Goal: Information Seeking & Learning: Learn about a topic

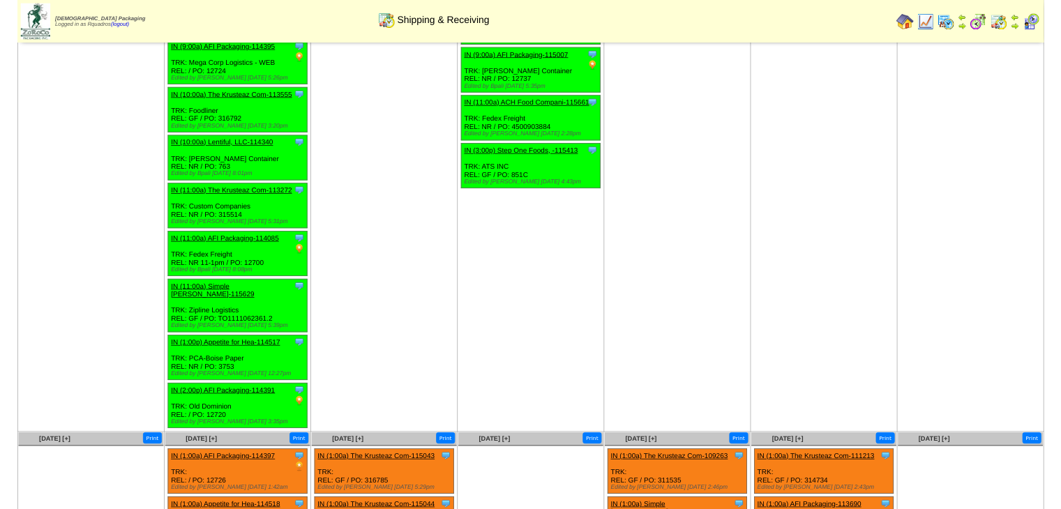
scroll to position [571, 0]
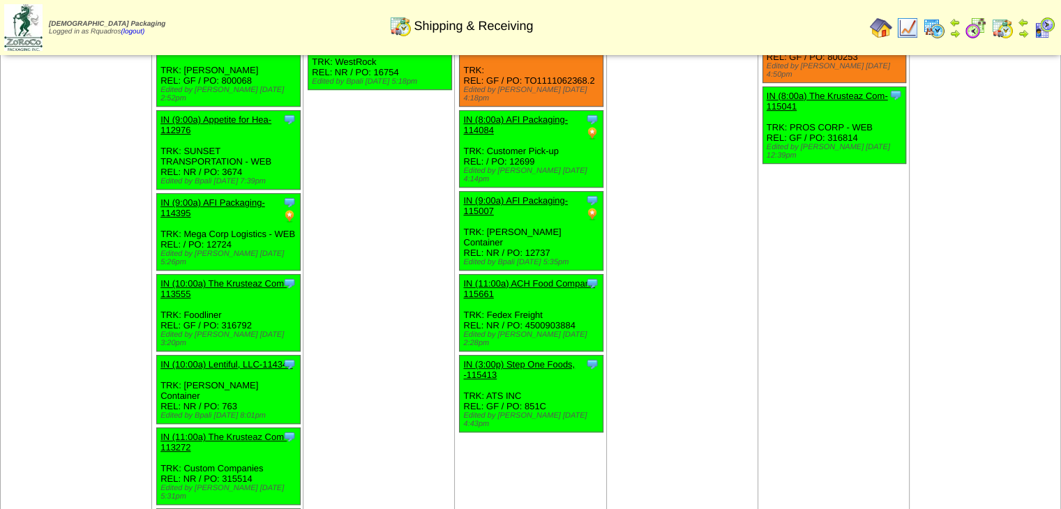
click at [1045, 37] on img at bounding box center [1044, 28] width 22 height 22
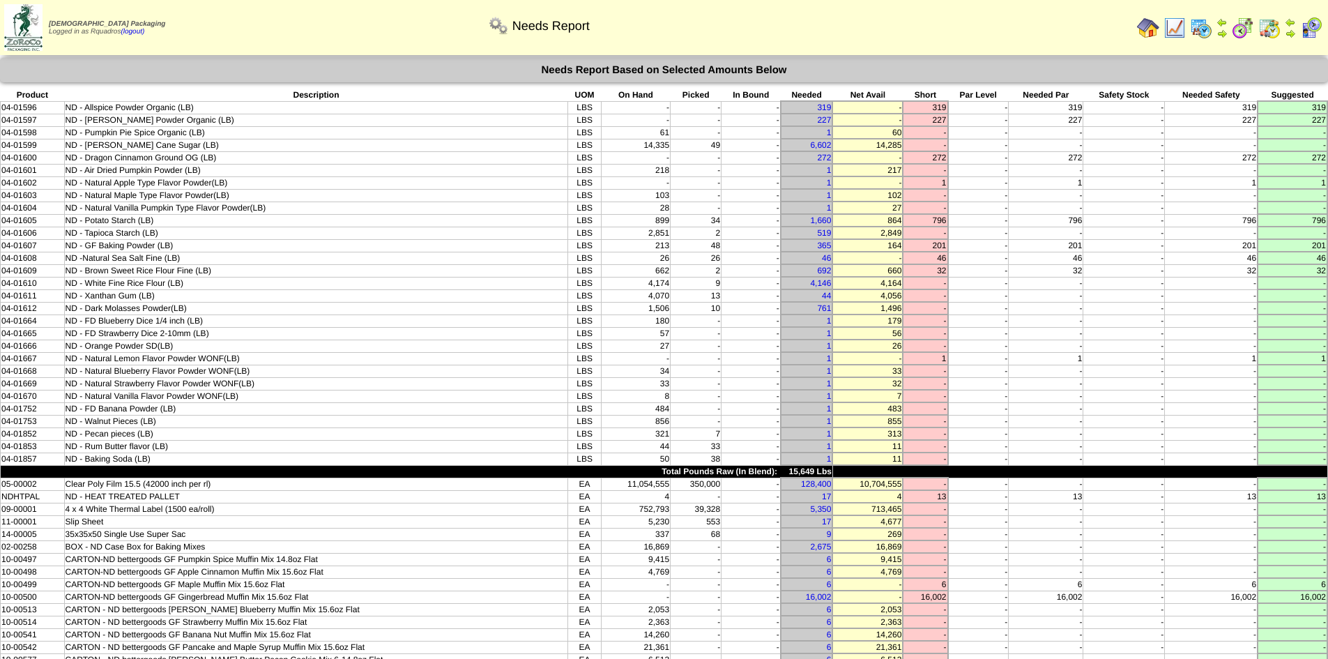
click at [1178, 27] on img at bounding box center [1175, 28] width 22 height 22
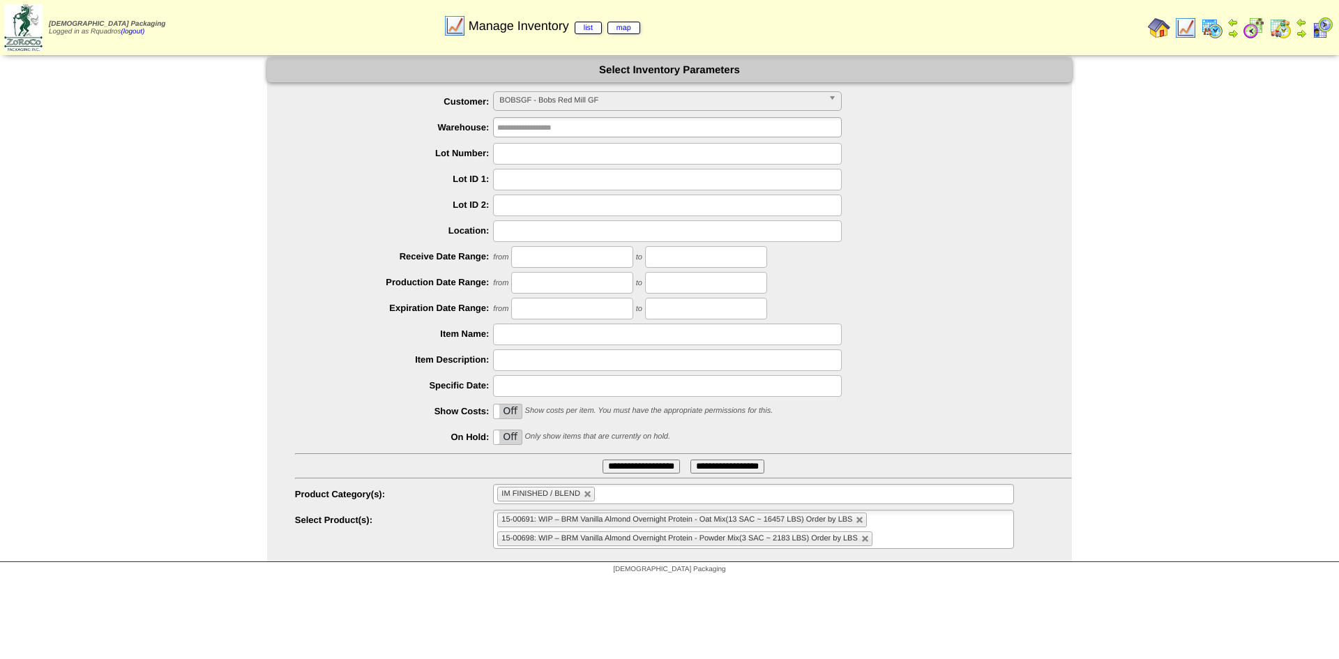
click at [605, 103] on span "BOBSGF - Bobs Red Mill GF" at bounding box center [661, 100] width 324 height 17
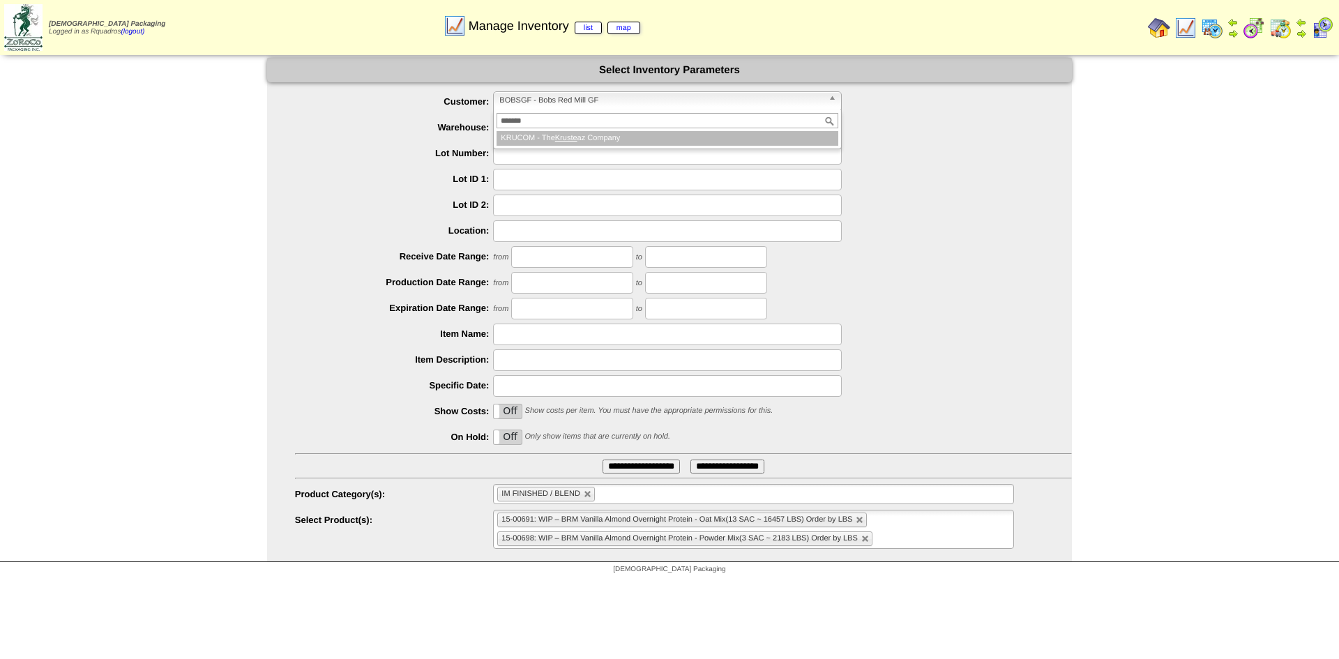
type input "******"
click at [595, 134] on li "KRUCOM - The Kruste az Company" at bounding box center [667, 138] width 342 height 15
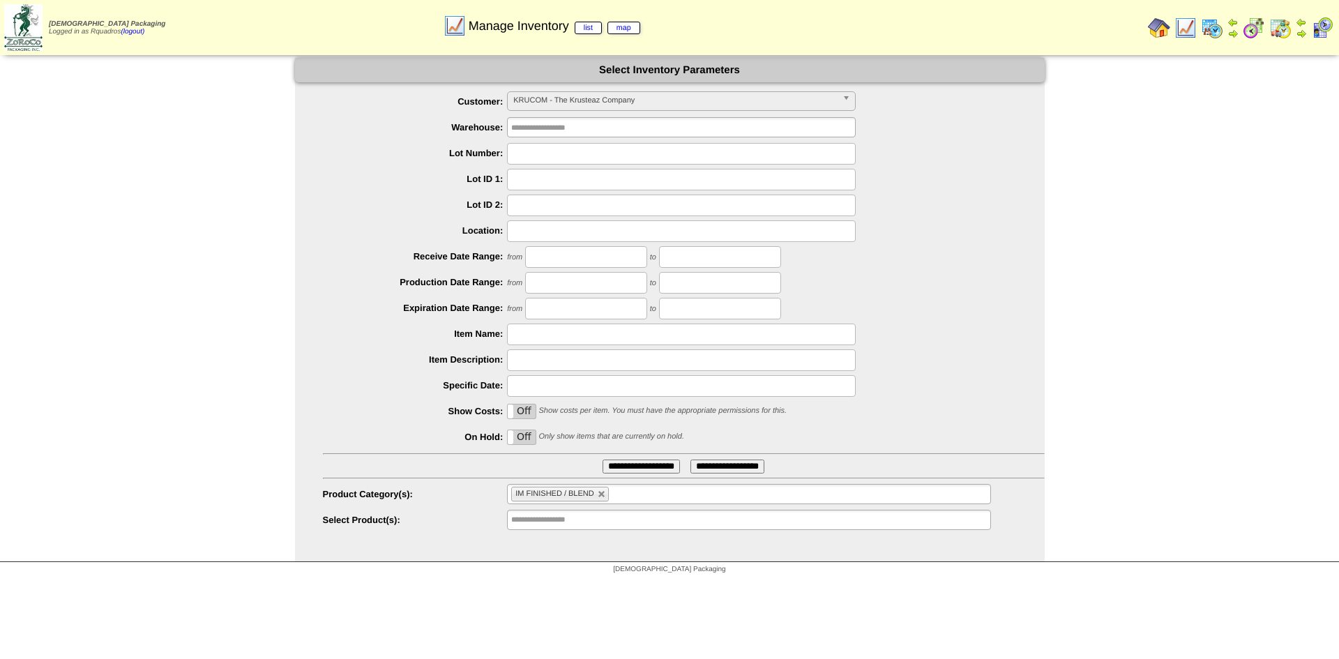
click at [1003, 481] on ul "**********" at bounding box center [670, 311] width 750 height 440
click at [618, 469] on input "**********" at bounding box center [640, 466] width 77 height 14
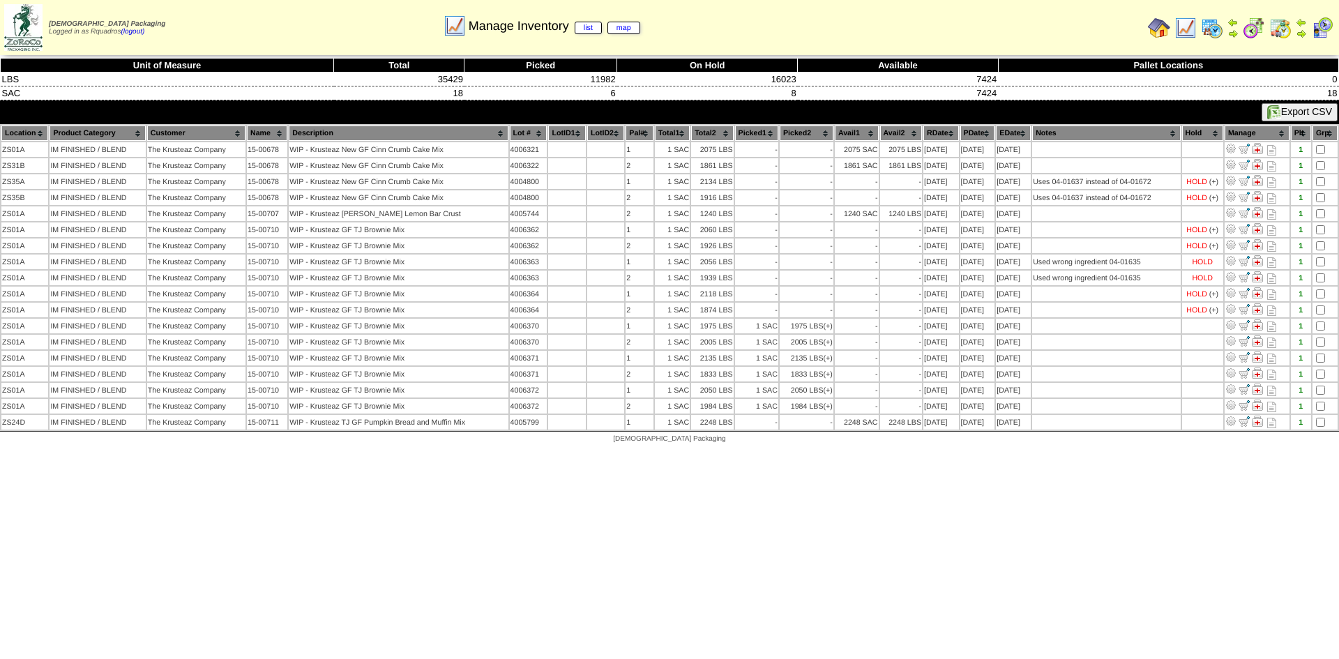
click at [1198, 137] on th "Hold" at bounding box center [1202, 133] width 41 height 15
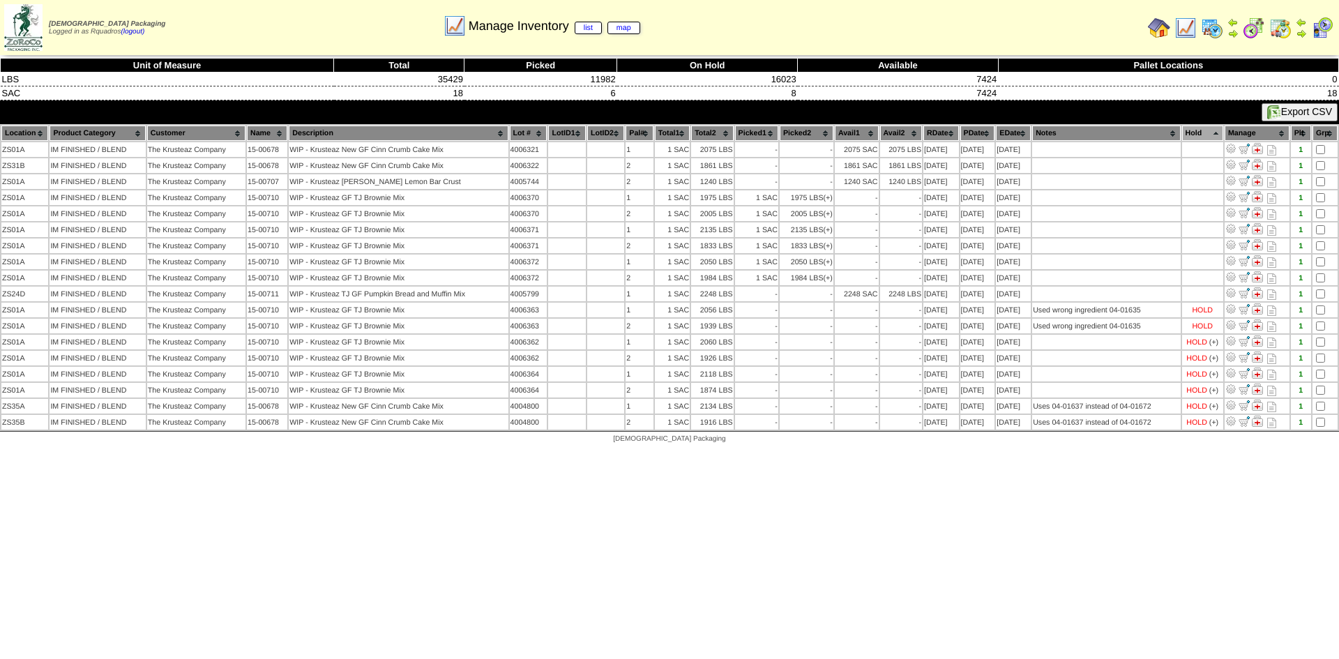
click at [1199, 135] on th "Hold" at bounding box center [1202, 133] width 41 height 15
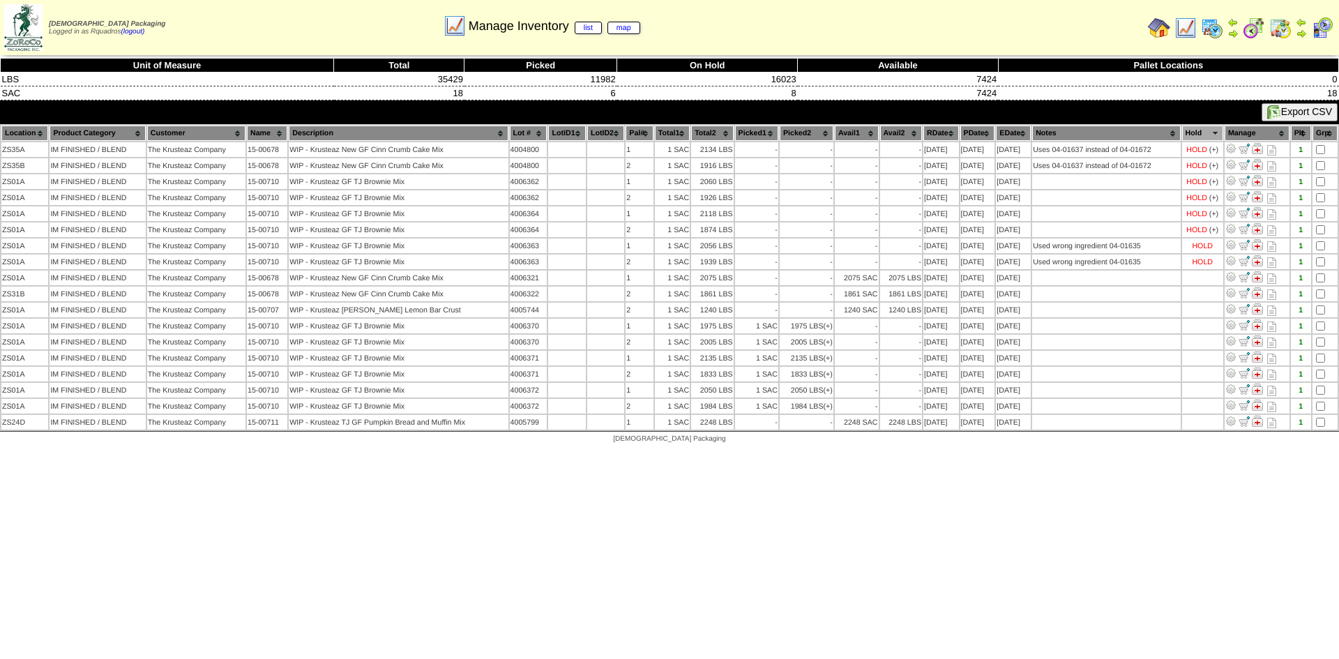
click at [783, 450] on html "Zoroco Packaging Logged in as Rquadros (logout) Print All" at bounding box center [669, 225] width 1339 height 450
click at [1163, 24] on img at bounding box center [1159, 28] width 22 height 22
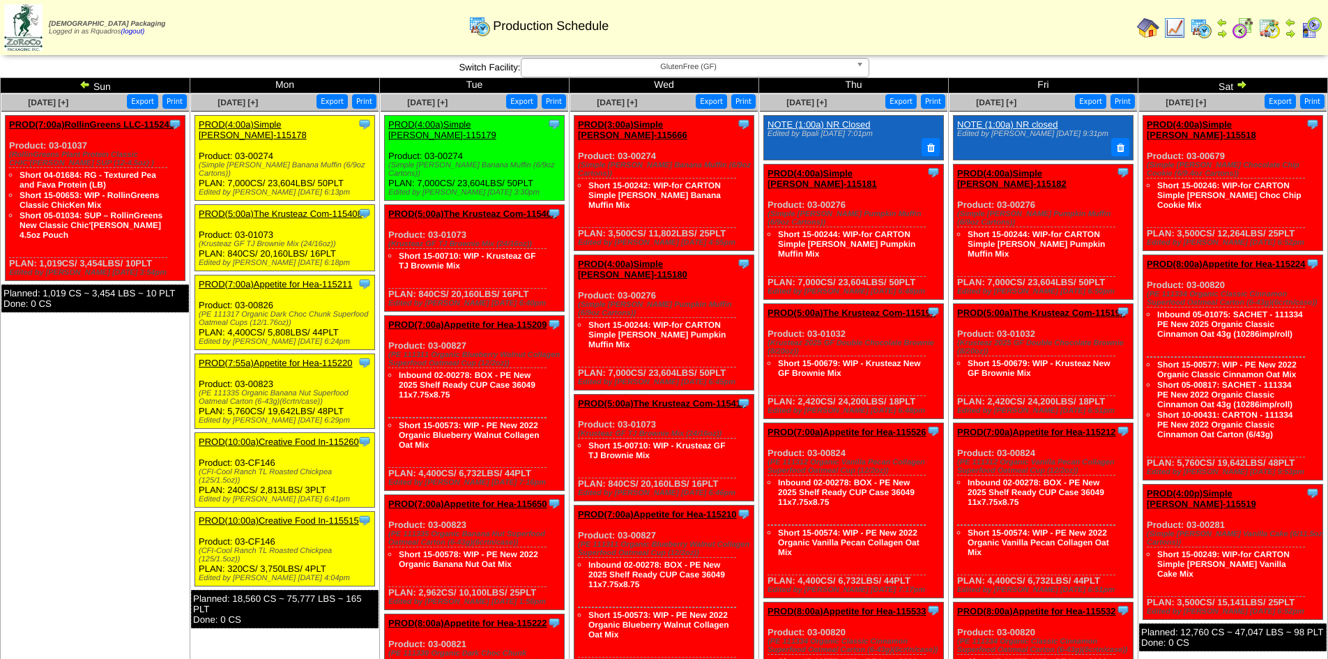
click at [82, 86] on img at bounding box center [84, 84] width 11 height 11
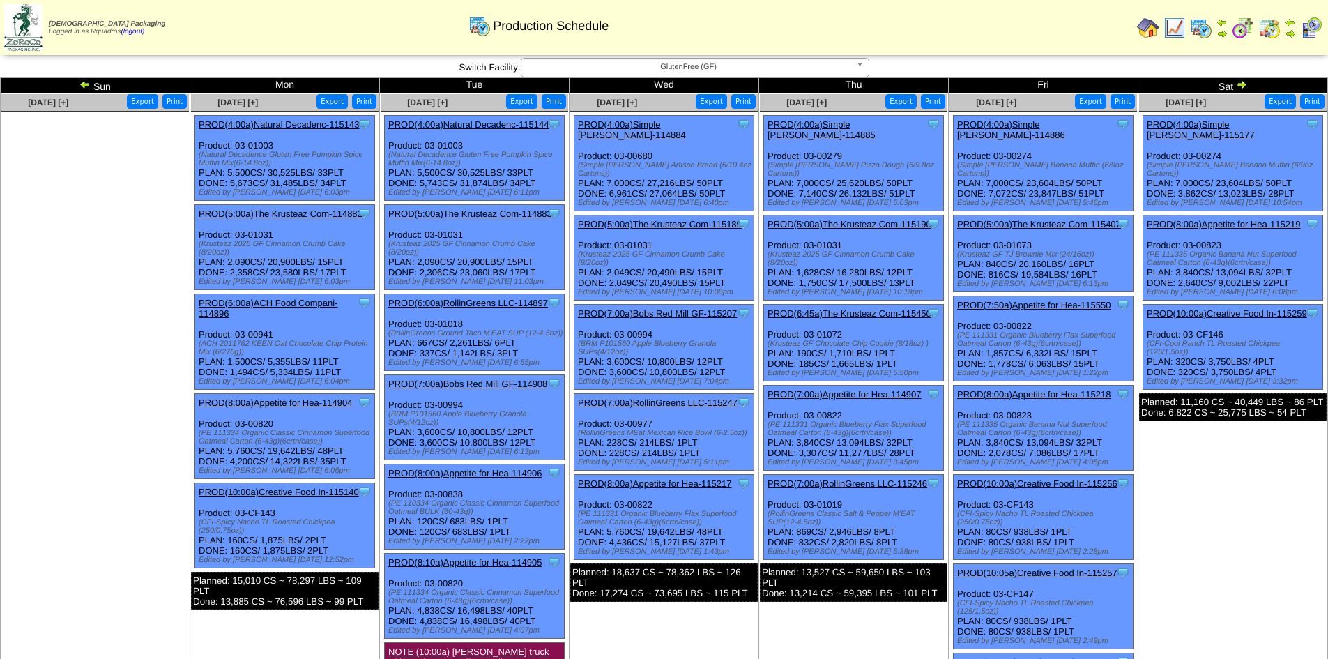
click at [1275, 418] on td "Aug 16 [+] Print Export Clone Item PROD(4:00a)Simple Mills-115177 Simple Mills …" at bounding box center [1234, 437] width 190 height 688
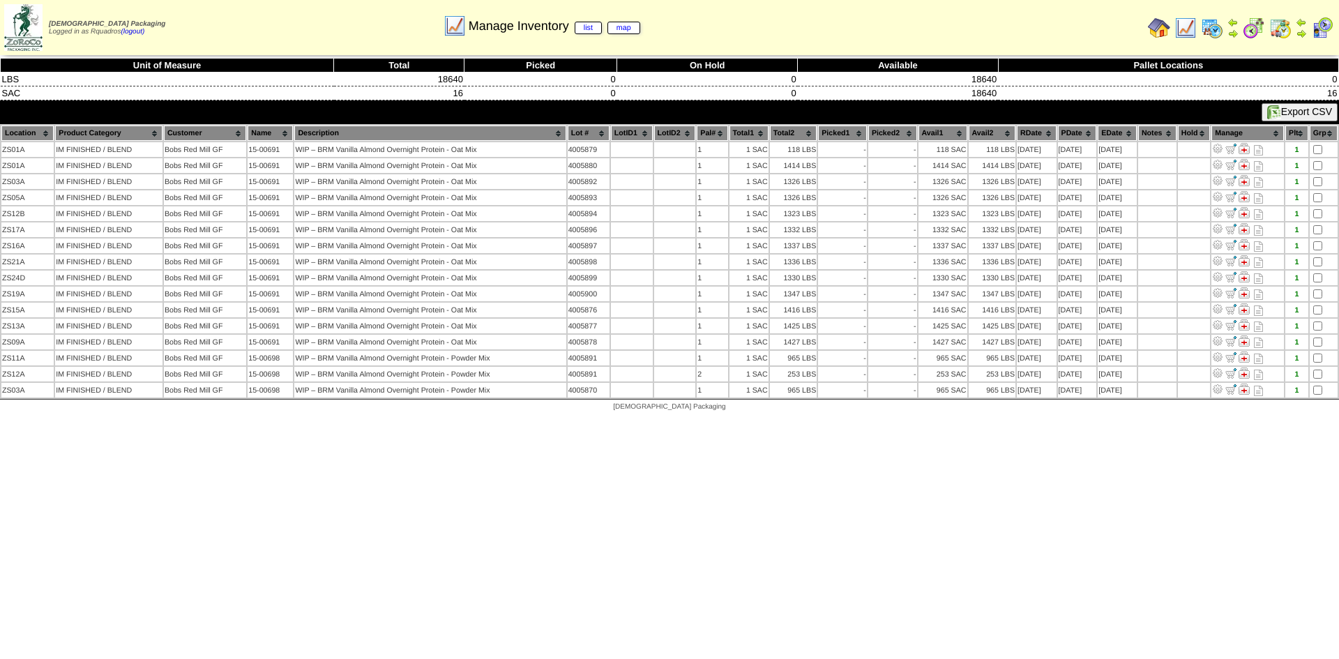
click at [963, 418] on html "Zoroco Packaging Logged in as Rquadros (logout) Print All" at bounding box center [669, 209] width 1339 height 418
drag, startPoint x: 653, startPoint y: 545, endPoint x: 659, endPoint y: 535, distance: 11.2
click at [653, 418] on html "Zoroco Packaging Logged in as Rquadros (logout) Print All" at bounding box center [669, 209] width 1339 height 418
click at [1256, 32] on img at bounding box center [1254, 28] width 22 height 22
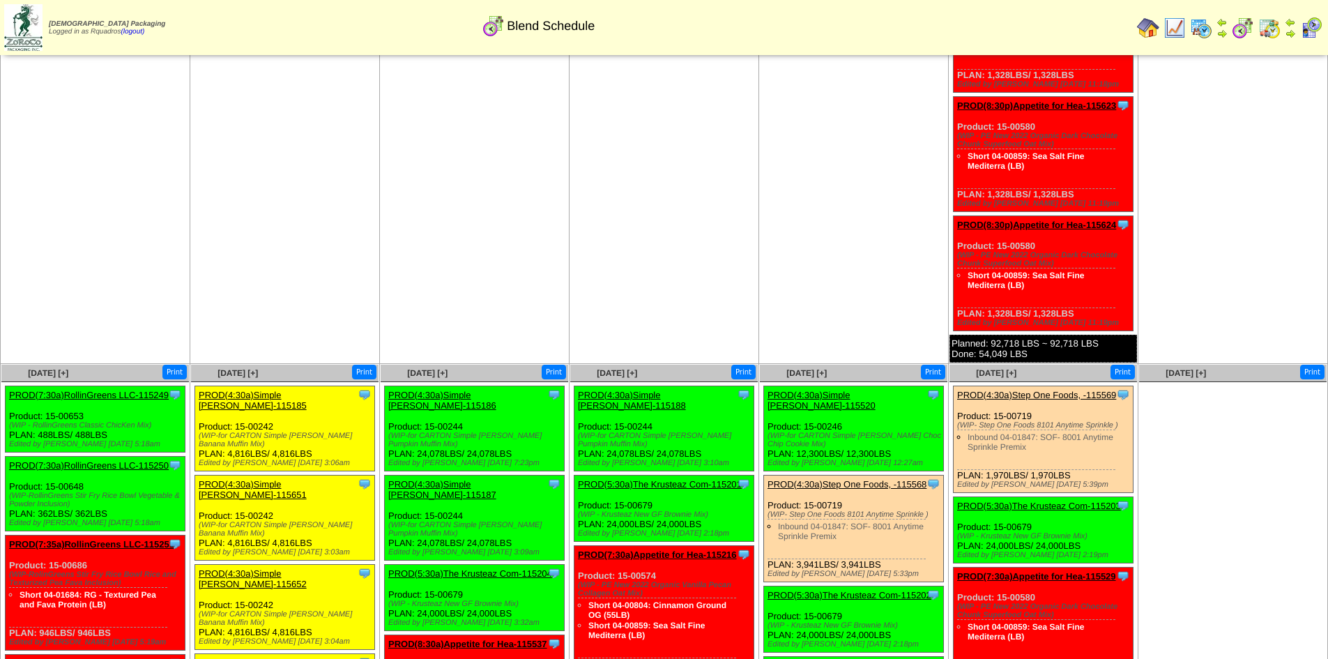
scroll to position [3295, 0]
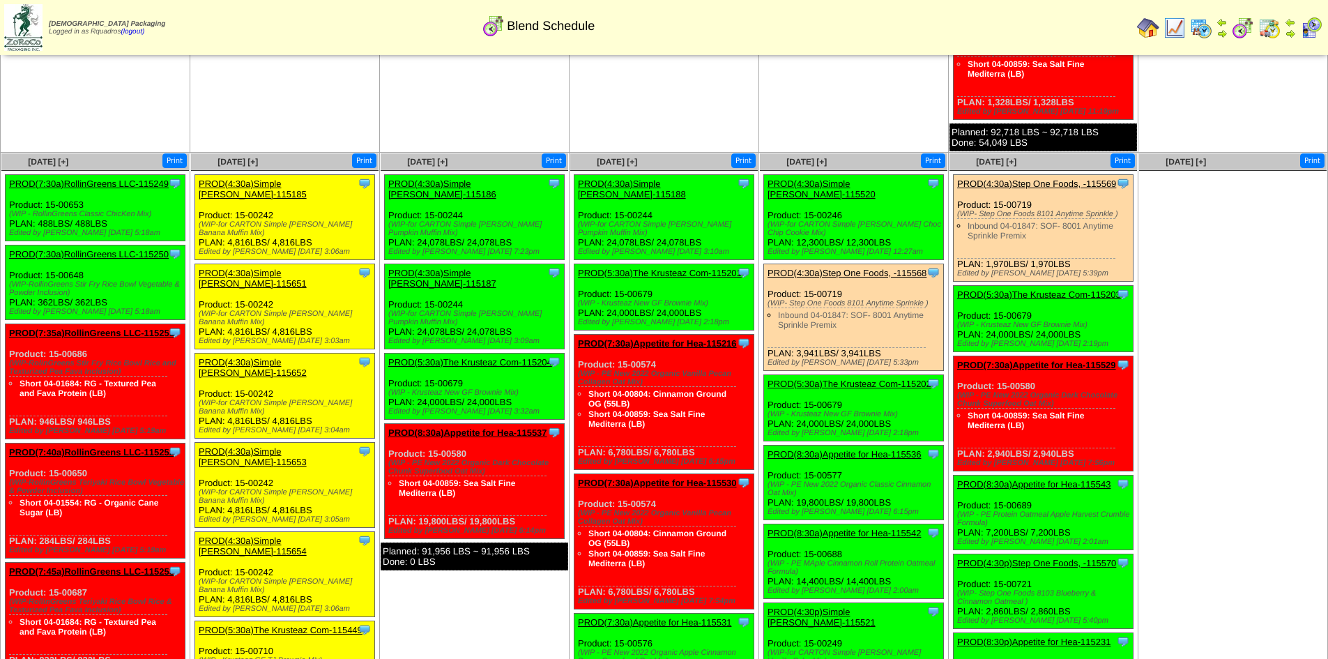
scroll to position [3505, 0]
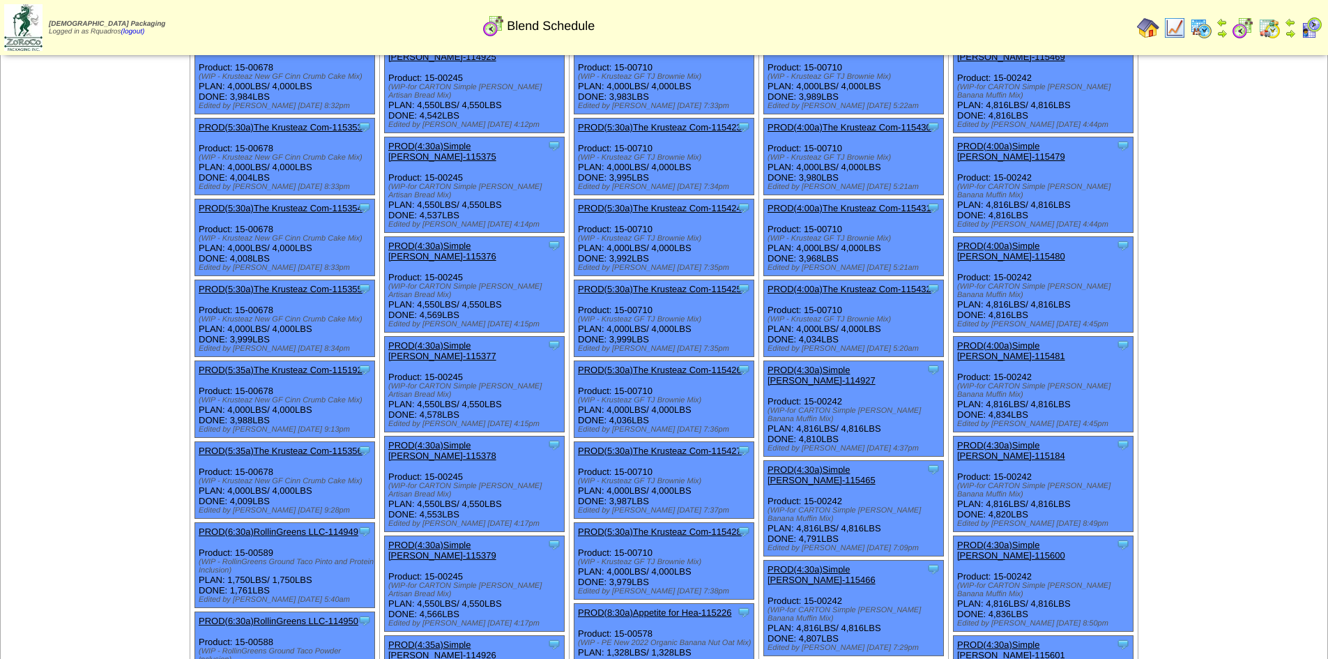
scroll to position [0, 0]
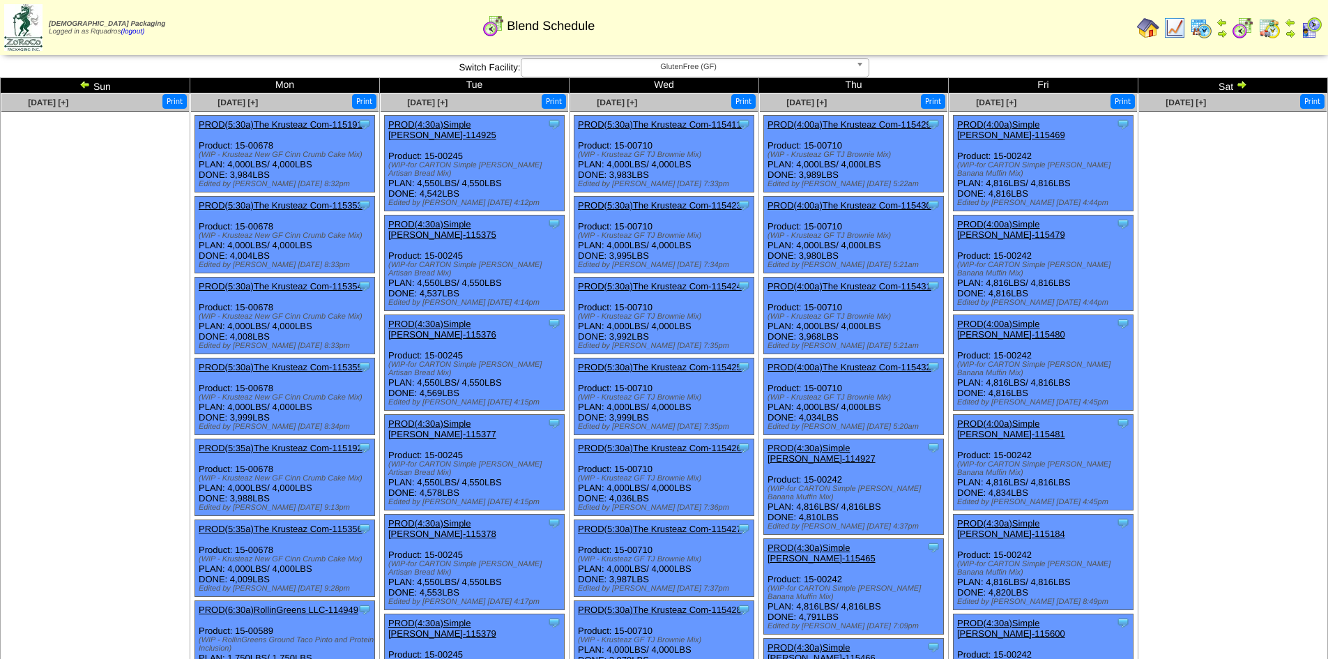
click at [674, 70] on span "GlutenFree (GF)" at bounding box center [689, 67] width 324 height 17
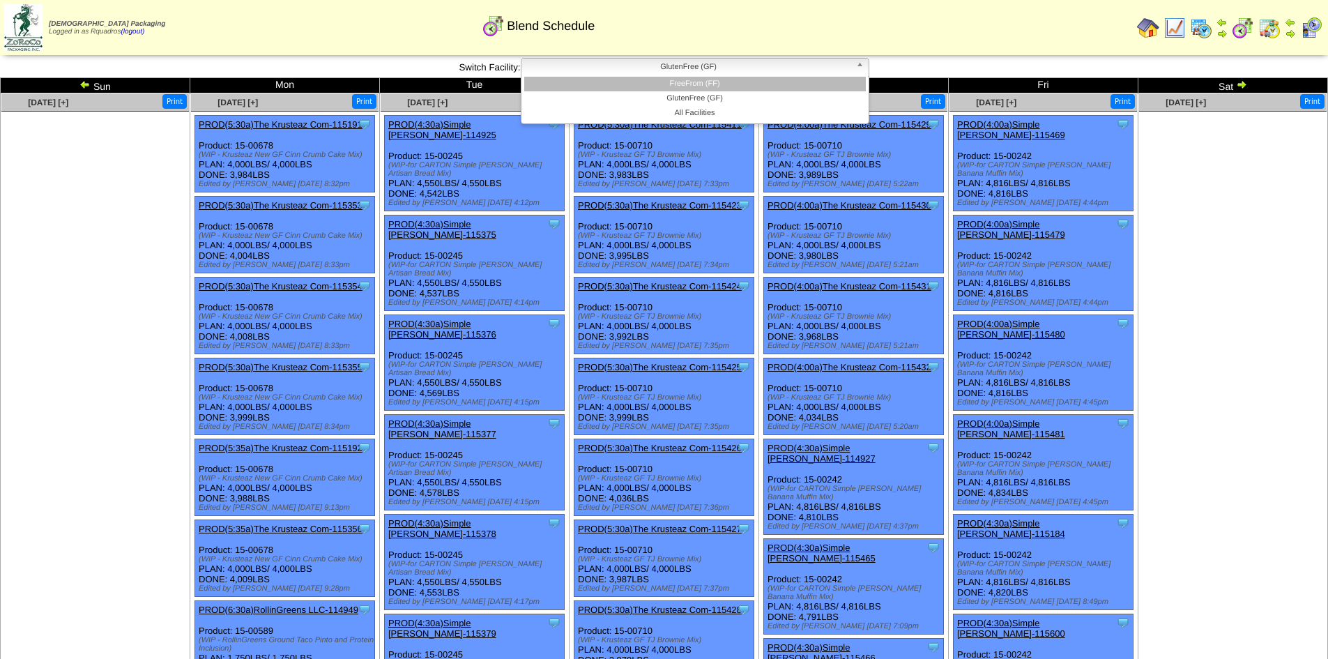
click at [687, 86] on li "FreeFrom (FF)" at bounding box center [695, 84] width 342 height 15
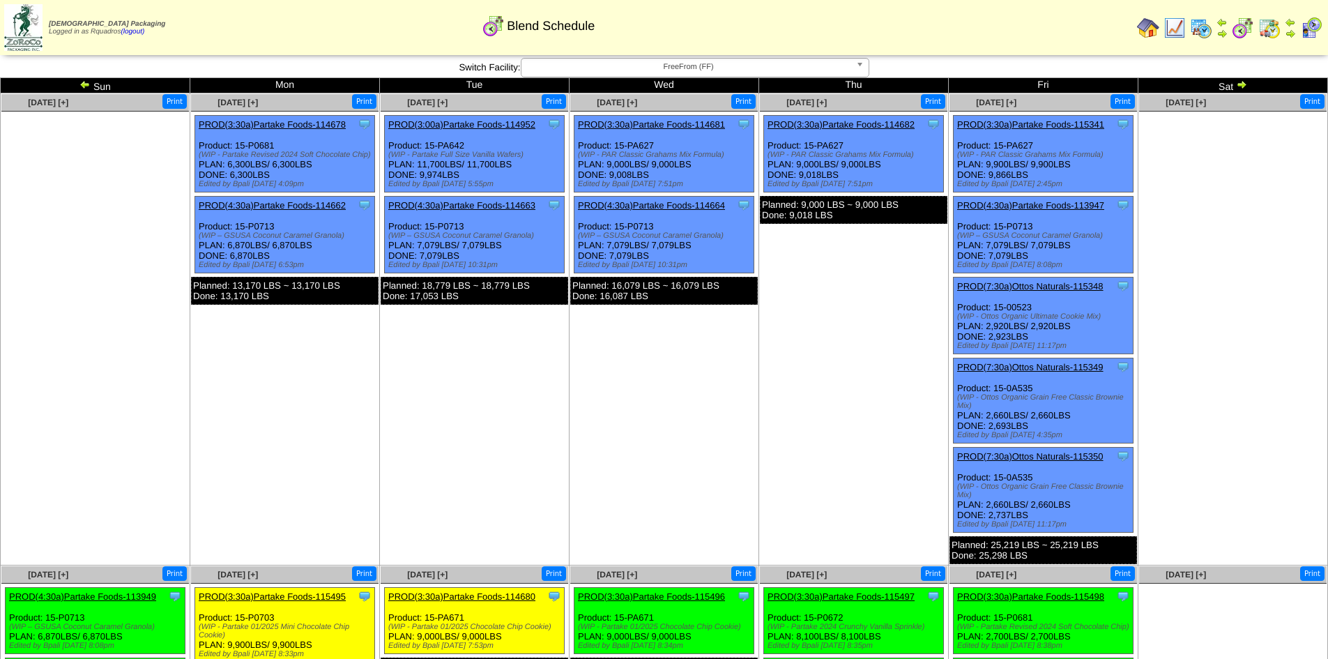
drag, startPoint x: 1261, startPoint y: 532, endPoint x: 1271, endPoint y: 538, distance: 12.2
click at [1261, 533] on td "Aug 16 [+] Print" at bounding box center [1234, 329] width 190 height 472
click at [84, 80] on img at bounding box center [84, 84] width 11 height 11
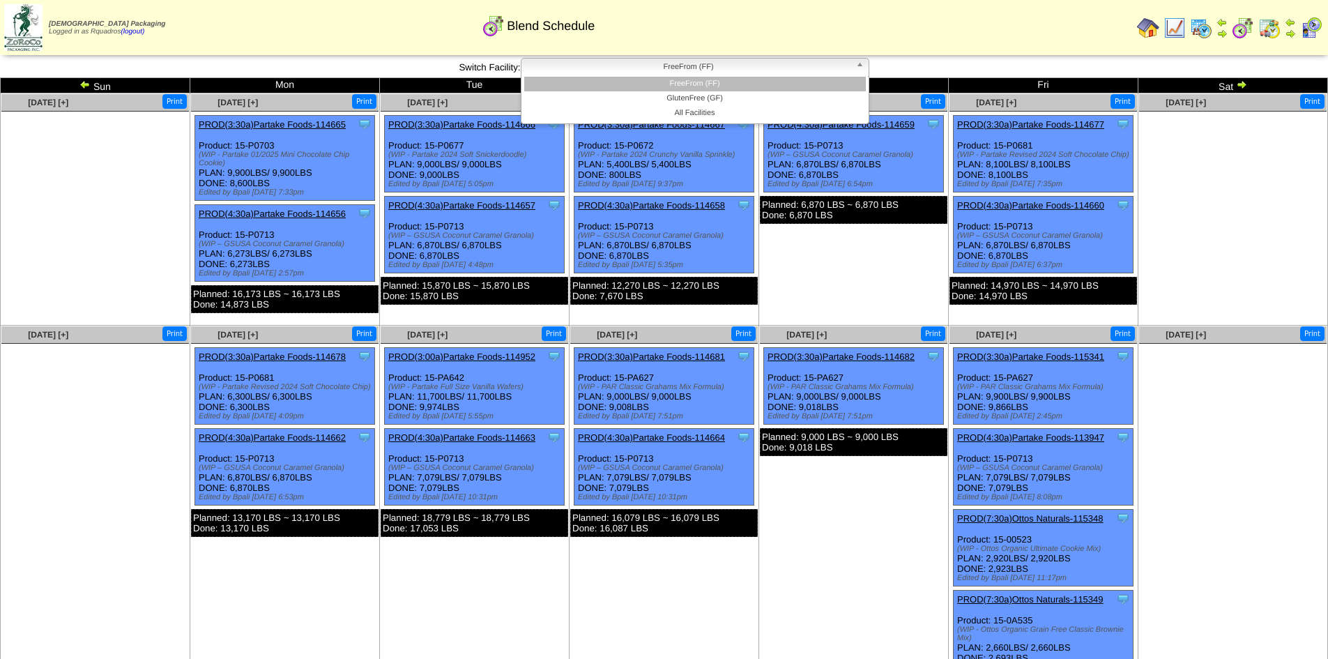
click at [722, 61] on span "FreeFrom (FF)" at bounding box center [689, 67] width 324 height 17
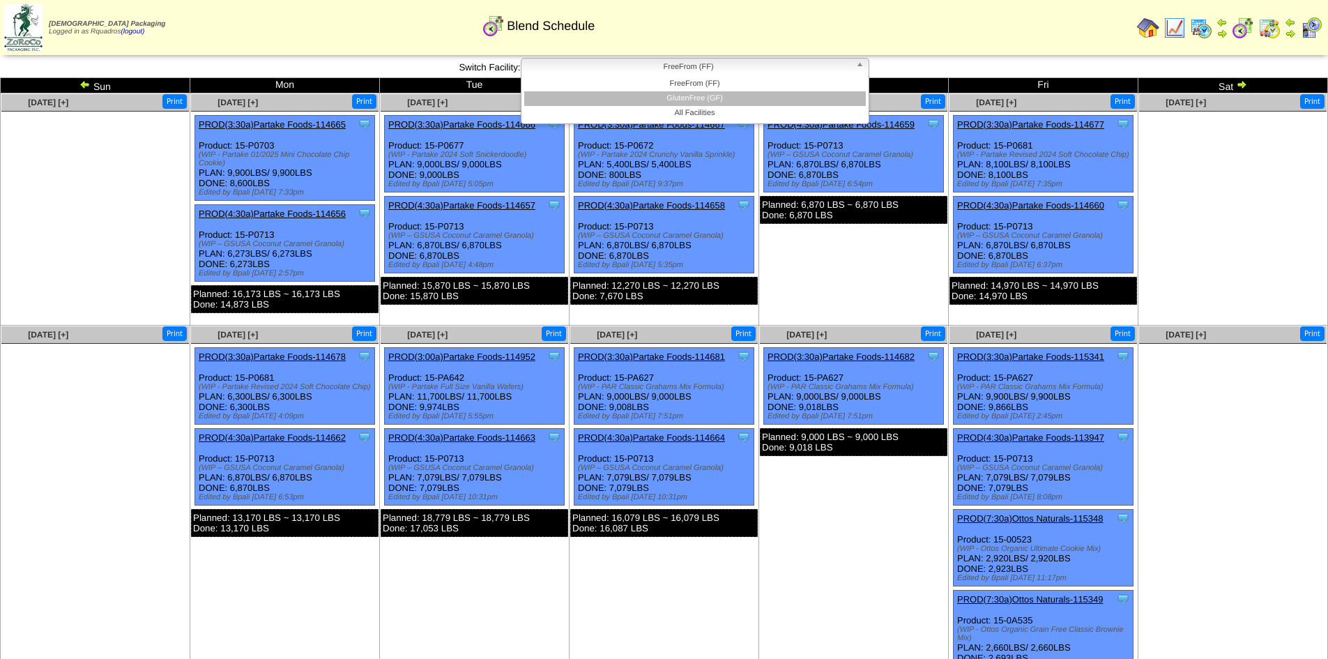
click at [716, 97] on li "GlutenFree (GF)" at bounding box center [695, 98] width 342 height 15
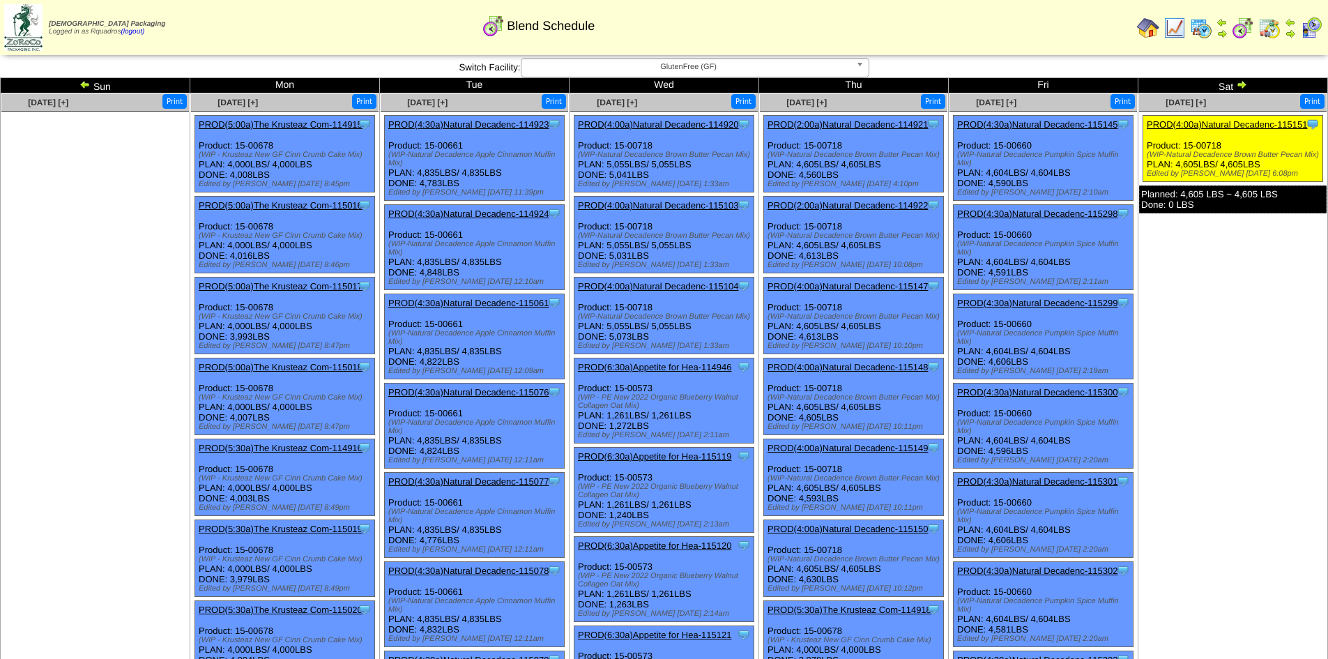
click at [1271, 33] on img at bounding box center [1270, 28] width 22 height 22
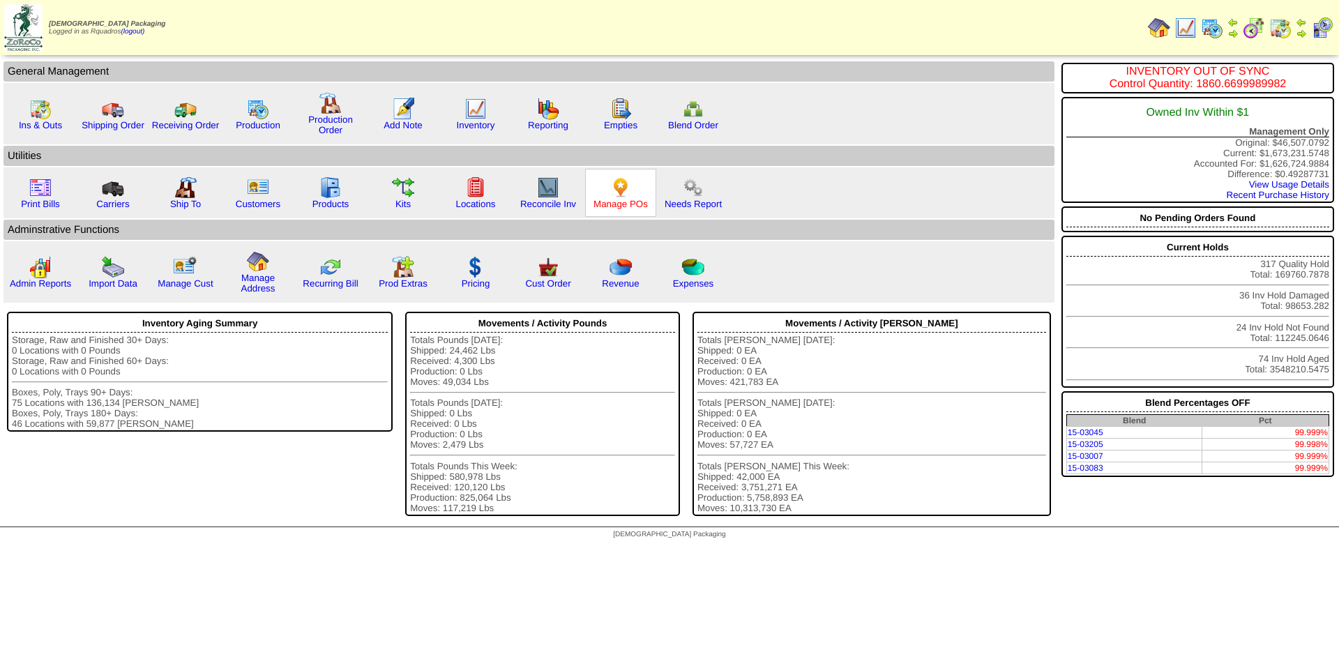
click at [630, 202] on link "Manage POs" at bounding box center [620, 204] width 54 height 10
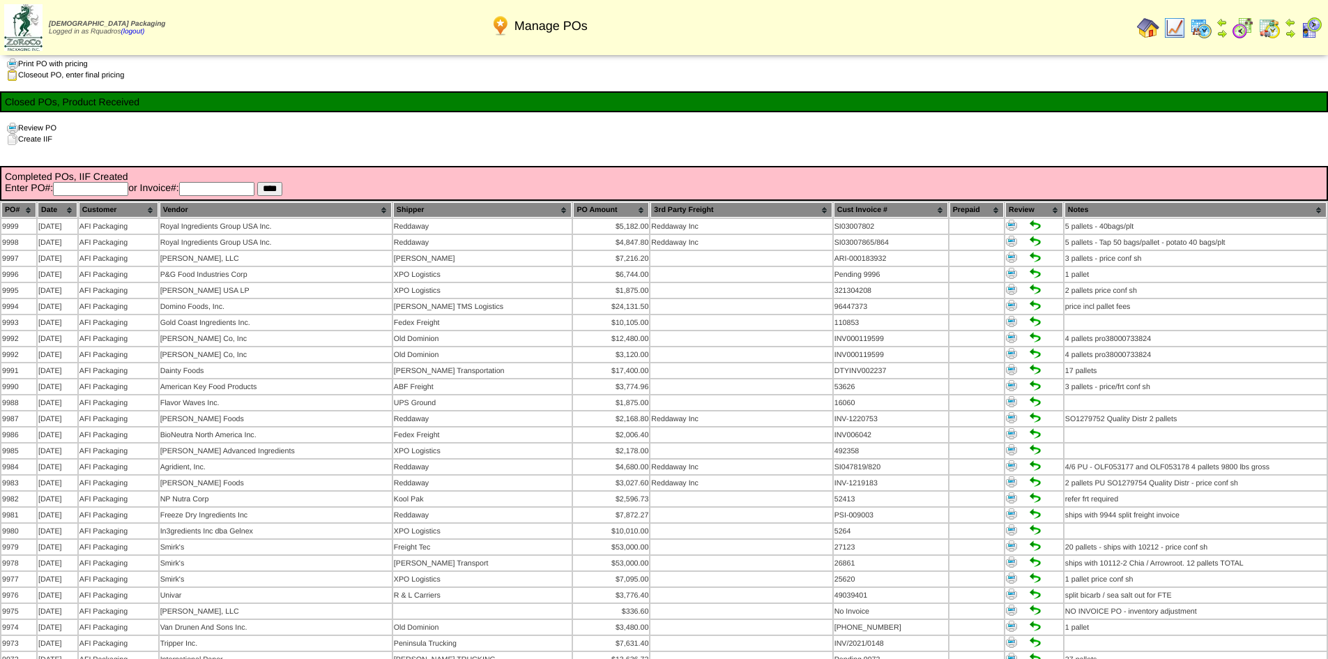
scroll to position [1690, 0]
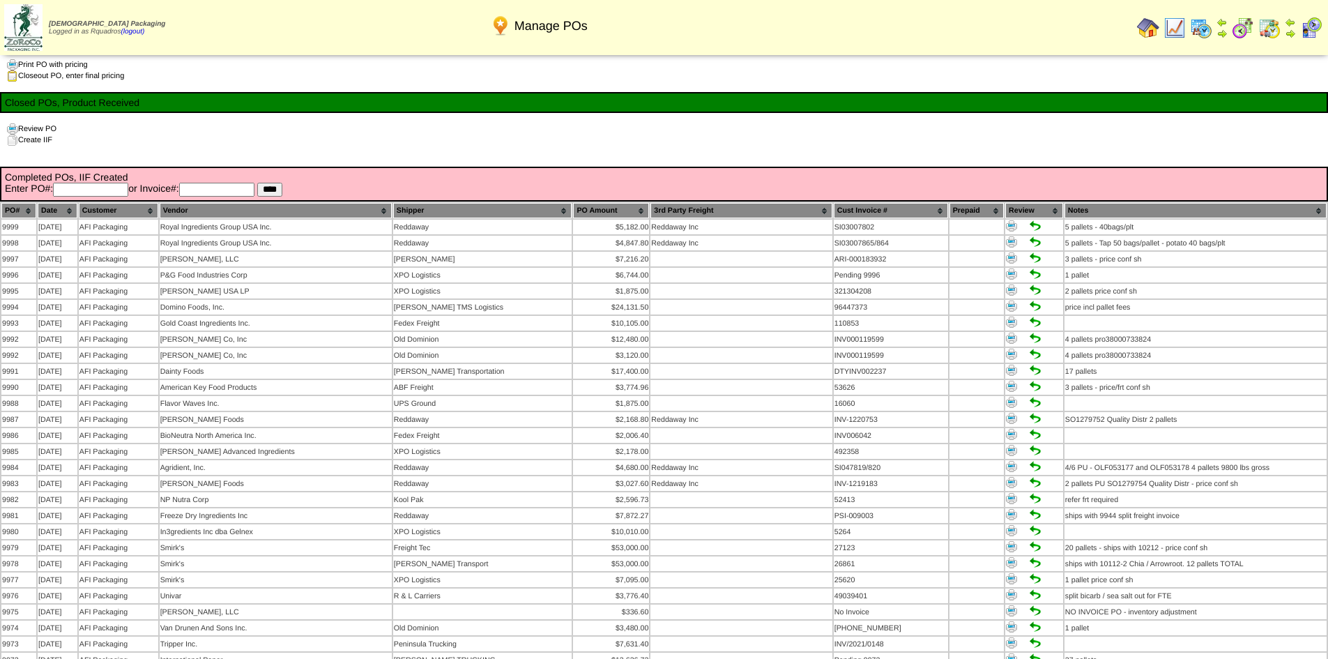
click at [85, 183] on input "text" at bounding box center [90, 190] width 75 height 14
type input "*****"
click at [257, 183] on input "****" at bounding box center [269, 190] width 25 height 14
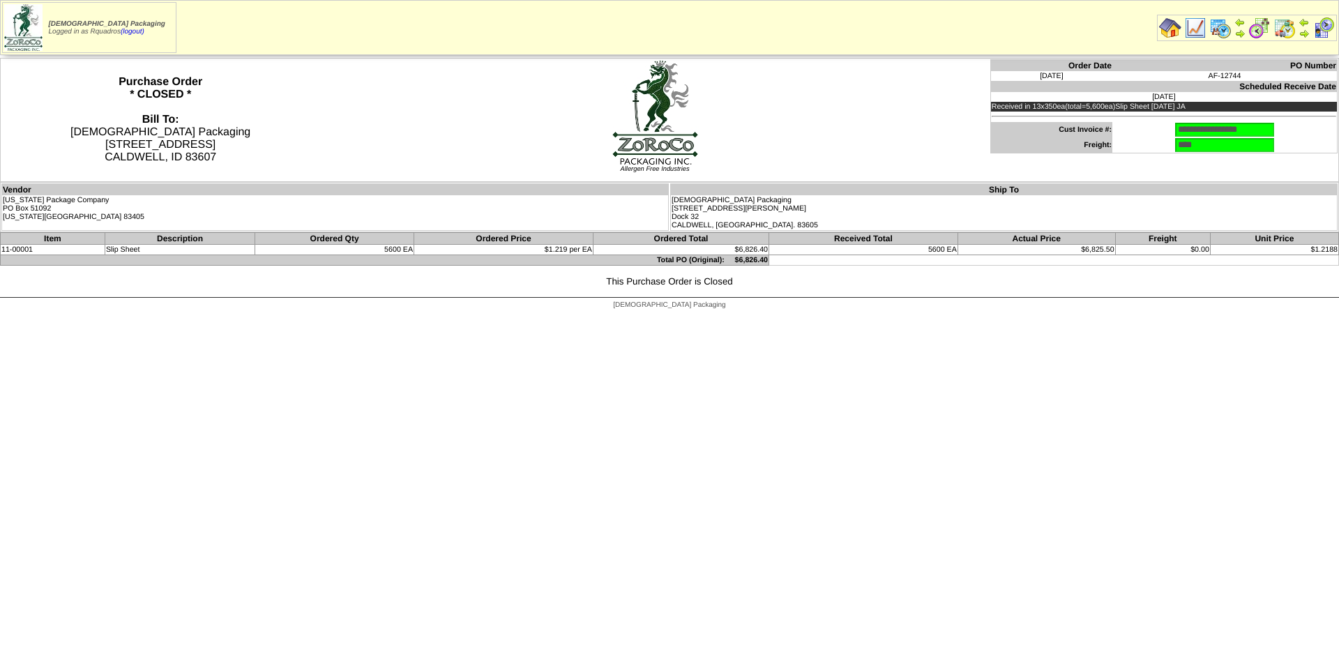
click at [484, 317] on html "Zoroco Packaging Logged in as Rquadros (logout) Print All" at bounding box center [669, 158] width 1339 height 317
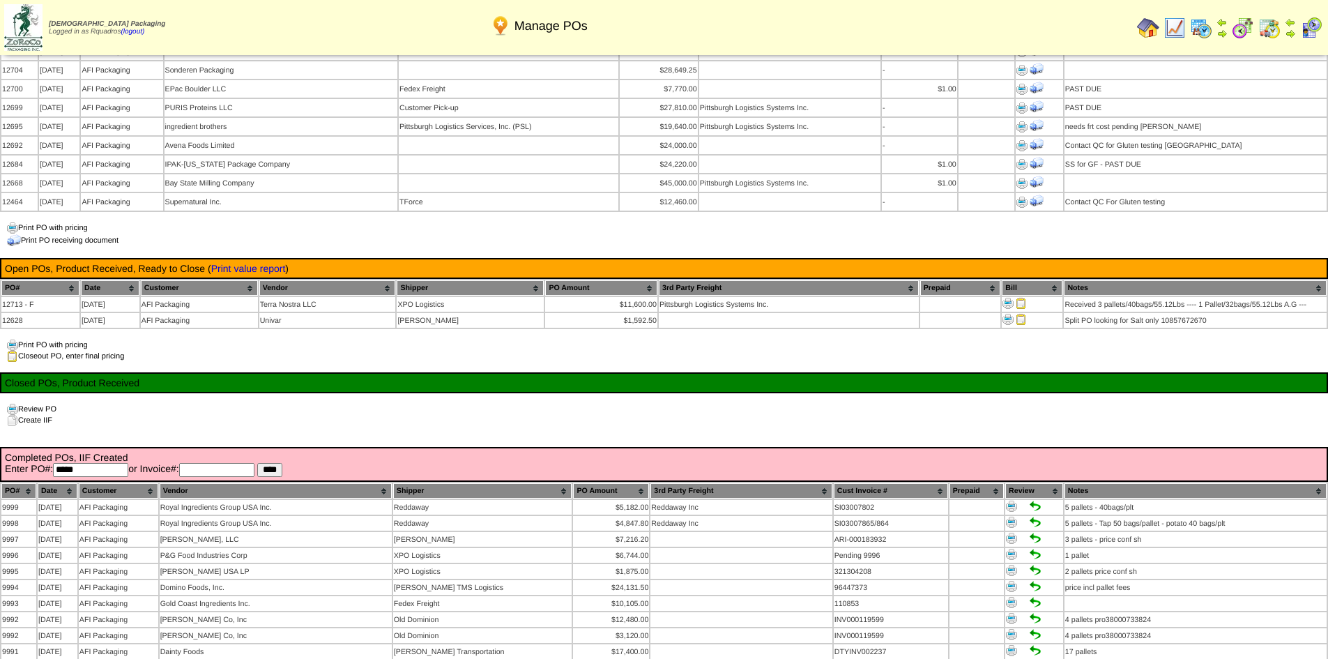
scroll to position [1411, 0]
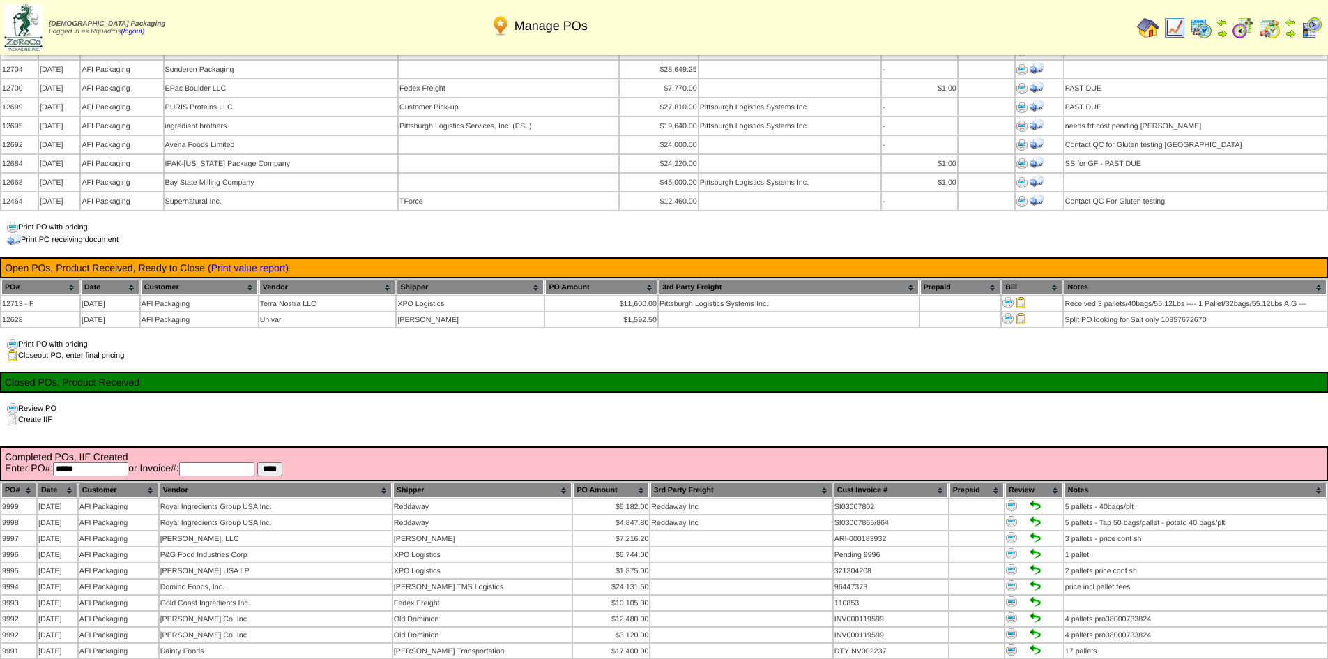
click at [92, 462] on input "*****" at bounding box center [90, 469] width 75 height 14
type input "*****"
click at [257, 462] on input "****" at bounding box center [269, 469] width 25 height 14
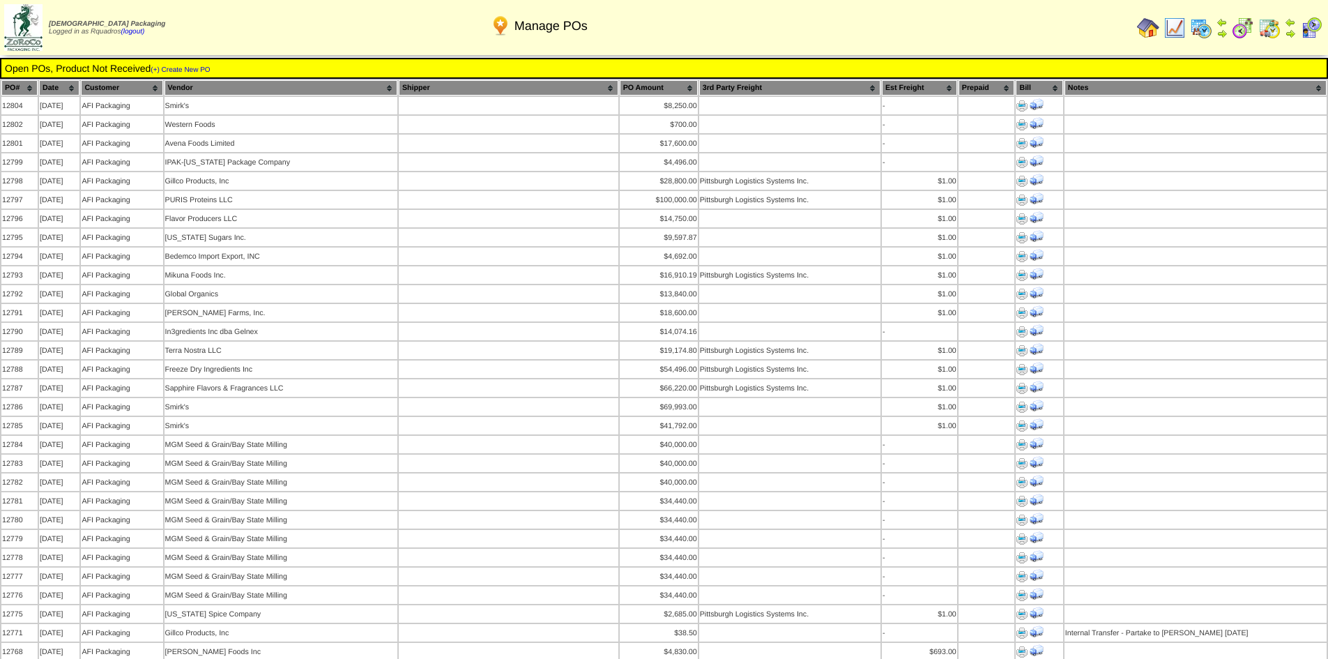
scroll to position [1411, 0]
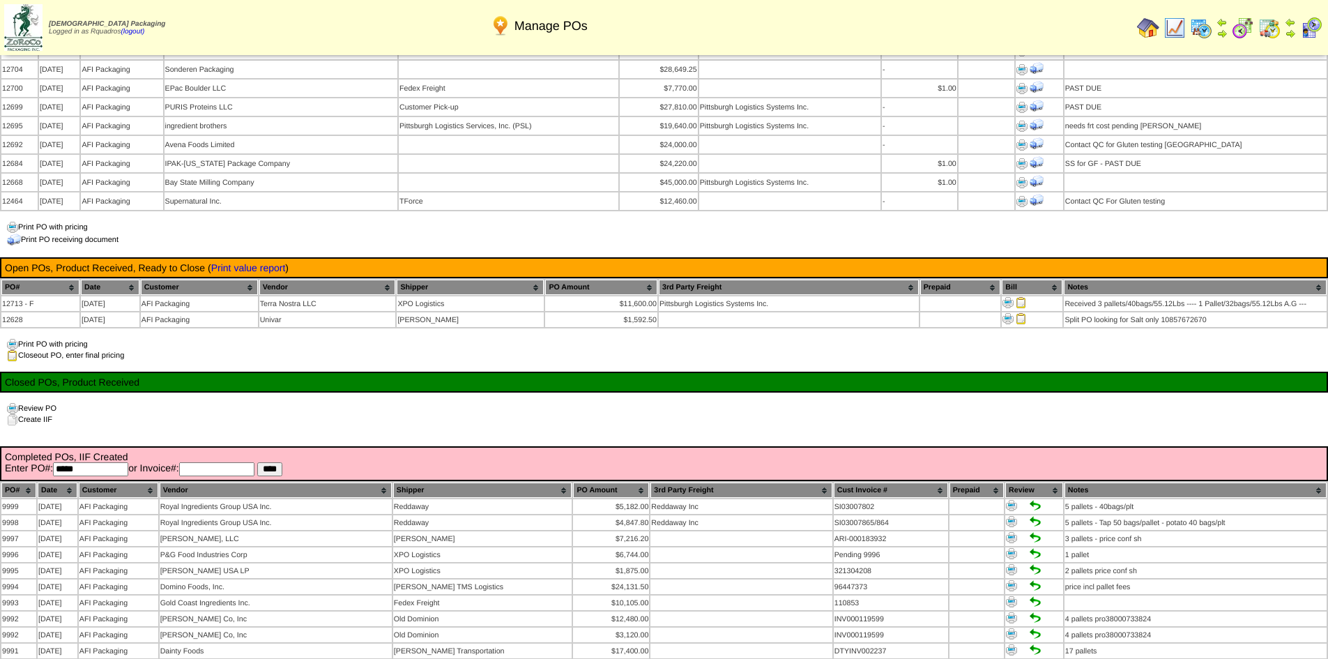
click at [88, 462] on input "*****" at bounding box center [90, 469] width 75 height 14
type input "*****"
click at [257, 462] on input "****" at bounding box center [269, 469] width 25 height 14
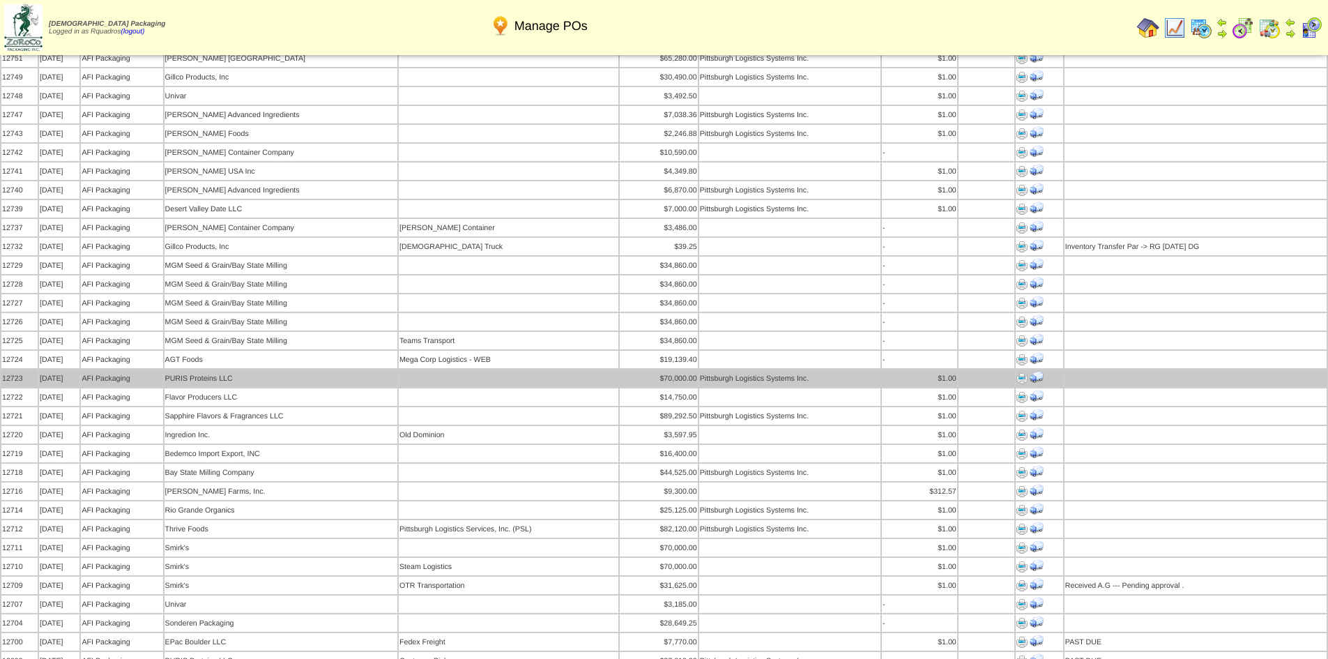
scroll to position [854, 0]
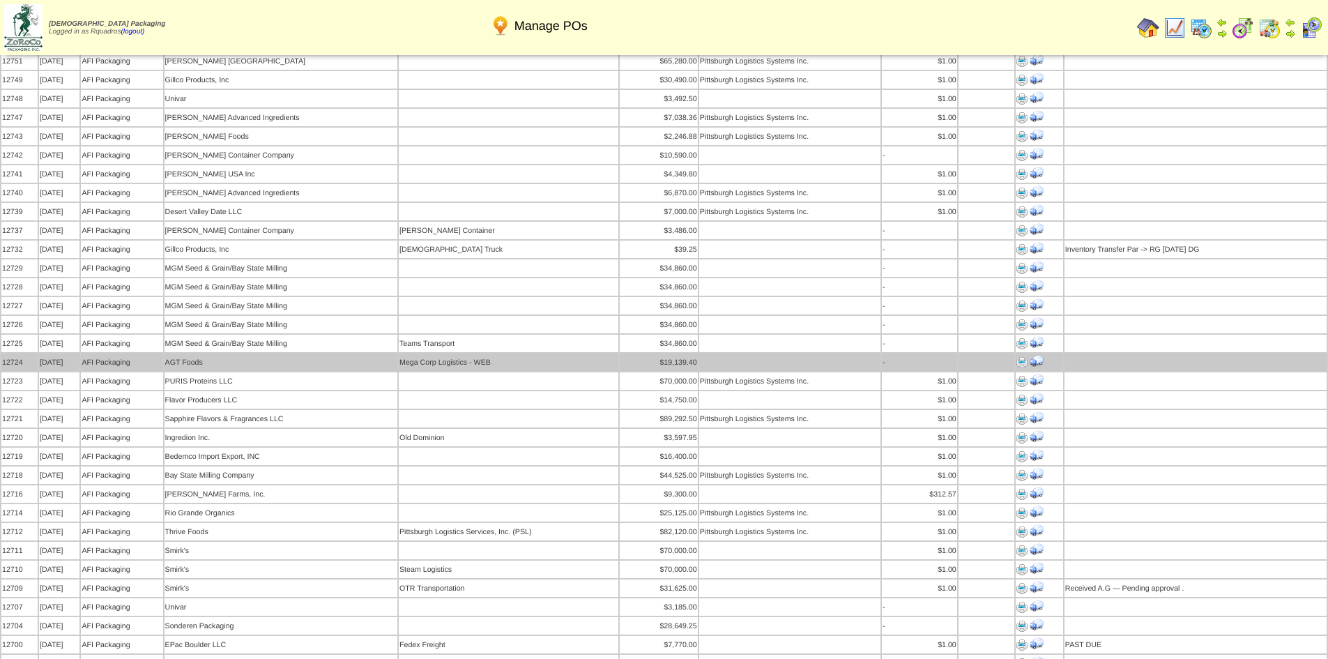
click at [101, 354] on td "AFI Packaging" at bounding box center [122, 362] width 82 height 17
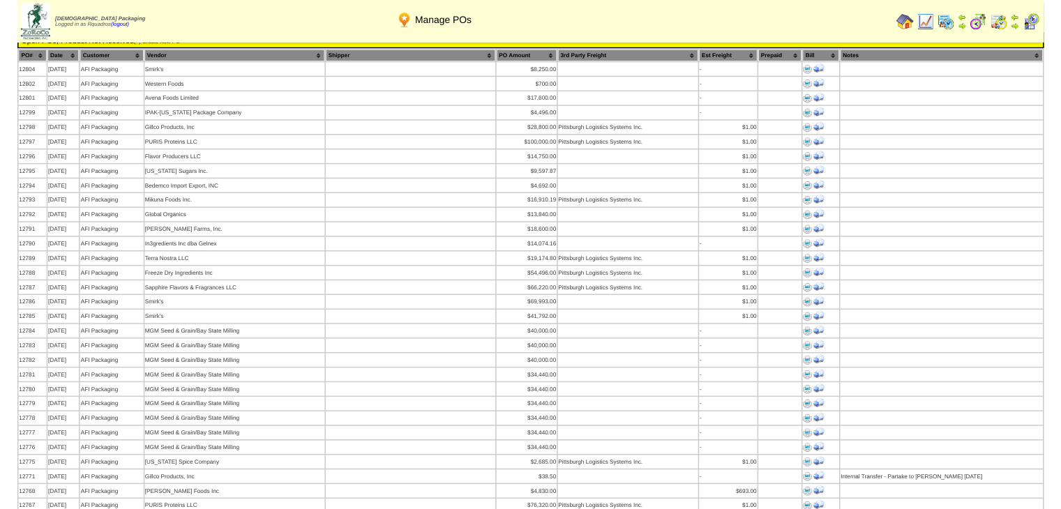
scroll to position [488, 0]
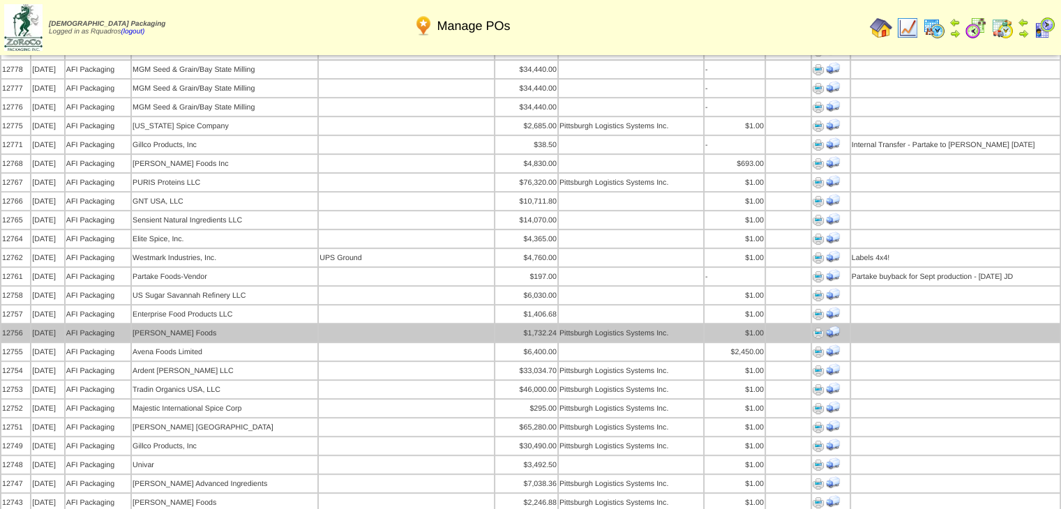
click at [906, 25] on img at bounding box center [907, 28] width 22 height 22
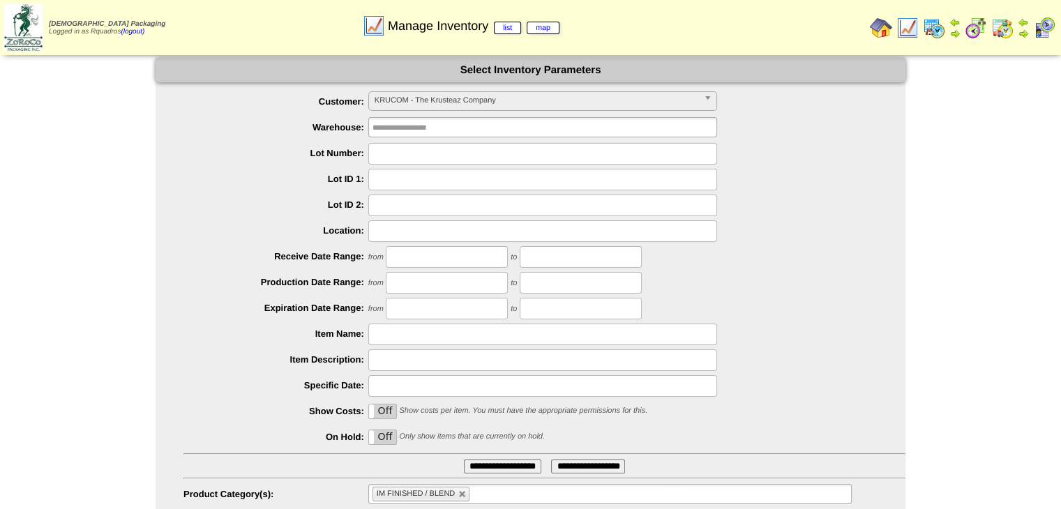
drag, startPoint x: 457, startPoint y: 109, endPoint x: 472, endPoint y: 107, distance: 14.7
click at [466, 107] on link "KRUCOM - The Krusteaz Company" at bounding box center [542, 101] width 349 height 20
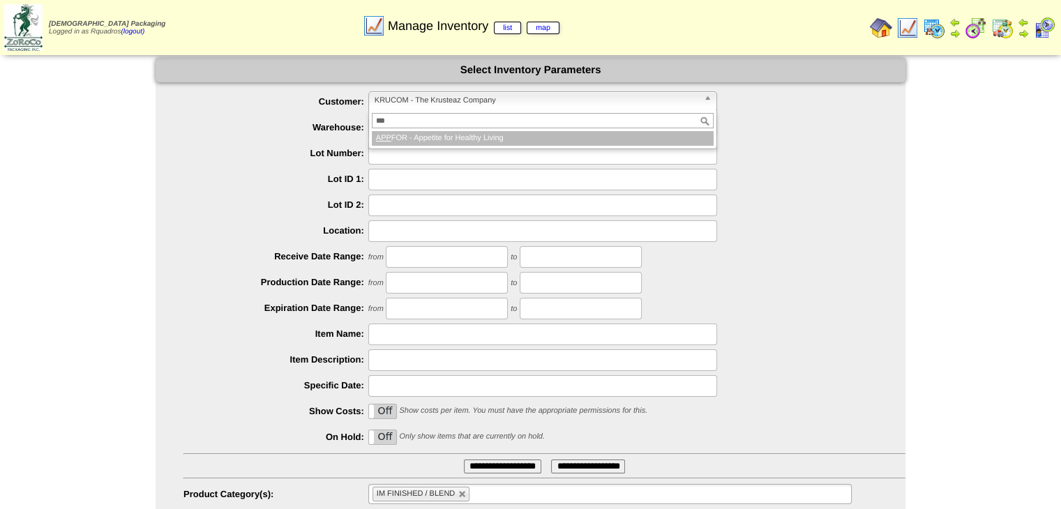
type input "***"
click at [446, 136] on li "APP FOR - Appetite for Healthy Living" at bounding box center [543, 138] width 342 height 15
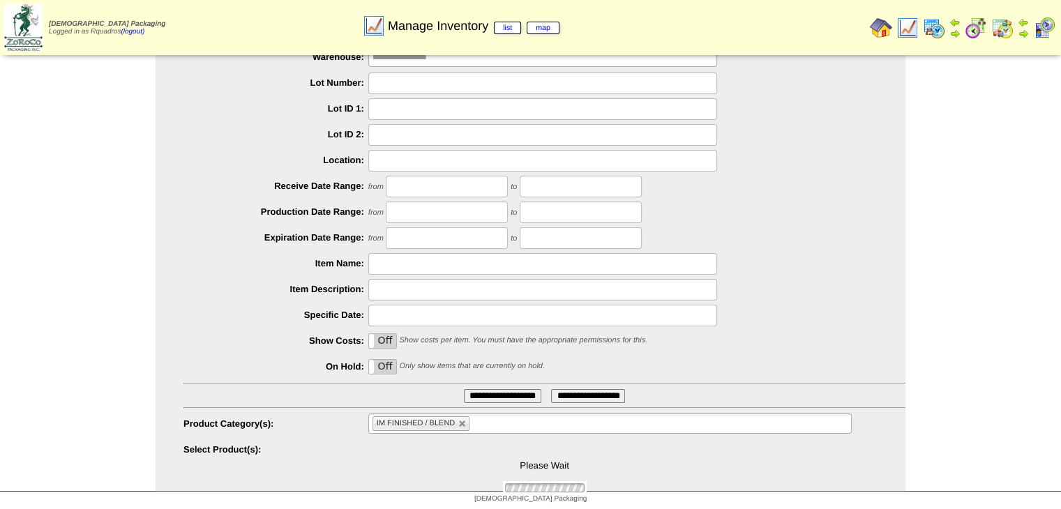
scroll to position [73, 0]
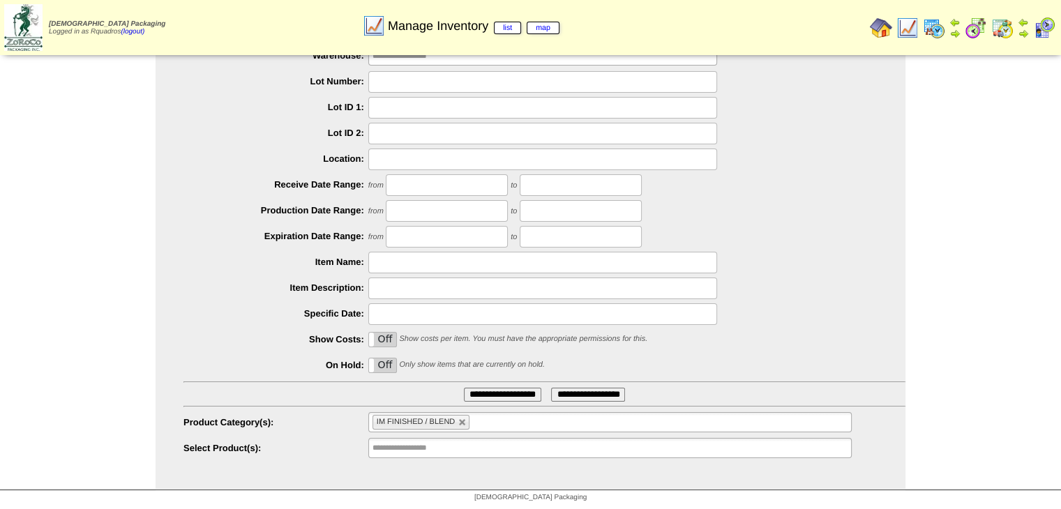
click at [458, 420] on link at bounding box center [462, 422] width 8 height 8
type input "**********"
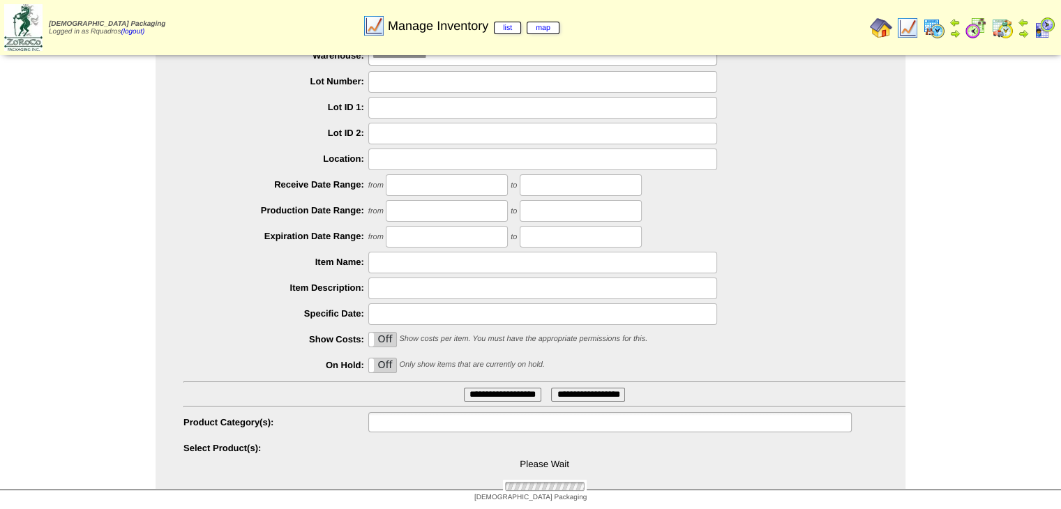
click at [459, 420] on input "text" at bounding box center [416, 421] width 89 height 17
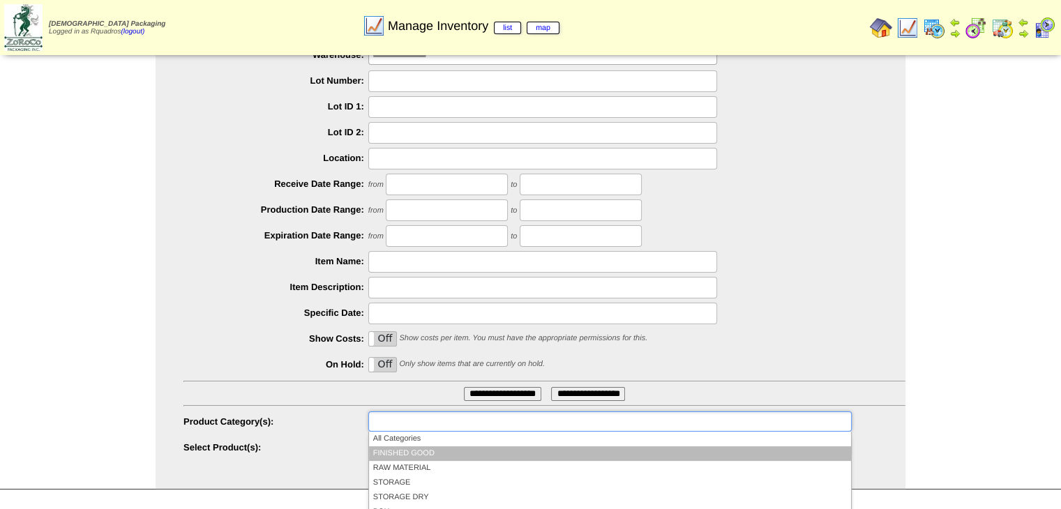
click at [399, 448] on li "FINISHED GOOD" at bounding box center [610, 453] width 482 height 15
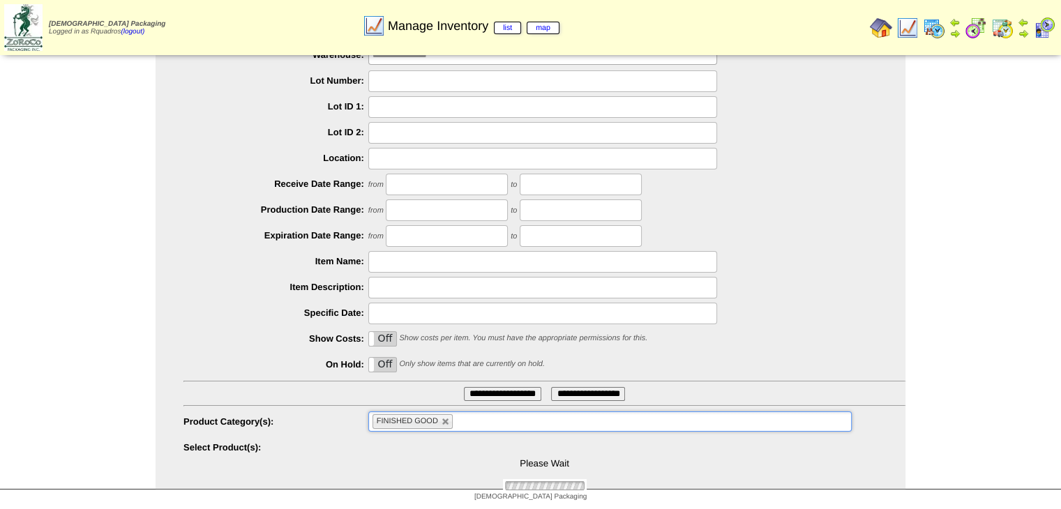
click at [497, 392] on input "**********" at bounding box center [502, 394] width 77 height 14
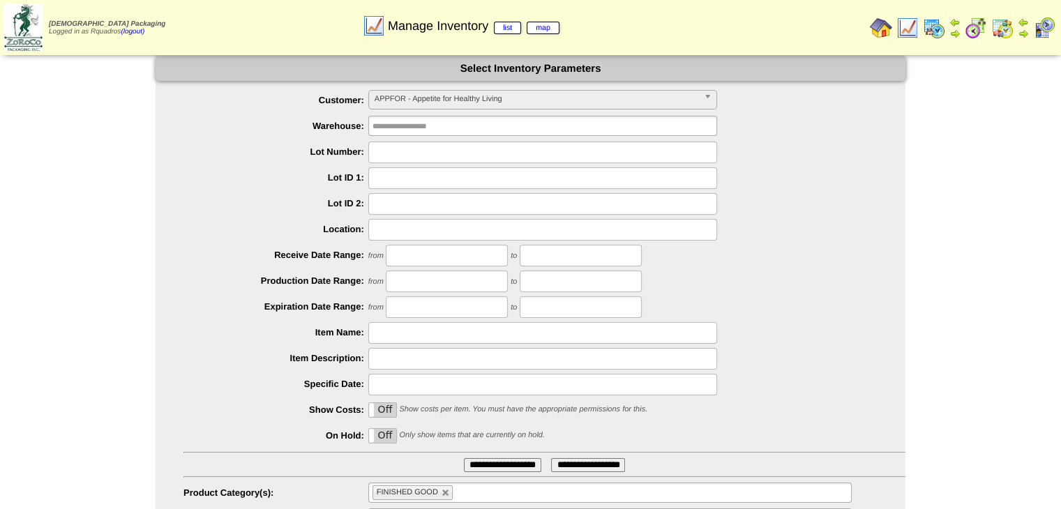
scroll to position [0, 0]
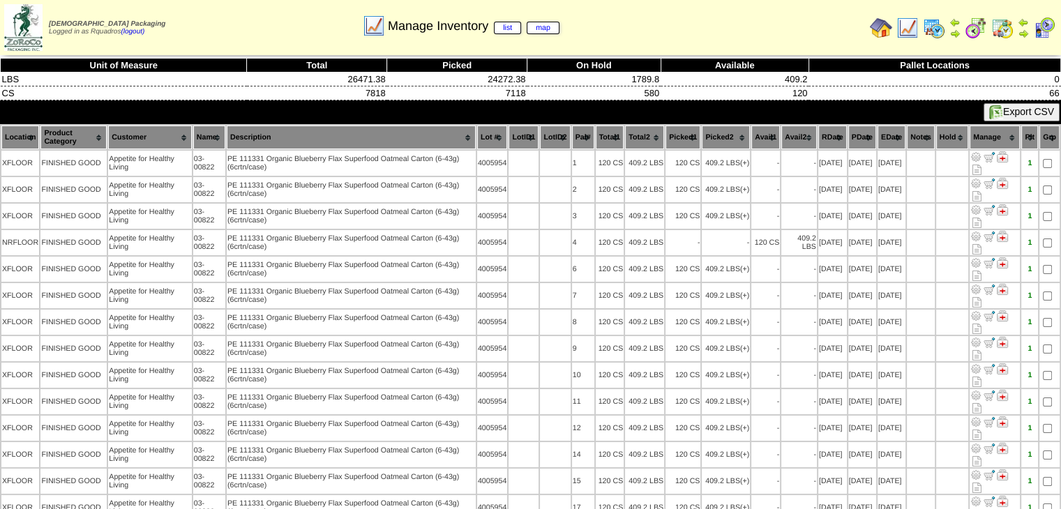
click at [354, 129] on th "Description" at bounding box center [351, 138] width 249 height 24
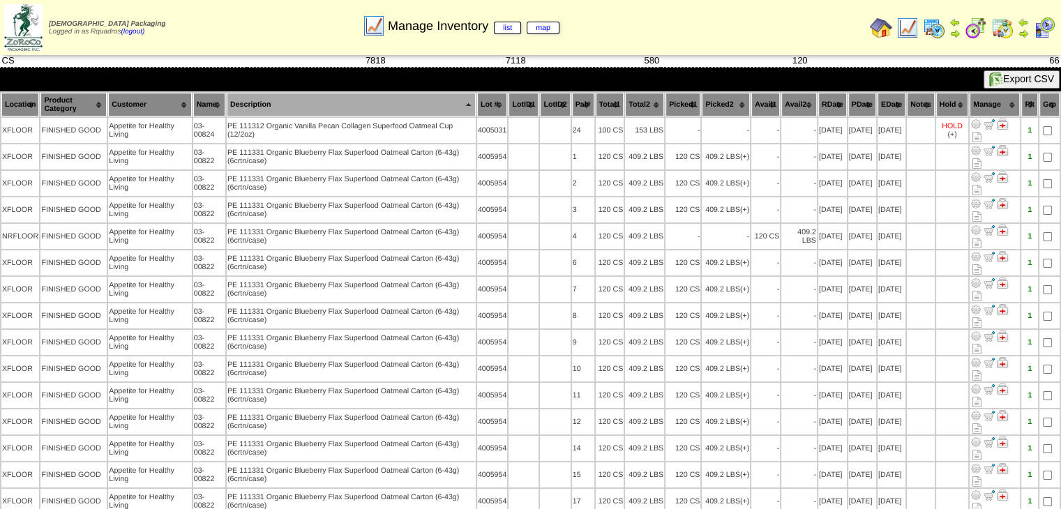
scroll to position [31, 0]
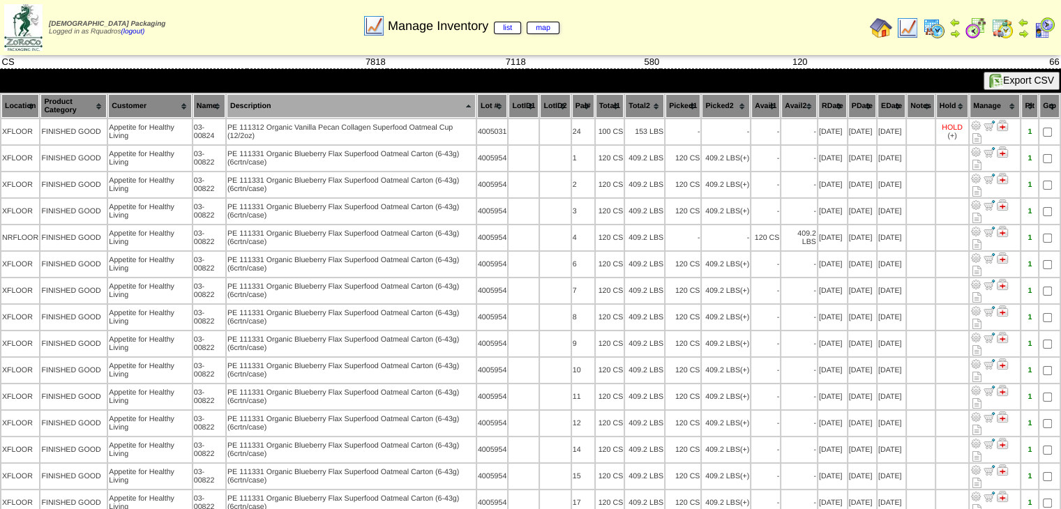
click at [906, 19] on img at bounding box center [907, 28] width 22 height 22
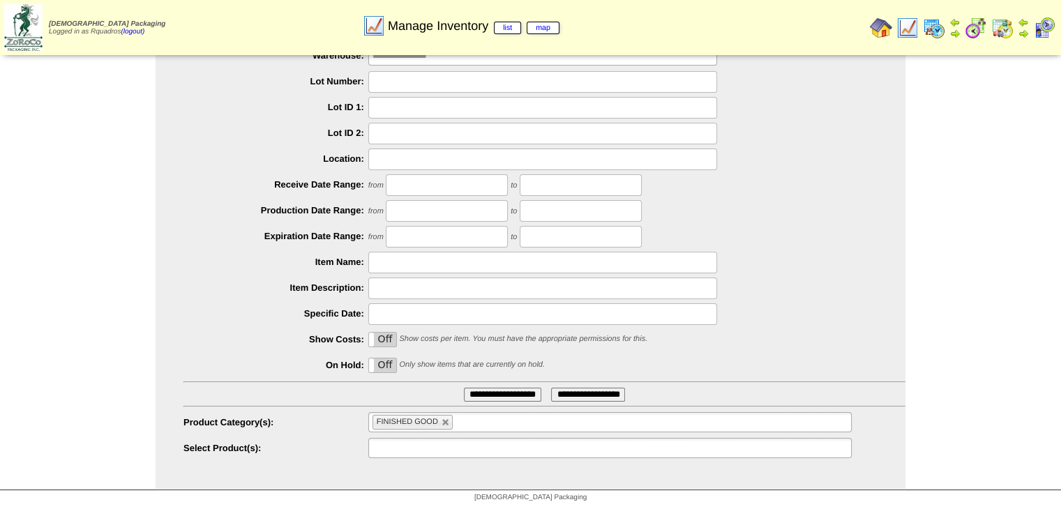
click at [494, 446] on ul at bounding box center [609, 448] width 483 height 20
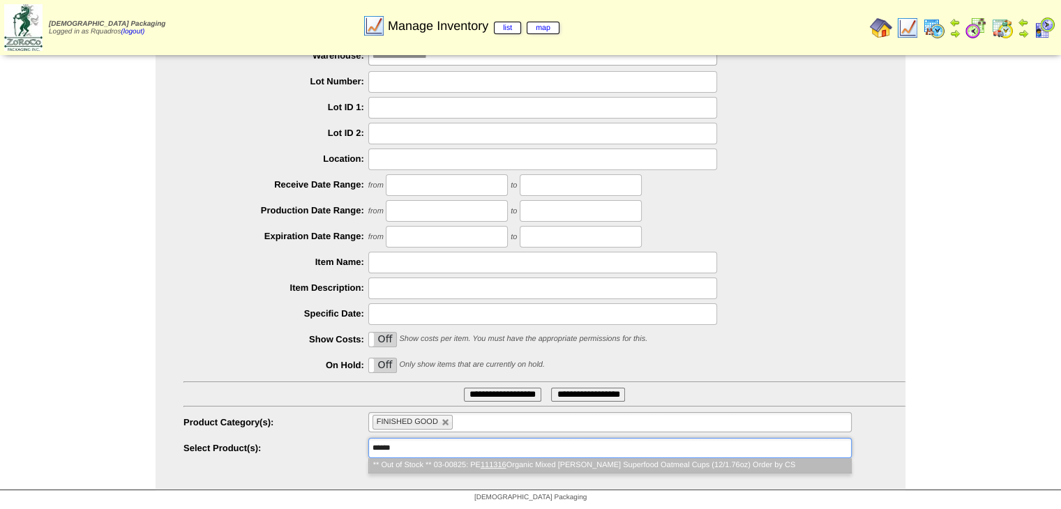
scroll to position [73, 0]
type input "******"
click at [505, 462] on em "111316" at bounding box center [493, 465] width 26 height 8
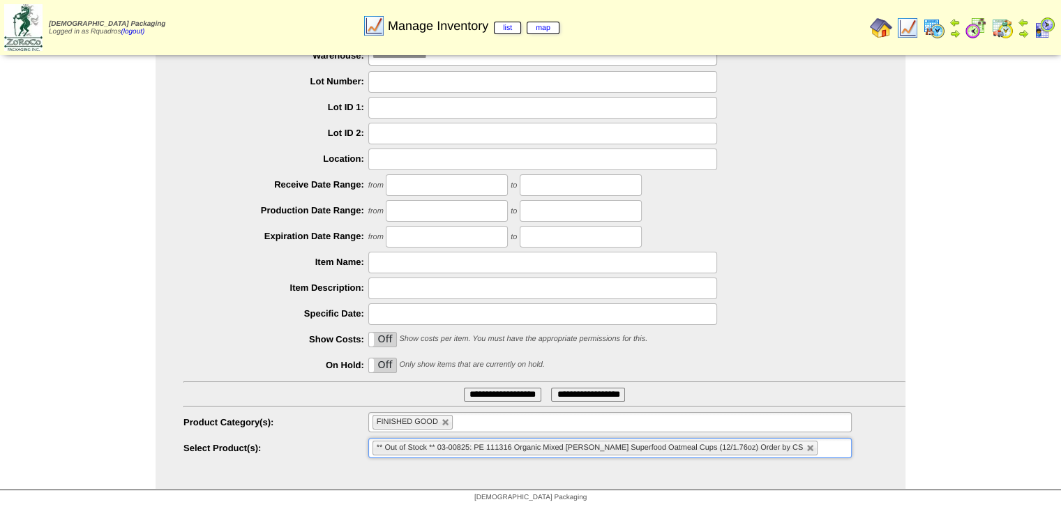
click at [512, 396] on input "**********" at bounding box center [502, 395] width 77 height 14
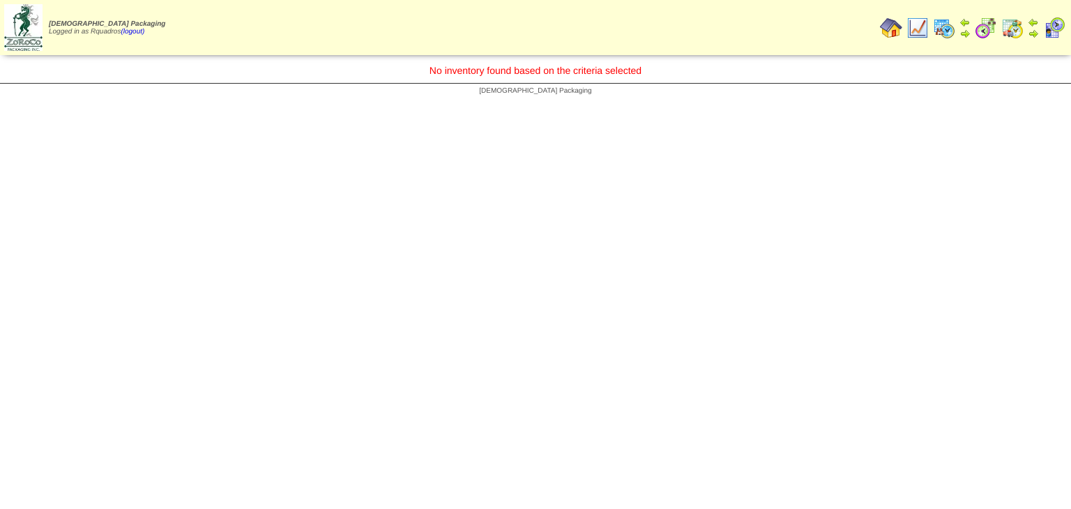
click at [893, 20] on img at bounding box center [891, 28] width 22 height 22
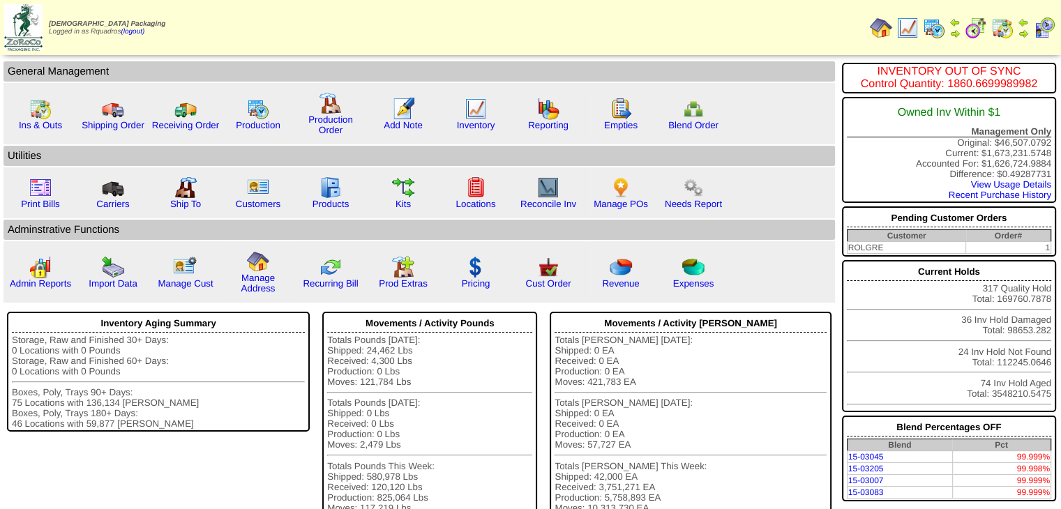
click at [551, 128] on link "Reporting" at bounding box center [548, 125] width 40 height 10
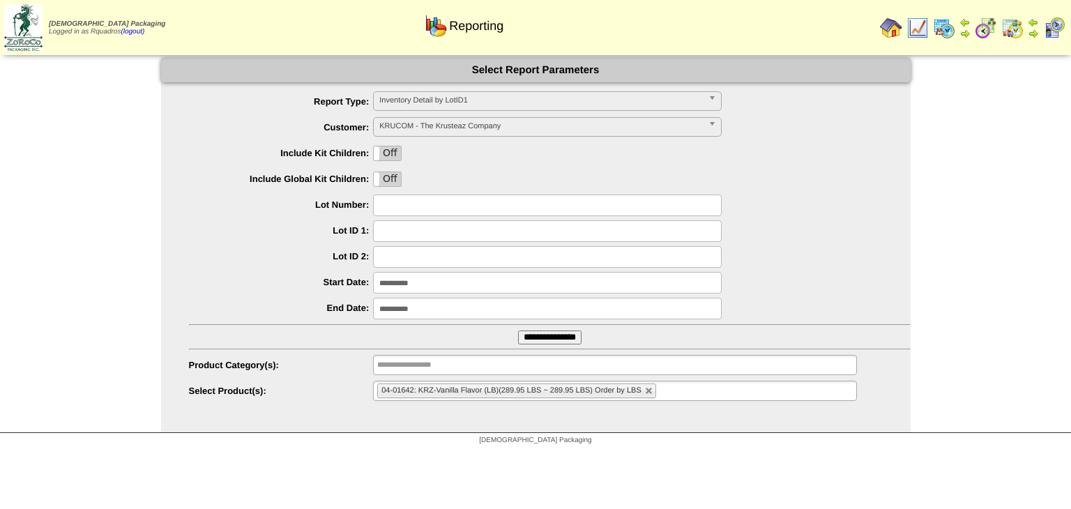
click at [396, 289] on input "**********" at bounding box center [547, 283] width 349 height 22
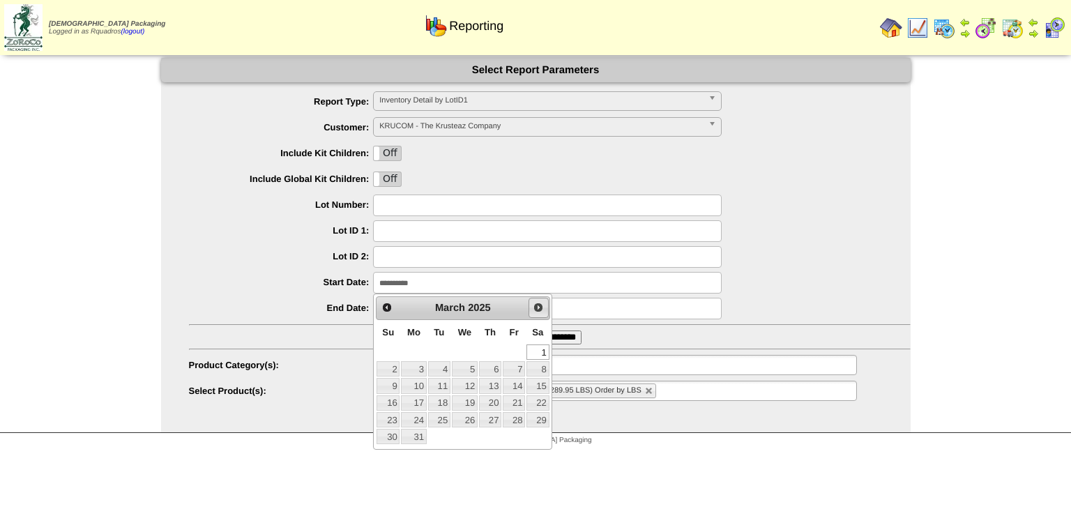
click at [534, 310] on span "Next" at bounding box center [538, 307] width 11 height 11
click at [529, 308] on link "Next" at bounding box center [539, 308] width 20 height 20
click at [549, 303] on div "Prev Next May 2025 Su Mo Tu We Th Fr Sa 1 2 3 4 5 6 7 8 9 10 11 12 13 14 15 16 …" at bounding box center [462, 363] width 179 height 139
click at [541, 307] on span "Next" at bounding box center [538, 307] width 11 height 11
click at [540, 310] on span "Next" at bounding box center [538, 307] width 11 height 11
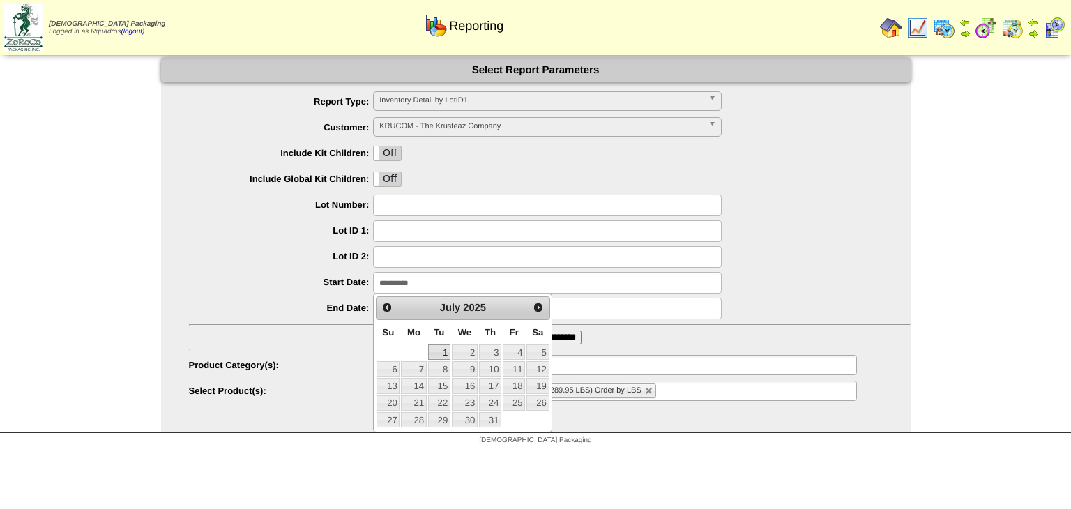
click at [438, 349] on link "1" at bounding box center [439, 351] width 22 height 15
type input "**********"
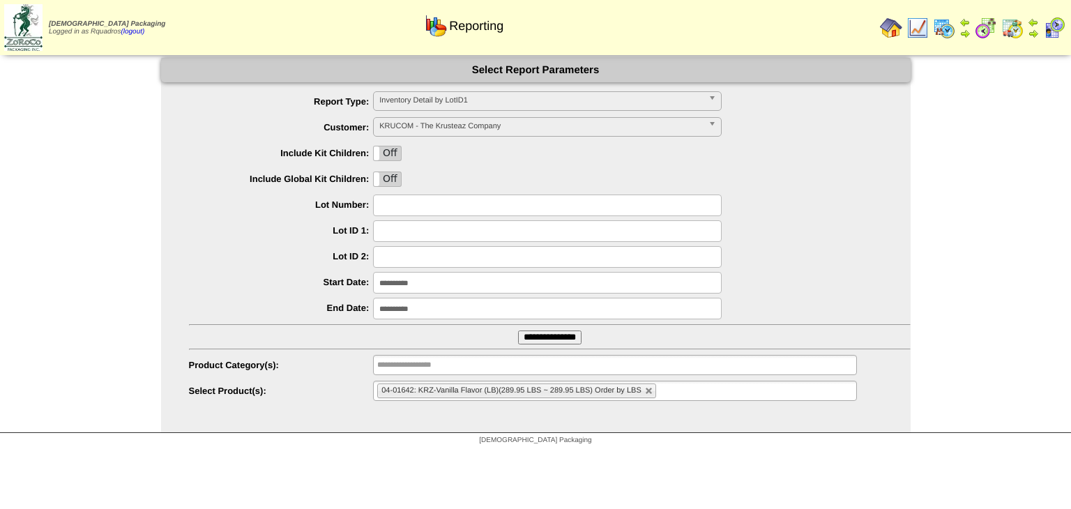
click at [405, 310] on input "**********" at bounding box center [547, 309] width 349 height 22
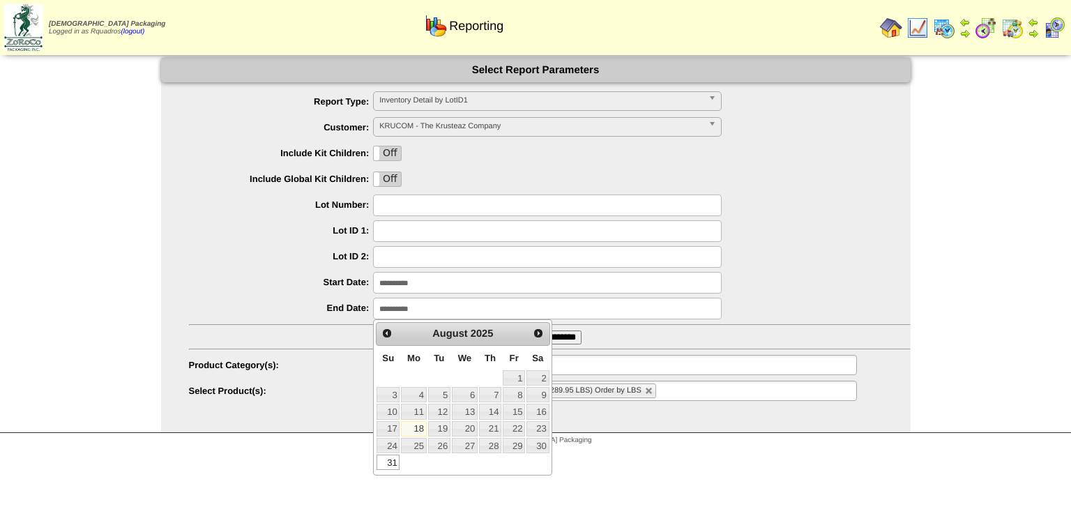
click at [395, 464] on link "31" at bounding box center [388, 462] width 23 height 15
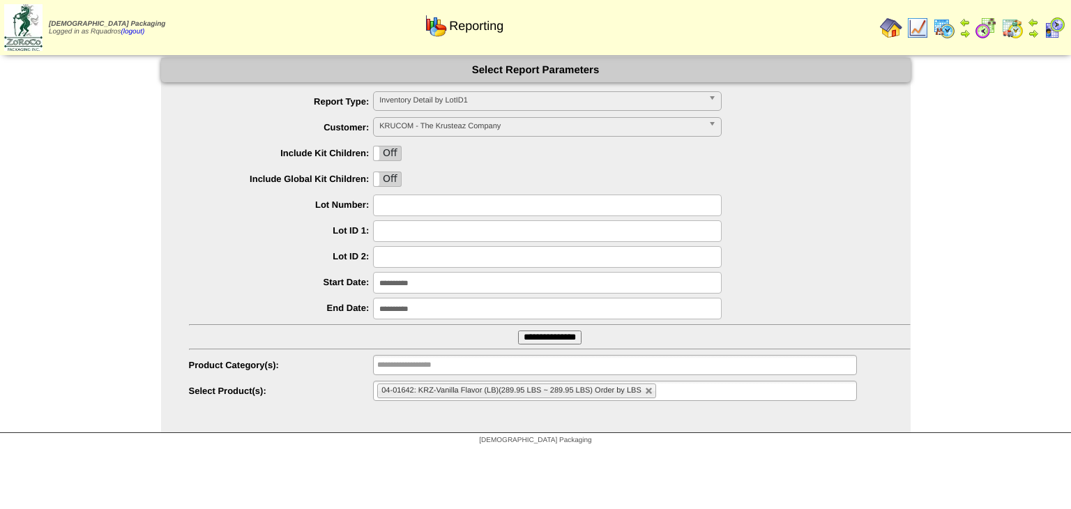
click at [652, 390] on link at bounding box center [649, 391] width 8 height 8
type input "**********"
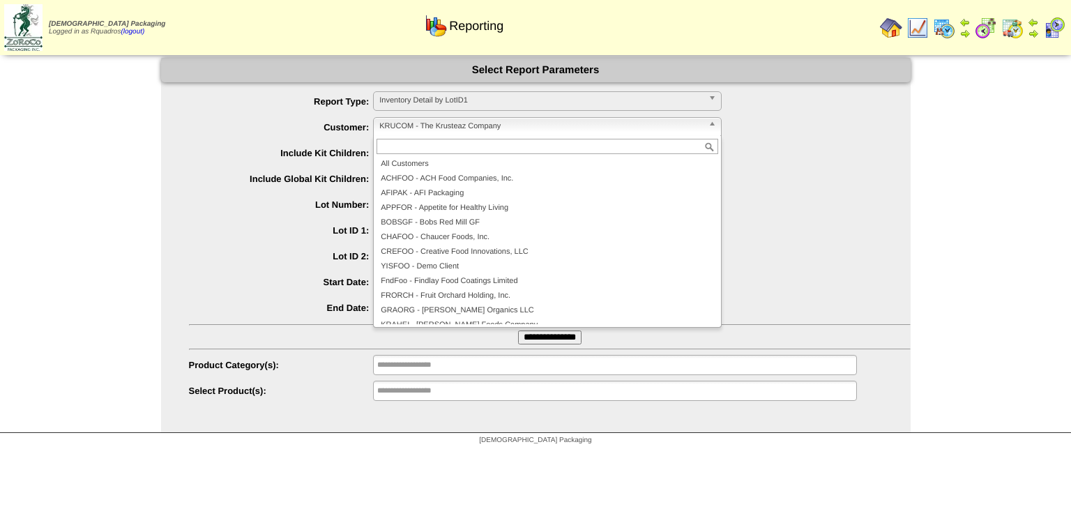
click at [413, 135] on link "KRUCOM - The Krusteaz Company" at bounding box center [547, 127] width 349 height 20
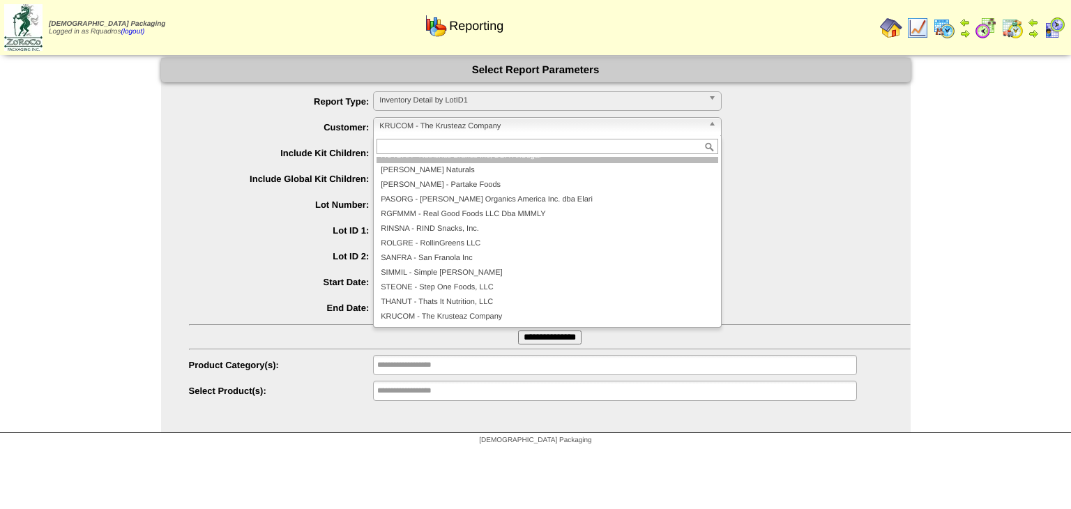
scroll to position [264, 0]
drag, startPoint x: 275, startPoint y: 222, endPoint x: 372, endPoint y: 374, distance: 180.6
click at [279, 222] on div at bounding box center [550, 231] width 722 height 22
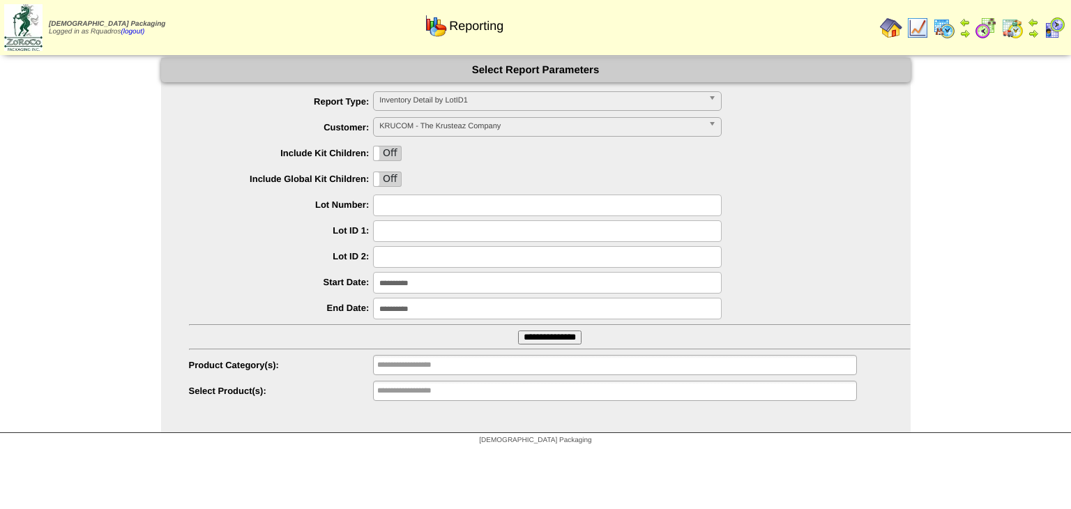
drag, startPoint x: 395, startPoint y: 392, endPoint x: 395, endPoint y: 363, distance: 28.6
click at [397, 391] on input "**********" at bounding box center [421, 390] width 89 height 17
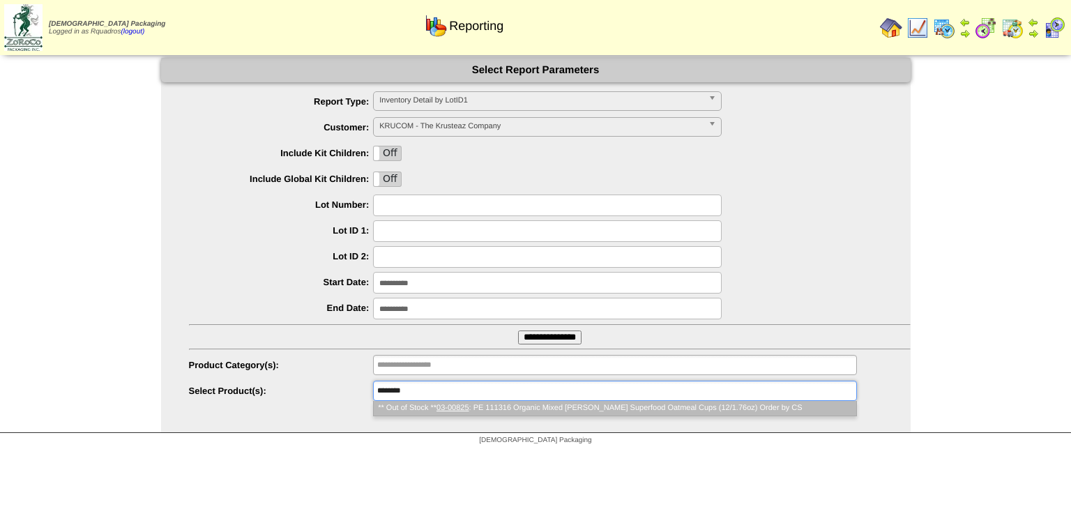
type input "********"
click at [522, 410] on li "** Out of Stock ** 03-00825 : PE 111316 Organic Mixed Berry Superfood Oatmeal C…" at bounding box center [615, 408] width 482 height 15
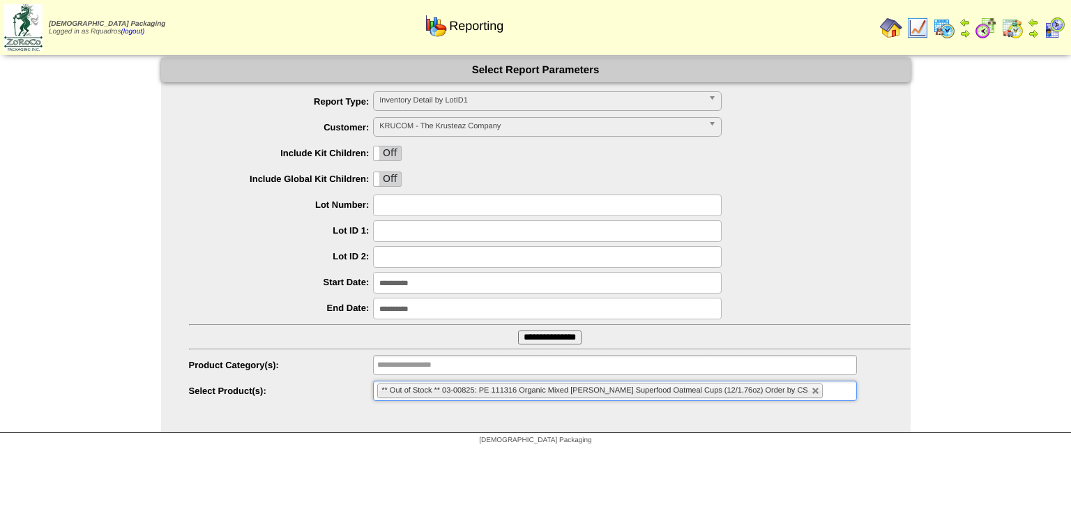
click at [534, 337] on input "**********" at bounding box center [549, 337] width 63 height 14
click at [427, 128] on span "KRUCOM - The Krusteaz Company" at bounding box center [541, 126] width 324 height 17
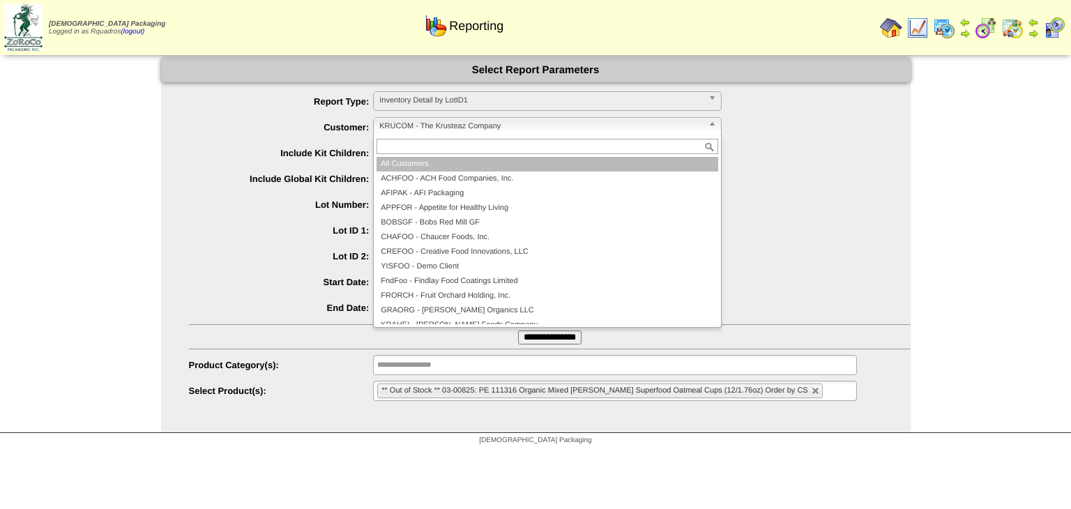
click at [409, 162] on li "All Customers" at bounding box center [548, 164] width 342 height 15
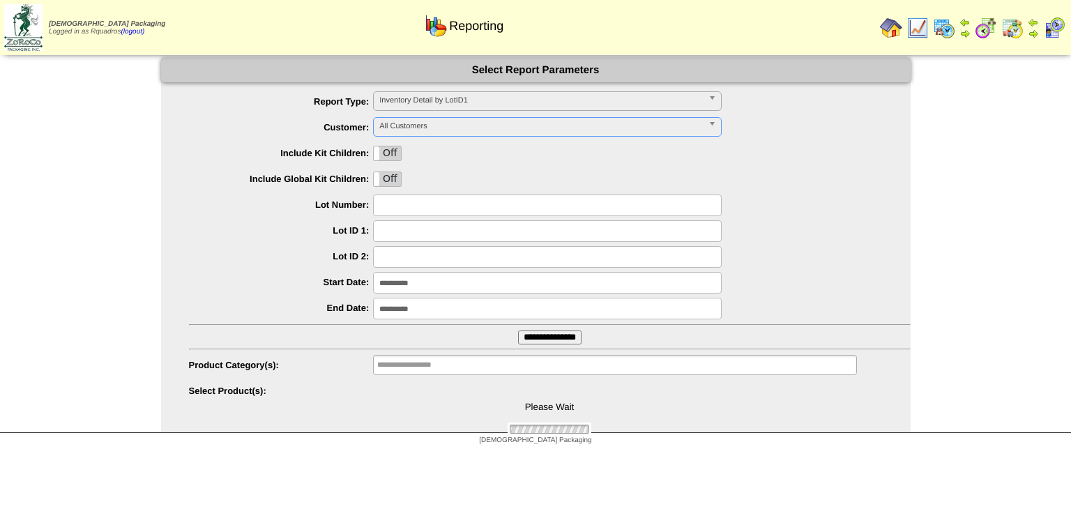
click at [454, 91] on form "**********" at bounding box center [536, 230] width 750 height 344
click at [454, 99] on span "Inventory Detail by LotID1" at bounding box center [541, 100] width 324 height 17
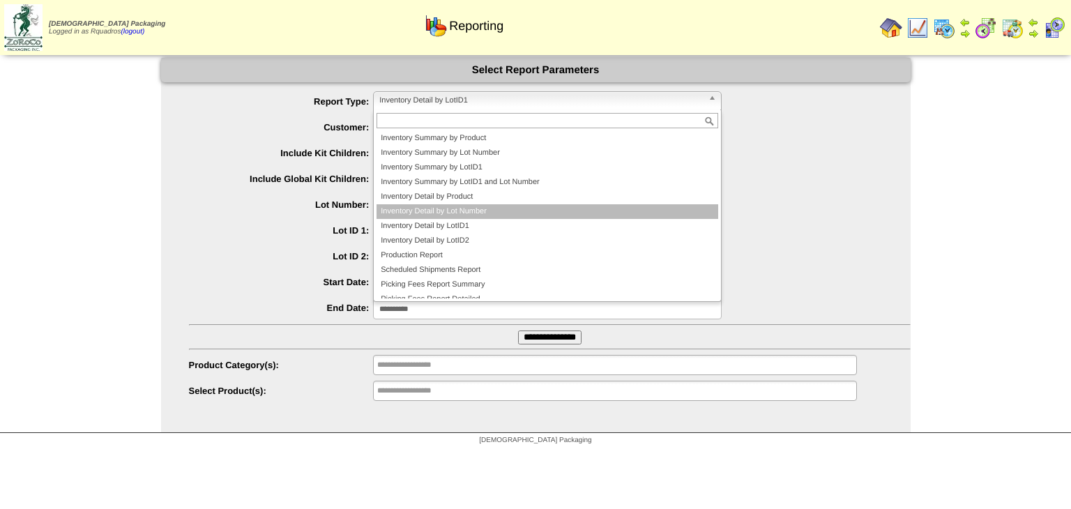
click at [421, 208] on li "Inventory Detail by Lot Number" at bounding box center [548, 211] width 342 height 15
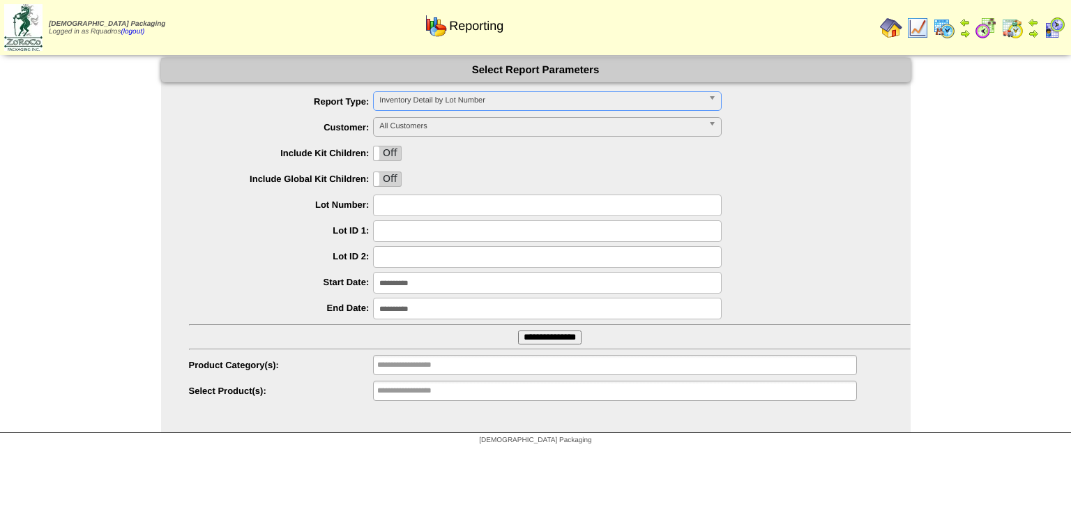
click at [413, 394] on input "**********" at bounding box center [421, 390] width 89 height 17
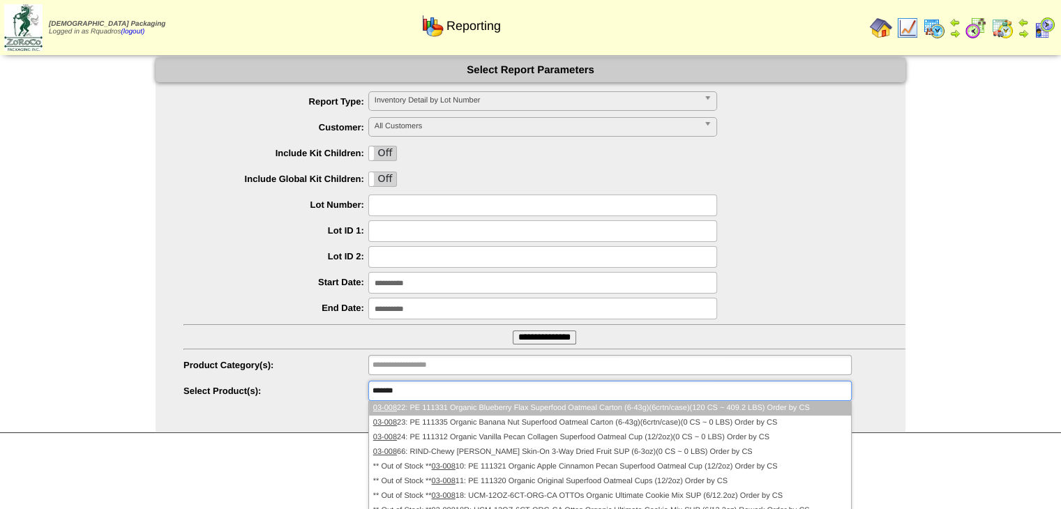
type input "********"
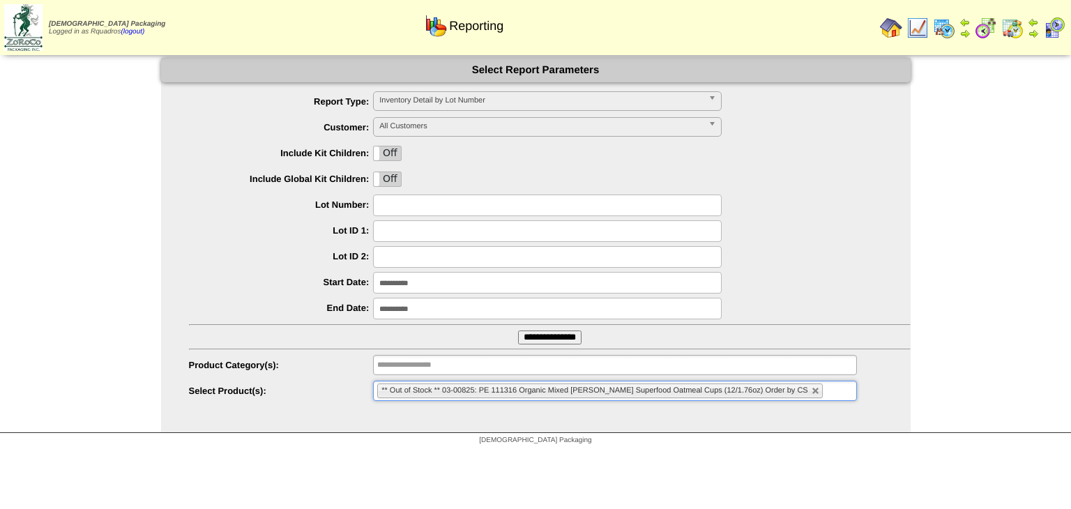
click at [544, 344] on input "**********" at bounding box center [549, 337] width 63 height 14
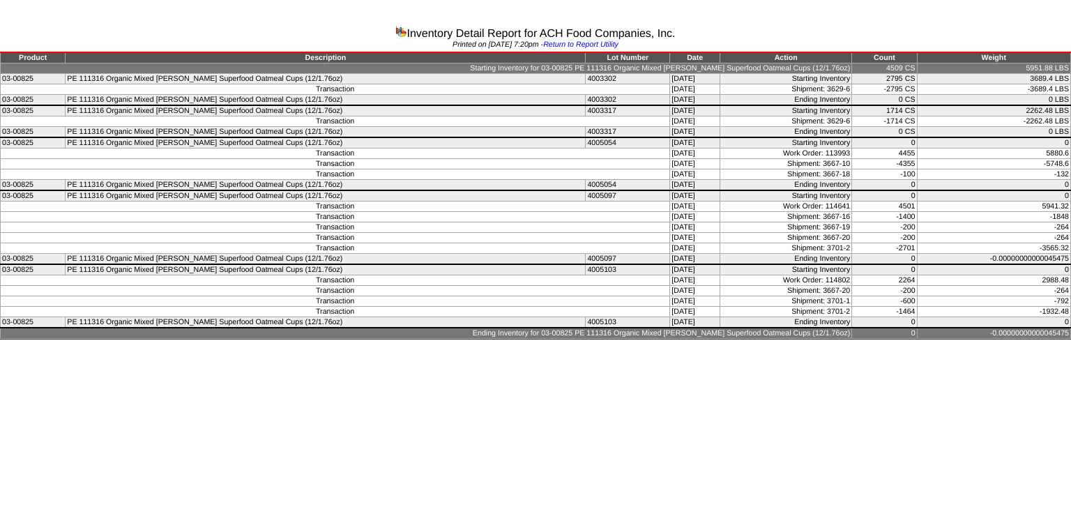
click at [881, 205] on td "4501" at bounding box center [884, 207] width 65 height 10
drag, startPoint x: 884, startPoint y: 200, endPoint x: 907, endPoint y: 202, distance: 23.1
click at [907, 202] on tr "Transaction [DATE] Work Order: 114641 4501 5941.32" at bounding box center [536, 207] width 1070 height 10
click at [920, 216] on td "-1848" at bounding box center [993, 217] width 153 height 10
drag, startPoint x: 633, startPoint y: 212, endPoint x: 675, endPoint y: 212, distance: 41.8
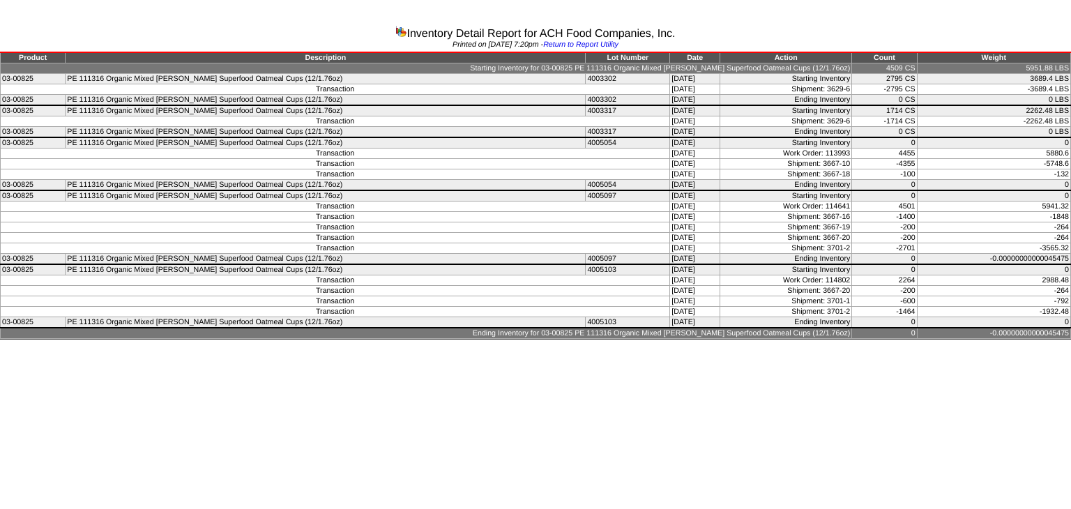
click at [675, 212] on td "[DATE]" at bounding box center [695, 217] width 50 height 10
click at [875, 222] on td "-200" at bounding box center [884, 227] width 65 height 10
drag, startPoint x: 881, startPoint y: 213, endPoint x: 937, endPoint y: 213, distance: 55.8
click at [937, 213] on tr "Transaction [DATE] Shipment: 3667-16 -1400 -1848" at bounding box center [536, 217] width 1070 height 10
drag, startPoint x: 810, startPoint y: 224, endPoint x: 832, endPoint y: 220, distance: 22.6
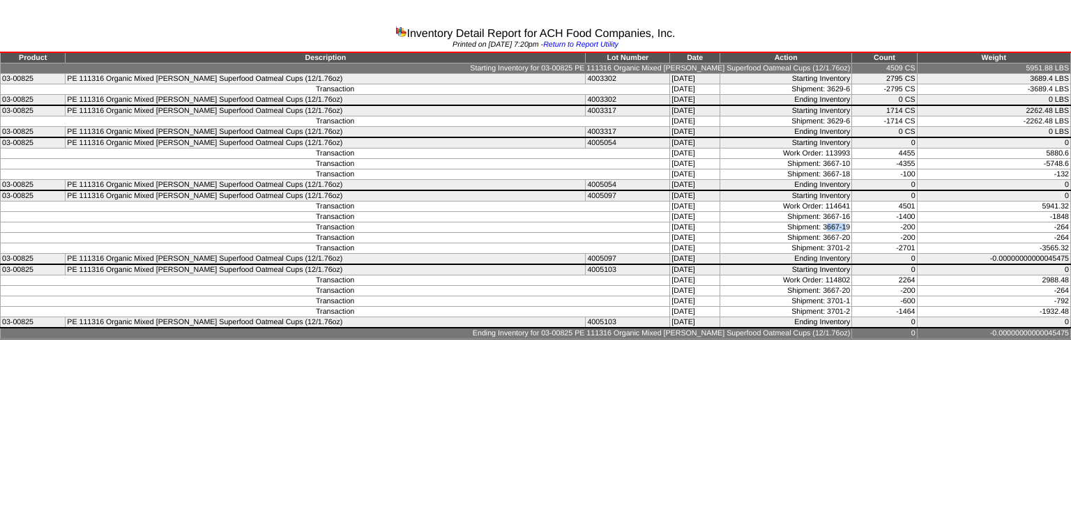
click at [831, 222] on td "Shipment: 3667-19" at bounding box center [786, 227] width 132 height 10
click at [852, 233] on td "-200" at bounding box center [884, 238] width 65 height 10
drag, startPoint x: 874, startPoint y: 213, endPoint x: 915, endPoint y: 215, distance: 40.5
click at [915, 215] on tr "Transaction [DATE] Shipment: 3667-16 -1400 -1848" at bounding box center [536, 217] width 1070 height 10
click at [803, 224] on td "Shipment: 3667-19" at bounding box center [786, 227] width 132 height 10
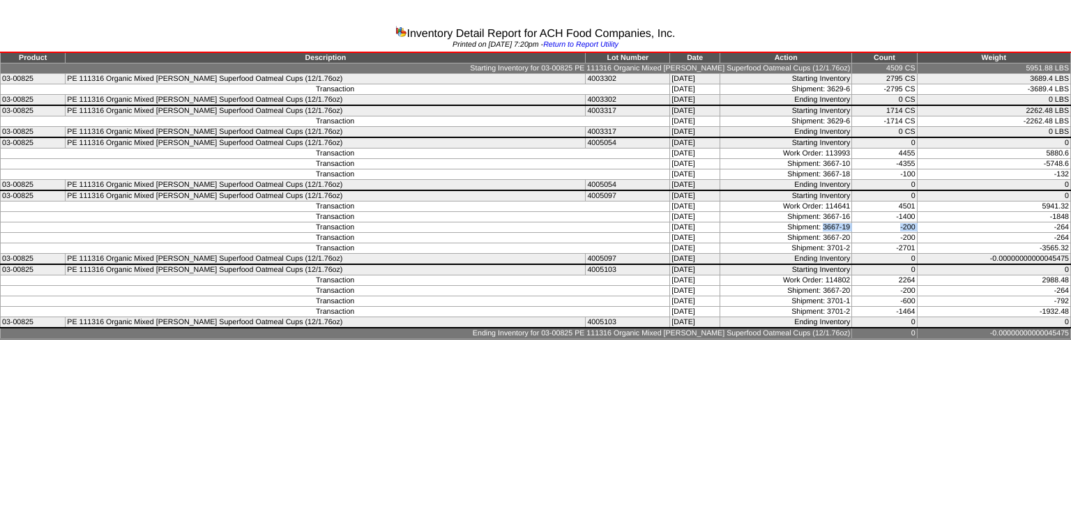
drag, startPoint x: 806, startPoint y: 224, endPoint x: 915, endPoint y: 223, distance: 108.8
click at [915, 223] on tr "Transaction 08/04/25 Shipment: 3667-19 -200 -264" at bounding box center [536, 227] width 1070 height 10
click at [870, 340] on div at bounding box center [535, 341] width 1071 height 3
drag, startPoint x: 810, startPoint y: 236, endPoint x: 906, endPoint y: 235, distance: 96.2
click at [906, 235] on tr "Transaction 08/07/25 Shipment: 3667-20 -200 -264" at bounding box center [536, 238] width 1070 height 10
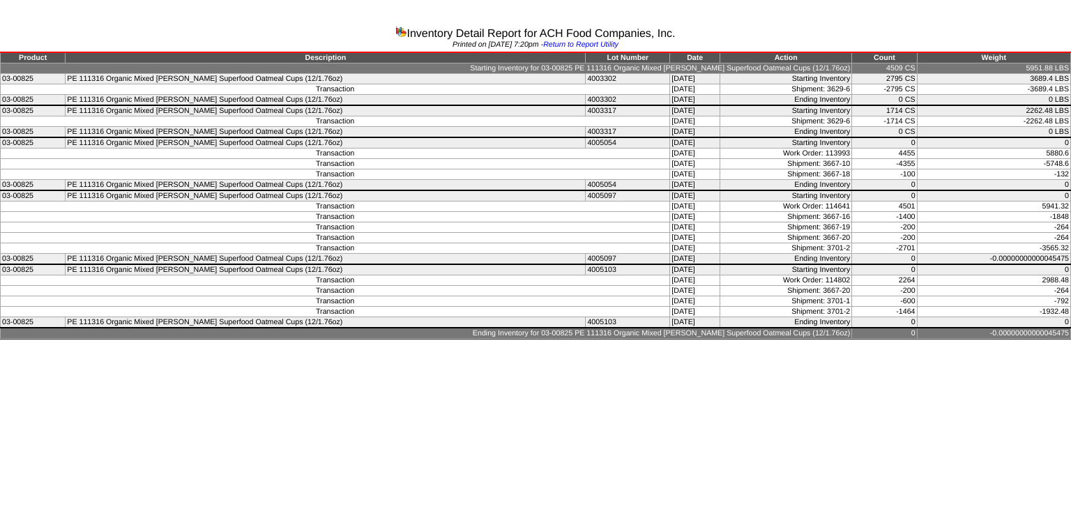
click at [903, 286] on td "-200" at bounding box center [884, 291] width 65 height 10
drag, startPoint x: 821, startPoint y: 249, endPoint x: 906, endPoint y: 248, distance: 84.4
click at [906, 248] on tr "Transaction 08/11/25 Shipment: 3701-2 -2701 -3565.32" at bounding box center [536, 248] width 1070 height 10
click at [845, 340] on html "Inventory Detail Report for ACH Food Companies, Inc. Printed on 08/18/2025 at 7…" at bounding box center [535, 171] width 1071 height 343
drag, startPoint x: 837, startPoint y: 241, endPoint x: 791, endPoint y: 232, distance: 46.8
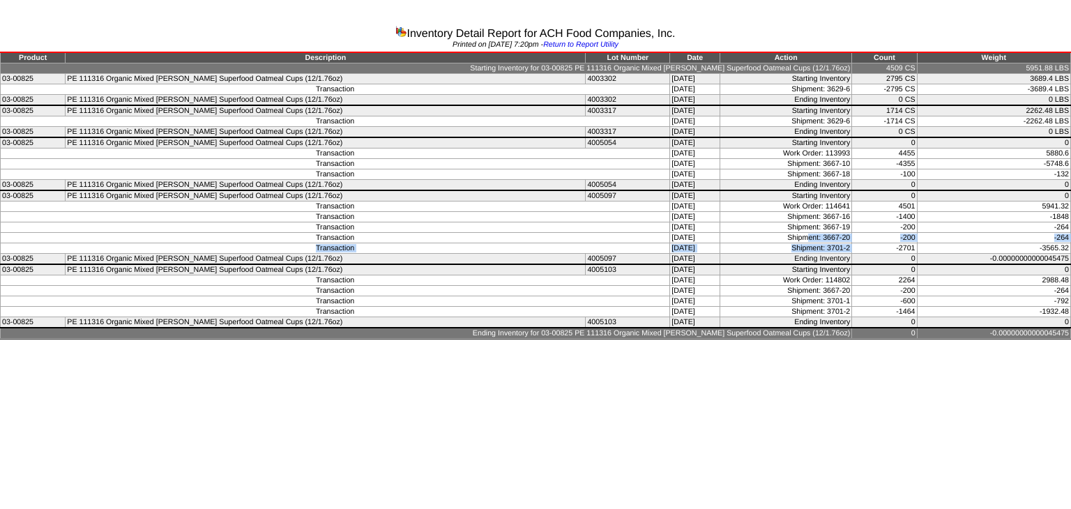
click at [791, 232] on tbody "Product Description Lot Number Date Action Count Weight Starting Inventory for …" at bounding box center [536, 195] width 1070 height 287
click at [816, 343] on html "Inventory Detail Report for ACH Food Companies, Inc. Printed on 08/18/2025 at 7…" at bounding box center [535, 171] width 1071 height 343
drag, startPoint x: 887, startPoint y: 201, endPoint x: 914, endPoint y: 204, distance: 27.3
click at [914, 204] on tr "Transaction 07/31/25 Work Order: 114641 4501 5941.32" at bounding box center [536, 207] width 1070 height 10
click at [902, 207] on td "4501" at bounding box center [884, 207] width 65 height 10
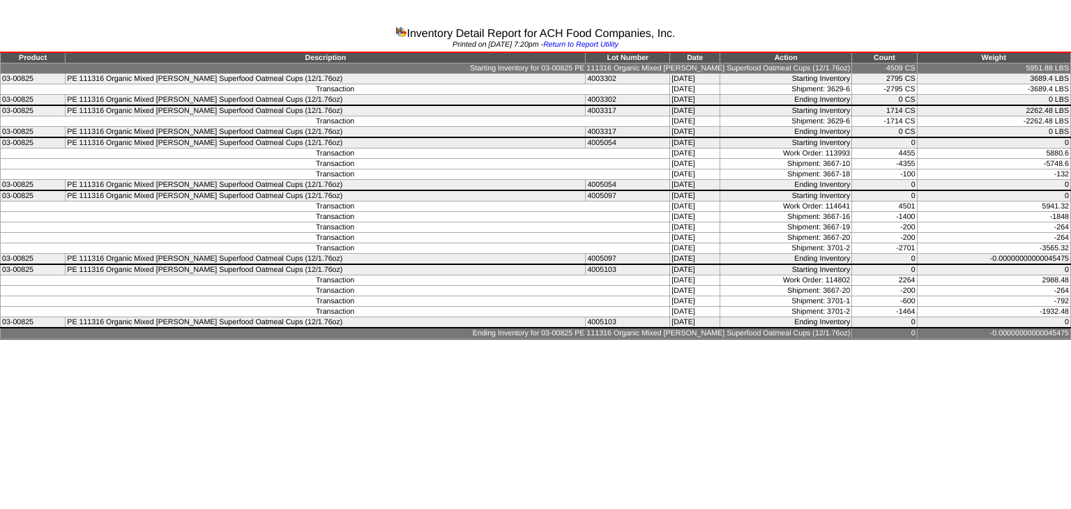
click at [895, 204] on td "4501" at bounding box center [884, 207] width 65 height 10
drag, startPoint x: 885, startPoint y: 207, endPoint x: 904, endPoint y: 220, distance: 22.6
click at [904, 220] on tbody "Product Description Lot Number Date Action Count Weight Starting Inventory for …" at bounding box center [536, 195] width 1070 height 287
click at [921, 233] on td "-264" at bounding box center [993, 238] width 153 height 10
click at [906, 277] on tr "Transaction 08/01/25 Work Order: 114802 2264 2988.48" at bounding box center [536, 280] width 1070 height 10
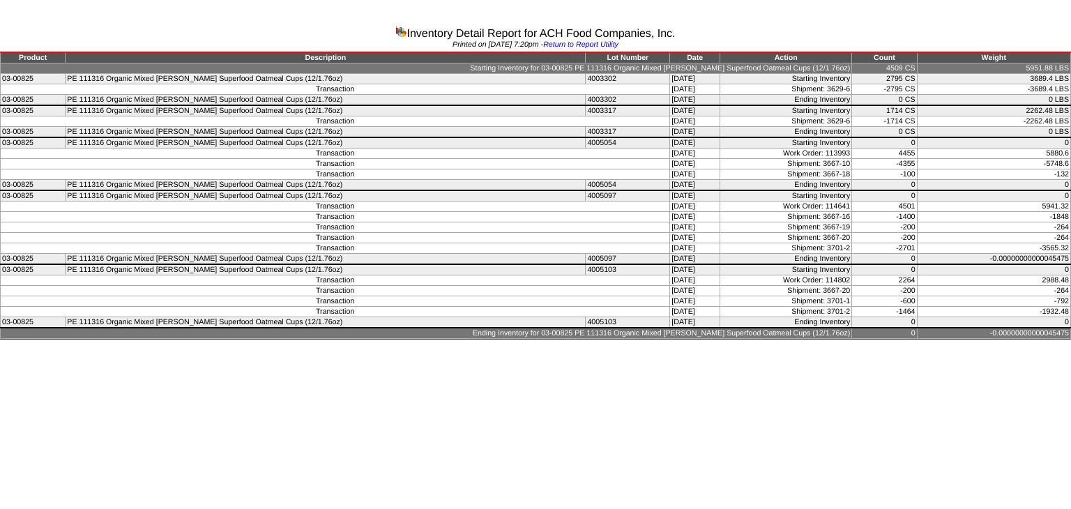
click at [852, 309] on td "-1464" at bounding box center [884, 312] width 65 height 10
drag, startPoint x: 814, startPoint y: 308, endPoint x: 839, endPoint y: 305, distance: 24.6
click at [839, 307] on tr "Transaction 08/11/25 Shipment: 3701-2 -1464 -1932.48" at bounding box center [536, 312] width 1070 height 10
click at [670, 307] on td "08/11/25" at bounding box center [695, 312] width 50 height 10
drag, startPoint x: 884, startPoint y: 305, endPoint x: 912, endPoint y: 305, distance: 27.9
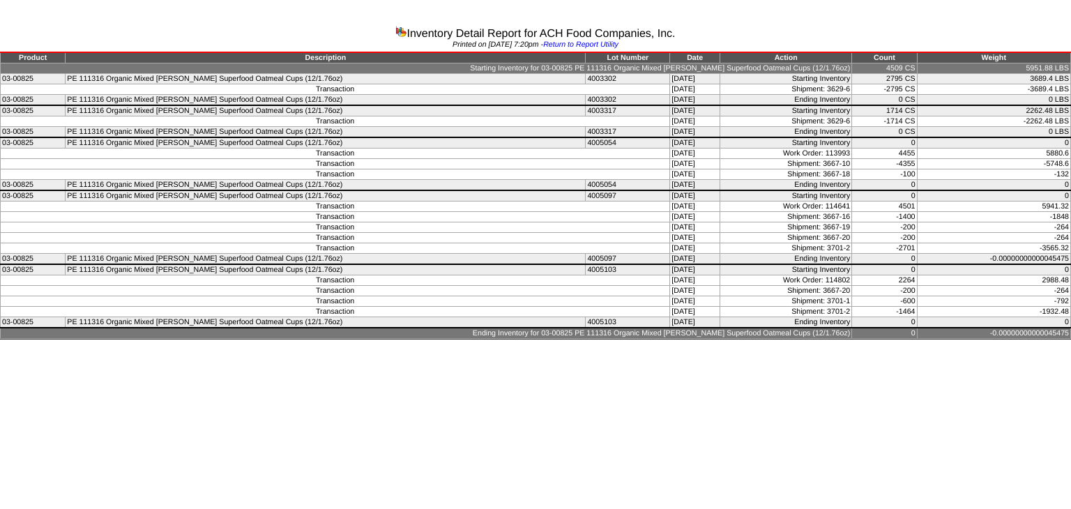
click at [912, 307] on tr "Transaction 08/11/25 Shipment: 3701-2 -1464 -1932.48" at bounding box center [536, 312] width 1070 height 10
click at [670, 300] on td "08/08/25" at bounding box center [695, 301] width 50 height 10
drag, startPoint x: 879, startPoint y: 306, endPoint x: 908, endPoint y: 306, distance: 29.3
click at [908, 307] on tr "Transaction 08/11/25 Shipment: 3701-2 -1464 -1932.48" at bounding box center [536, 312] width 1070 height 10
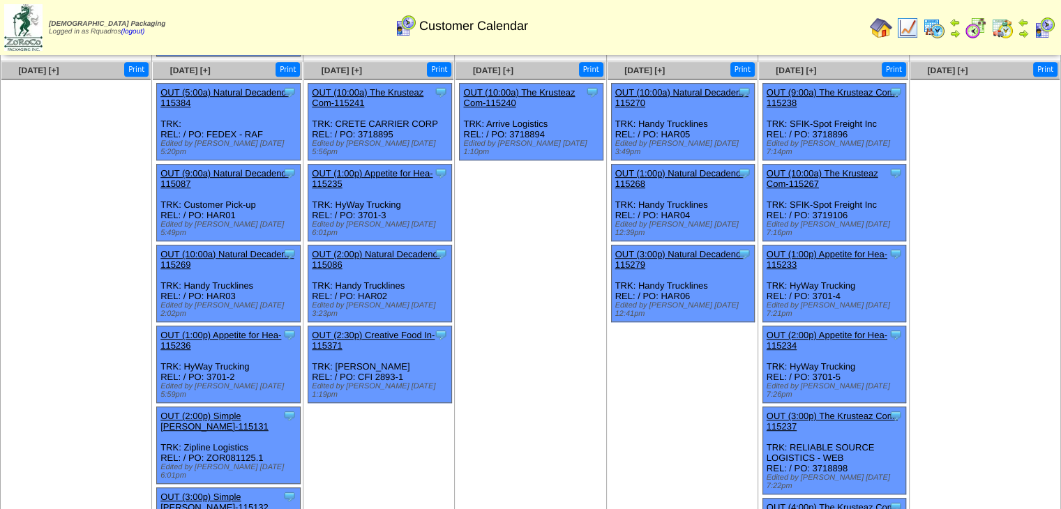
scroll to position [622, 0]
click at [226, 329] on link "OUT (1:00p) Appetite for Hea-115236" at bounding box center [220, 339] width 121 height 21
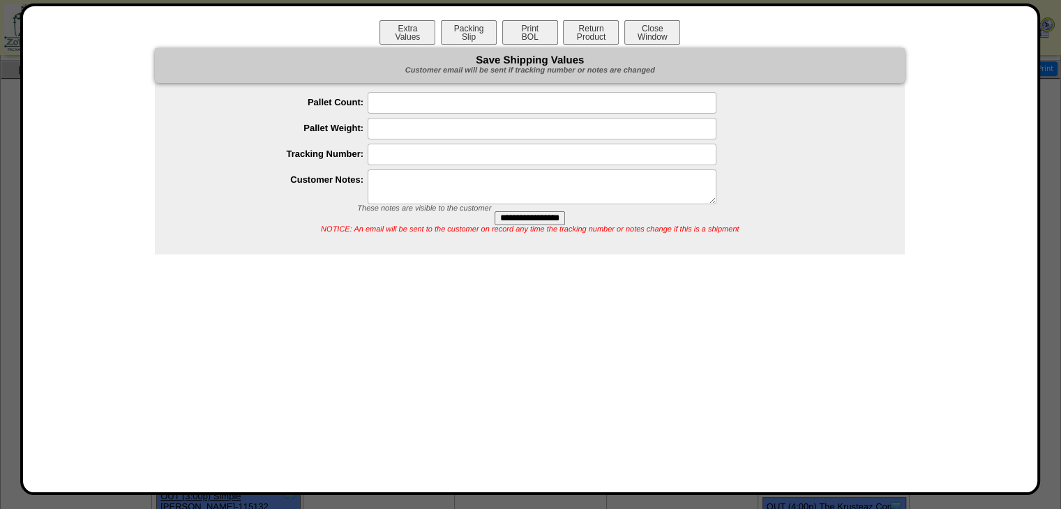
click at [525, 39] on button "Print BOL" at bounding box center [530, 32] width 56 height 24
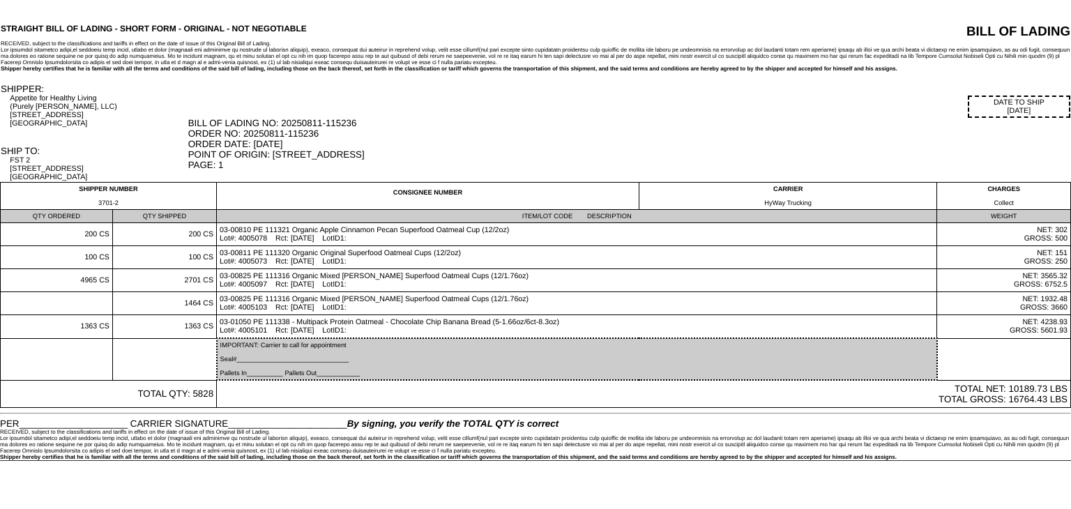
click at [367, 308] on td "03-00825 PE 111316 Organic Mixed [PERSON_NAME] Superfood Oatmeal Cups (12/1.76o…" at bounding box center [577, 303] width 720 height 23
drag, startPoint x: 204, startPoint y: 308, endPoint x: 187, endPoint y: 306, distance: 16.9
click at [187, 306] on td "1464 CS" at bounding box center [164, 303] width 104 height 23
click at [485, 245] on td "03-00810 PE 111321 Organic Apple Cinnamon Pecan Superfood Oatmeal Cup (12/2oz) …" at bounding box center [577, 234] width 720 height 23
click at [245, 150] on div "BILL OF LADING NO: 20250811-115236 ORDER NO: 20250811-115236 ORDER DATE: 08/11/…" at bounding box center [629, 144] width 882 height 52
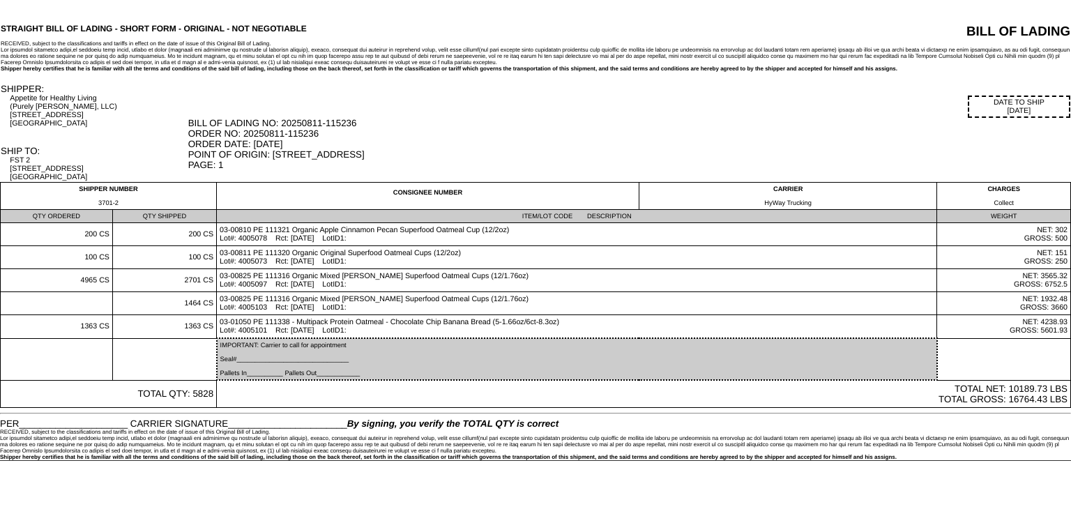
click at [1070, 293] on td "NET: 1932.48 GROSS: 3660" at bounding box center [1004, 303] width 134 height 23
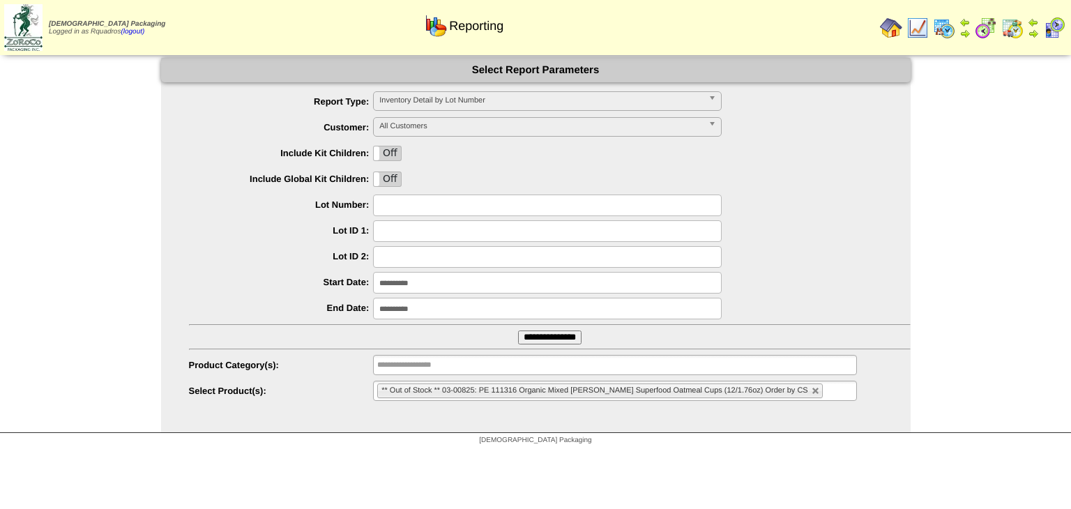
click at [927, 31] on img at bounding box center [917, 28] width 22 height 22
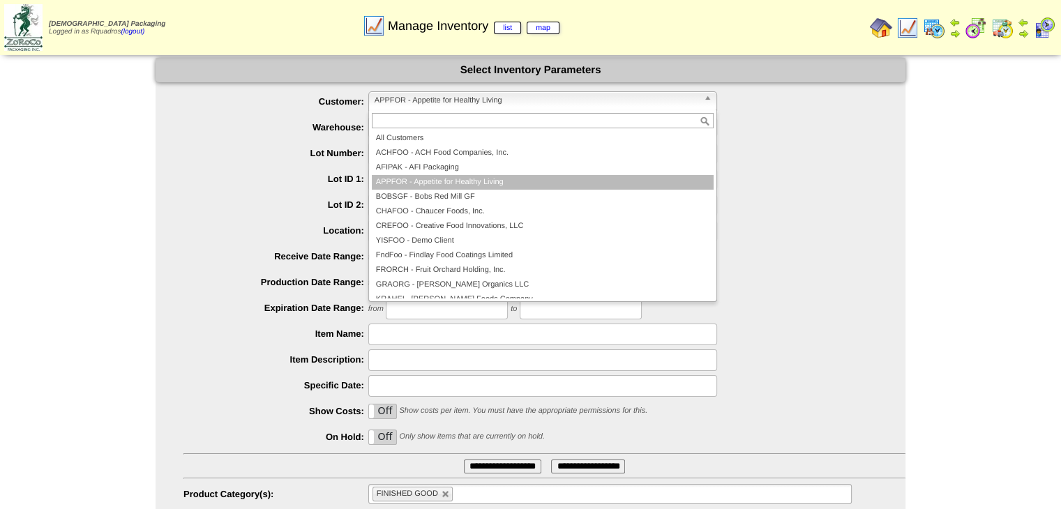
click at [544, 92] on span "APPFOR - Appetite for Healthy Living" at bounding box center [536, 100] width 324 height 17
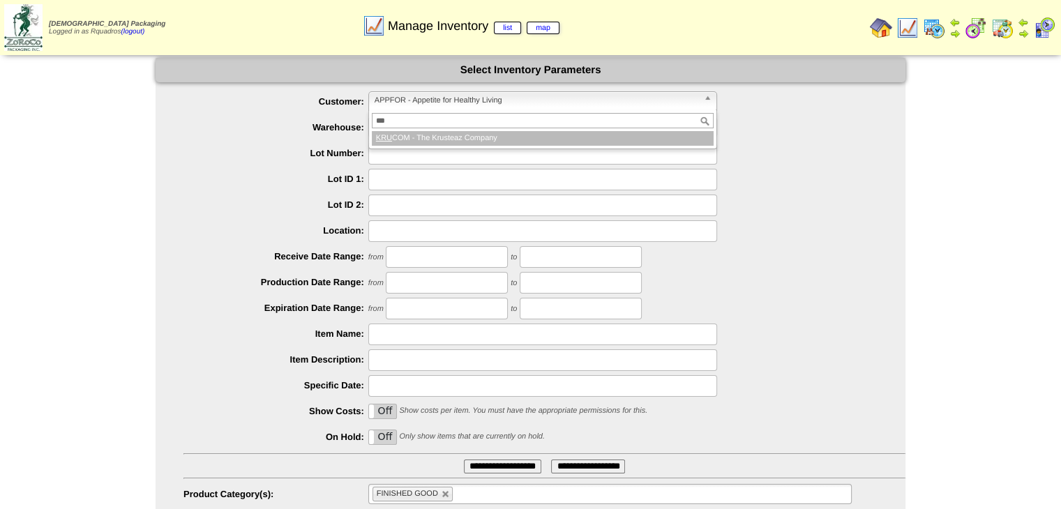
type input "***"
click at [476, 142] on li "KRU COM - The Krusteaz Company" at bounding box center [543, 138] width 342 height 15
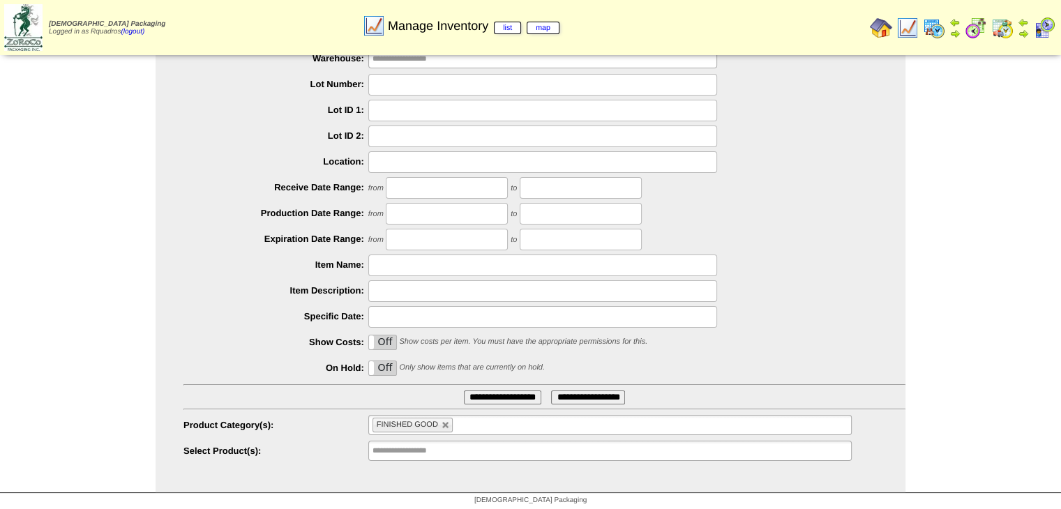
scroll to position [73, 0]
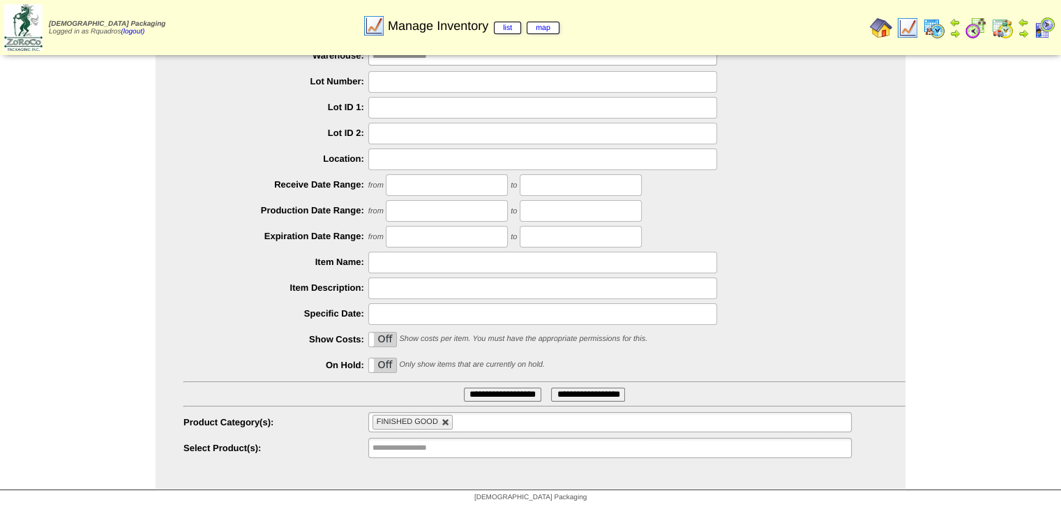
click at [446, 421] on link at bounding box center [445, 422] width 8 height 8
type input "**********"
click at [396, 410] on ul "**********" at bounding box center [530, 240] width 750 height 440
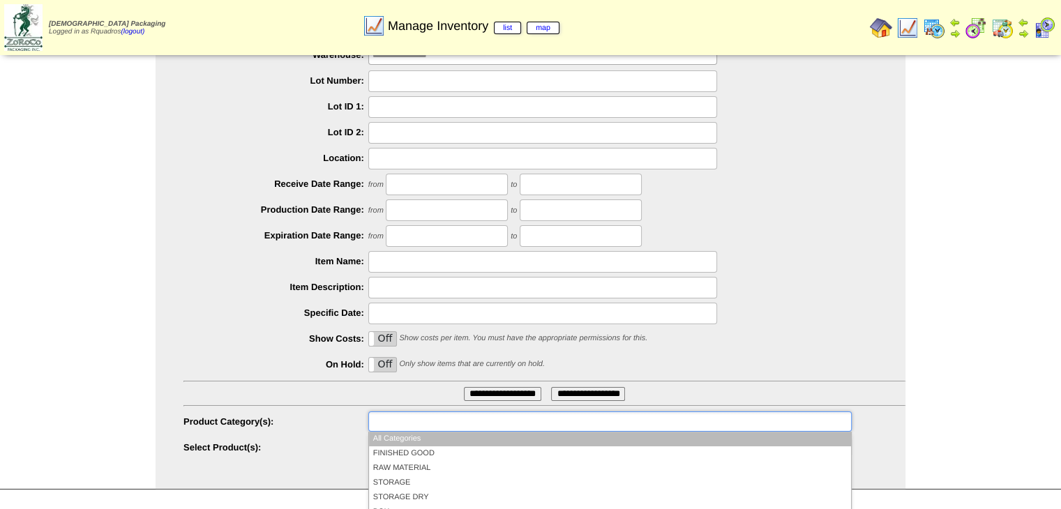
click at [397, 413] on input "text" at bounding box center [416, 421] width 89 height 17
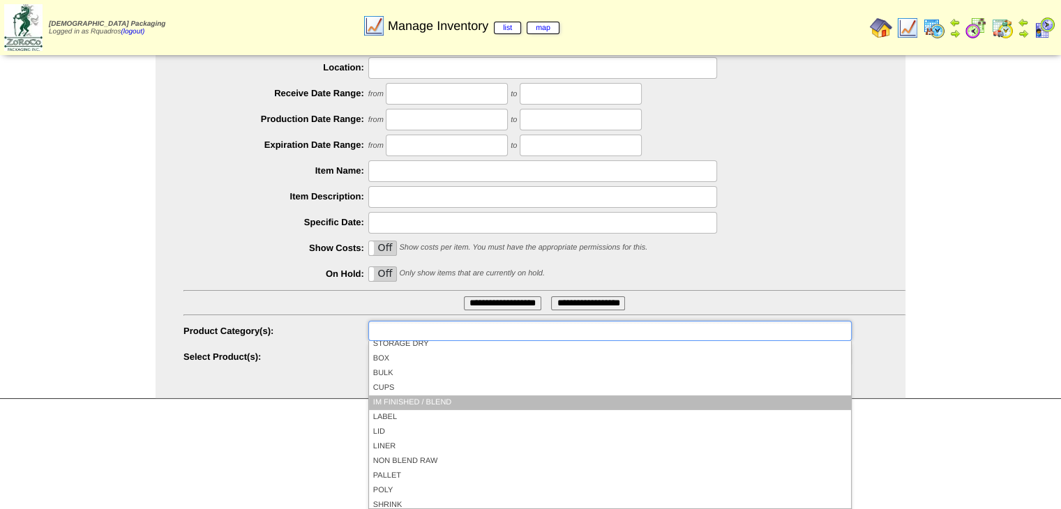
scroll to position [62, 0]
click at [406, 405] on li "IM FINISHED / BLEND" at bounding box center [610, 403] width 482 height 15
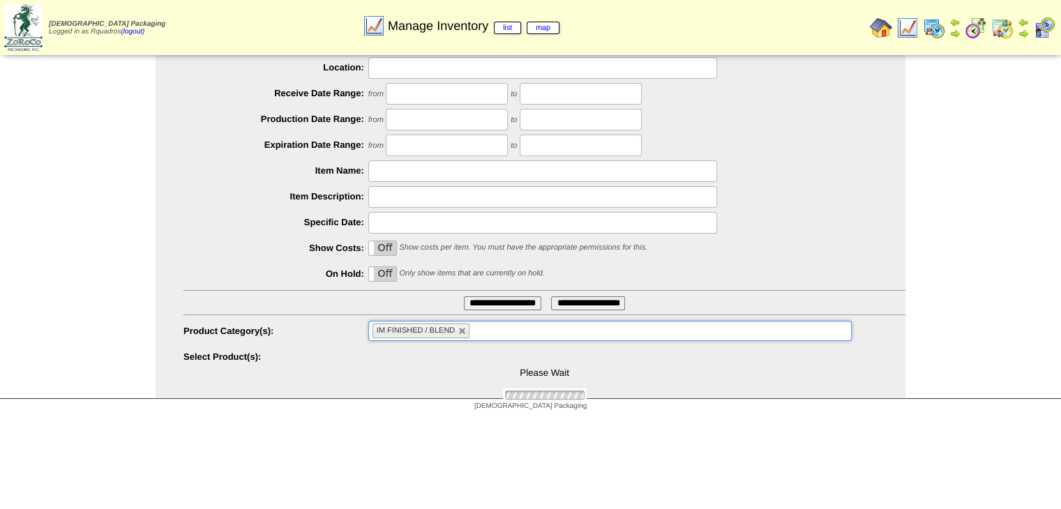
click at [503, 301] on input "**********" at bounding box center [502, 303] width 77 height 14
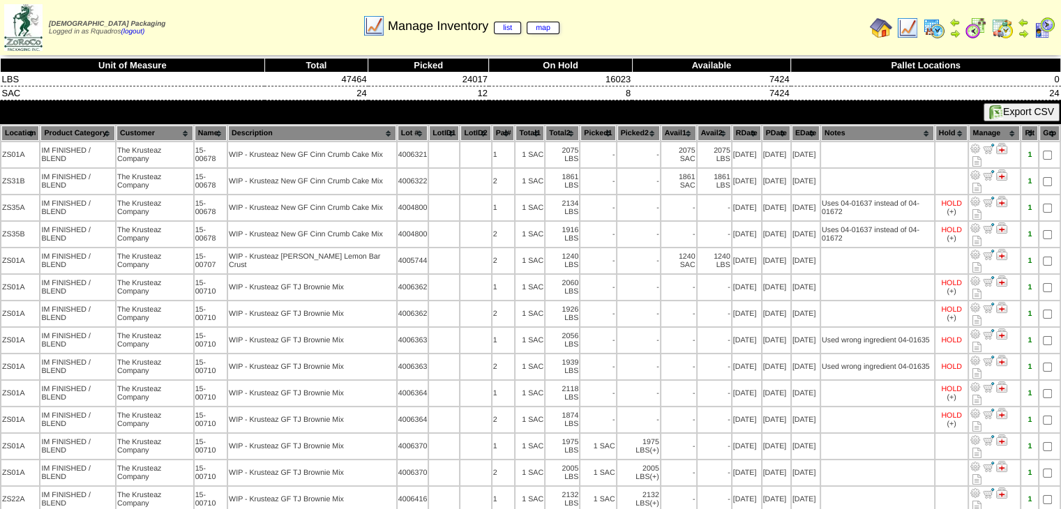
click at [962, 130] on th "Hold" at bounding box center [951, 133] width 33 height 15
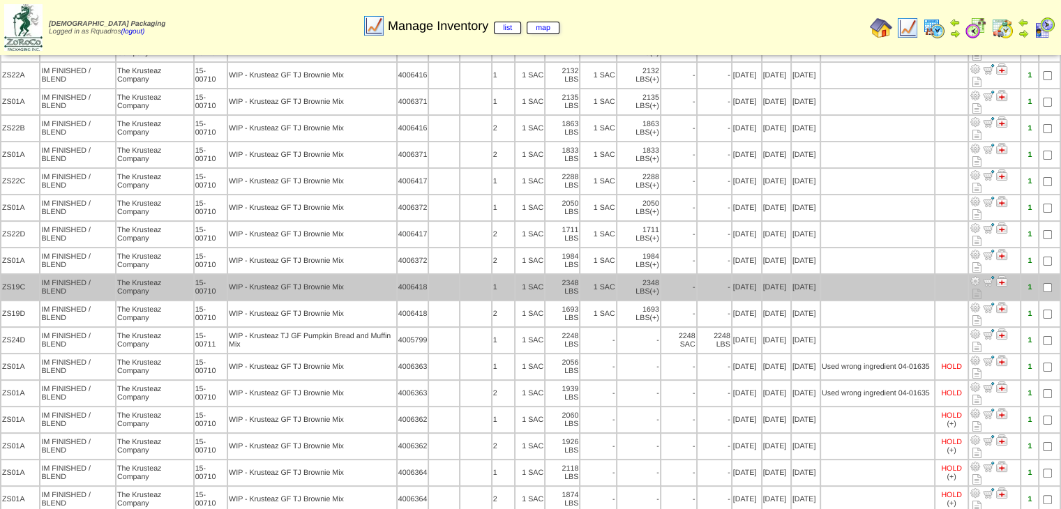
scroll to position [271, 0]
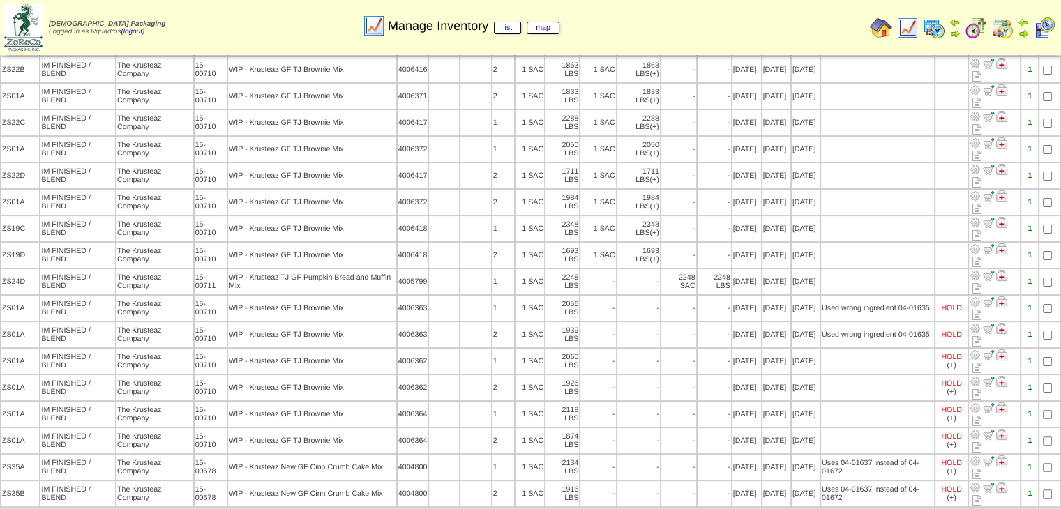
click at [876, 21] on img at bounding box center [880, 28] width 22 height 22
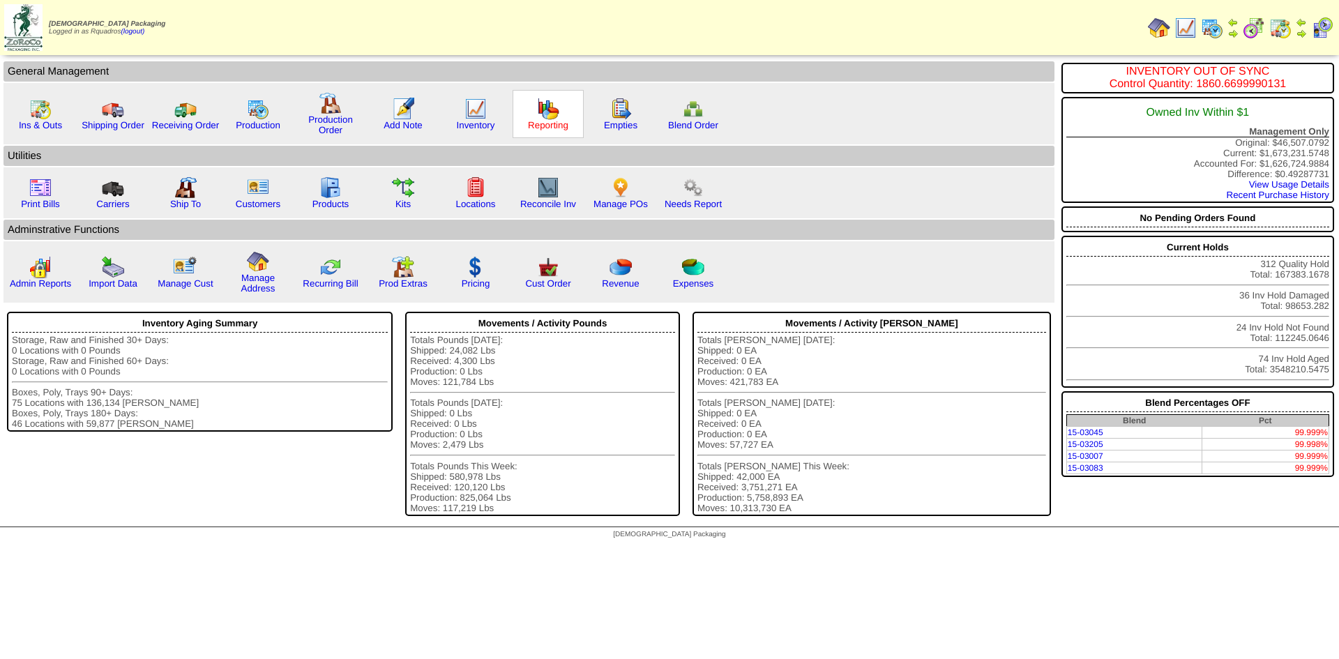
click at [541, 130] on link "Reporting" at bounding box center [548, 125] width 40 height 10
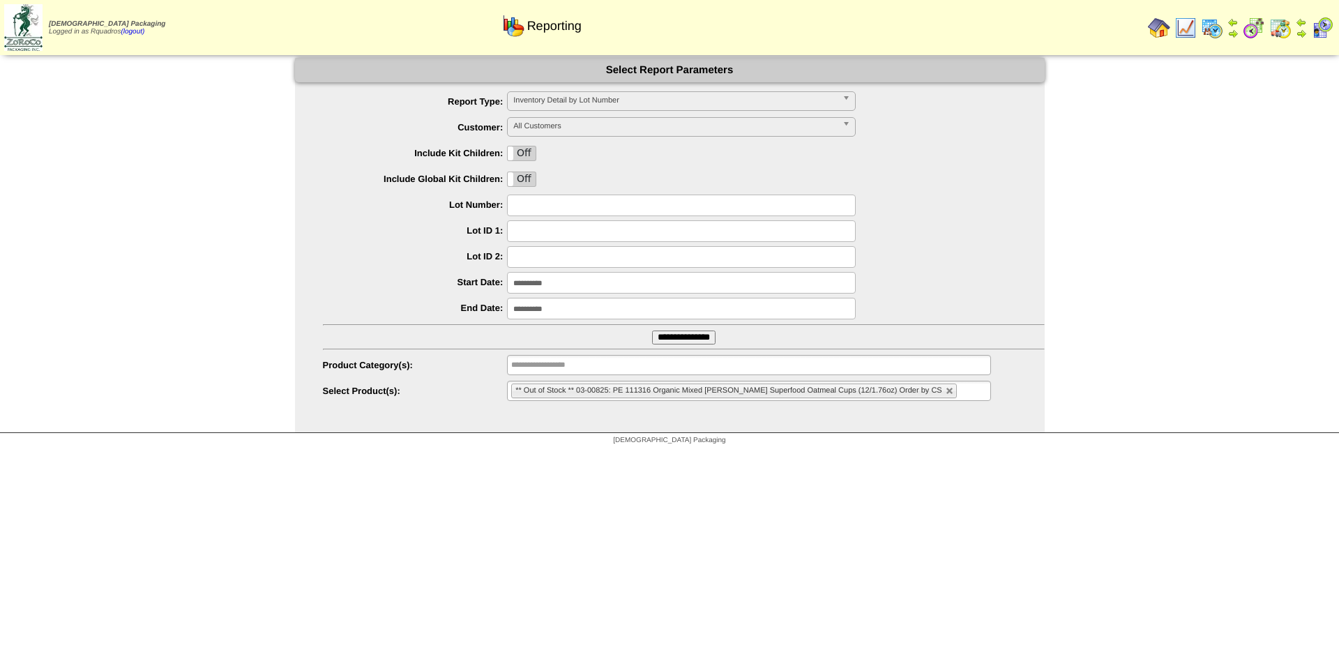
click at [536, 282] on input "**********" at bounding box center [681, 283] width 349 height 22
click at [671, 310] on span "Next" at bounding box center [672, 307] width 11 height 11
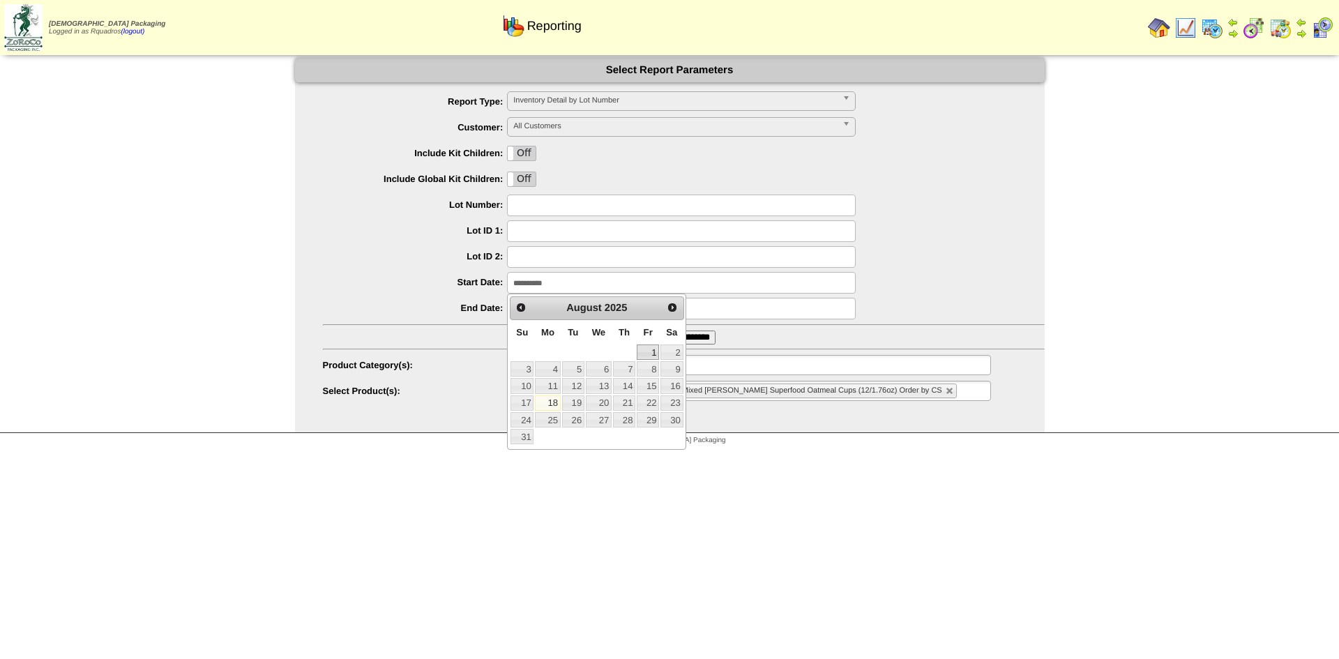
click at [646, 353] on link "1" at bounding box center [648, 351] width 22 height 15
type input "**********"
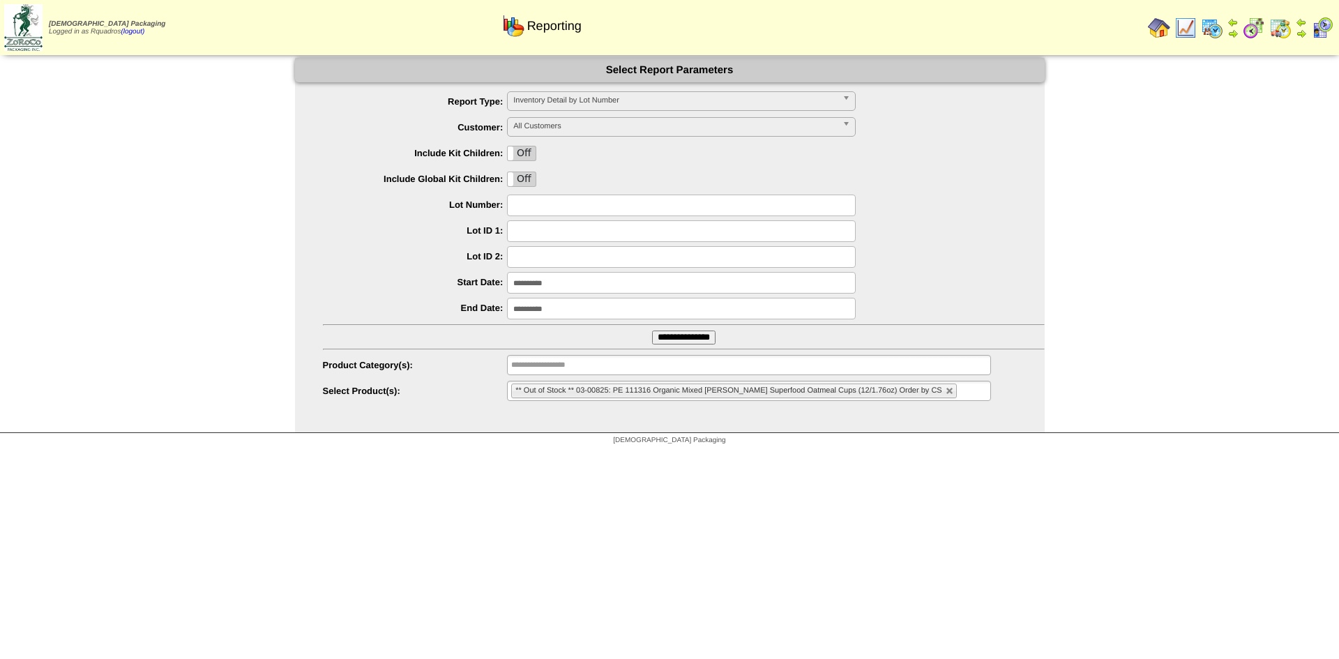
drag, startPoint x: 905, startPoint y: 394, endPoint x: 779, endPoint y: 287, distance: 165.3
click at [945, 395] on link at bounding box center [949, 391] width 8 height 8
type input "**********"
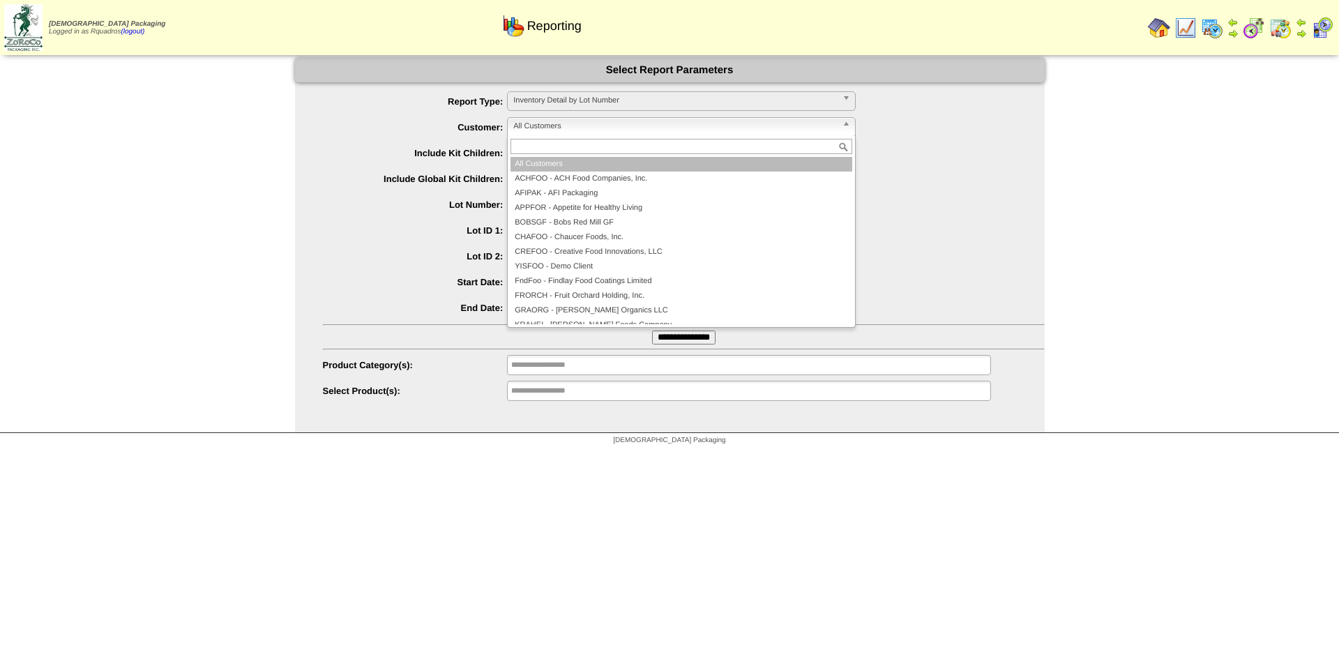
click at [553, 128] on span "All Customers" at bounding box center [675, 126] width 324 height 17
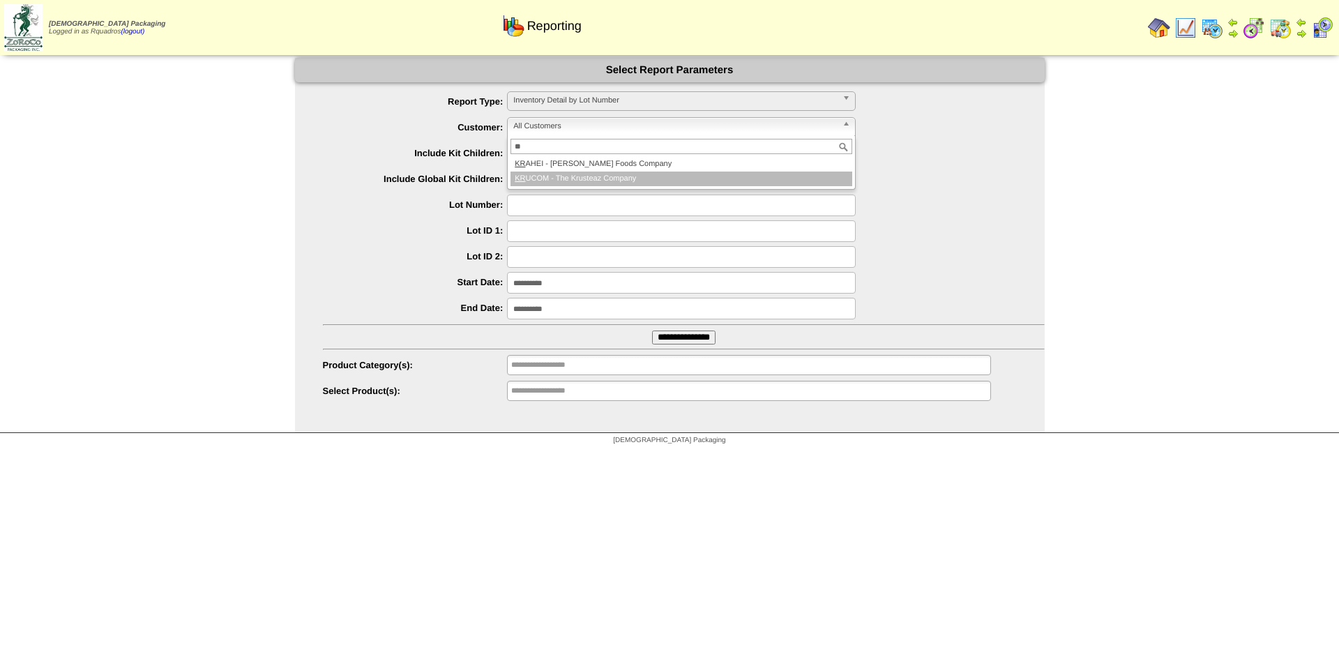
type input "**"
click at [585, 176] on li "KR UCOM - The Krusteaz Company" at bounding box center [681, 179] width 342 height 15
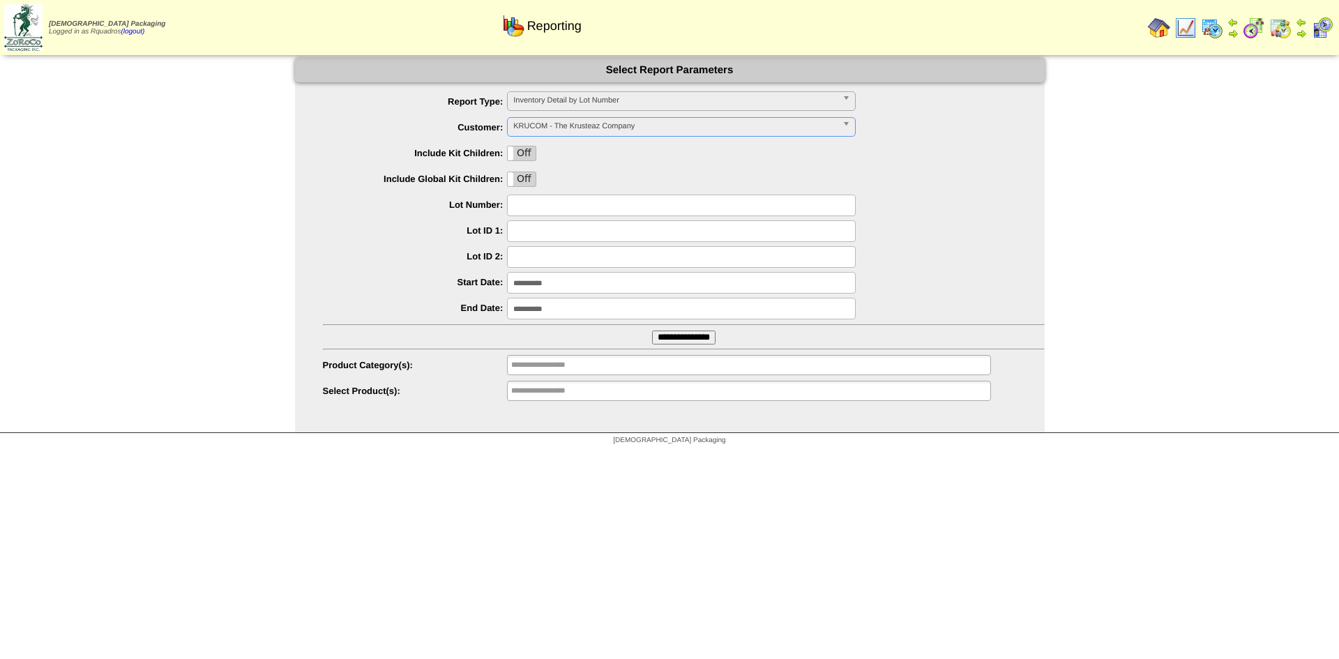
click at [527, 155] on label "Off" at bounding box center [522, 153] width 28 height 14
click at [525, 173] on label "Off" at bounding box center [522, 179] width 28 height 14
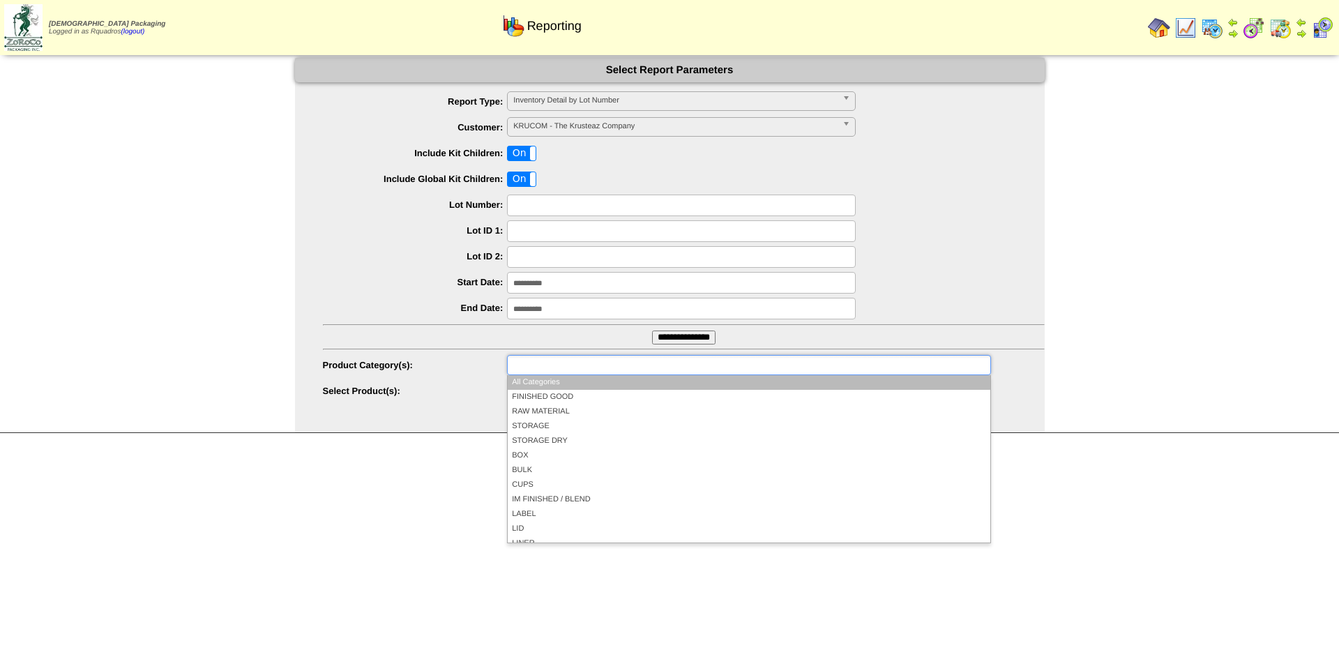
click at [557, 367] on input "text" at bounding box center [555, 364] width 89 height 17
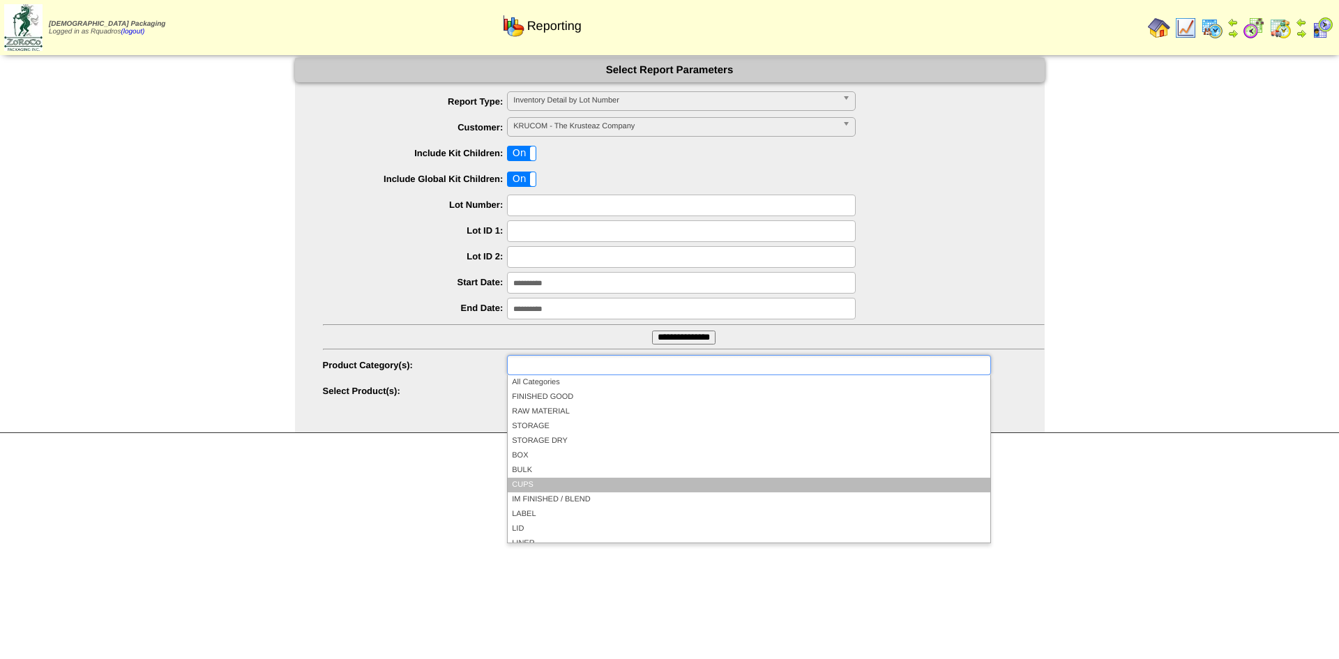
click at [558, 492] on li "IM FINISHED / BLEND" at bounding box center [749, 499] width 482 height 15
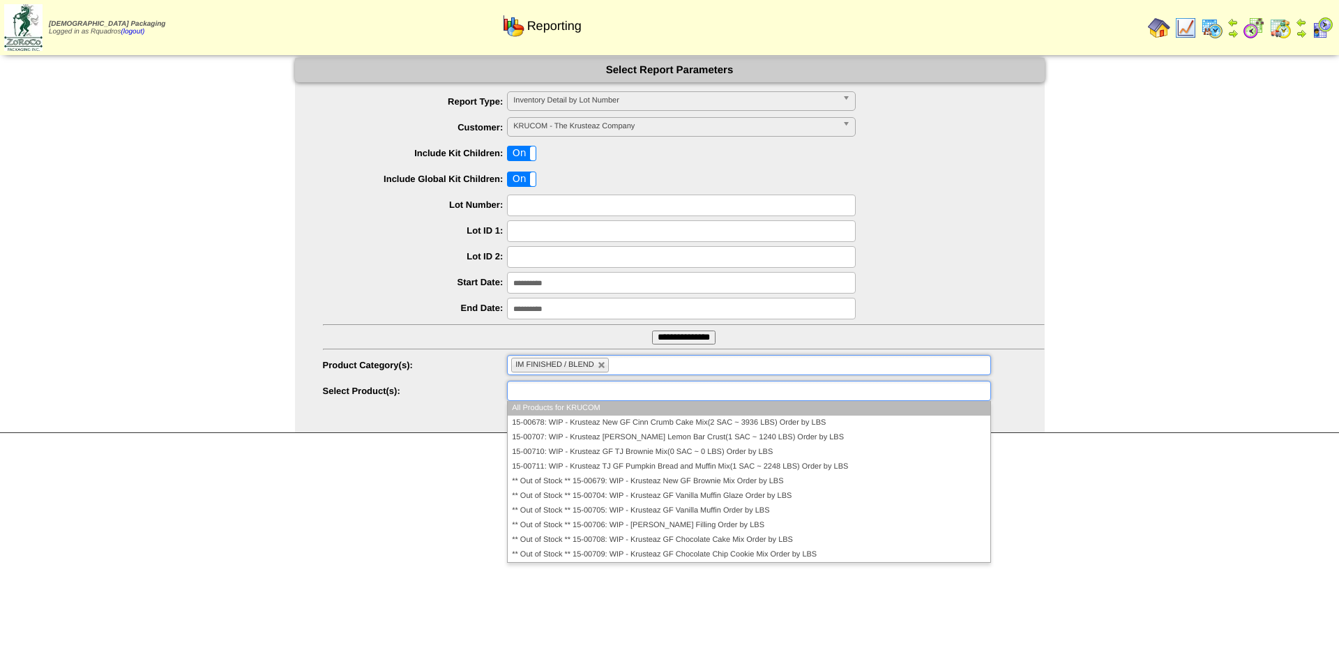
click at [546, 393] on input "text" at bounding box center [555, 390] width 89 height 17
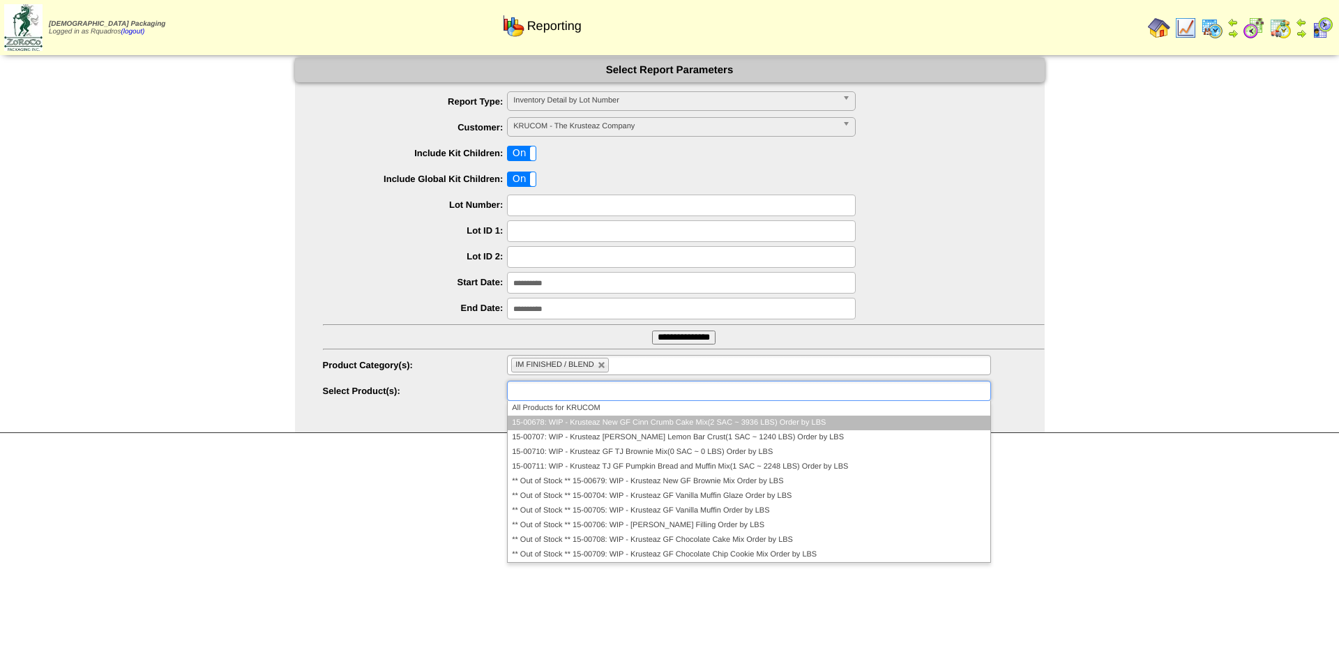
click at [586, 425] on li "15-00678: WIP - Krusteaz New GF Cinn Crumb Cake Mix(2 SAC ~ 3936 LBS) Order by …" at bounding box center [749, 423] width 482 height 15
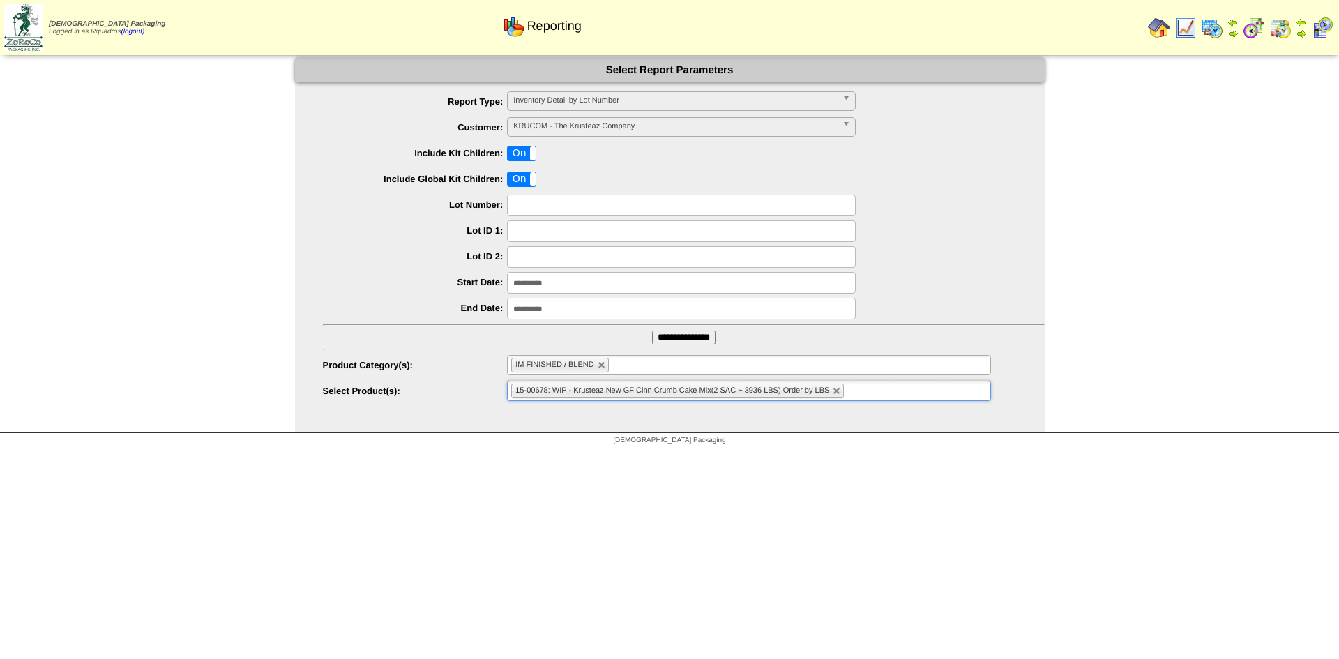
click at [676, 337] on input "**********" at bounding box center [683, 337] width 63 height 14
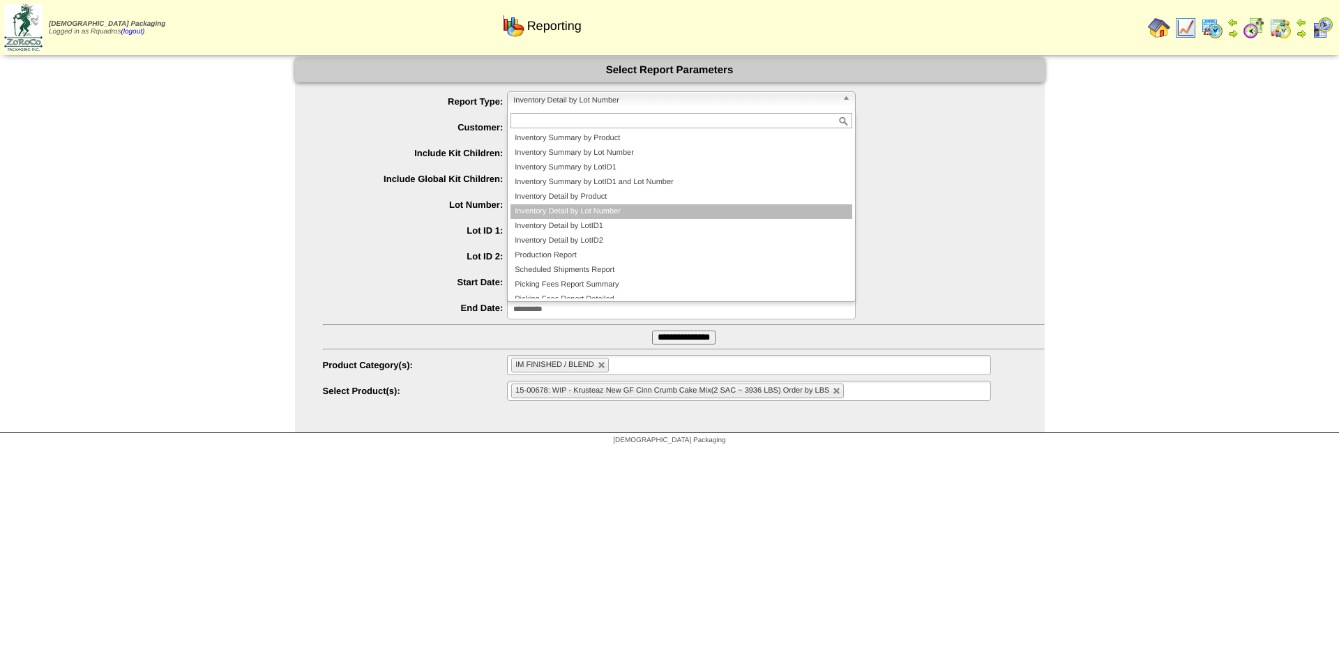
click at [561, 103] on span "Inventory Detail by Lot Number" at bounding box center [675, 100] width 324 height 17
click at [588, 197] on li "Inventory Detail by Product" at bounding box center [681, 197] width 342 height 15
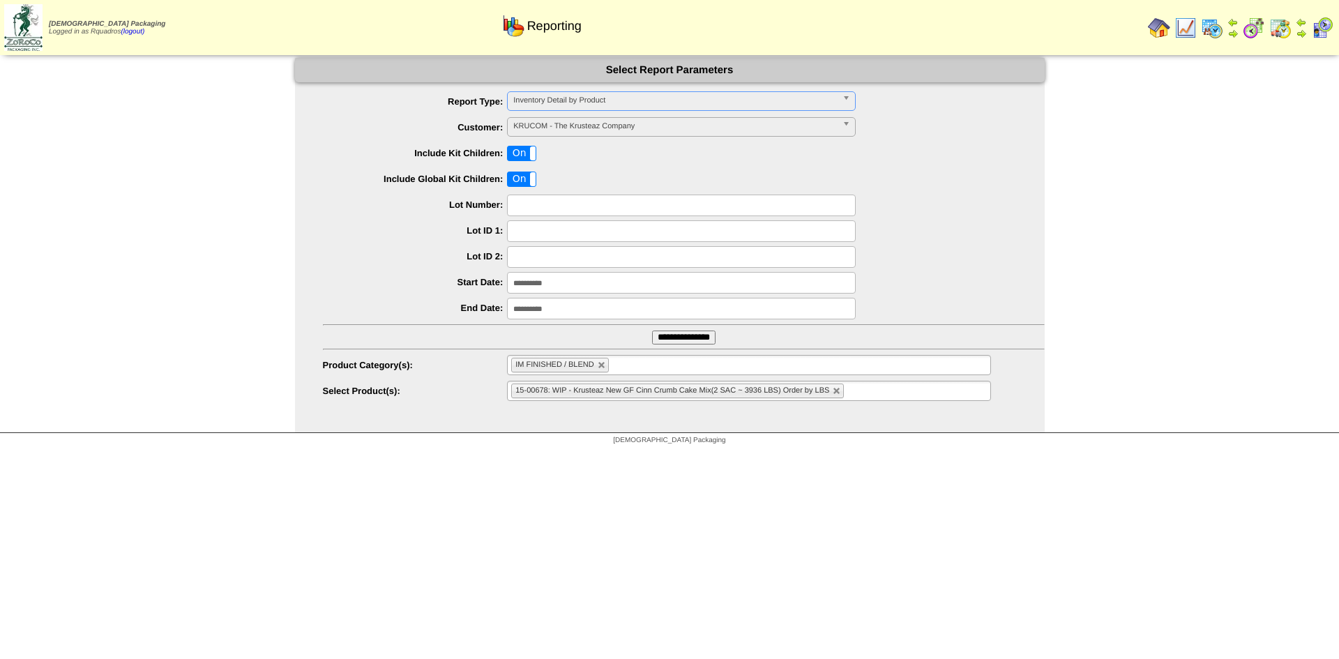
click at [697, 340] on input "**********" at bounding box center [683, 337] width 63 height 14
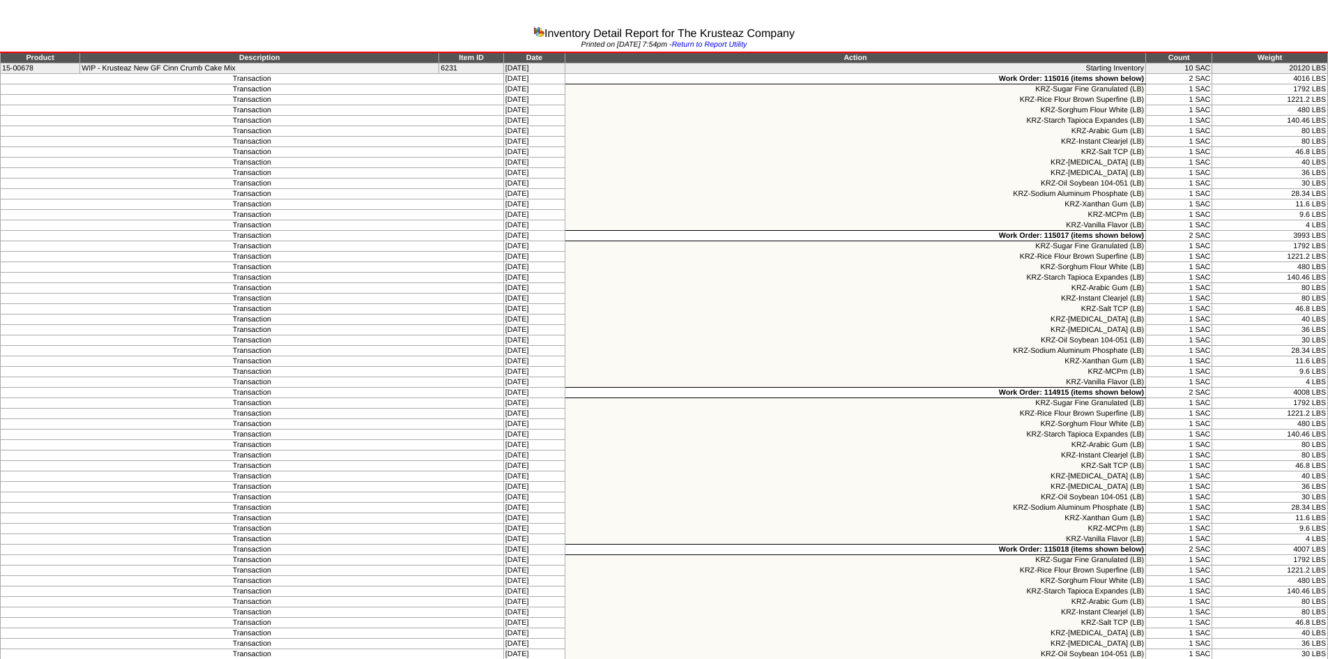
drag, startPoint x: 1325, startPoint y: 650, endPoint x: 0, endPoint y: 69, distance: 1446.5
copy tbody "15-00678 WIP - Krusteaz New GF Cinn Crumb Cake Mix 6231 [DATE] Starting Invento…"
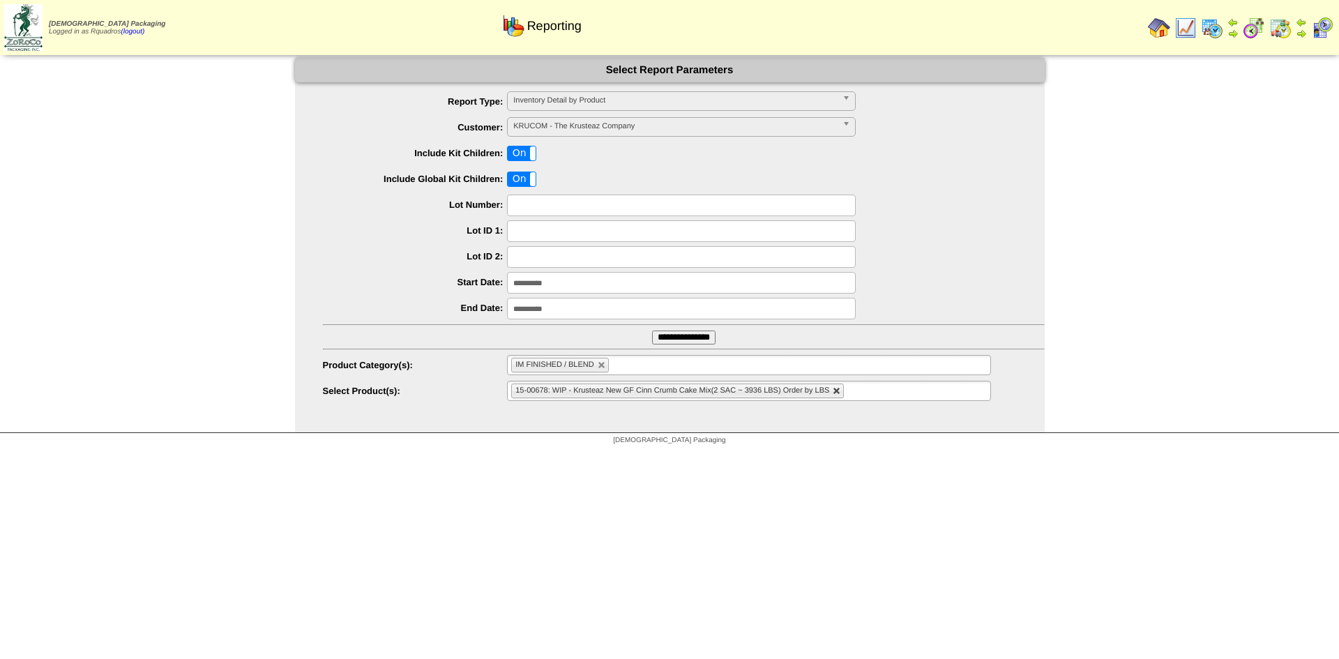
click at [834, 392] on link at bounding box center [837, 391] width 8 height 8
type input "**********"
click at [837, 388] on ul "**********" at bounding box center [748, 391] width 483 height 20
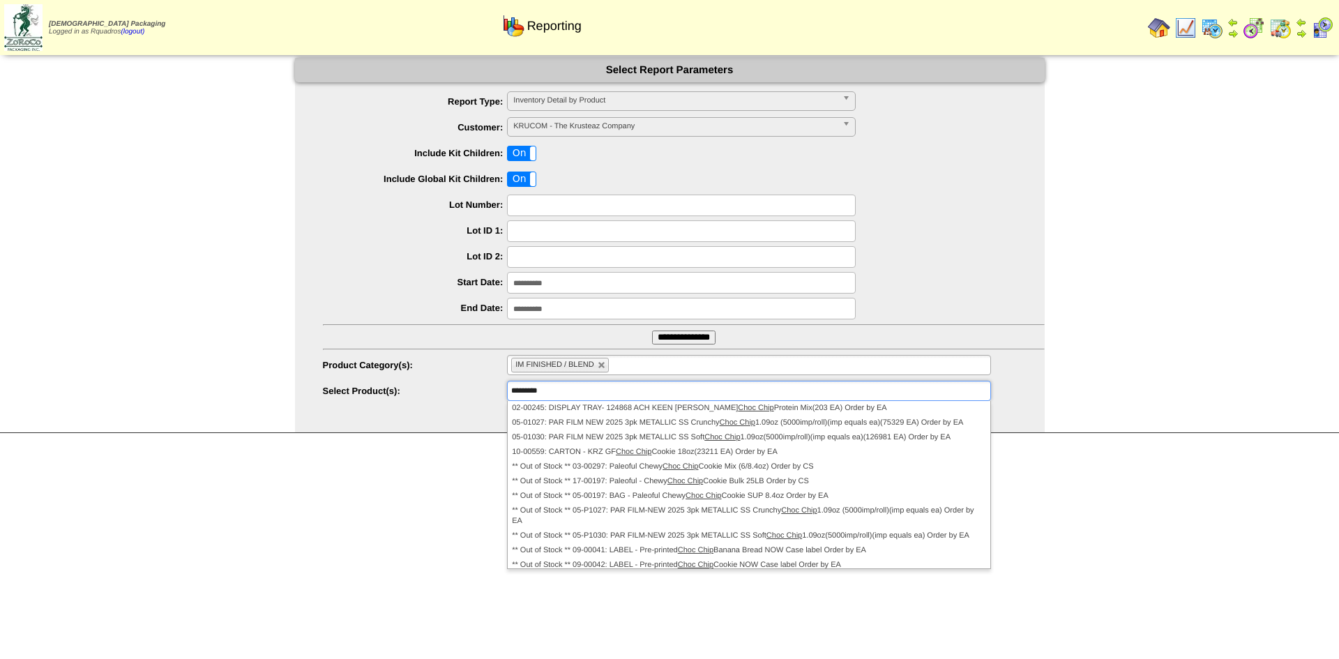
drag, startPoint x: 579, startPoint y: 390, endPoint x: 419, endPoint y: 378, distance: 160.9
click at [419, 378] on ul "**********" at bounding box center [670, 246] width 750 height 311
type input "**********"
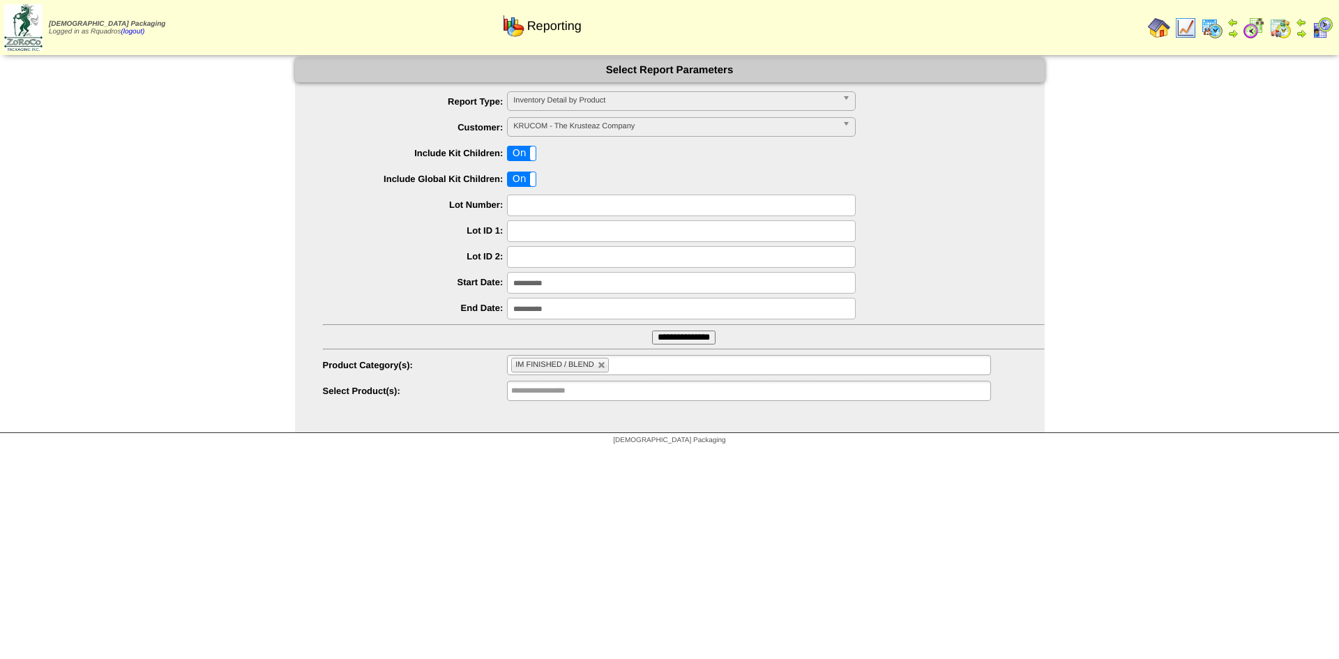
click at [587, 392] on input "**********" at bounding box center [555, 390] width 89 height 17
type input "********"
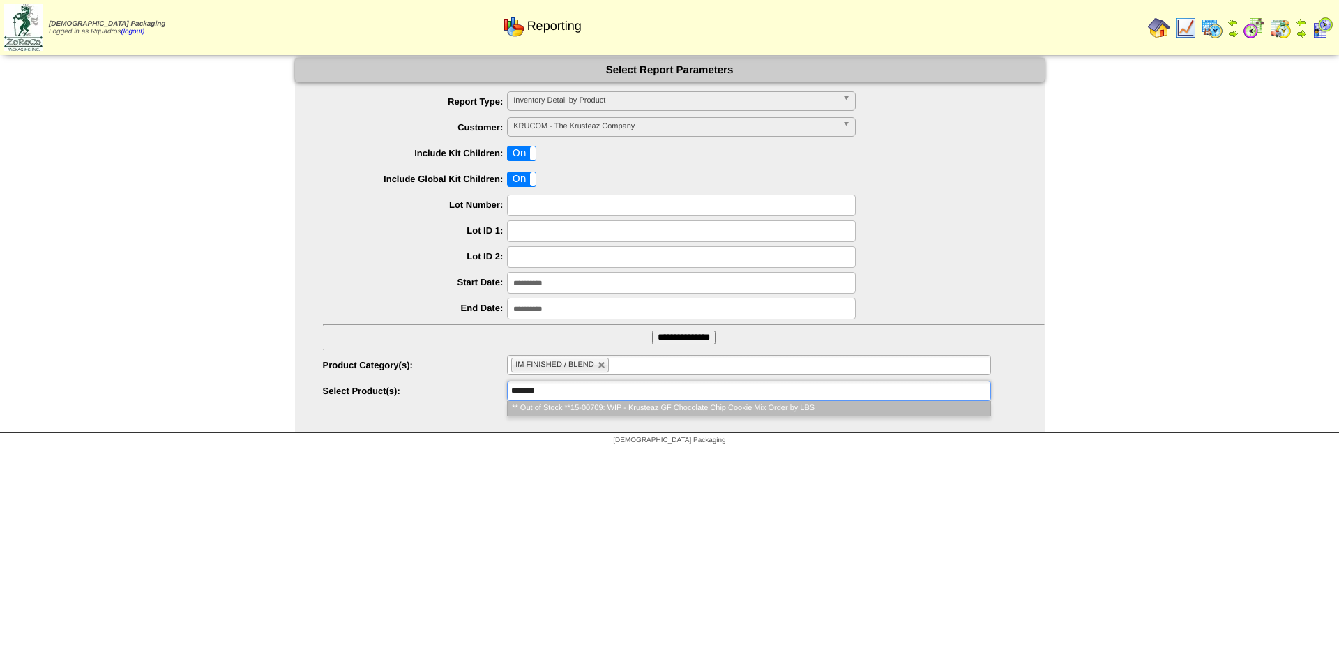
click at [616, 416] on li "** Out of Stock ** 15-00709 : WIP - Krusteaz GF Chocolate Chip Cookie Mix Order…" at bounding box center [749, 408] width 482 height 15
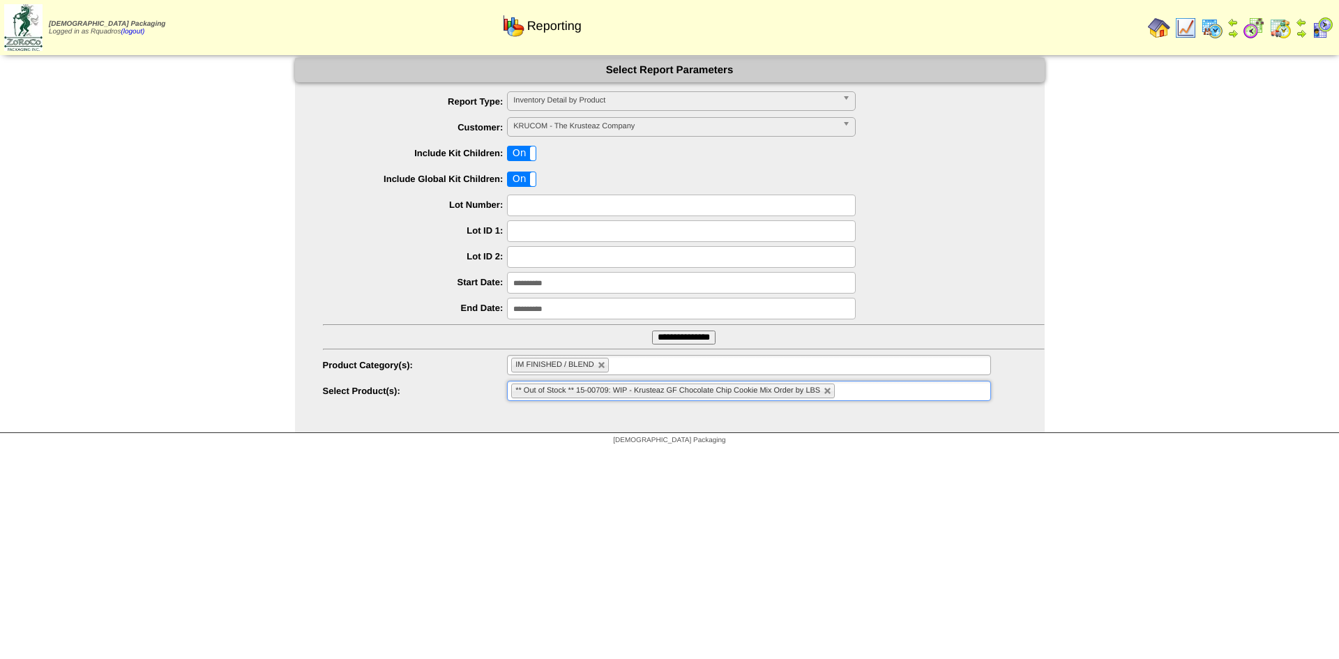
click at [679, 334] on input "**********" at bounding box center [683, 337] width 63 height 14
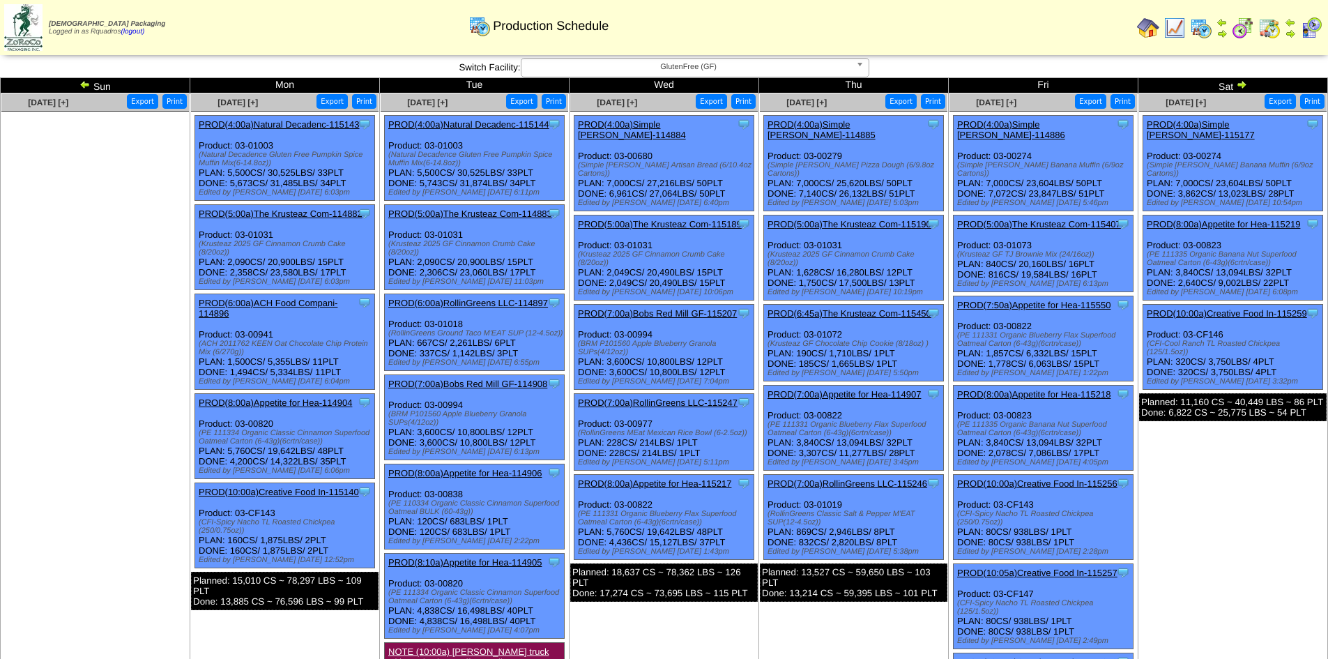
click at [83, 88] on img at bounding box center [84, 84] width 11 height 11
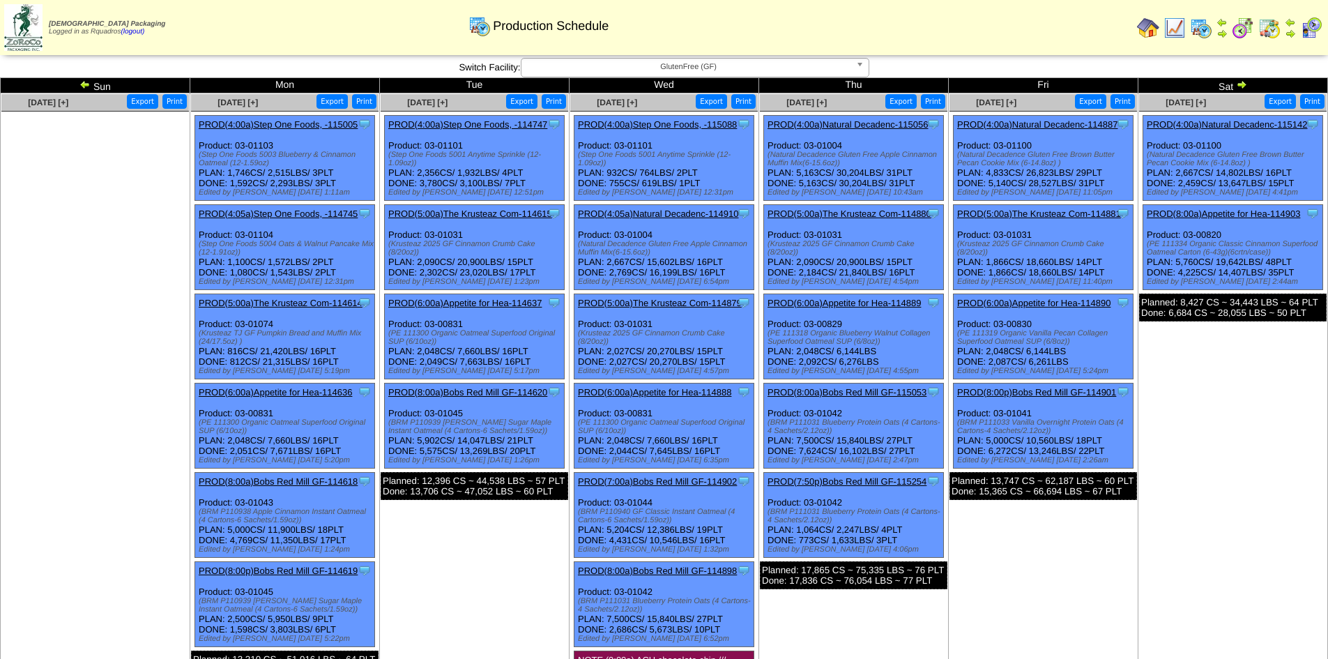
click at [510, 216] on link "PROD(5:00a)The Krusteaz Com-114615" at bounding box center [470, 213] width 164 height 10
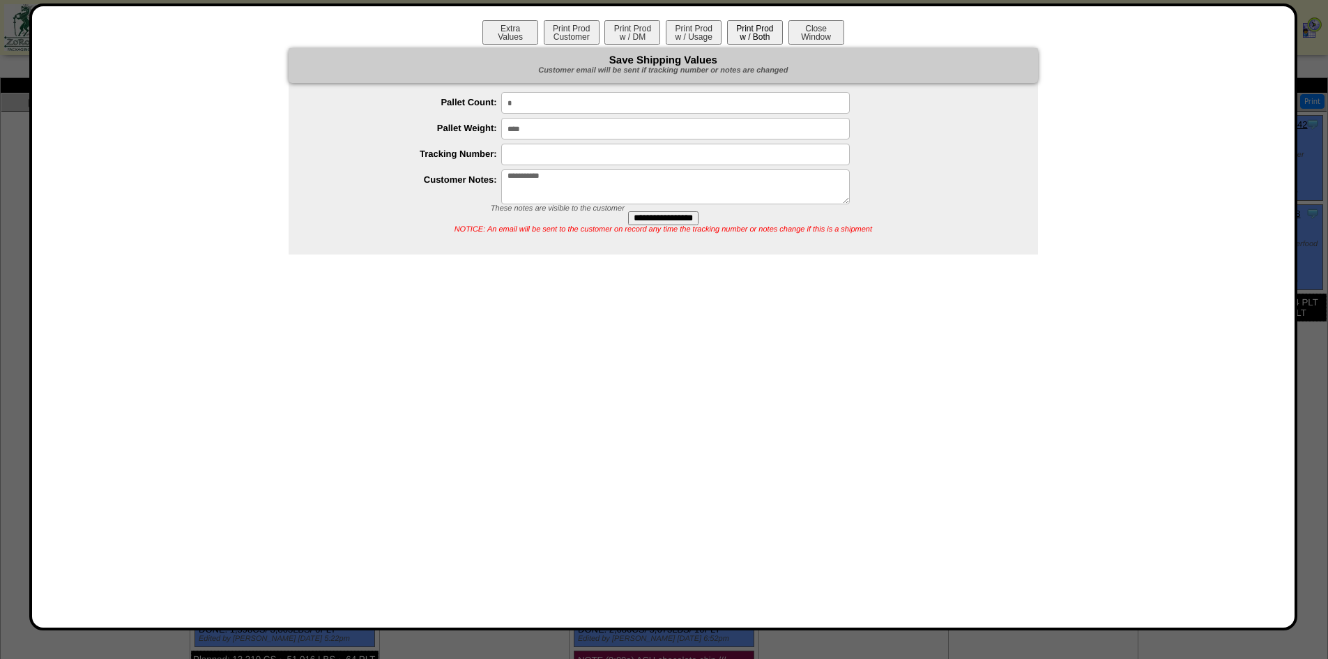
click at [757, 25] on button "Print Prod w / Both" at bounding box center [755, 32] width 56 height 24
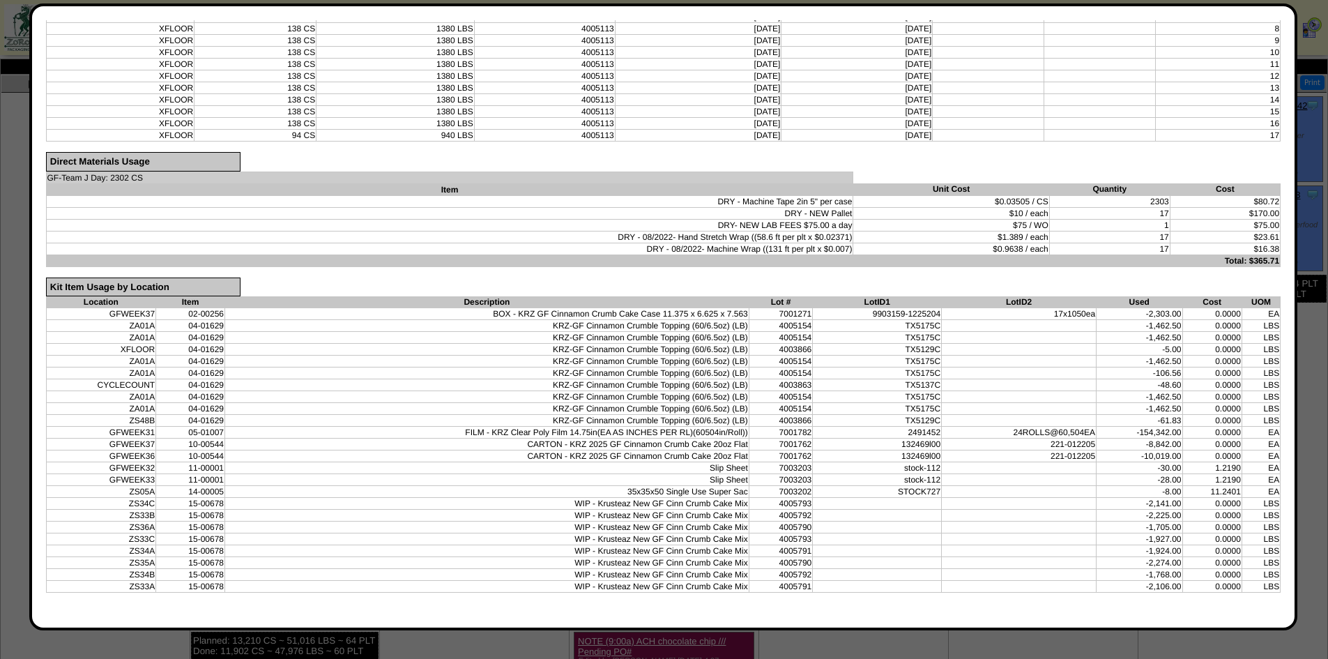
scroll to position [521, 0]
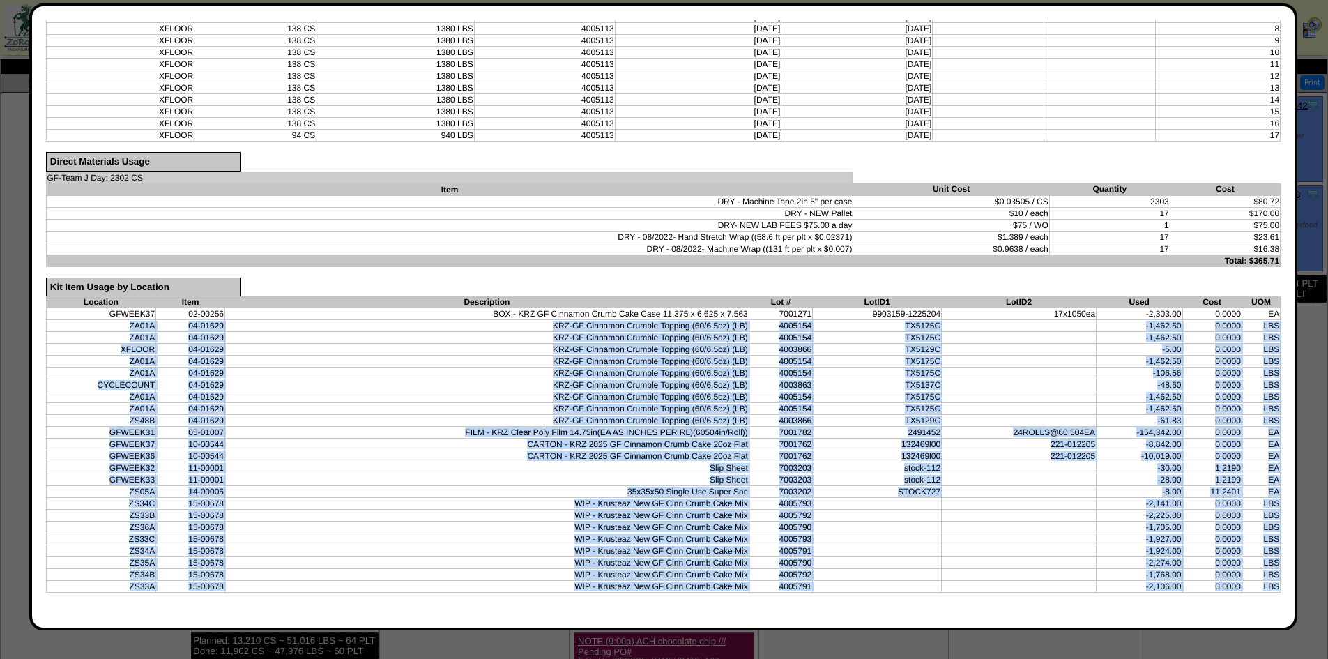
drag, startPoint x: 1266, startPoint y: 594, endPoint x: 51, endPoint y: 320, distance: 1245.1
click at [51, 320] on form "Verify Production Information Production Order Details Order ID 20250805-114615…" at bounding box center [664, 78] width 1236 height 1072
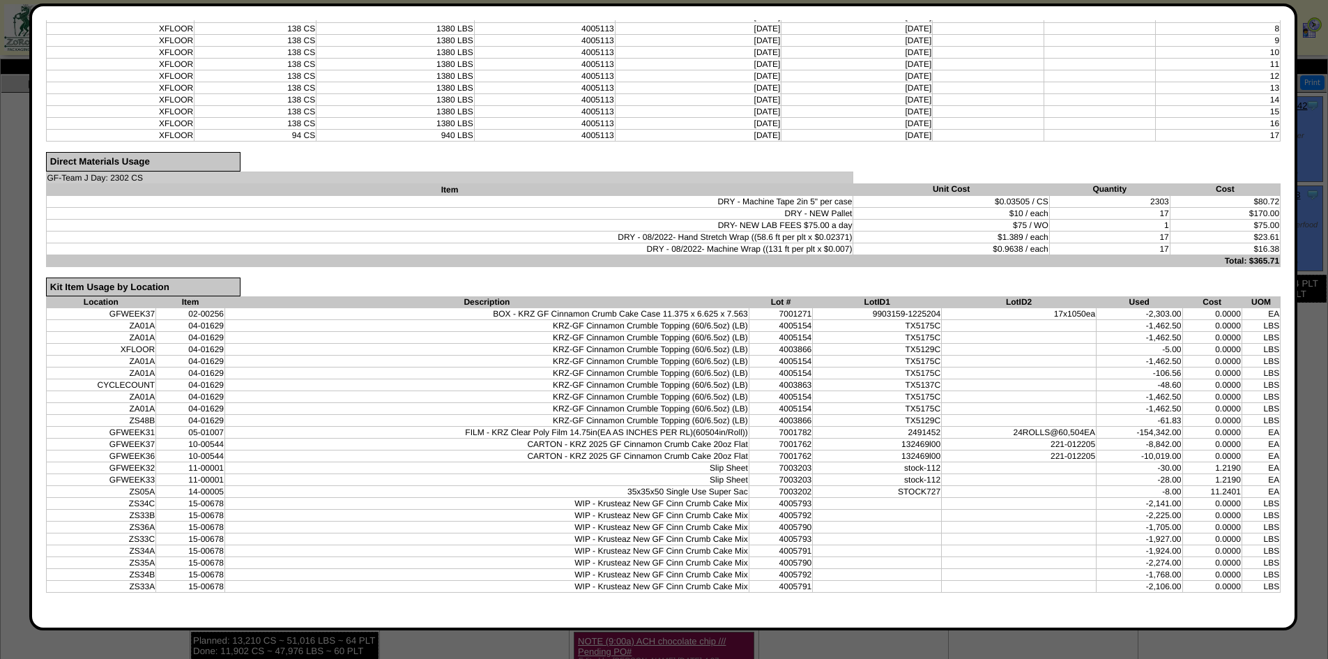
click at [101, 314] on td "GFWEEK37" at bounding box center [101, 314] width 110 height 12
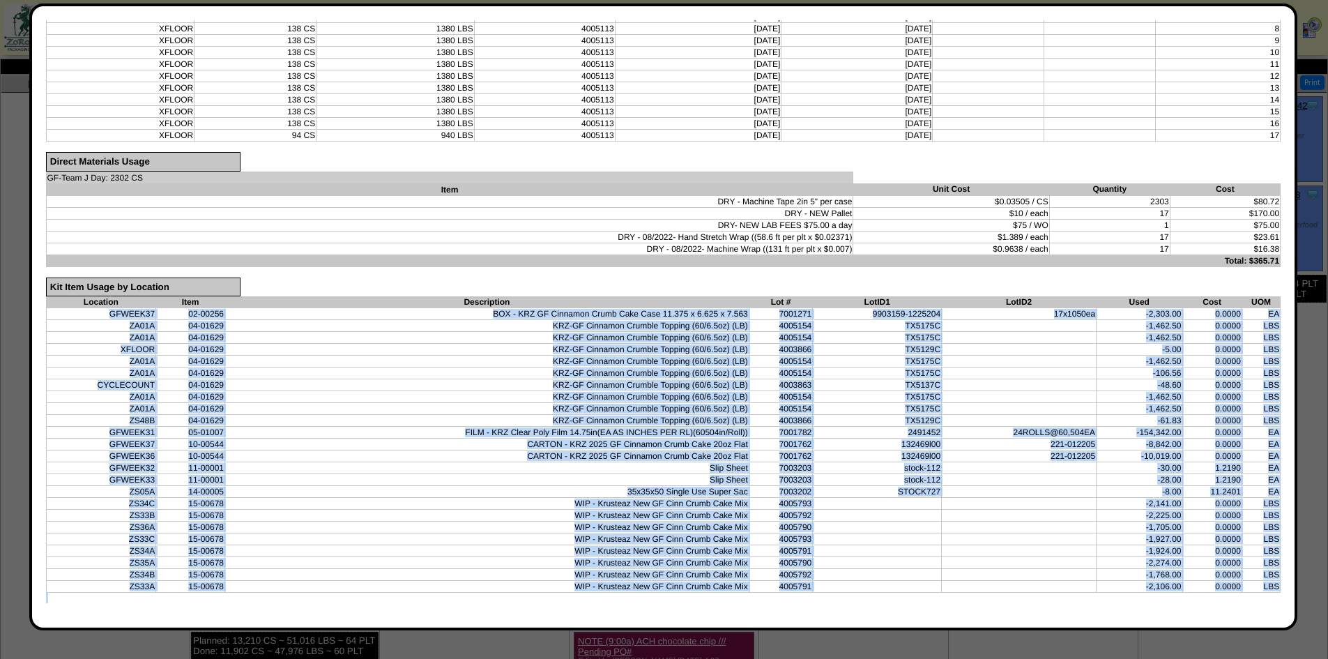
drag, startPoint x: 101, startPoint y: 314, endPoint x: 1234, endPoint y: 602, distance: 1168.9
click at [1234, 602] on form "Verify Production Information Production Order Details Order ID 20250805-114615…" at bounding box center [664, 78] width 1236 height 1072
copy form "GFWEEK37 02-00256 BOX - KRZ GF Cinnamon Crumb Cake Case 11.375 x 6.625 x 7.563 …"
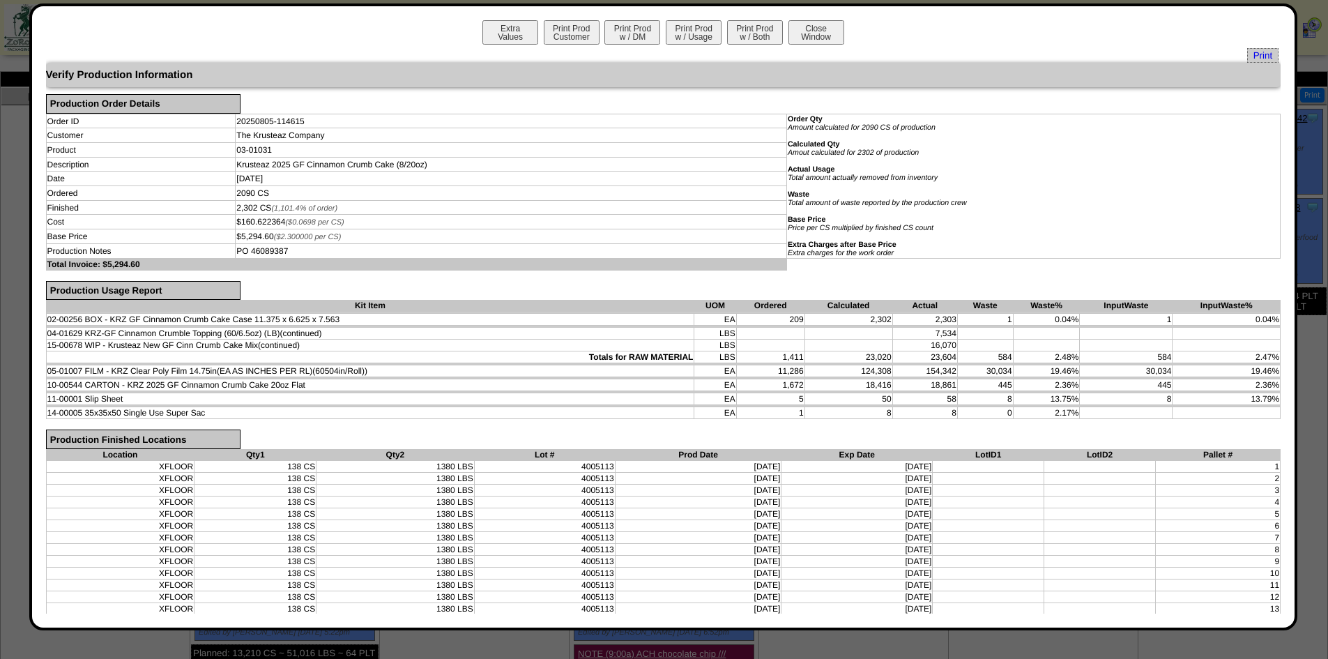
scroll to position [0, 0]
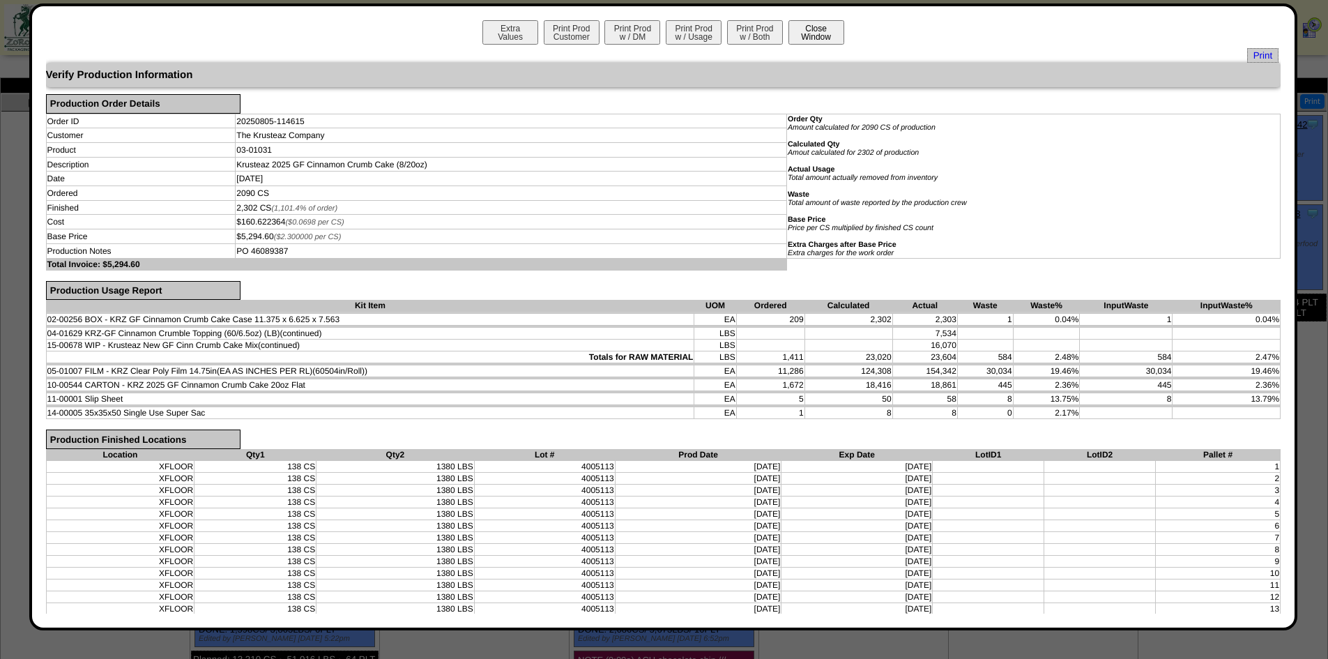
click at [798, 24] on button "Close Window" at bounding box center [817, 32] width 56 height 24
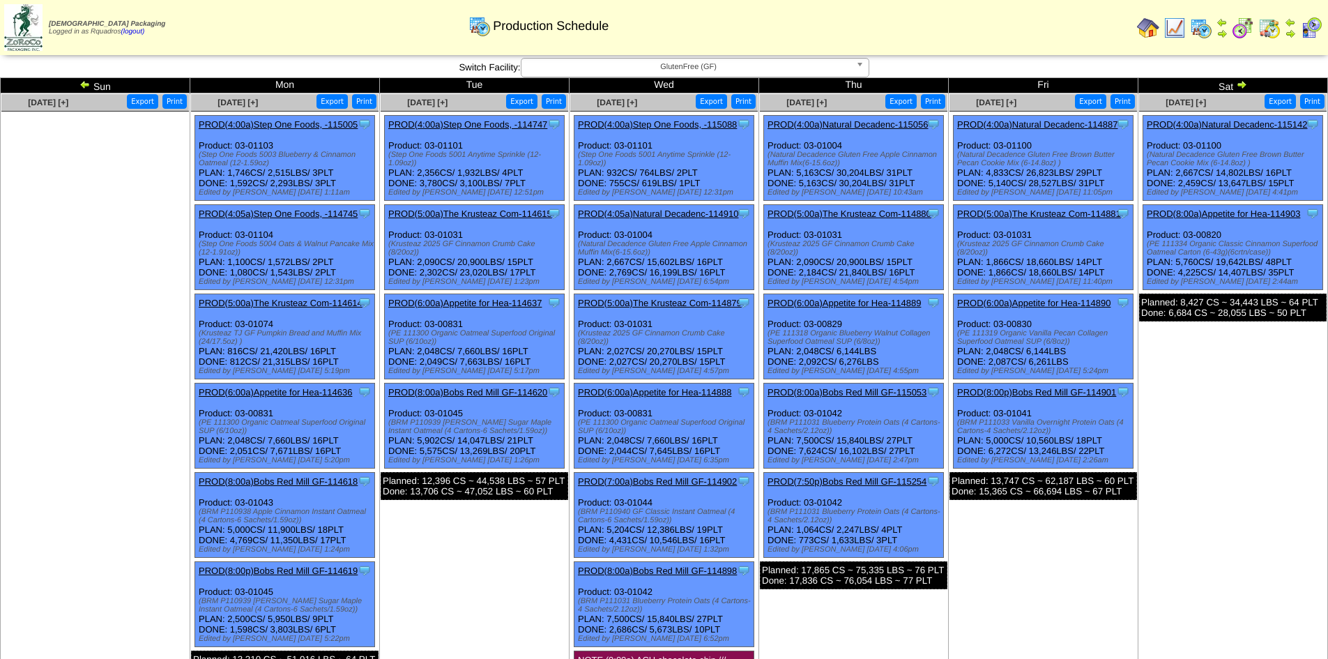
click at [1023, 525] on td "[DATE] [+] Print Export Clone Item PROD(4:00a)Natural Decadenc-114887 Natural D…" at bounding box center [1044, 416] width 190 height 646
click at [621, 303] on link "PROD(5:00a)The Krusteaz Com-114879" at bounding box center [660, 303] width 164 height 10
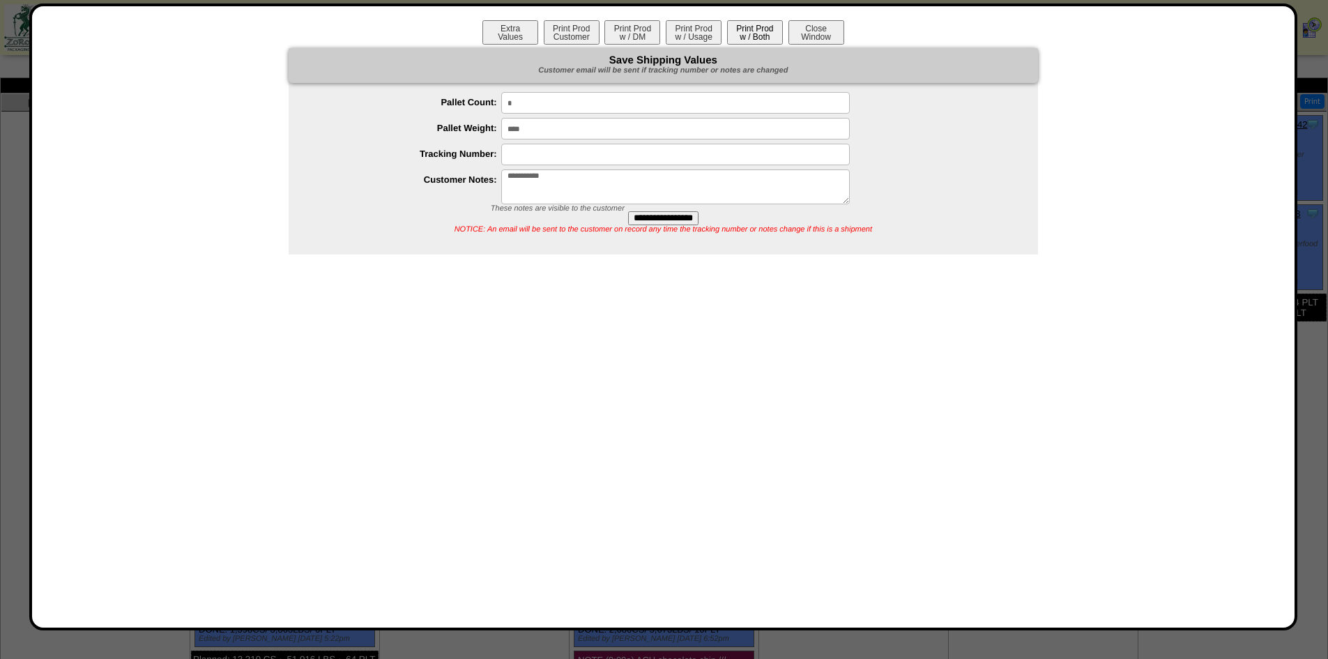
click at [751, 38] on button "Print Prod w / Both" at bounding box center [755, 32] width 56 height 24
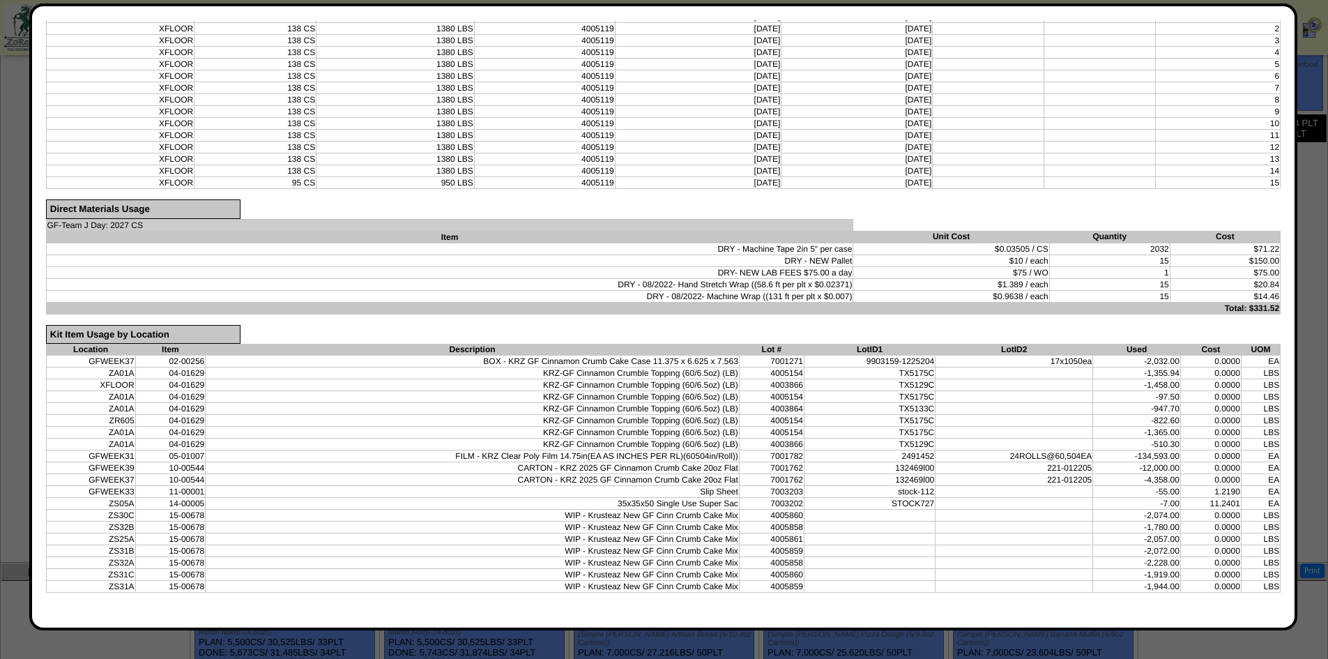
scroll to position [180, 0]
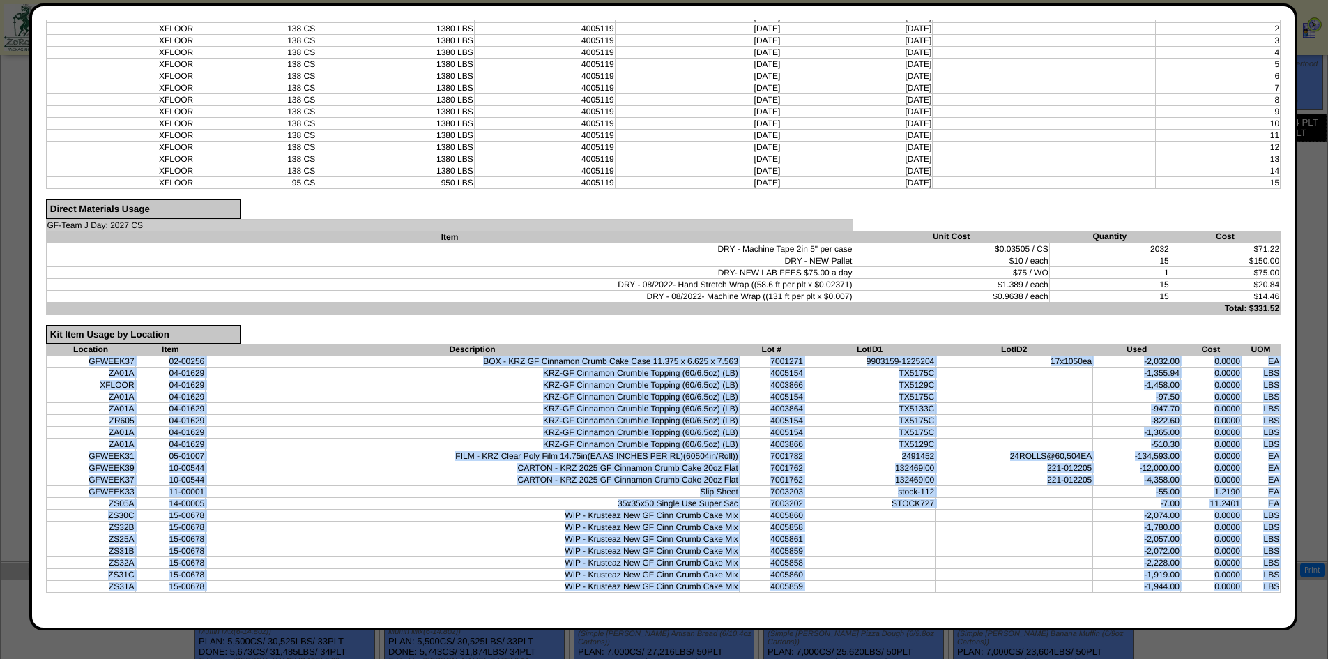
drag, startPoint x: 1268, startPoint y: 584, endPoint x: 82, endPoint y: 363, distance: 1207.0
click at [82, 363] on tbody "GFWEEK37 02-00256 BOX - KRZ GF Cinnamon Crumb Cake Case 11.375 x 6.625 x 7.563 …" at bounding box center [663, 474] width 1235 height 237
copy tbody "GFWEEK37 02-00256 BOX - KRZ GF Cinnamon Crumb Cake Case 11.375 x 6.625 x 7.563 …"
click at [898, 386] on td "TX5129C" at bounding box center [870, 385] width 131 height 12
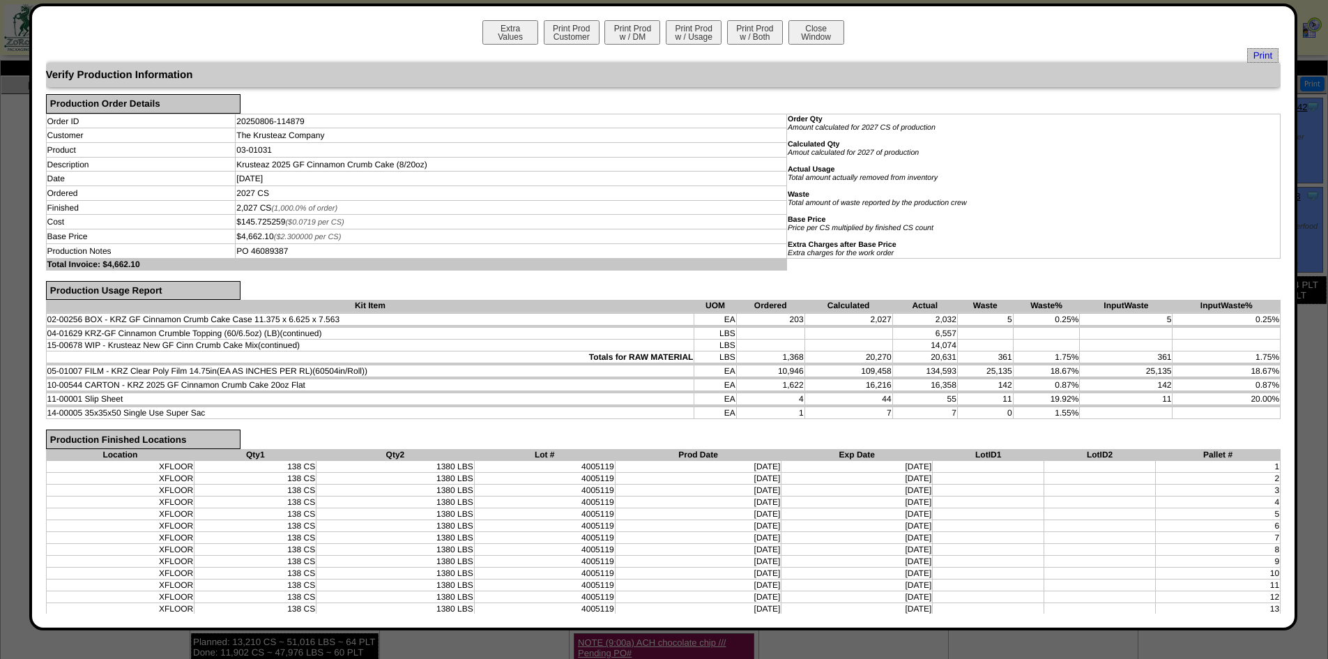
scroll to position [0, 0]
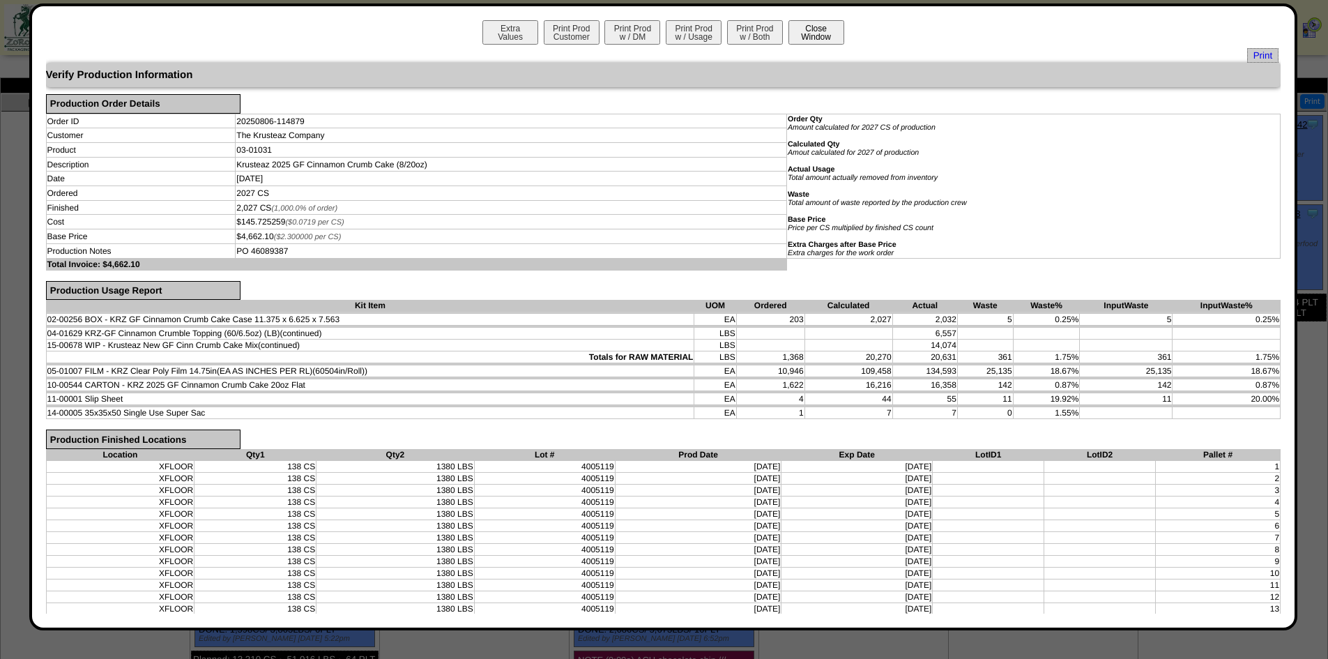
click at [830, 24] on button "Close Window" at bounding box center [817, 32] width 56 height 24
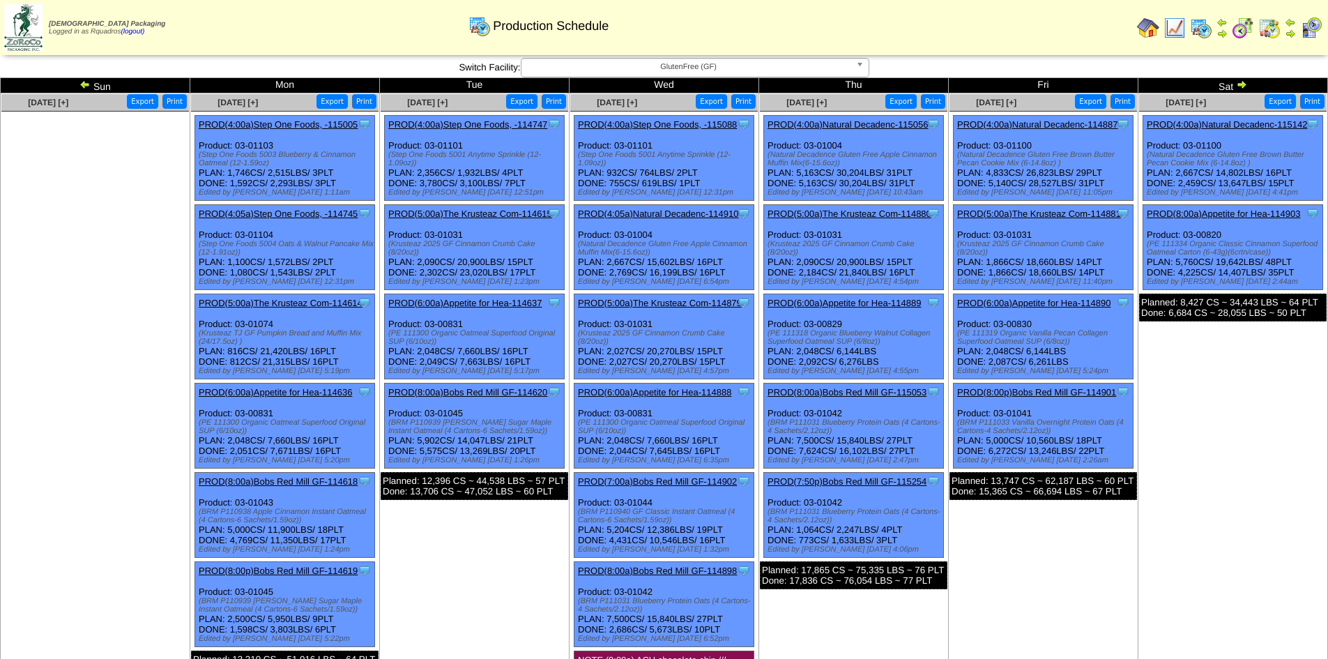
click at [1176, 552] on td "[DATE] [+] Print Export Clone Item PROD(4:00a)Natural Decadenc-115142 Natural D…" at bounding box center [1234, 416] width 190 height 646
click at [804, 211] on link "PROD(5:00a)The Krusteaz Com-114880" at bounding box center [850, 213] width 164 height 10
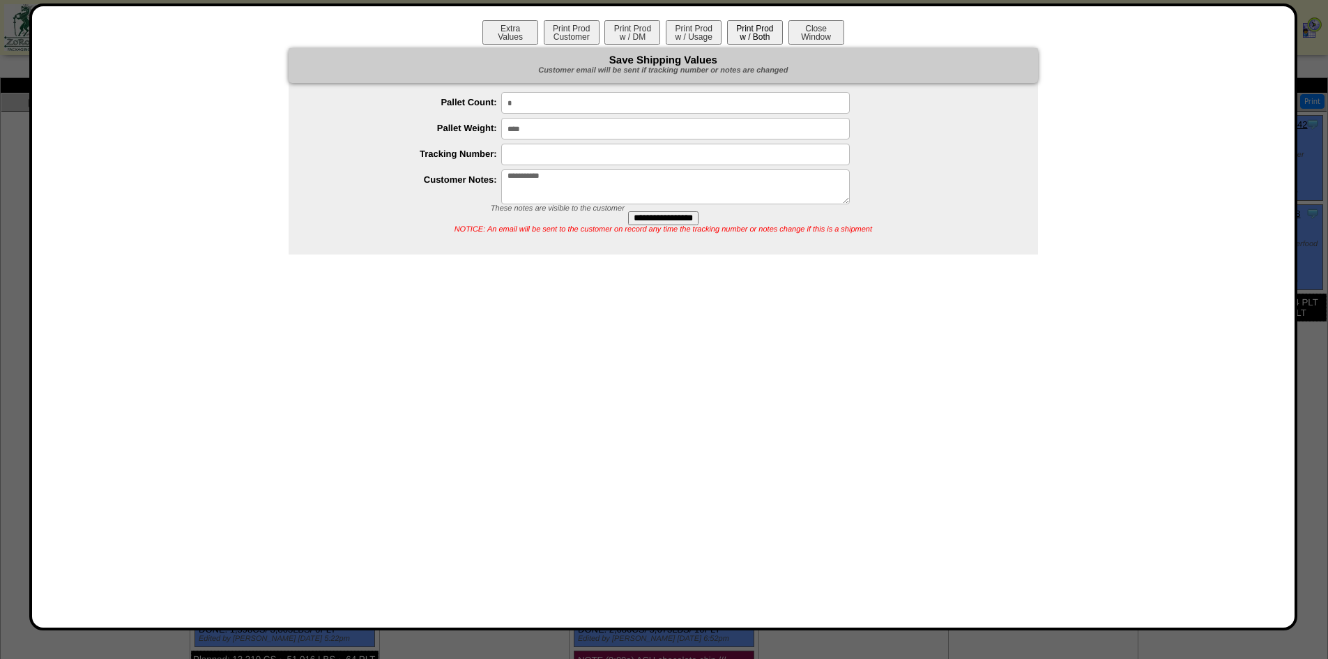
click at [736, 32] on button "Print Prod w / Both" at bounding box center [755, 32] width 56 height 24
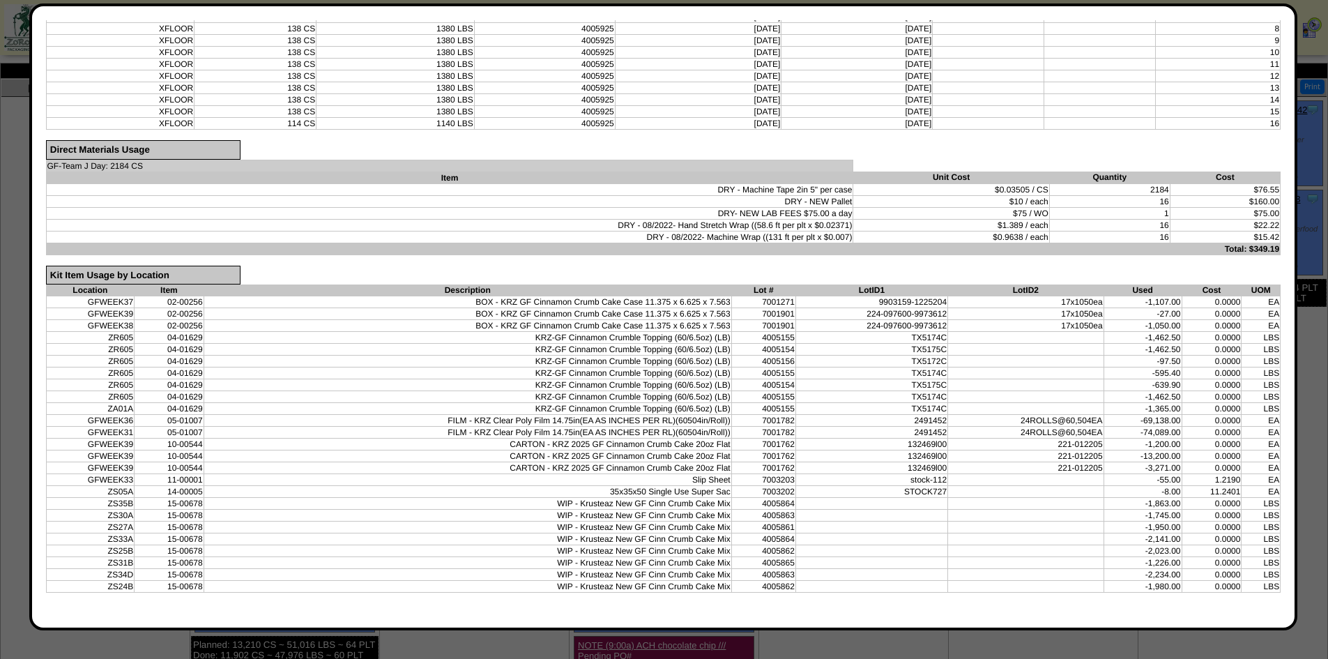
scroll to position [521, 0]
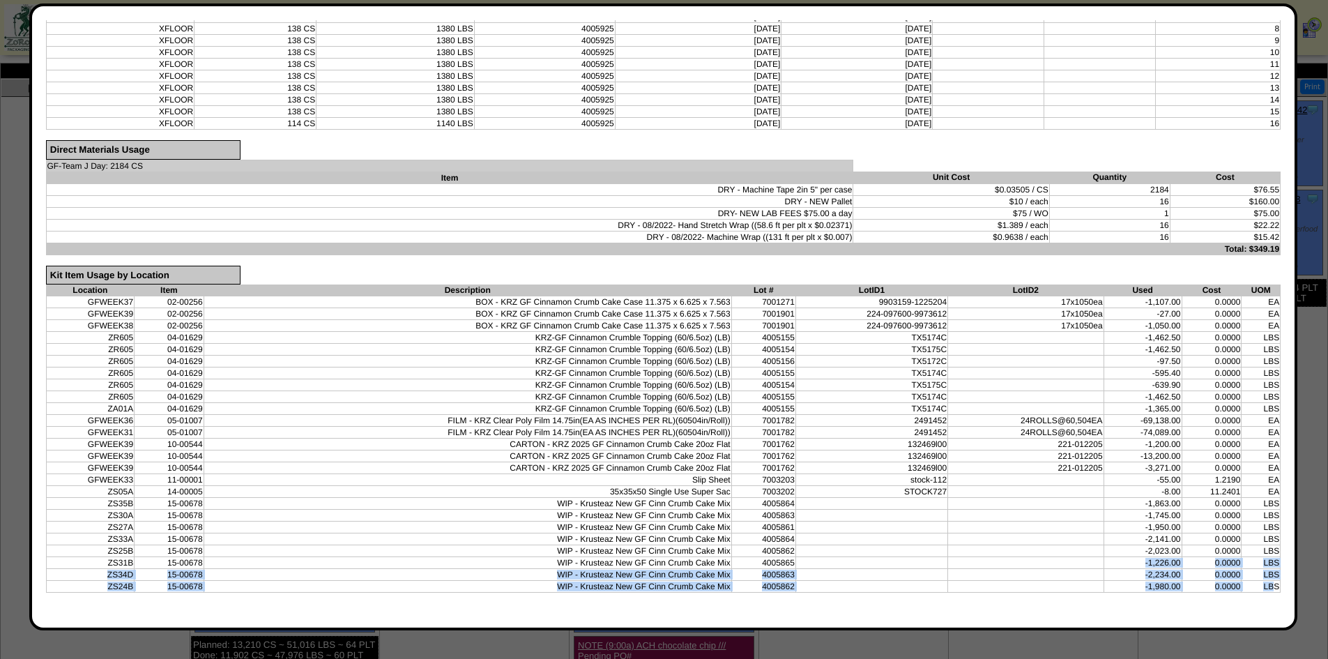
drag, startPoint x: 1264, startPoint y: 589, endPoint x: 1128, endPoint y: 568, distance: 137.7
click at [1128, 568] on tbody "GFWEEK37 02-00256 BOX - KRZ GF Cinnamon Crumb Cake Case 11.375 x 6.625 x 7.563 …" at bounding box center [663, 444] width 1235 height 296
drag, startPoint x: 1215, startPoint y: 590, endPoint x: 1227, endPoint y: 592, distance: 12.7
click at [1215, 590] on td "0.0000" at bounding box center [1212, 587] width 60 height 12
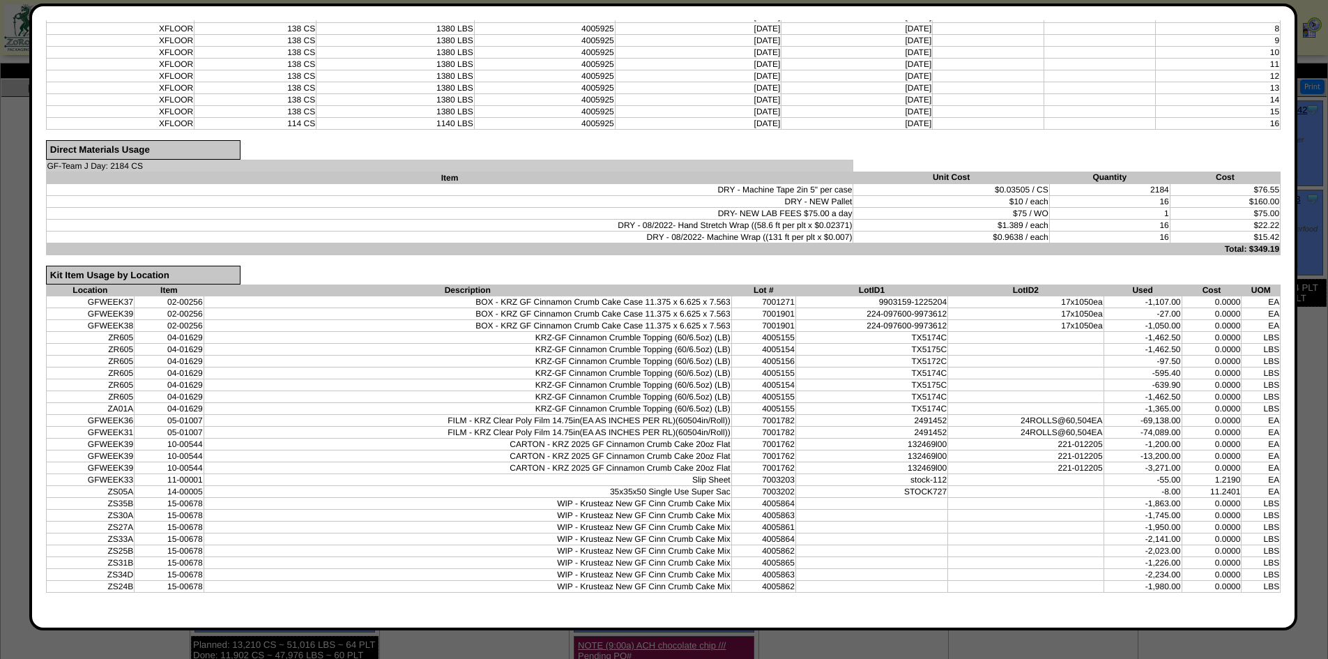
click at [1222, 609] on form "Verify Production Information Production Order Details Order ID 20250807-114880…" at bounding box center [664, 78] width 1236 height 1072
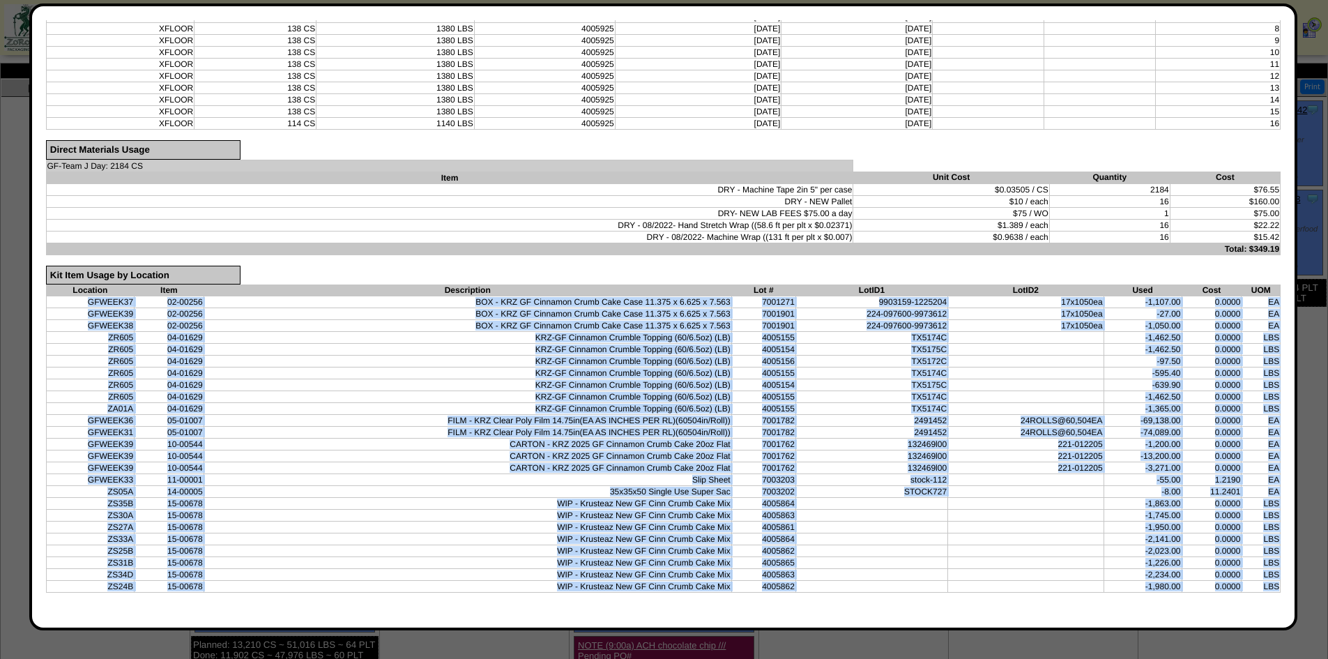
drag, startPoint x: 1261, startPoint y: 595, endPoint x: 75, endPoint y: 301, distance: 1222.2
click at [75, 301] on form "Verify Production Information Production Order Details Order ID 20250807-114880…" at bounding box center [664, 78] width 1236 height 1072
copy table "GFWEEK37 02-00256 BOX - KRZ GF Cinnamon Crumb Cake Case 11.375 x 6.625 x 7.563 …"
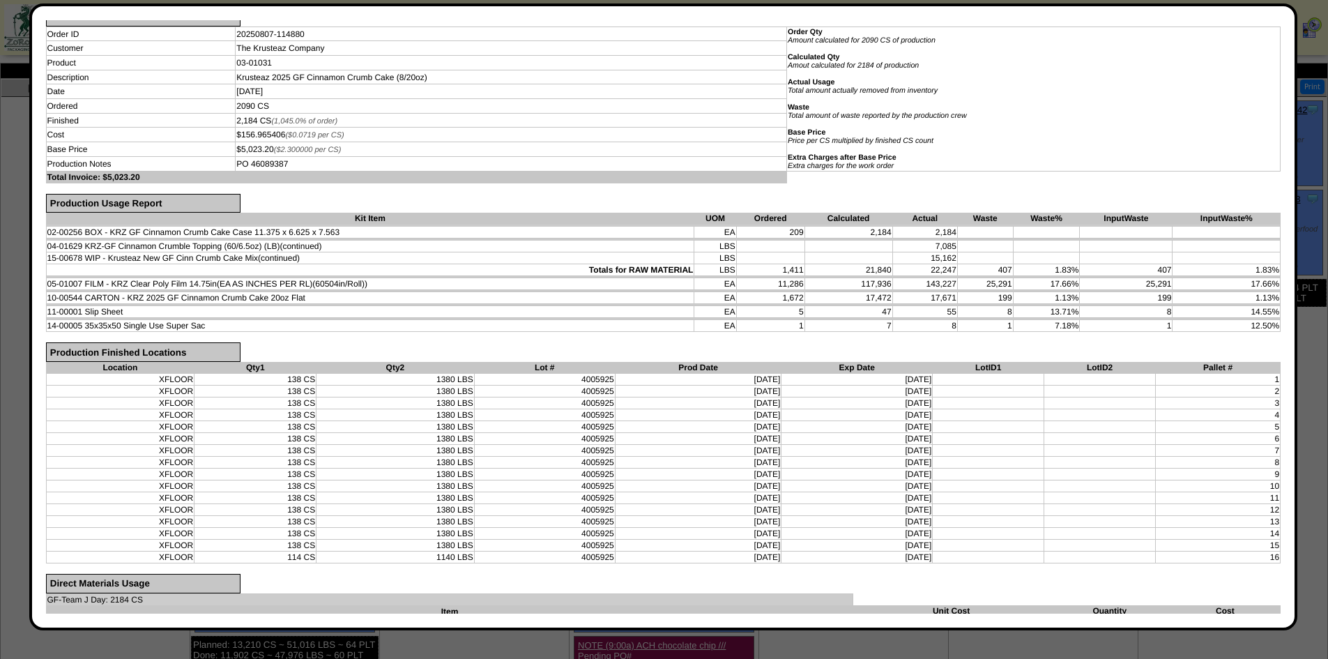
scroll to position [0, 0]
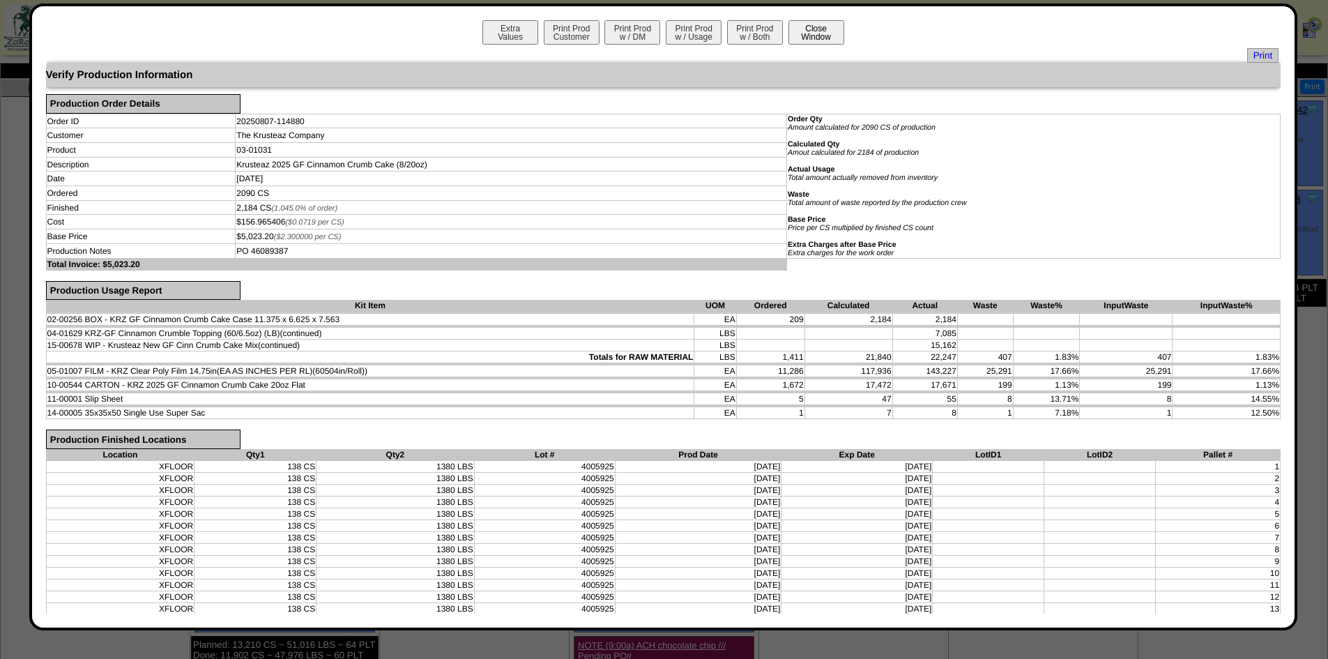
click at [820, 39] on button "Close Window" at bounding box center [817, 32] width 56 height 24
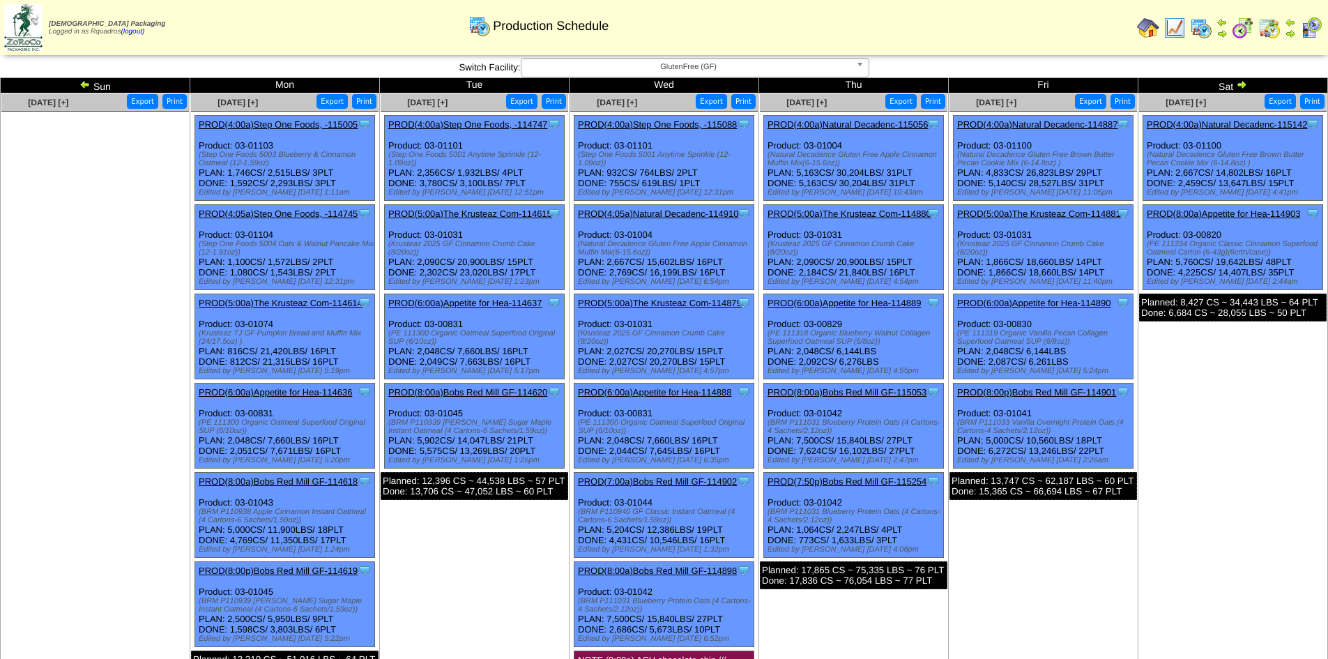
click at [1227, 457] on td "[DATE] [+] Print Export Clone Item PROD(4:00a)Natural Decadenc-115142 Natural D…" at bounding box center [1234, 416] width 190 height 646
click at [1038, 213] on link "PROD(5:00a)The Krusteaz Com-114881" at bounding box center [1039, 213] width 164 height 10
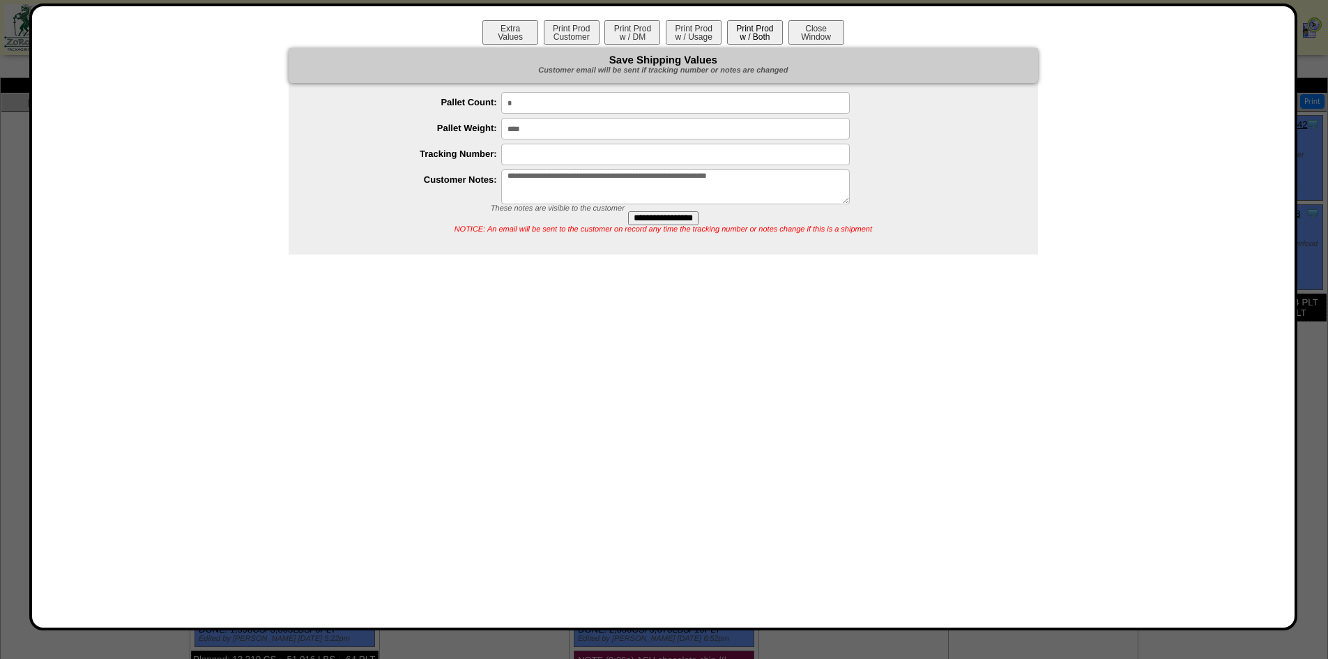
click at [780, 40] on button "Print Prod w / Both" at bounding box center [755, 32] width 56 height 24
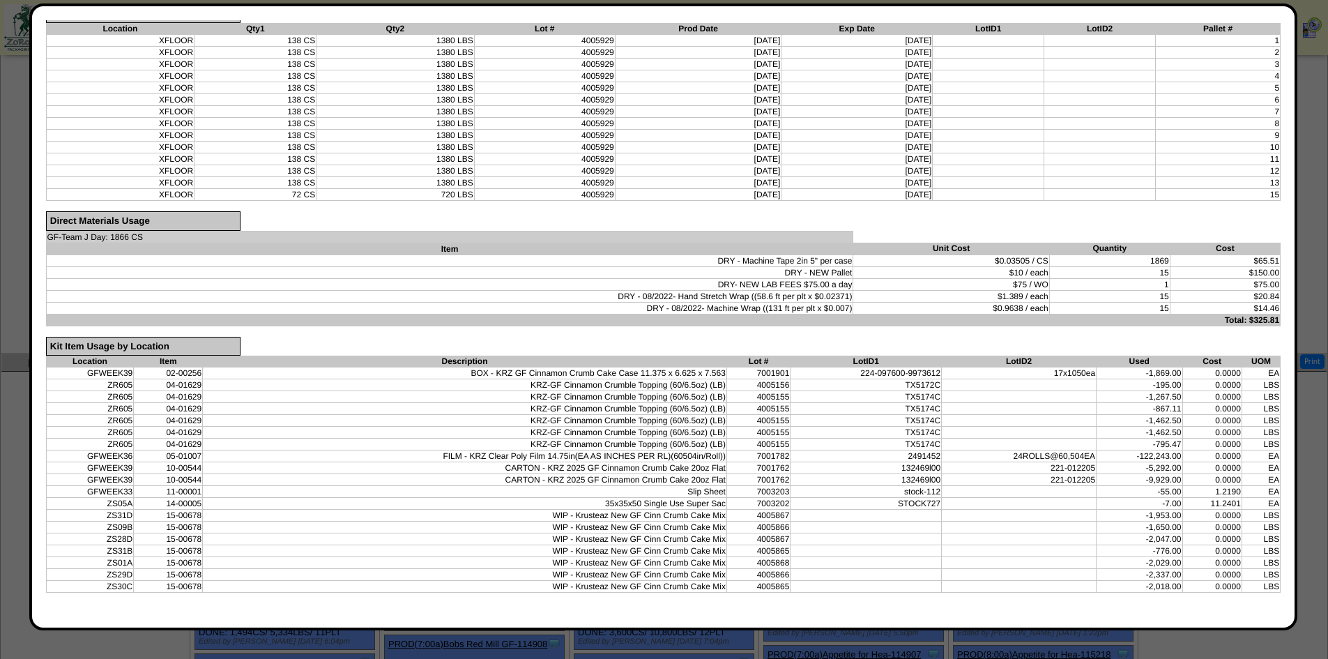
scroll to position [389, 0]
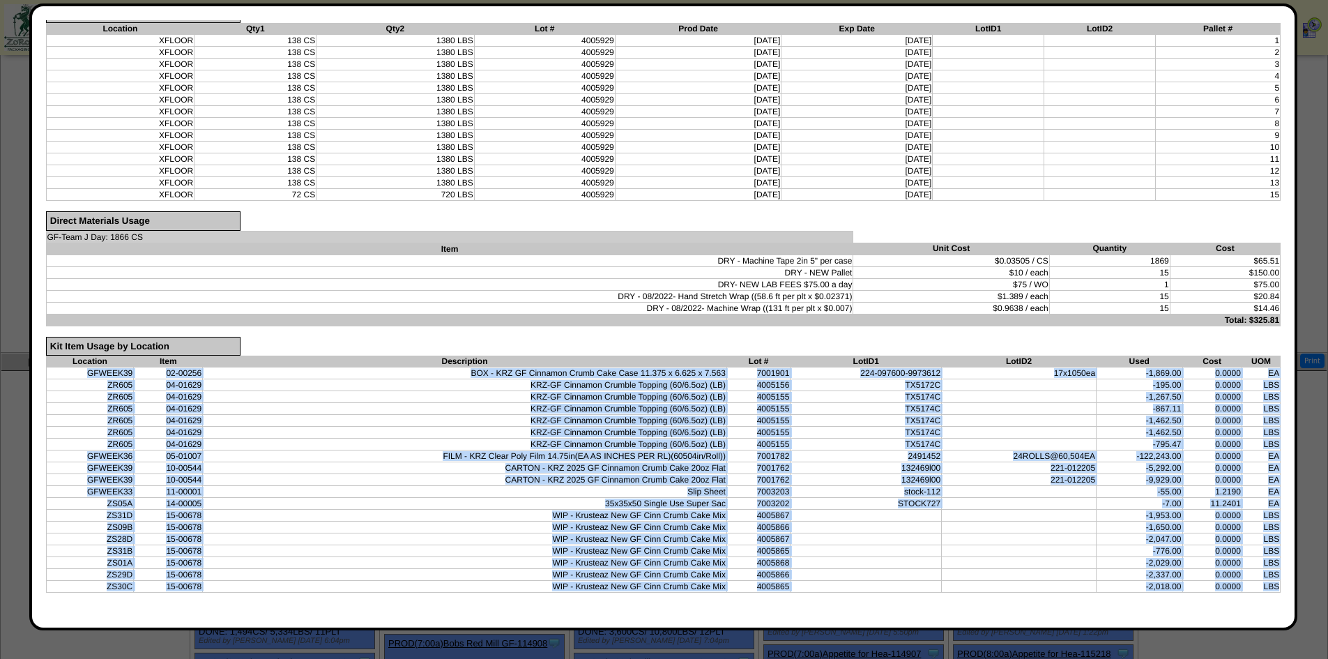
drag, startPoint x: 1269, startPoint y: 589, endPoint x: 68, endPoint y: 374, distance: 1220.4
click at [68, 374] on tbody "GFWEEK39 02-00256 BOX - KRZ GF Cinnamon Crumb Cake Case 11.375 x 6.625 x 7.563 …" at bounding box center [663, 479] width 1235 height 225
copy tbody "GFWEEK39 02-00256 BOX - KRZ GF Cinnamon Crumb Cake Case 11.375 x 6.625 x 7.563 …"
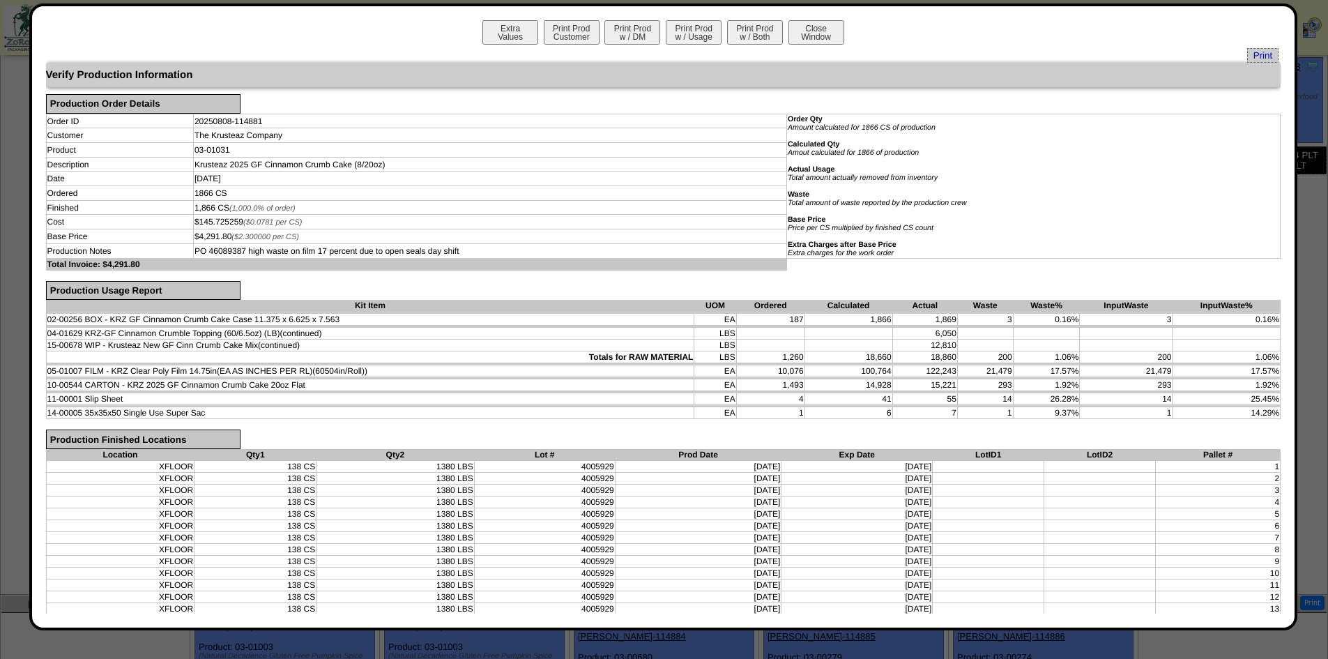
scroll to position [0, 0]
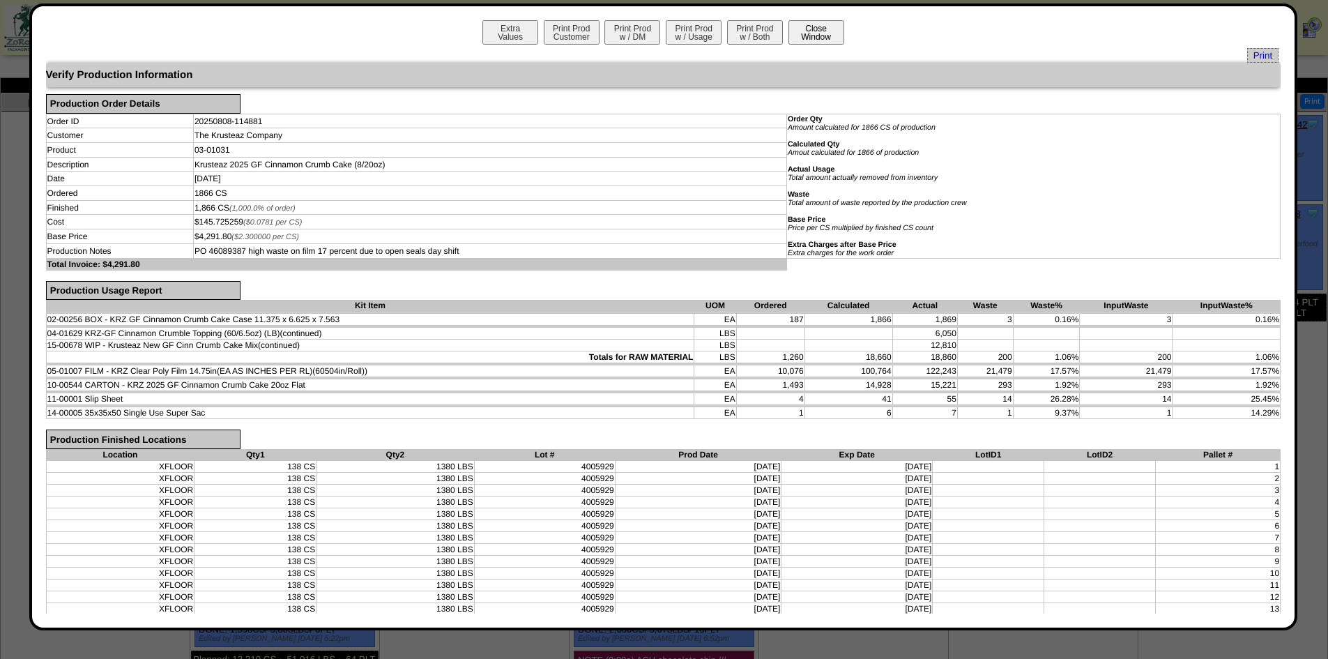
click at [836, 41] on button "Close Window" at bounding box center [817, 32] width 56 height 24
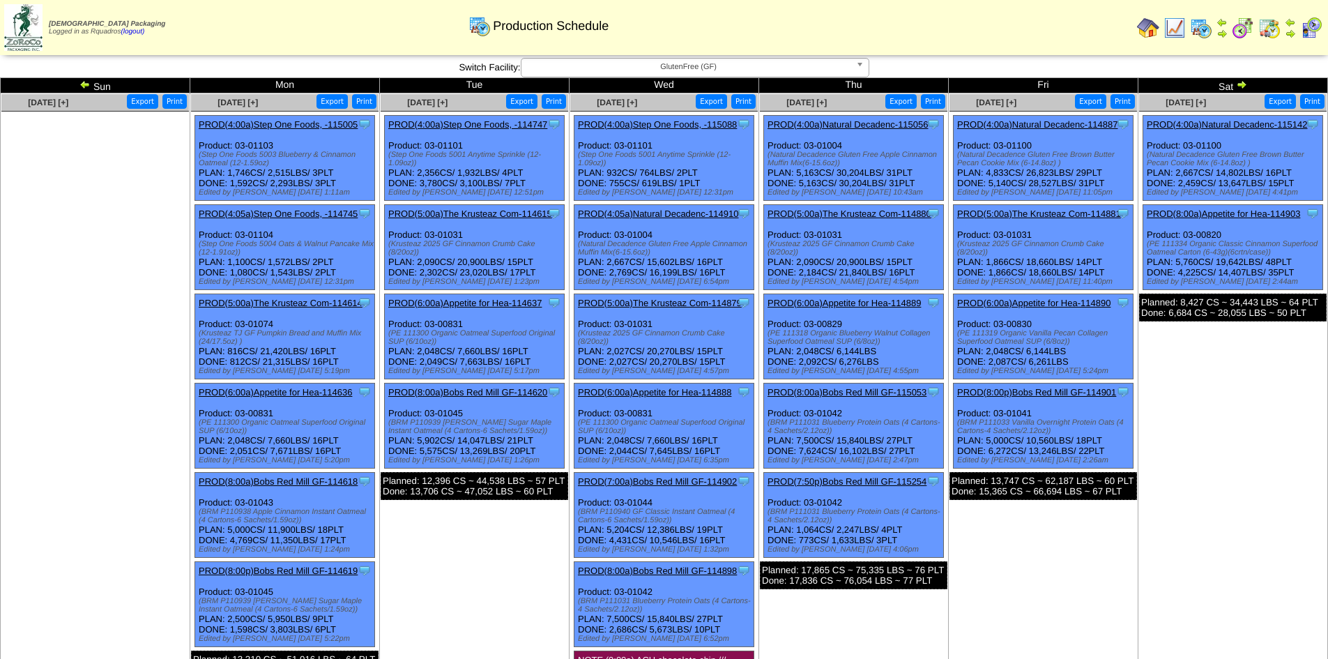
drag, startPoint x: 1247, startPoint y: 362, endPoint x: 1270, endPoint y: 295, distance: 70.8
click at [1247, 362] on td "[DATE] [+] Print Export Clone Item PROD(4:00a)Natural Decadenc-115142 Natural D…" at bounding box center [1234, 416] width 190 height 646
click at [1240, 82] on img at bounding box center [1241, 84] width 11 height 11
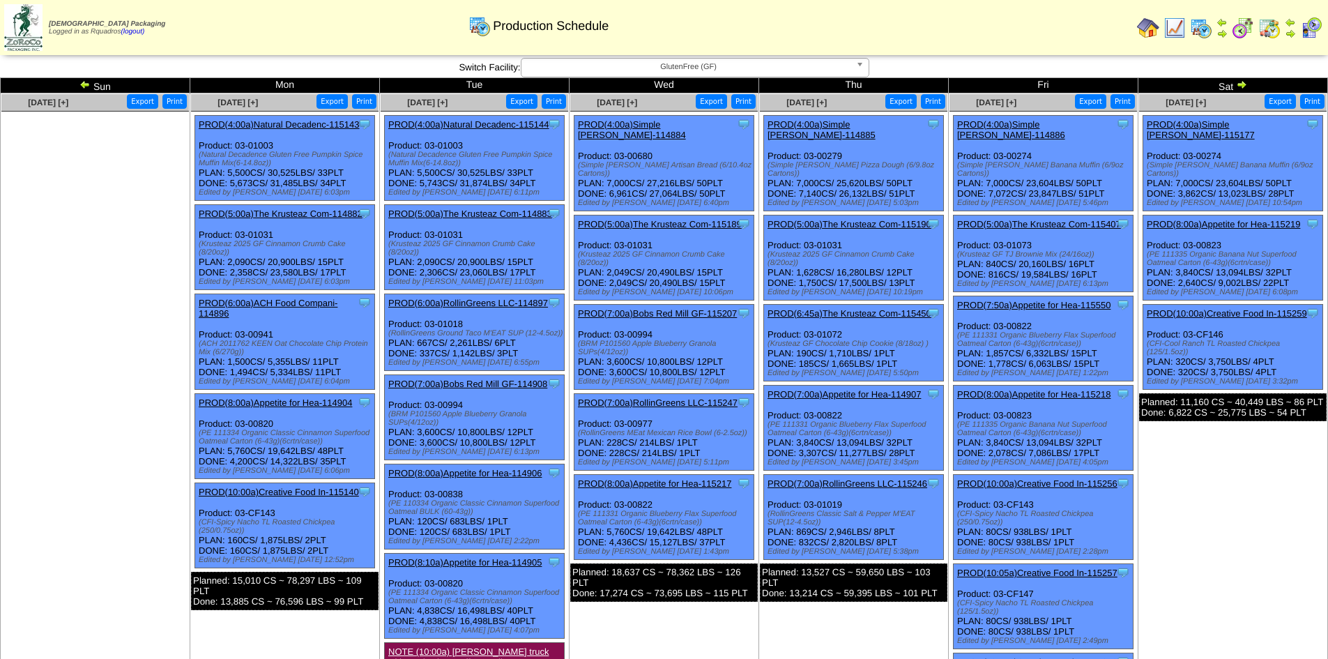
click at [292, 214] on link "PROD(5:00a)The Krusteaz Com-114882" at bounding box center [281, 213] width 164 height 10
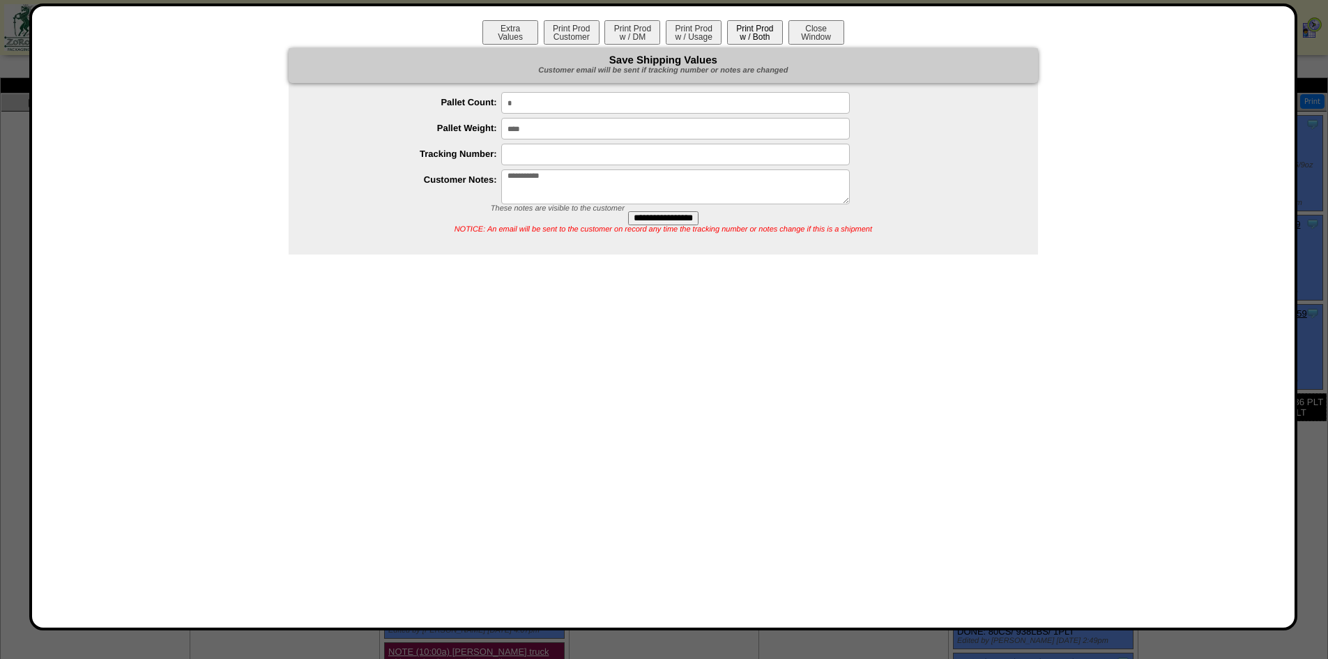
click at [747, 40] on button "Print Prod w / Both" at bounding box center [755, 32] width 56 height 24
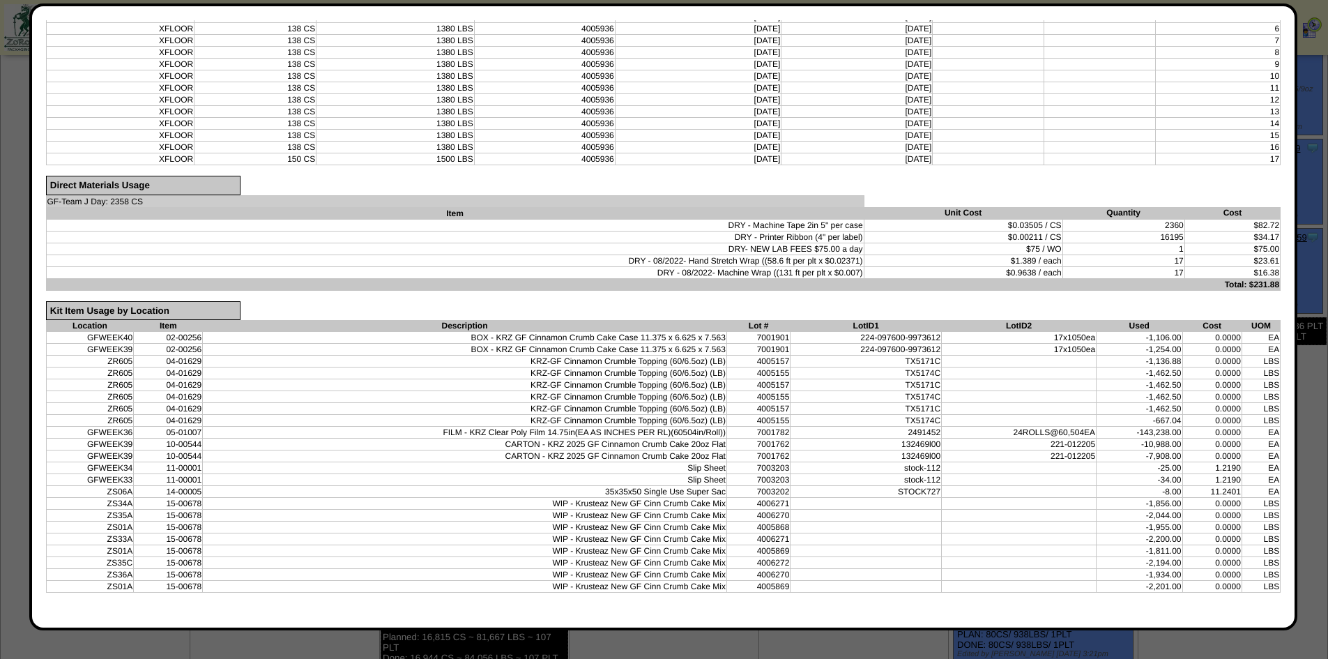
scroll to position [77, 0]
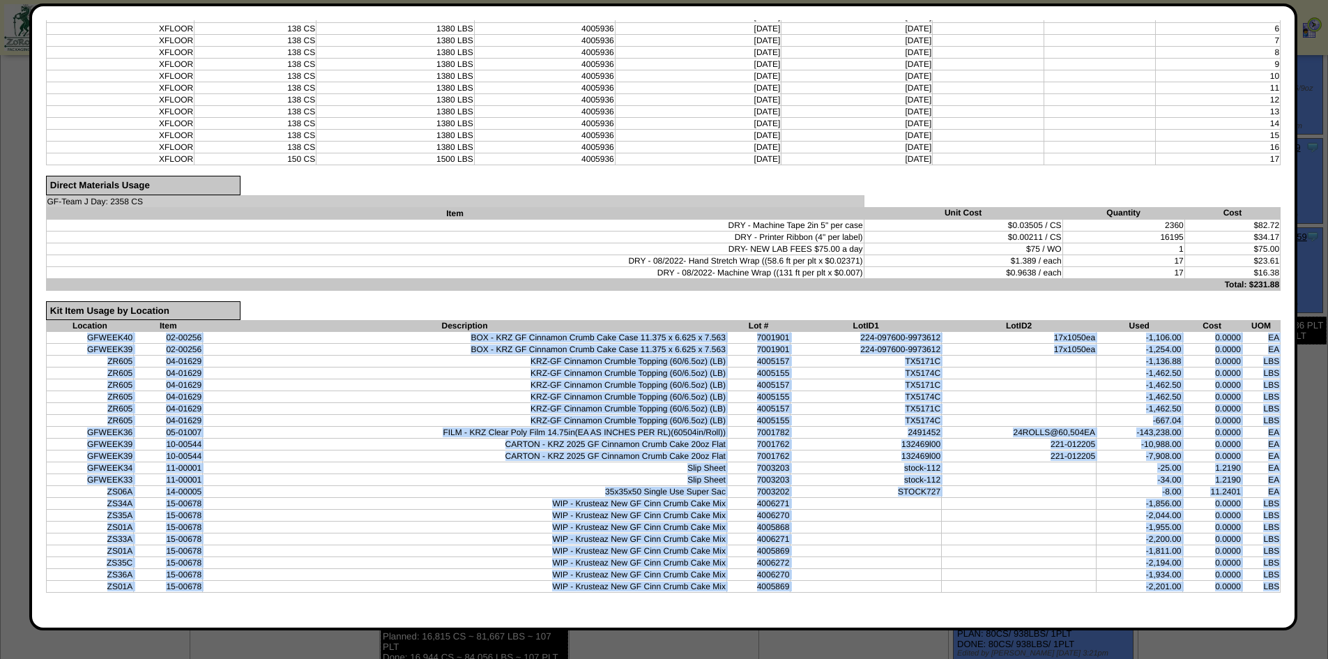
drag, startPoint x: 1268, startPoint y: 588, endPoint x: 76, endPoint y: 341, distance: 1217.6
click at [76, 341] on tbody "GFWEEK40 02-00256 BOX - KRZ GF Cinnamon Crumb Cake Case 11.375 x 6.625 x 7.563 …" at bounding box center [663, 462] width 1235 height 261
copy tbody "GFWEEK40 02-00256 BOX - KRZ GF Cinnamon Crumb Cake Case 11.375 x 6.625 x 7.563 …"
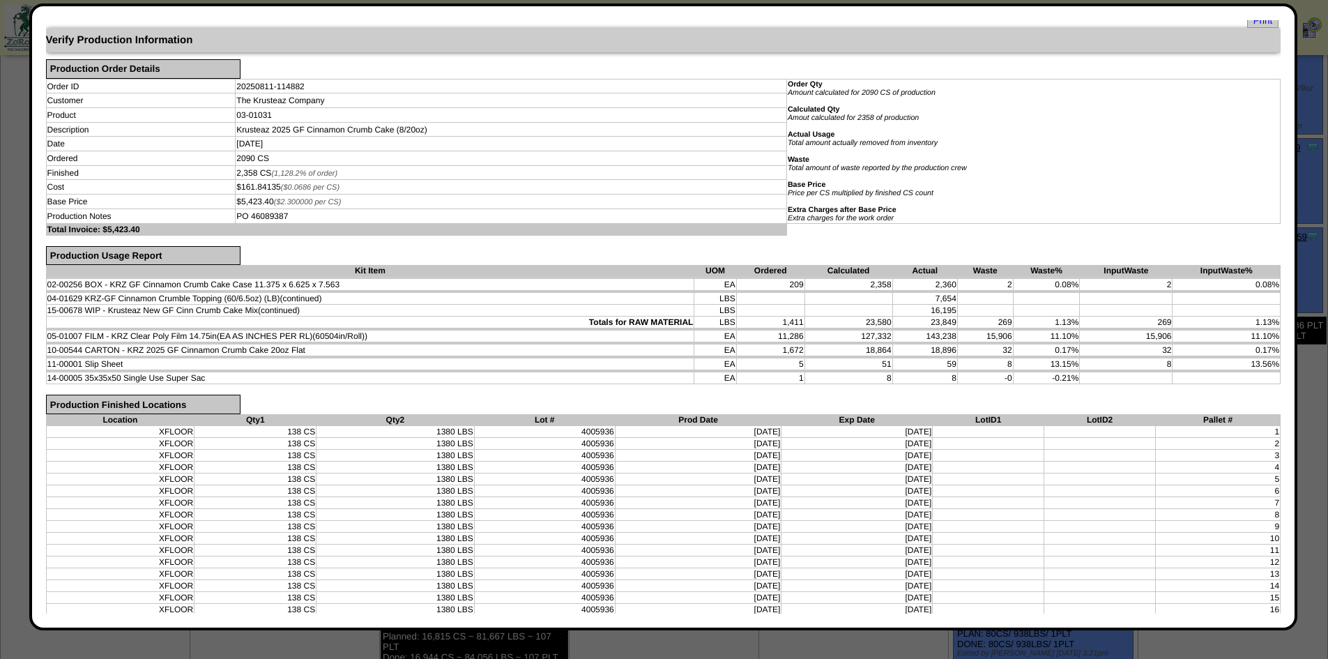
scroll to position [0, 0]
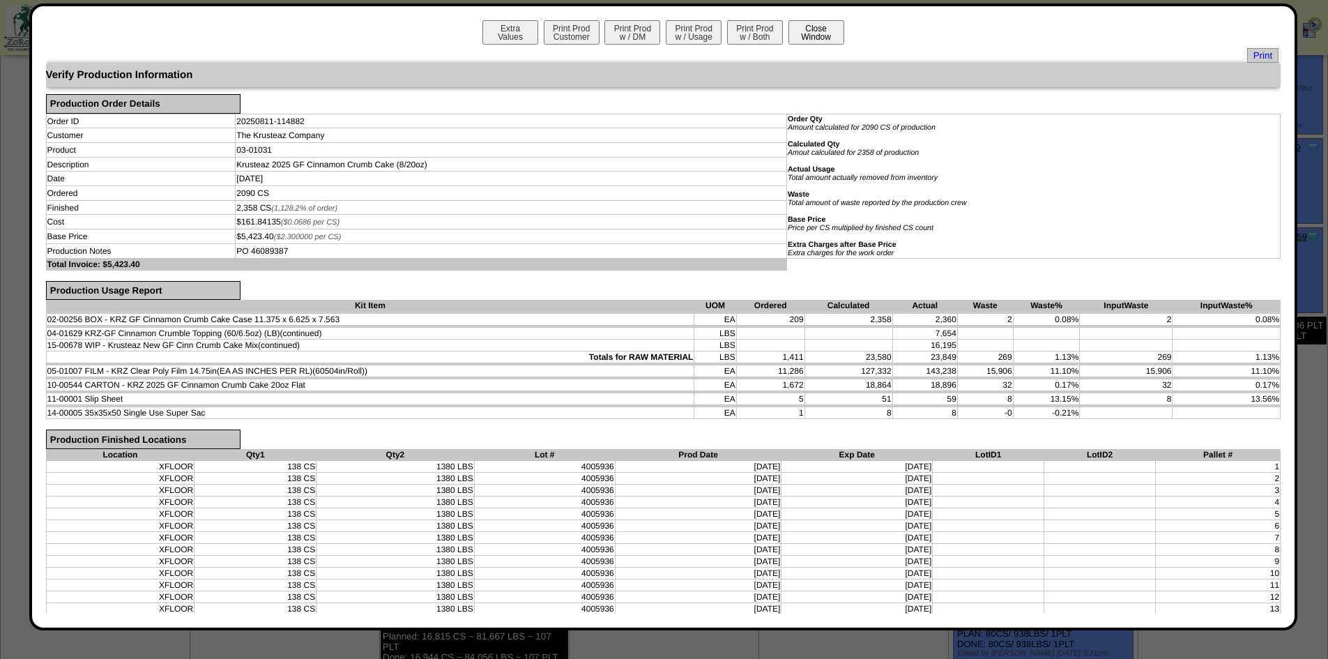
drag, startPoint x: 835, startPoint y: 39, endPoint x: 1224, endPoint y: 167, distance: 409.7
click at [835, 39] on button "Close Window" at bounding box center [817, 32] width 56 height 24
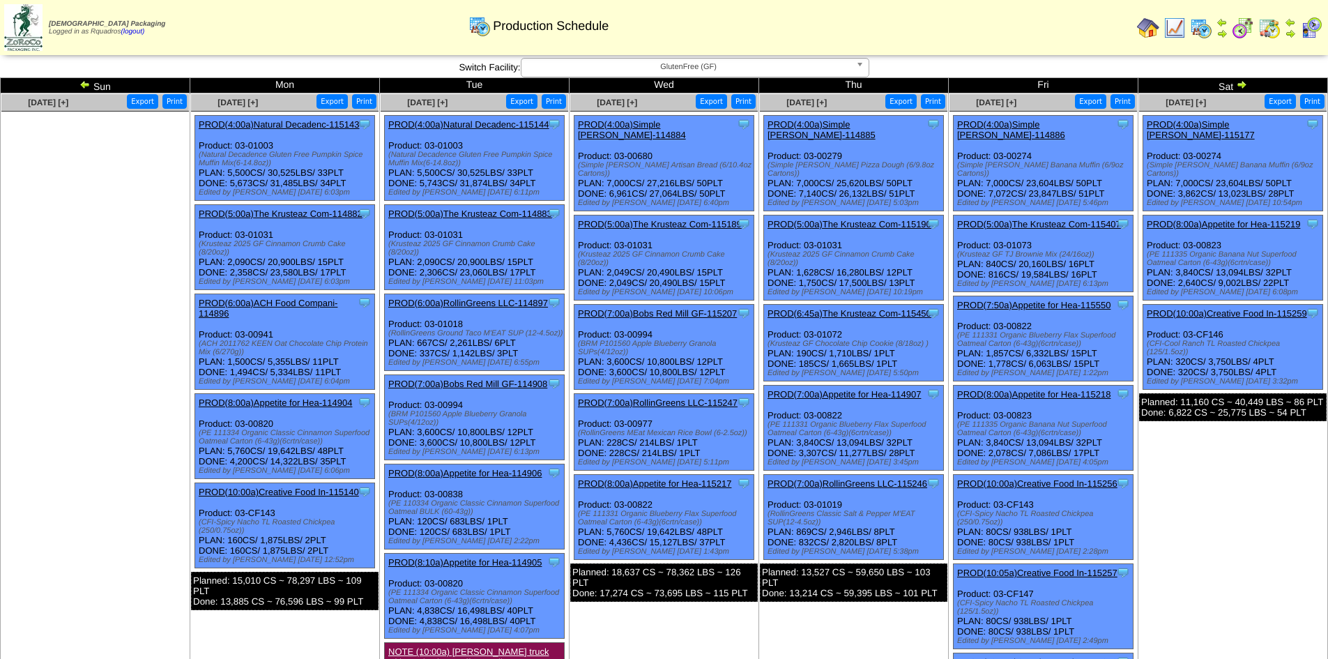
click at [1210, 455] on td "Aug 16 [+] Print Export Clone Item PROD(4:00a)Simple Mills-115177 Simple Mills …" at bounding box center [1234, 437] width 190 height 688
click at [494, 210] on link "PROD(5:00a)The Krusteaz Com-114883" at bounding box center [470, 213] width 164 height 10
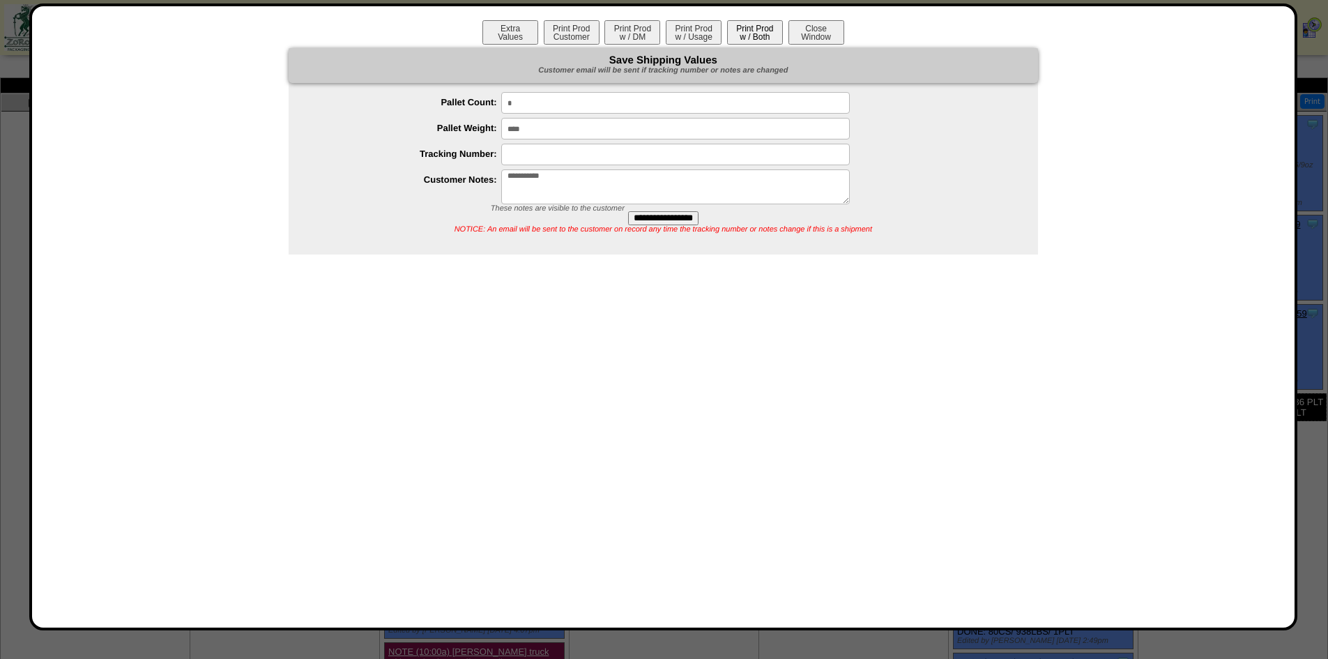
click at [761, 39] on button "Print Prod w / Both" at bounding box center [755, 32] width 56 height 24
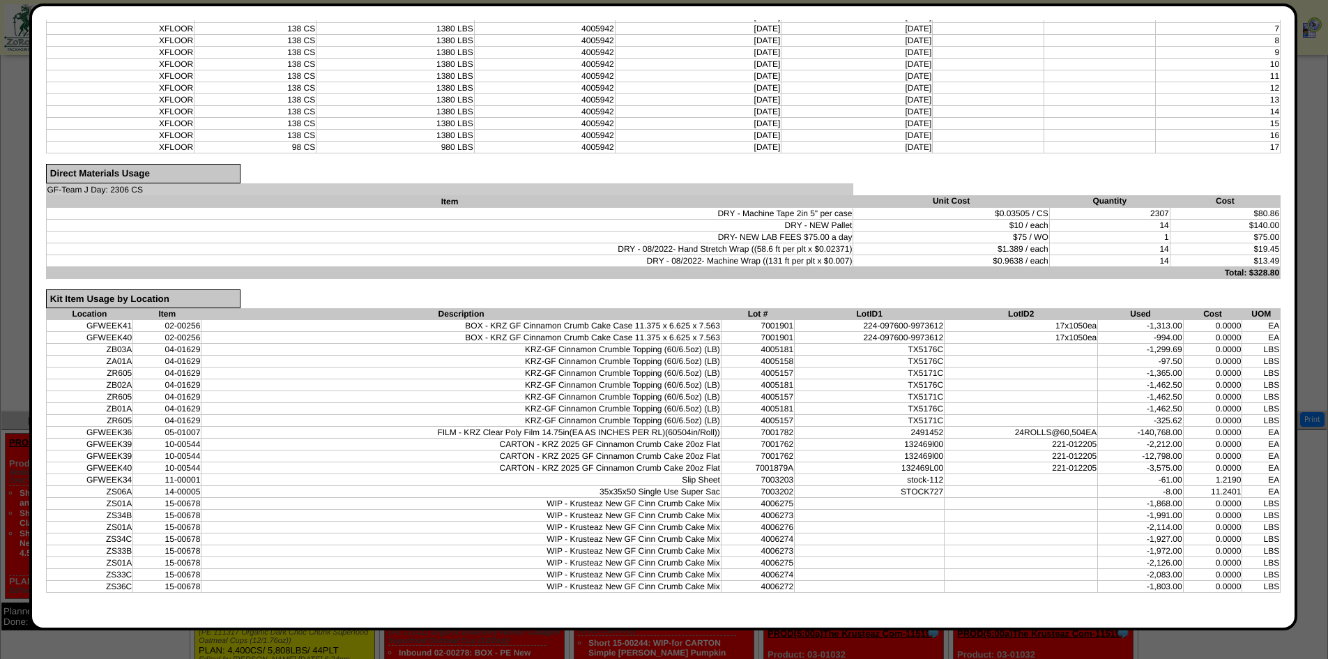
scroll to position [372, 0]
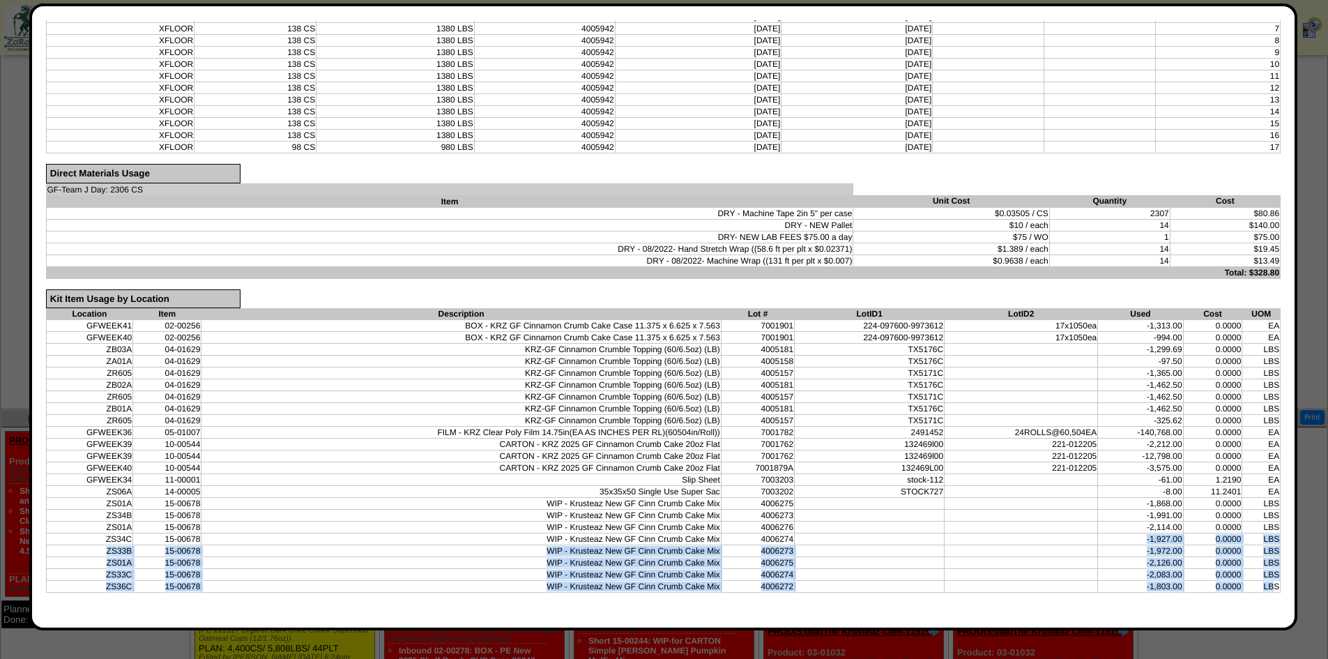
drag, startPoint x: 1266, startPoint y: 588, endPoint x: 1076, endPoint y: 536, distance: 197.4
click at [1076, 536] on tbody "GFWEEK41 02-00256 BOX - KRZ GF Cinnamon Crumb Cake Case 11.375 x 6.625 x 7.563 …" at bounding box center [663, 456] width 1235 height 273
click at [1194, 572] on td "0.0000" at bounding box center [1212, 575] width 59 height 12
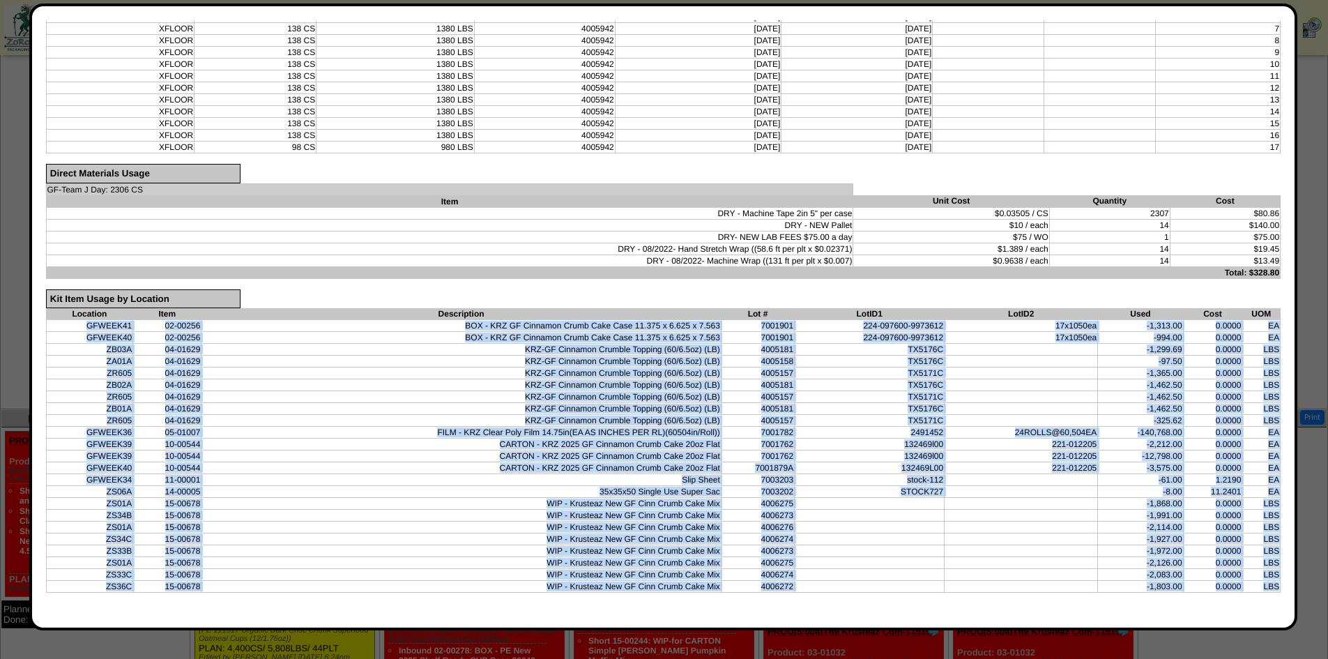
drag, startPoint x: 1268, startPoint y: 588, endPoint x: 72, endPoint y: 324, distance: 1224.6
click at [72, 324] on tbody "GFWEEK41 02-00256 BOX - KRZ GF Cinnamon Crumb Cake Case 11.375 x 6.625 x 7.563 …" at bounding box center [663, 456] width 1235 height 273
copy tbody "GFWEEK41 02-00256 BOX - KRZ GF Cinnamon Crumb Cake Case 11.375 x 6.625 x 7.563 …"
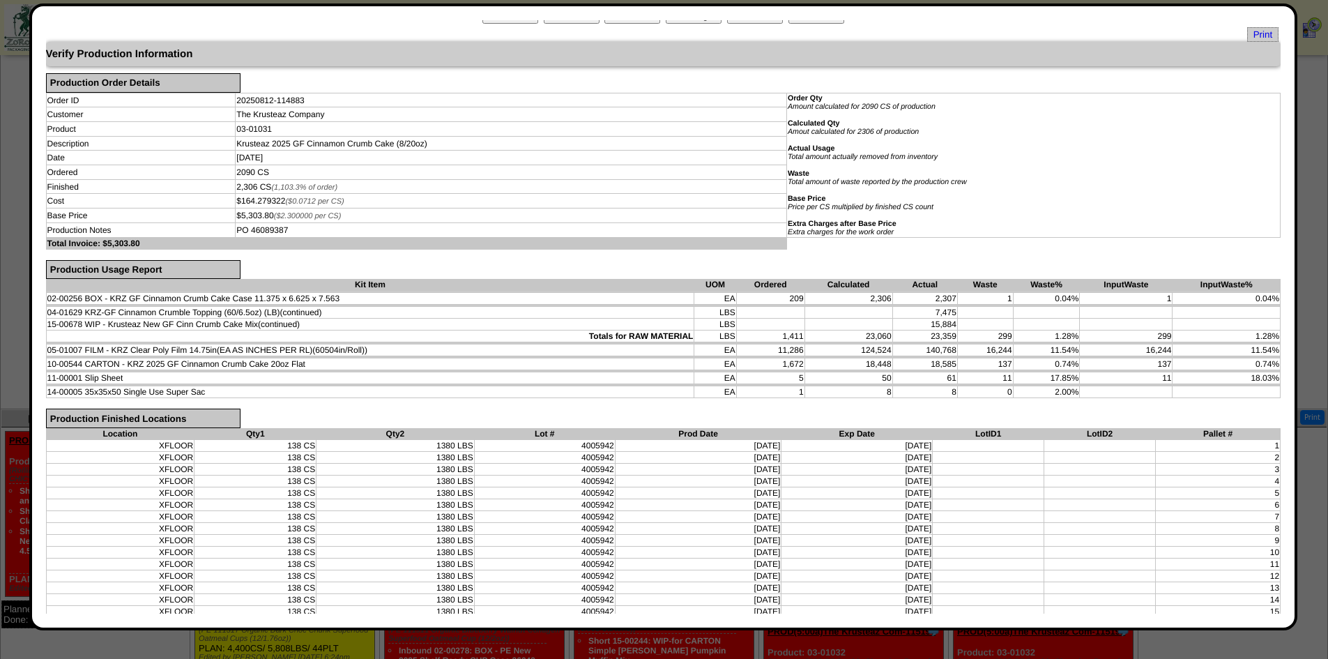
scroll to position [0, 0]
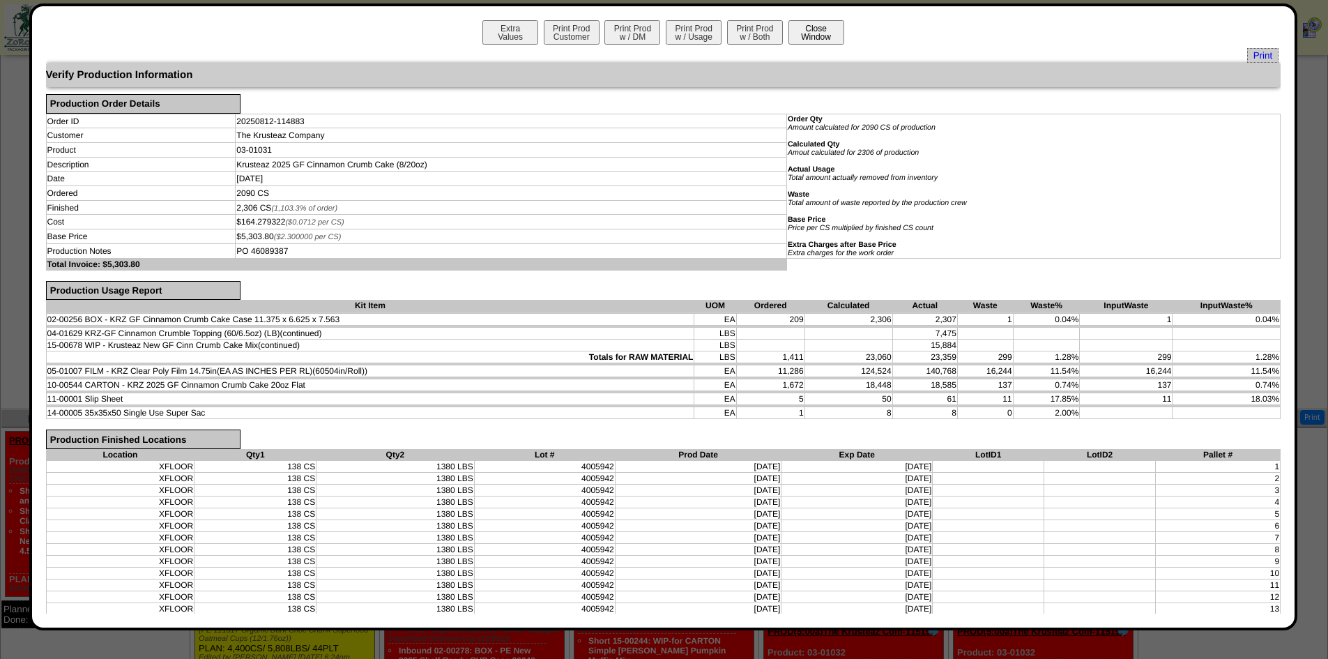
click at [810, 33] on button "Close Window" at bounding box center [817, 32] width 56 height 24
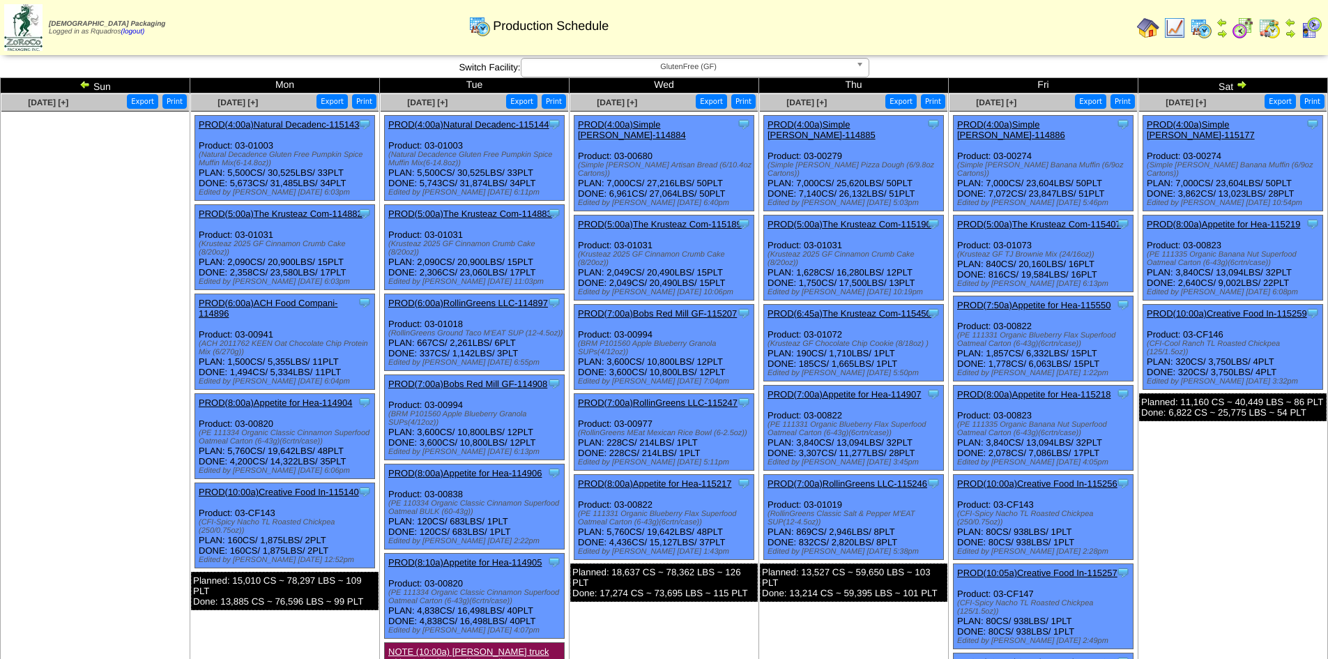
click at [1189, 465] on td "[DATE] [+] Print Export Clone Item PROD(4:00a)Simple [PERSON_NAME]-115177 Simpl…" at bounding box center [1234, 437] width 190 height 688
click at [703, 219] on link "PROD(5:00a)The Krusteaz Com-115189" at bounding box center [660, 224] width 164 height 10
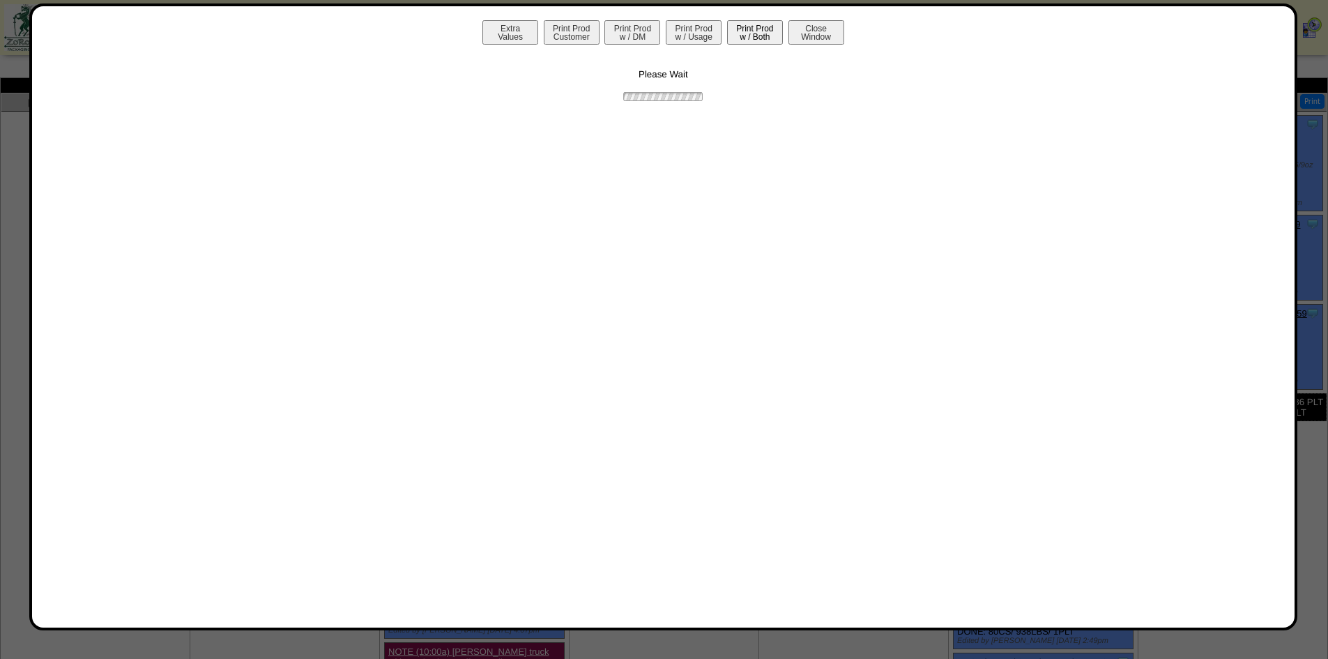
click at [763, 37] on button "Print Prod w / Both" at bounding box center [755, 32] width 56 height 24
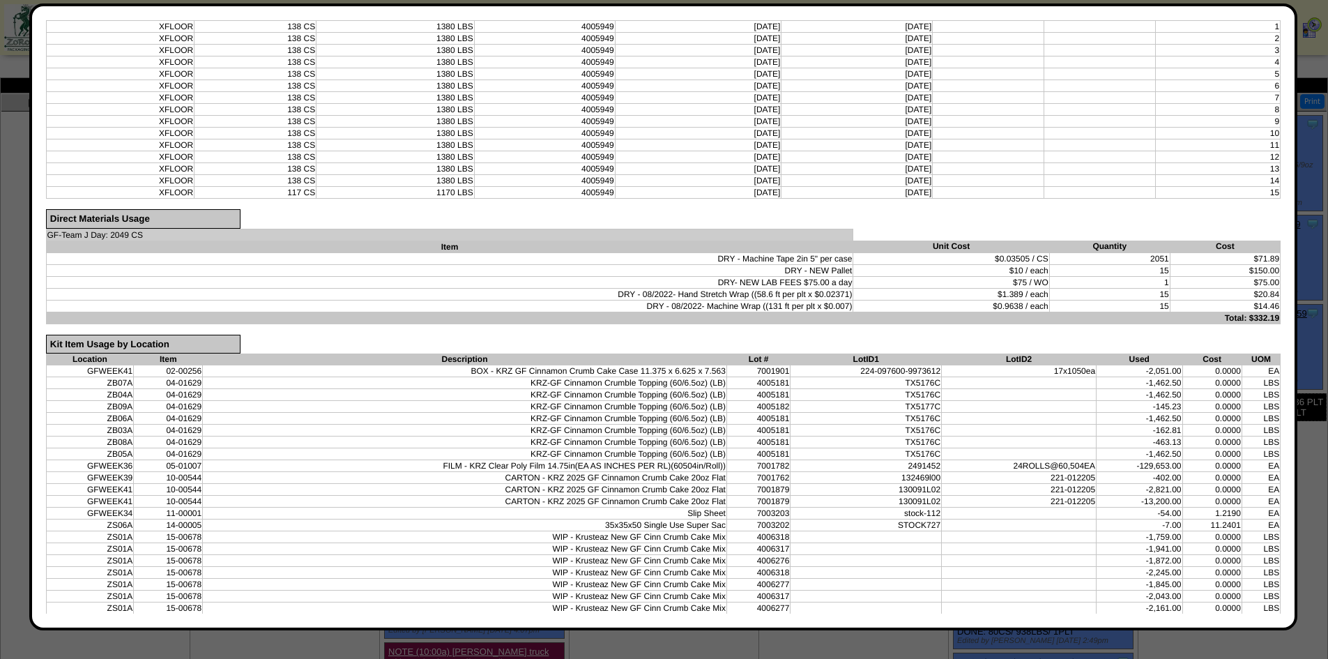
scroll to position [462, 0]
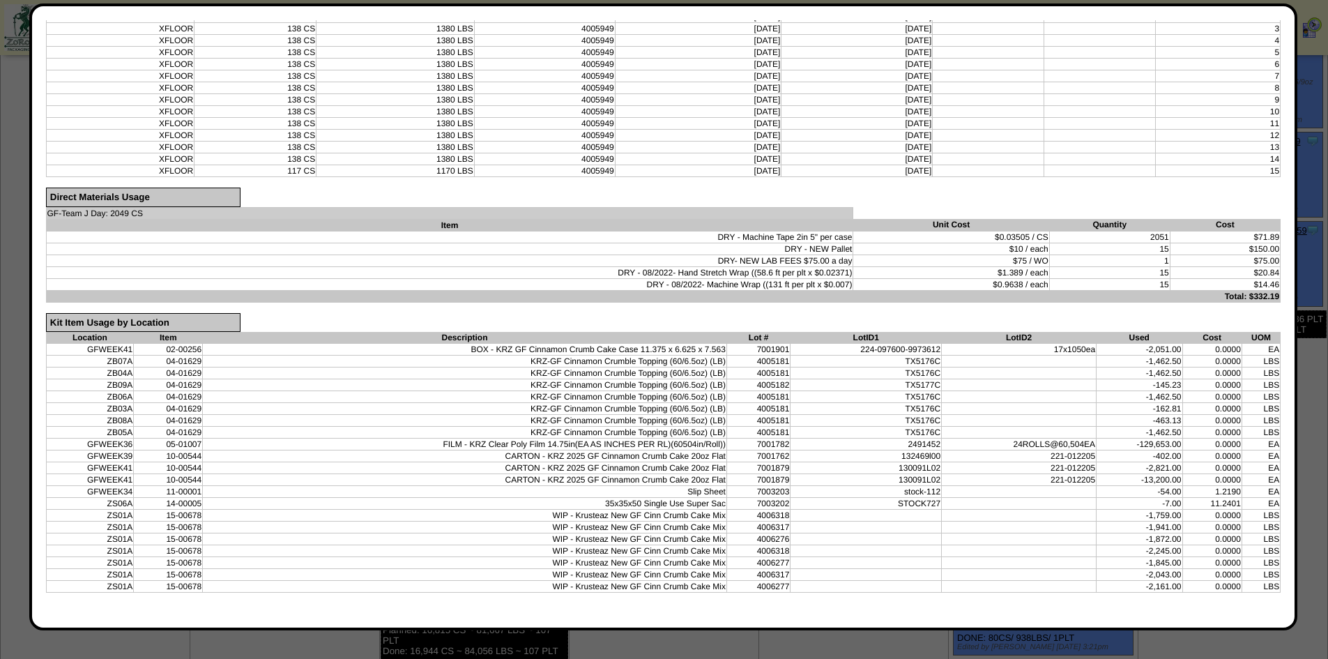
click at [1118, 606] on form "Verify Production Information Production Order Details Order ID 20250813-115189…" at bounding box center [664, 107] width 1236 height 1012
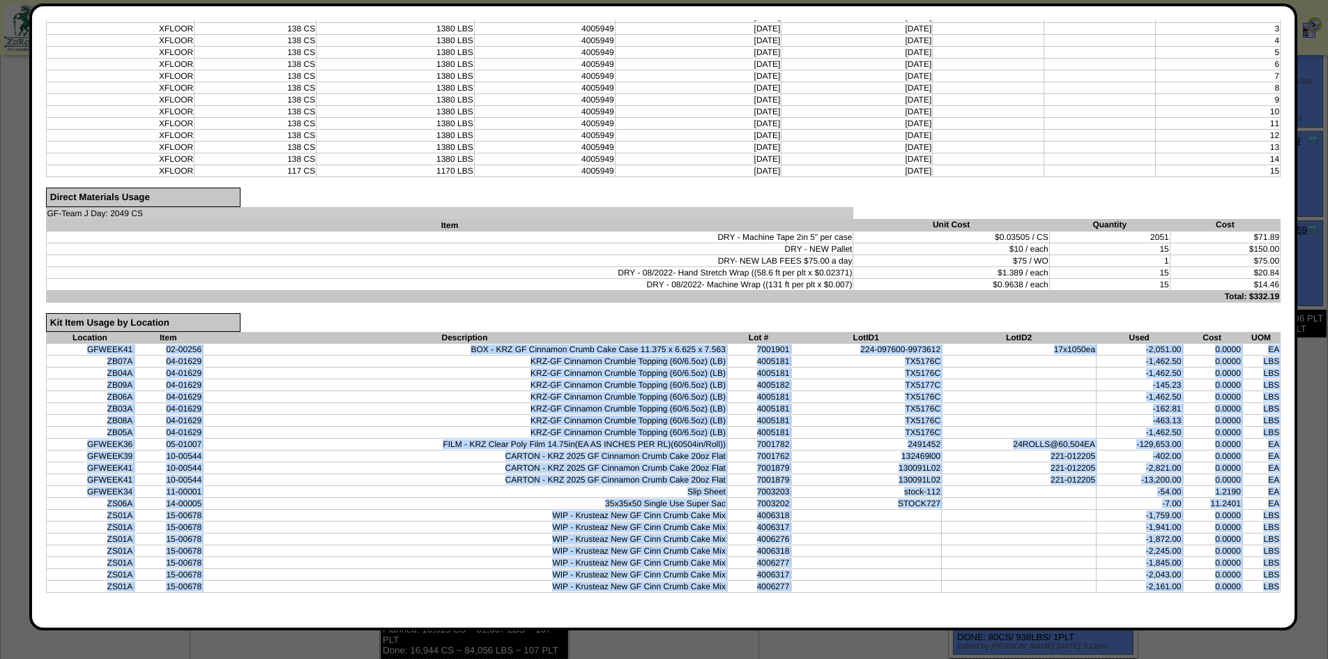
drag, startPoint x: 1269, startPoint y: 587, endPoint x: 83, endPoint y: 347, distance: 1210.0
click at [83, 347] on tbody "GFWEEK41 02-00256 BOX - KRZ GF Cinnamon Crumb Cake Case 11.375 x 6.625 x 7.563 …" at bounding box center [663, 468] width 1235 height 249
copy tbody "GFWEEK41 02-00256 BOX - KRZ GF Cinnamon Crumb Cake Case 11.375 x 6.625 x 7.563 …"
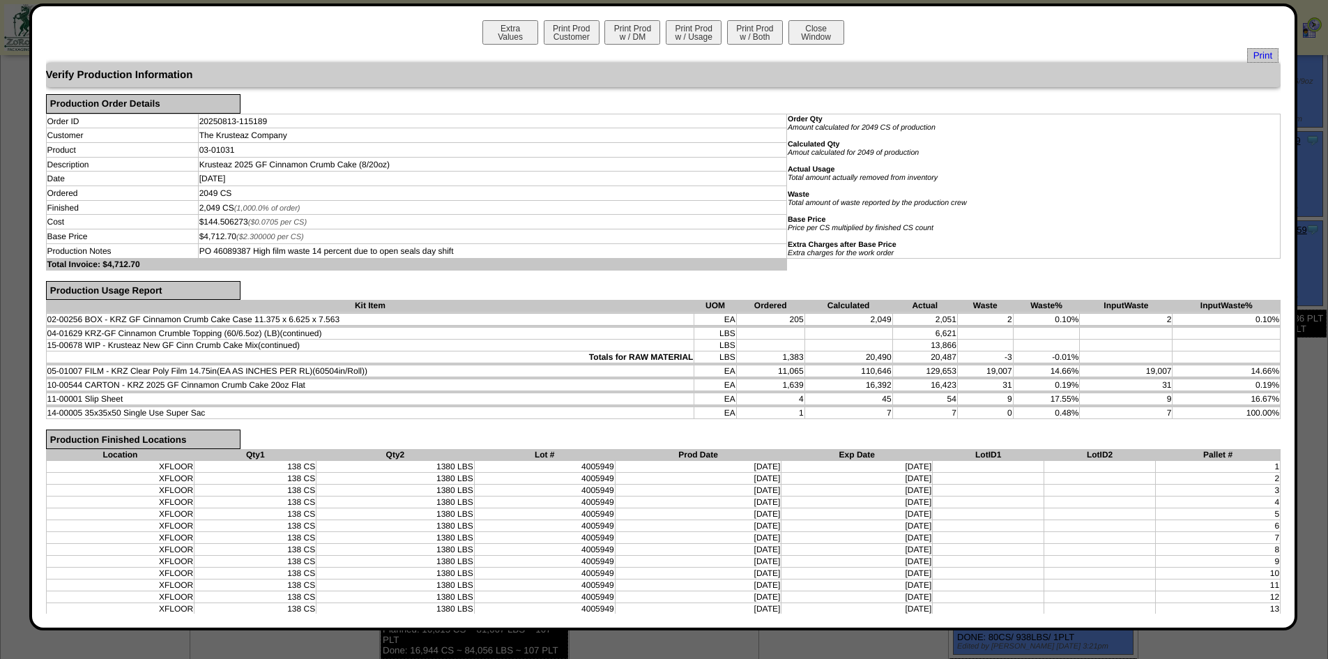
scroll to position [0, 0]
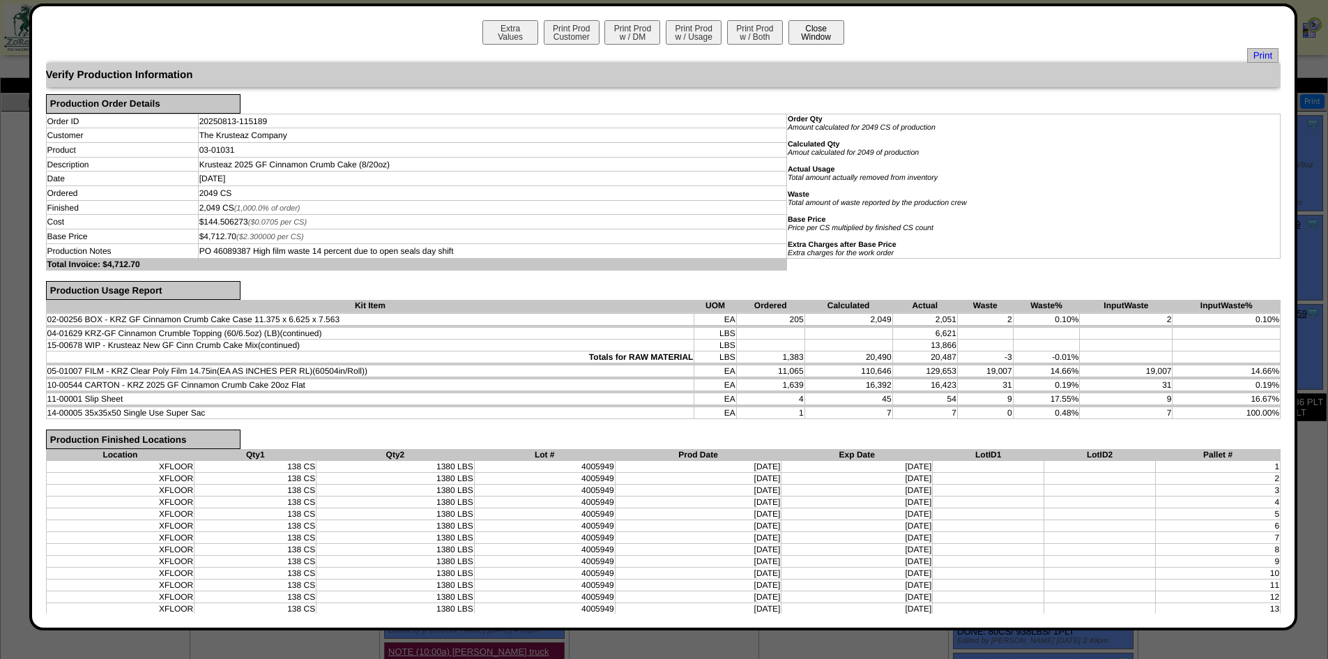
click at [817, 36] on button "Close Window" at bounding box center [817, 32] width 56 height 24
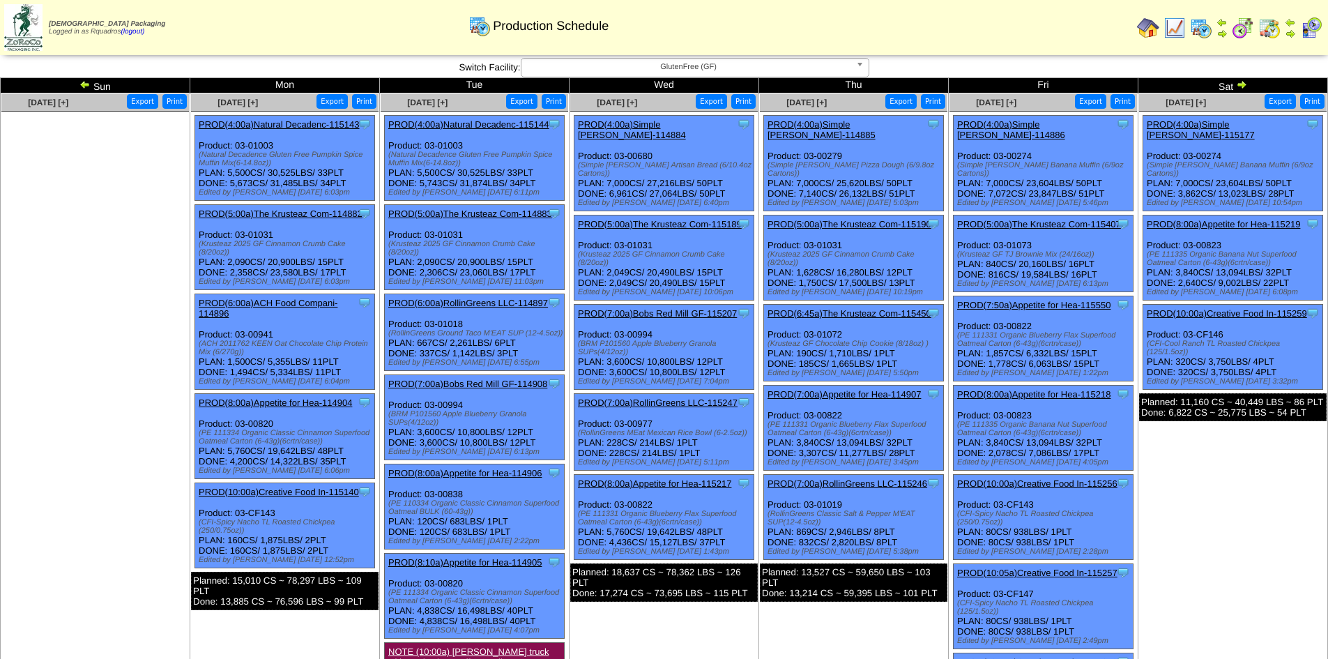
click at [863, 308] on link "PROD(6:45a)The Krusteaz Com-115450" at bounding box center [850, 313] width 164 height 10
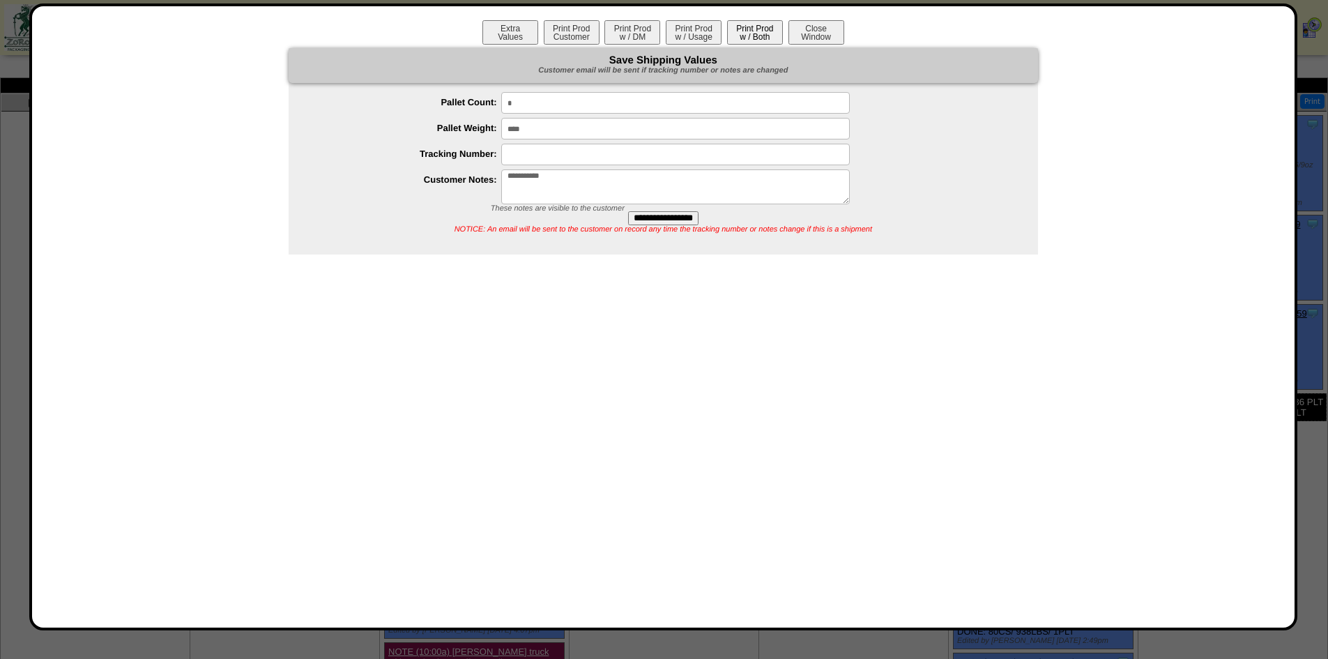
click at [757, 39] on button "Print Prod w / Both" at bounding box center [755, 32] width 56 height 24
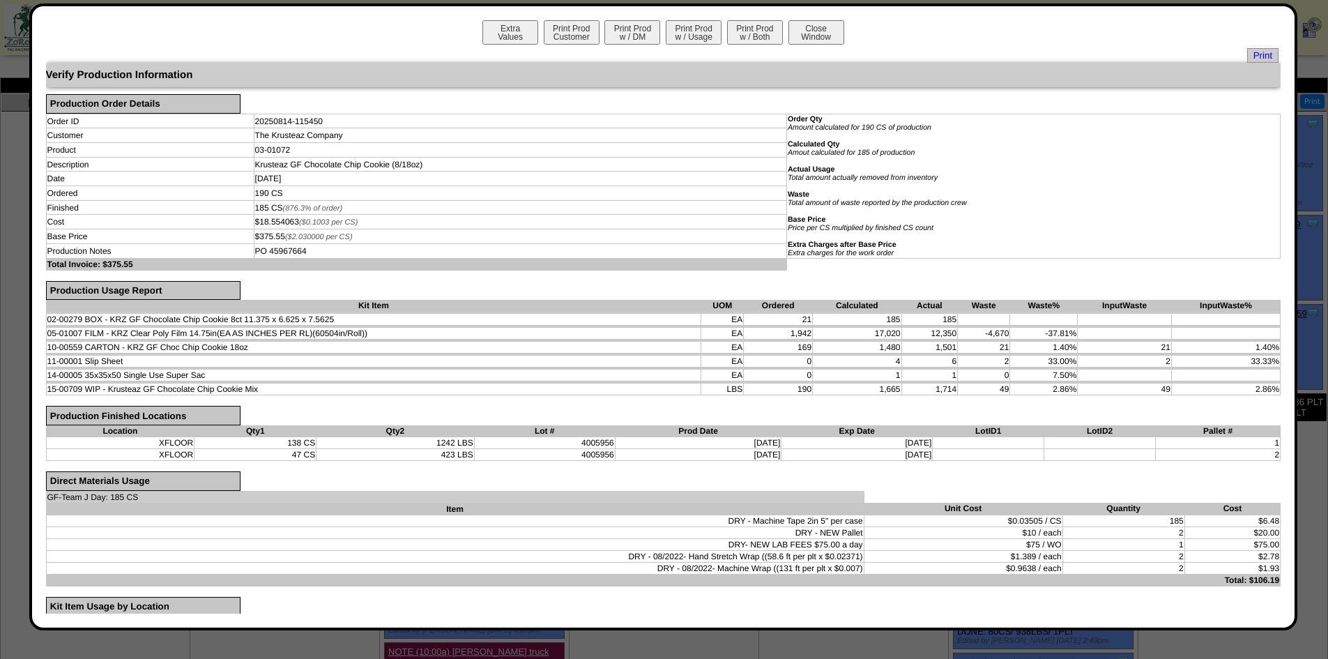
drag, startPoint x: 1019, startPoint y: 273, endPoint x: 785, endPoint y: 273, distance: 234.3
click at [1019, 273] on form "Verify Production Information Production Order Details Order ID 20250814-115450…" at bounding box center [664, 391] width 1236 height 657
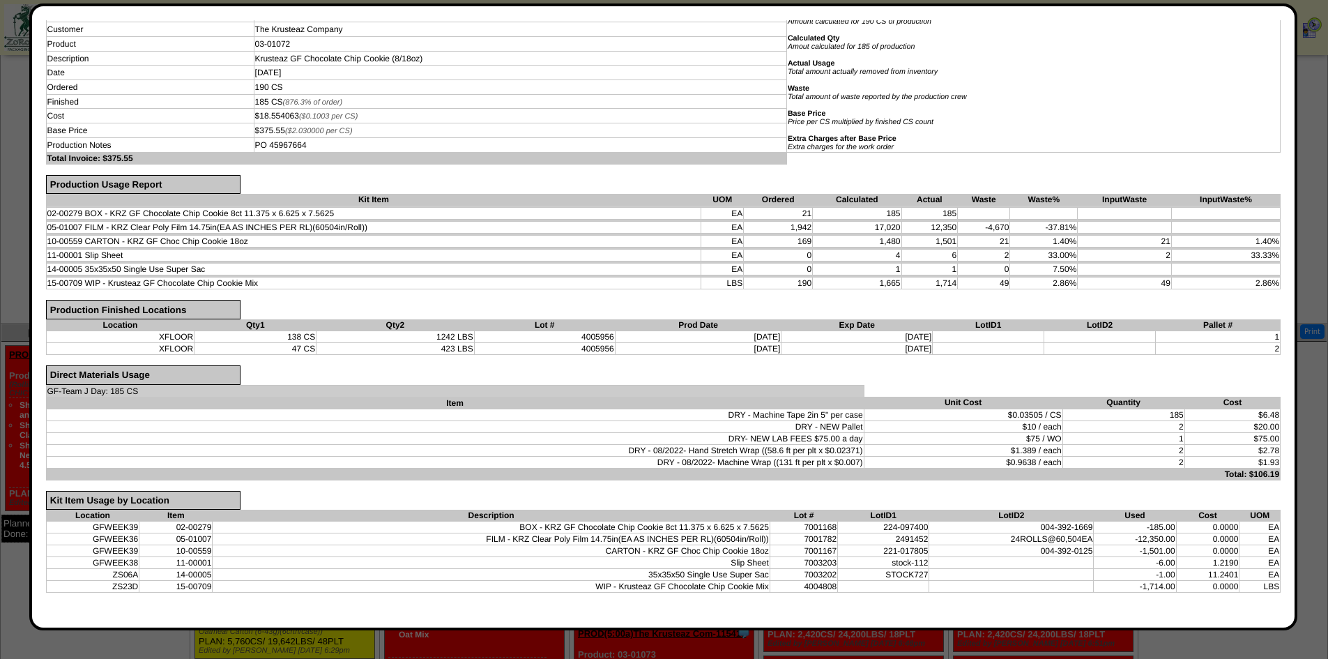
scroll to position [459, 0]
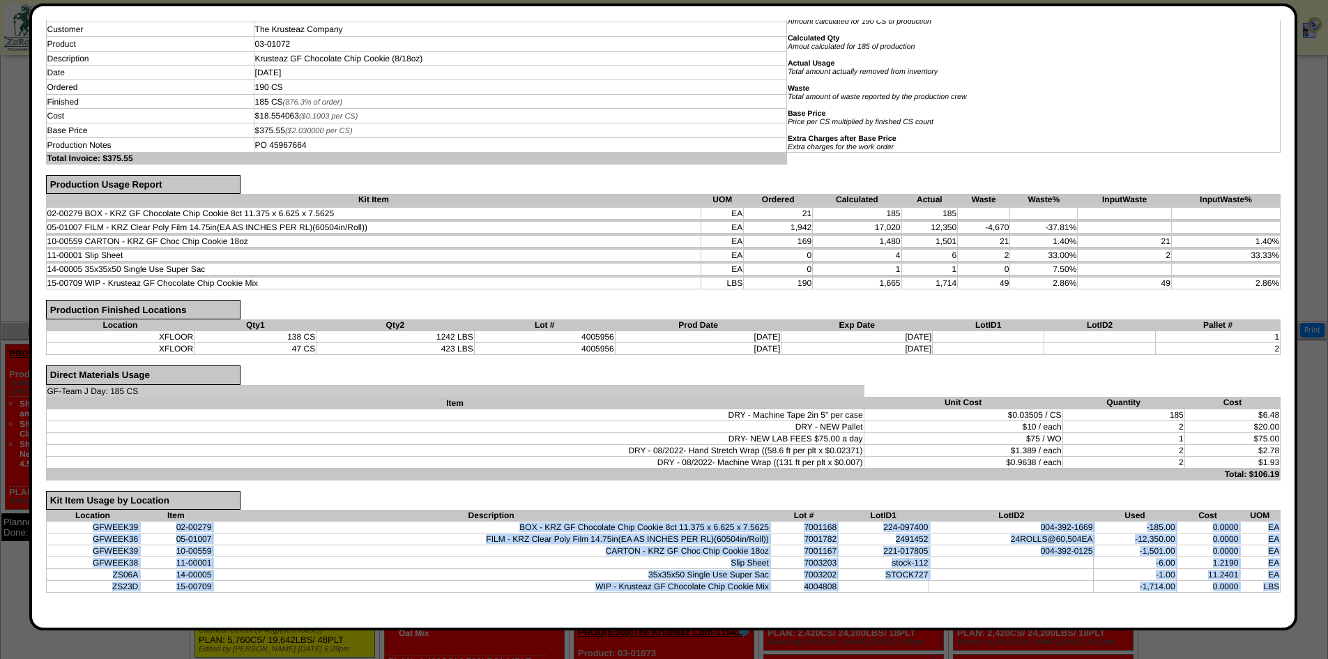
drag, startPoint x: 1268, startPoint y: 586, endPoint x: 66, endPoint y: 529, distance: 1203.4
click at [66, 529] on tbody "GFWEEK39 02-00279 BOX - KRZ GF Chocolate Chip Cookie 8ct 11.375 x 6.625 x 7.562…" at bounding box center [663, 557] width 1235 height 71
copy tbody "GFWEEK39 02-00279 BOX - KRZ GF Chocolate Chip Cookie 8ct 11.375 x 6.625 x 7.562…"
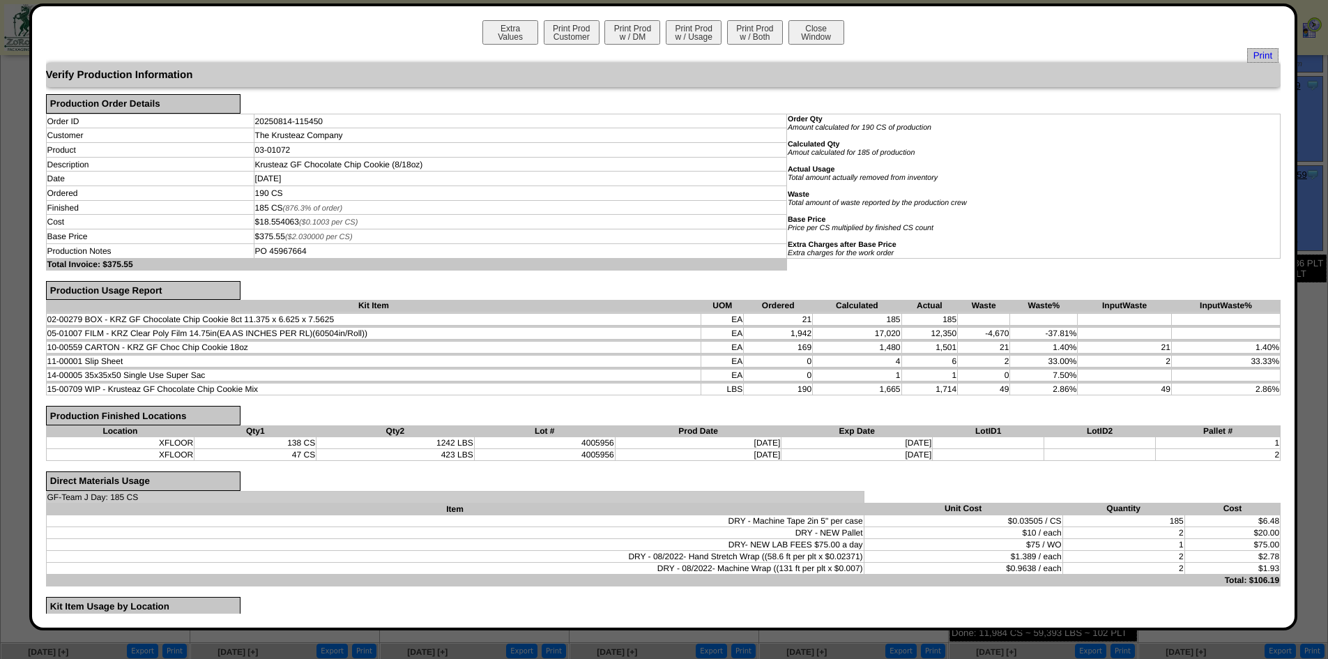
scroll to position [0, 0]
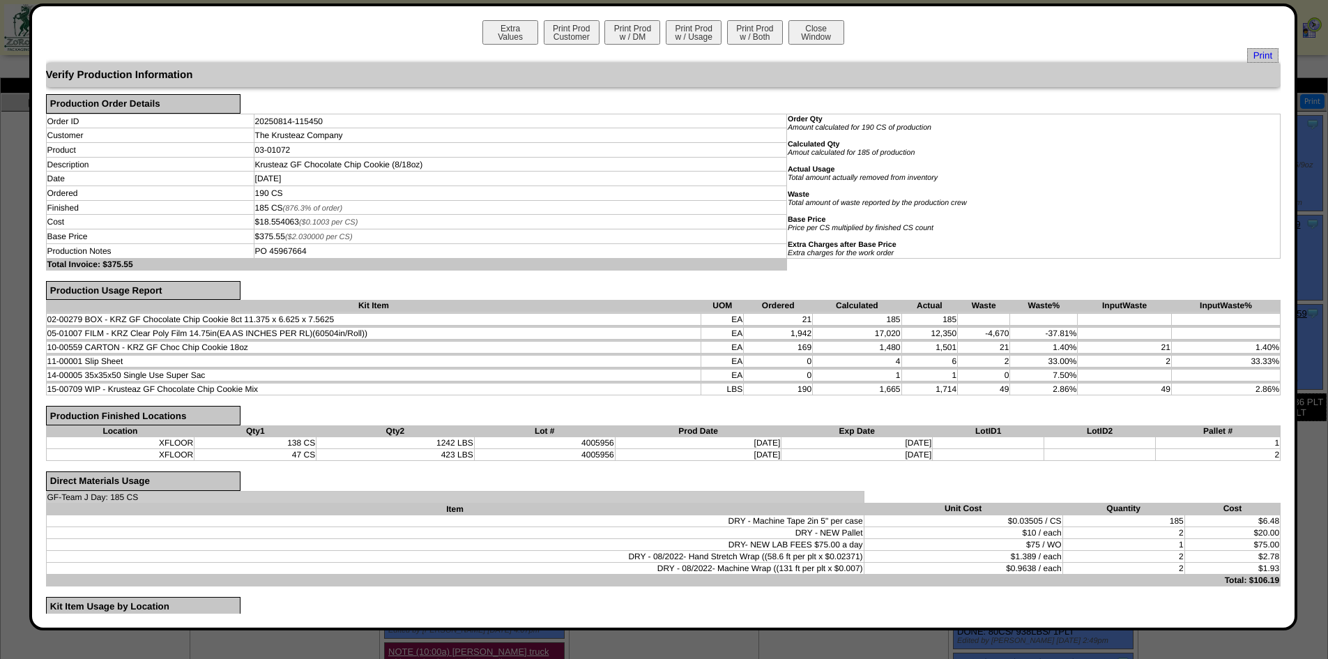
drag, startPoint x: 805, startPoint y: 29, endPoint x: 1335, endPoint y: 191, distance: 554.1
click at [805, 29] on button "Close Window" at bounding box center [817, 32] width 56 height 24
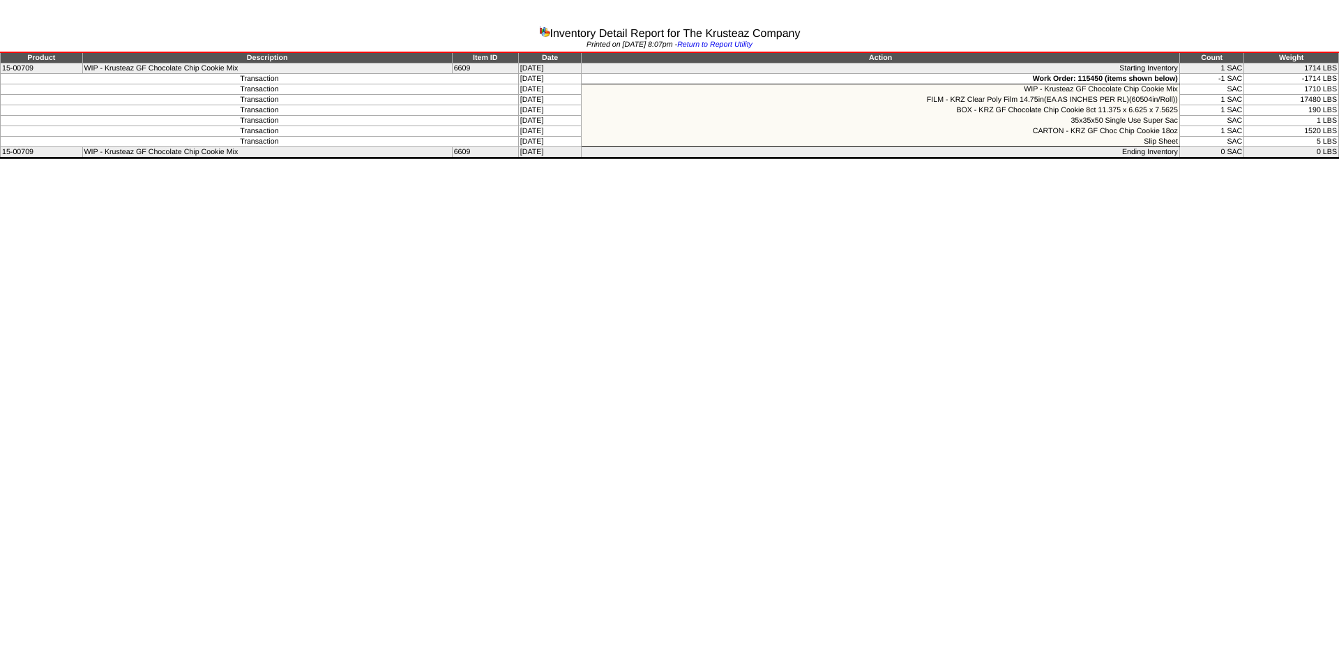
drag, startPoint x: 836, startPoint y: 351, endPoint x: 847, endPoint y: 337, distance: 17.9
click at [836, 162] on html "Inventory Detail Report for The Krusteaz Company Printed on [DATE] 8:07pm - Ret…" at bounding box center [669, 81] width 1339 height 162
drag, startPoint x: 1338, startPoint y: 151, endPoint x: 0, endPoint y: 65, distance: 1340.8
click at [1, 65] on tbody "Product Description Item ID Date Action Count Weight 15-00709 WIP - Krusteaz GF…" at bounding box center [670, 104] width 1338 height 105
copy tbody "15-00709 WIP - Krusteaz GF Chocolate Chip Cookie Mix 6609 [DATE] Starting Inven…"
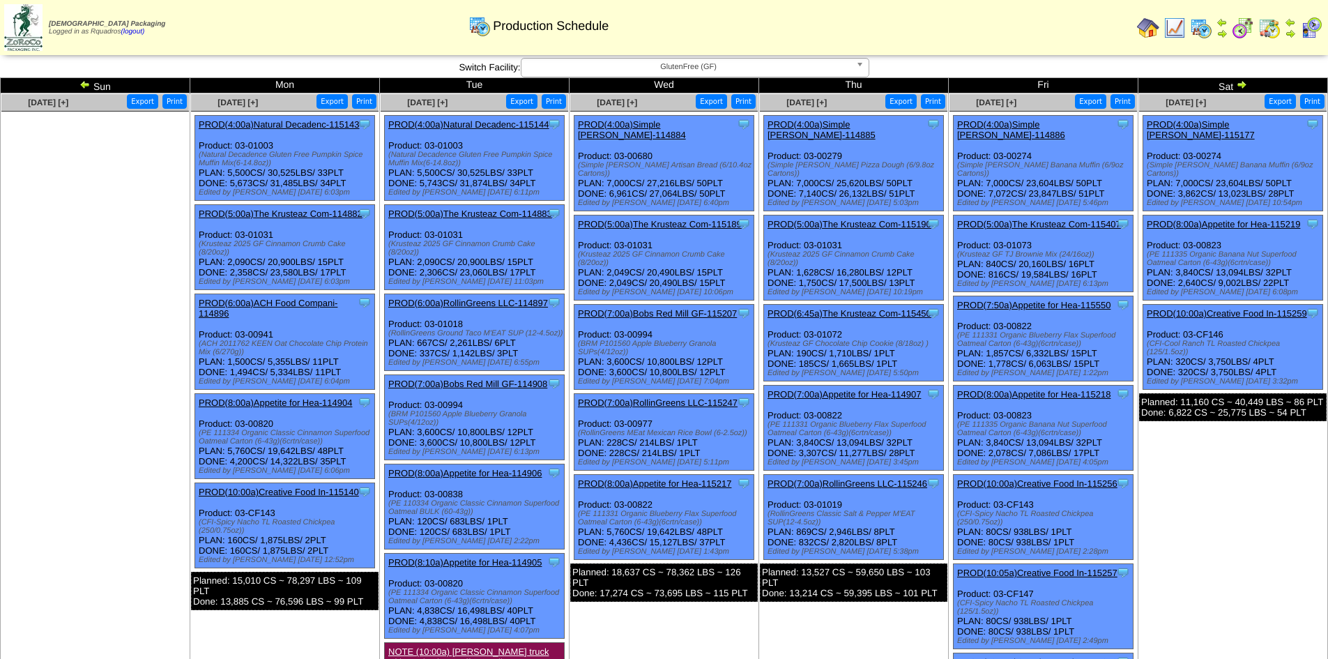
click at [1209, 537] on td "Aug 16 [+] Print Export Clone Item PROD(4:00a)Simple Mills-115177 Simple Mills …" at bounding box center [1234, 437] width 190 height 688
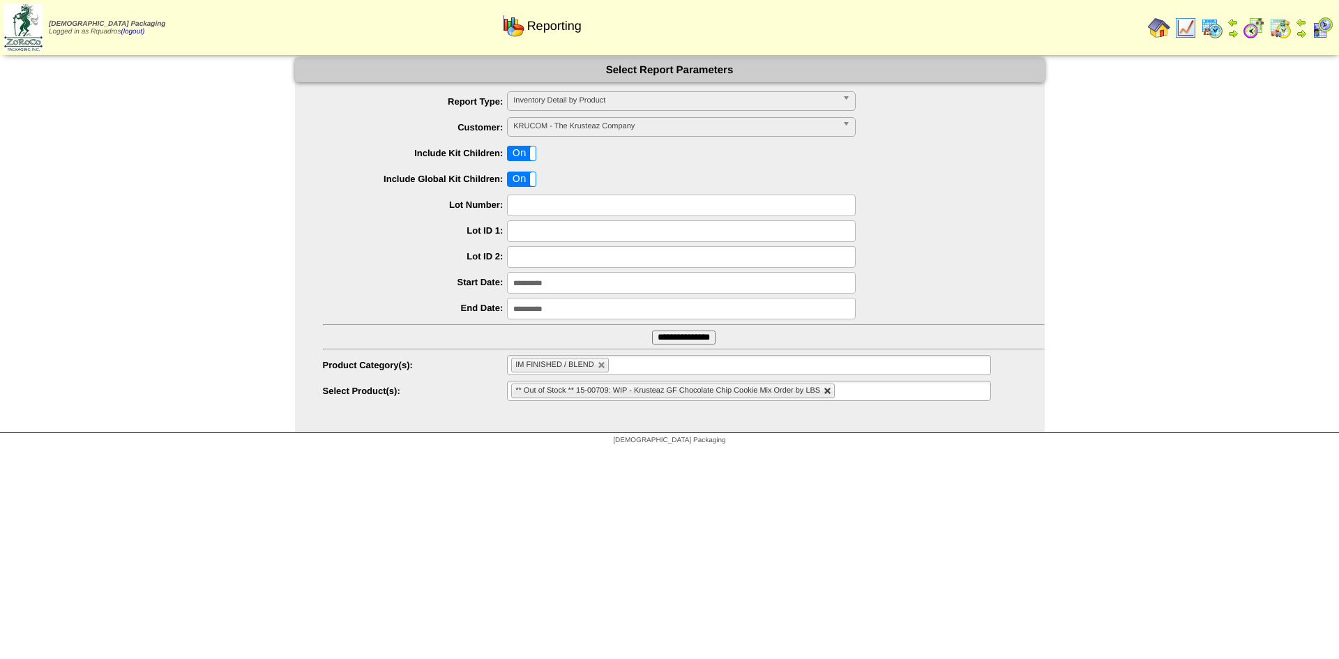
click at [829, 393] on link at bounding box center [827, 391] width 8 height 8
type input "**********"
click at [829, 393] on ul "**********" at bounding box center [748, 391] width 483 height 20
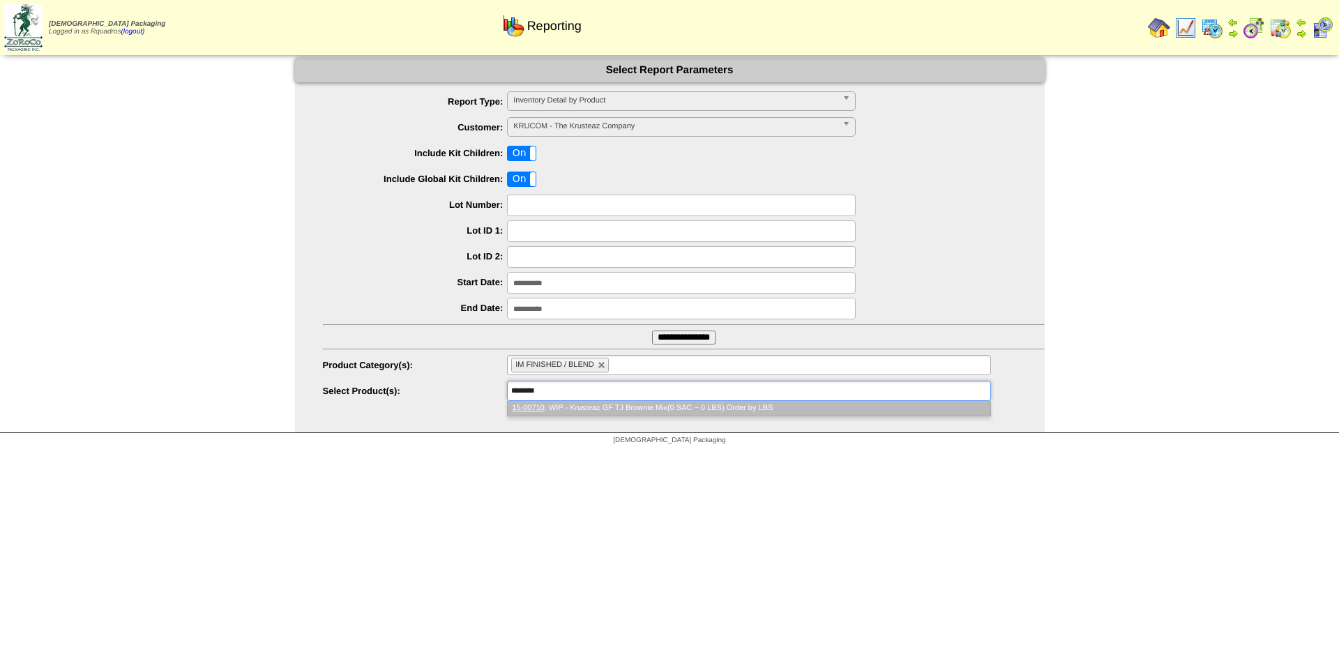
type input "********"
click at [763, 409] on li "15-00710 : WIP - Krusteaz GF TJ Brownie Mix(0 SAC ~ 0 LBS) Order by LBS" at bounding box center [749, 408] width 482 height 15
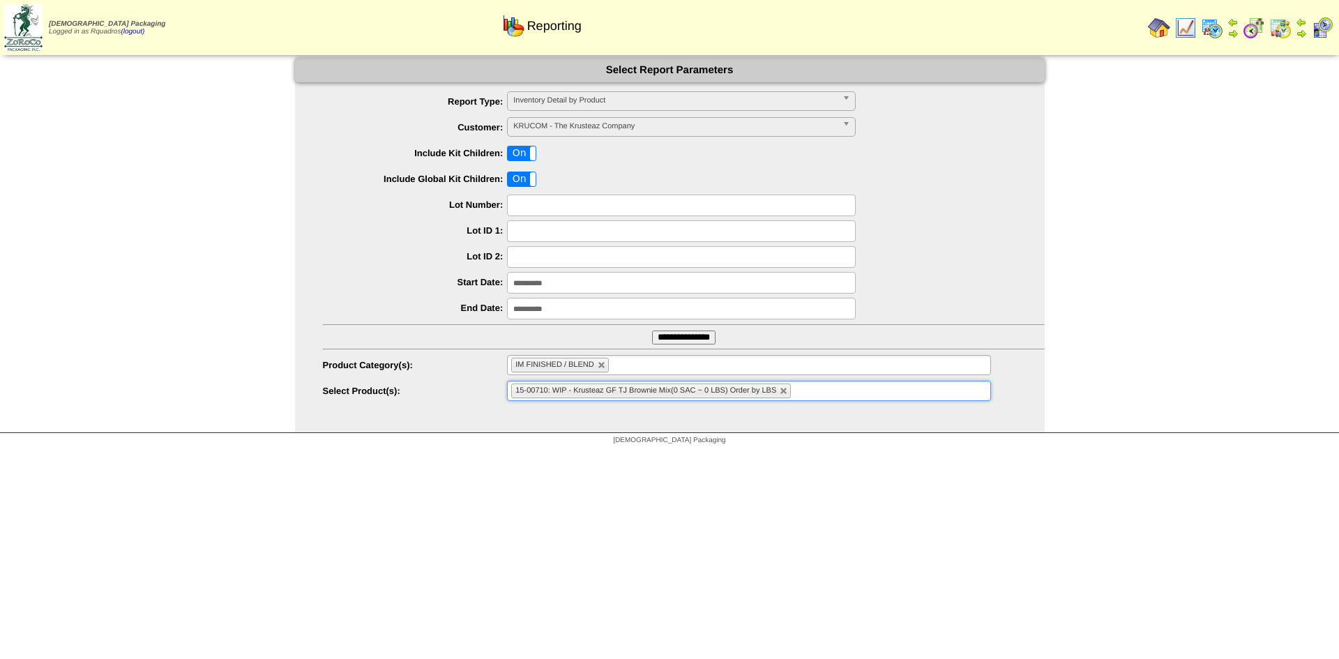
click at [533, 206] on input "text" at bounding box center [681, 206] width 349 height 22
type input "*******"
click at [543, 289] on input "**********" at bounding box center [681, 283] width 349 height 22
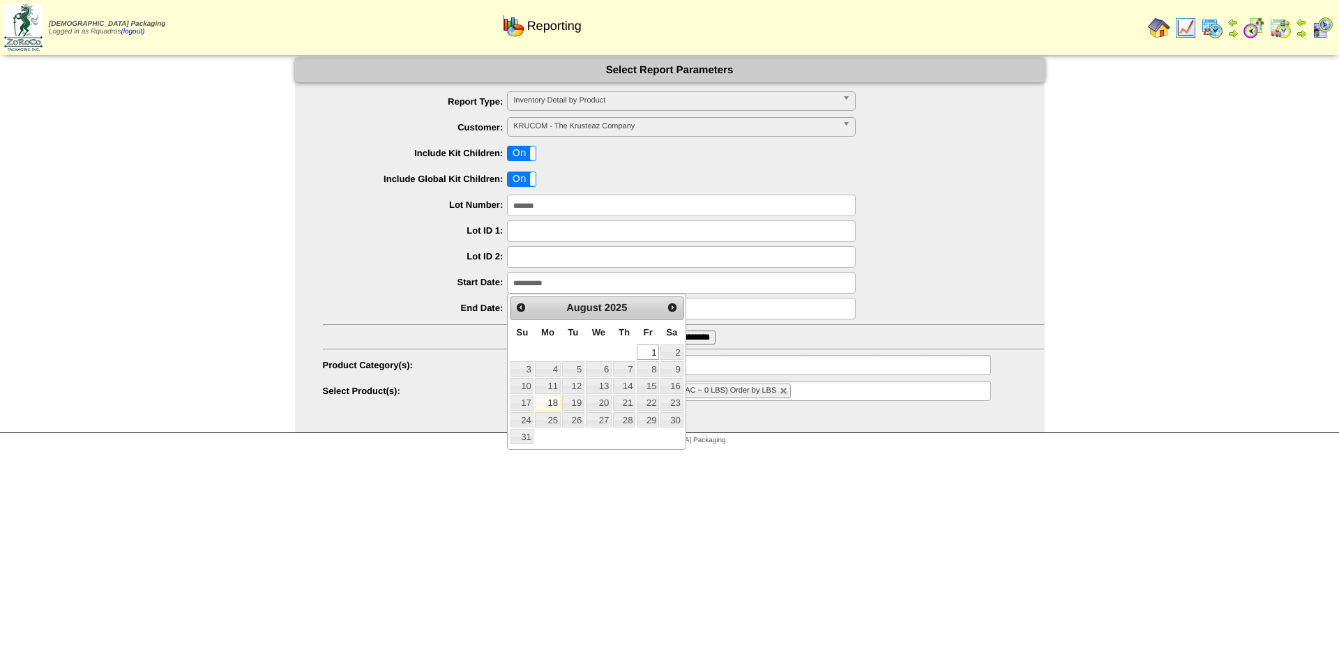
click at [452, 316] on div "**********" at bounding box center [684, 309] width 722 height 22
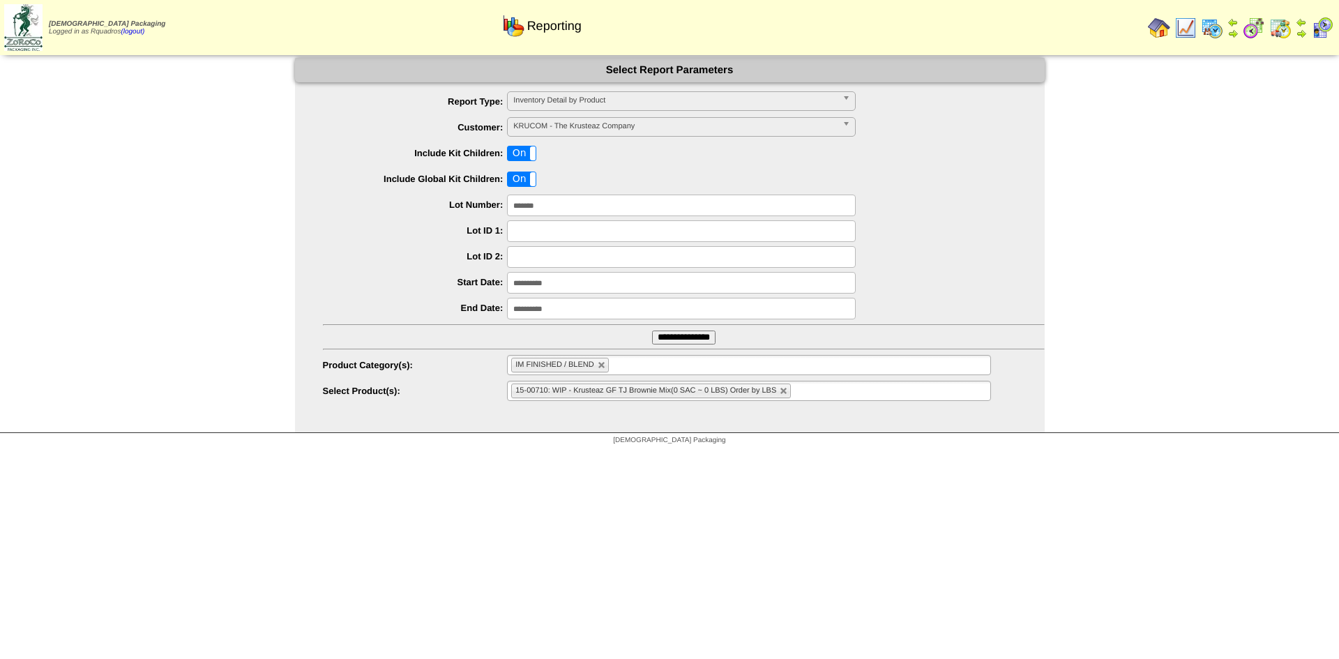
click at [526, 289] on input "**********" at bounding box center [681, 283] width 349 height 22
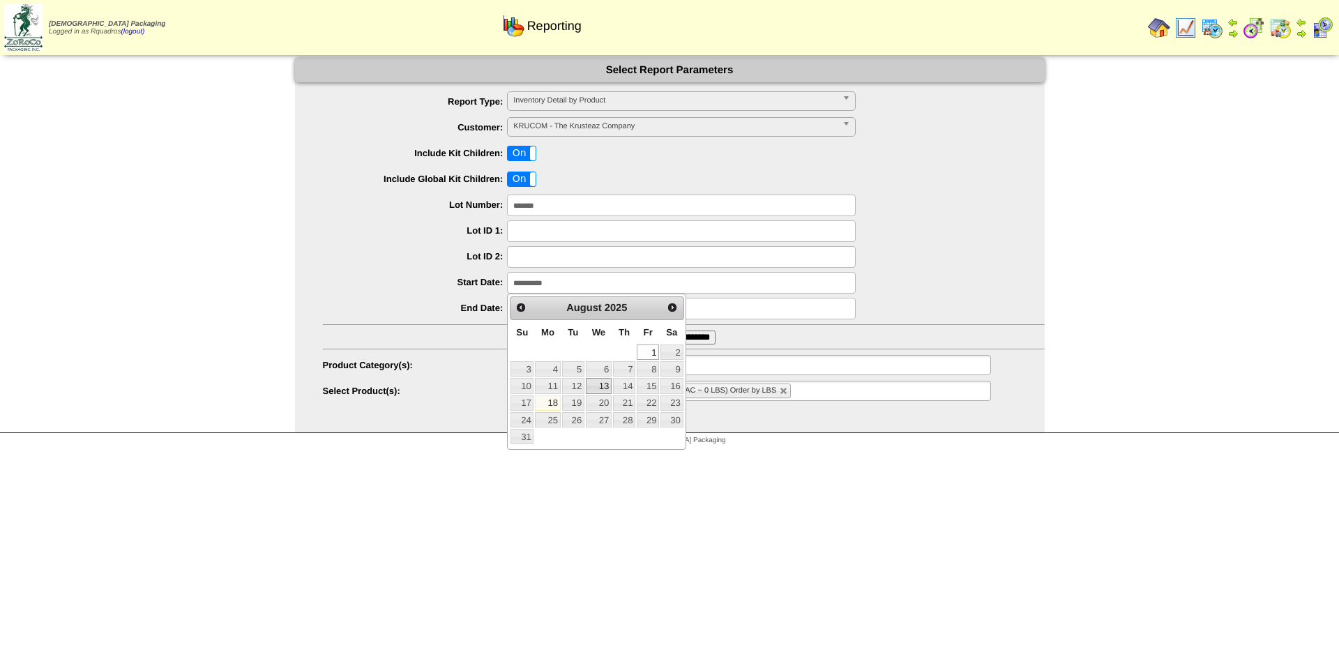
click at [600, 384] on link "13" at bounding box center [599, 385] width 26 height 15
type input "**********"
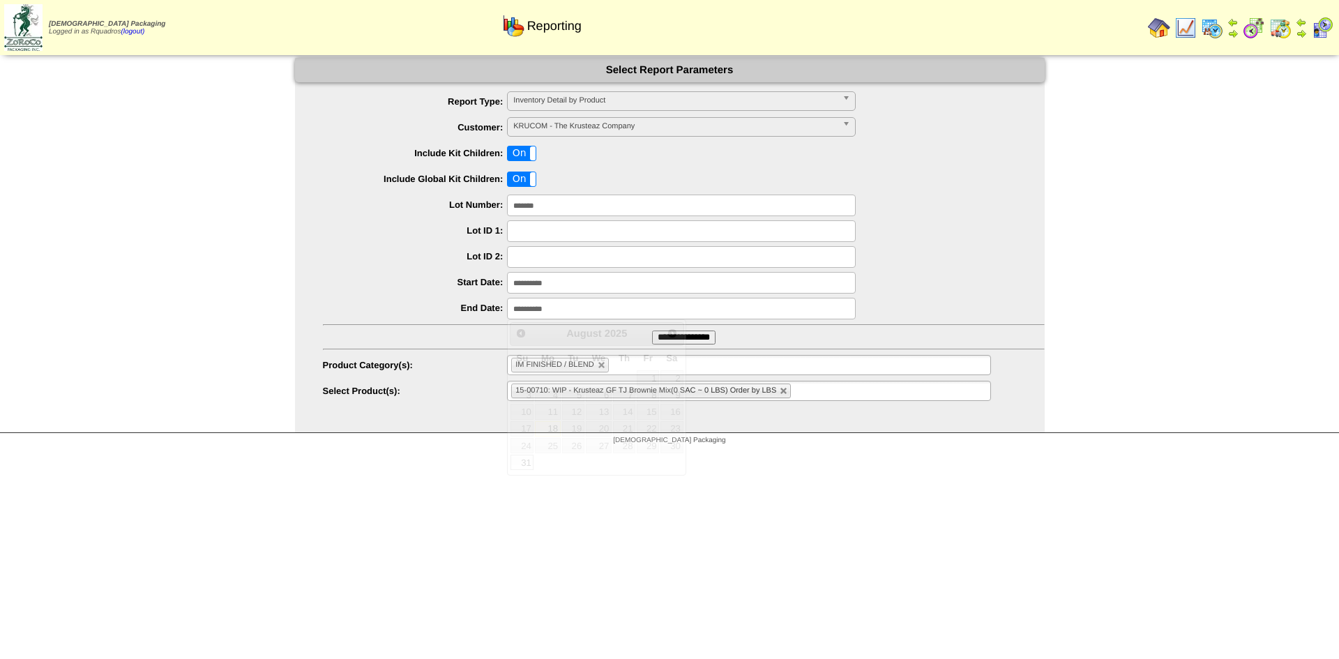
click at [536, 303] on input "**********" at bounding box center [681, 309] width 349 height 22
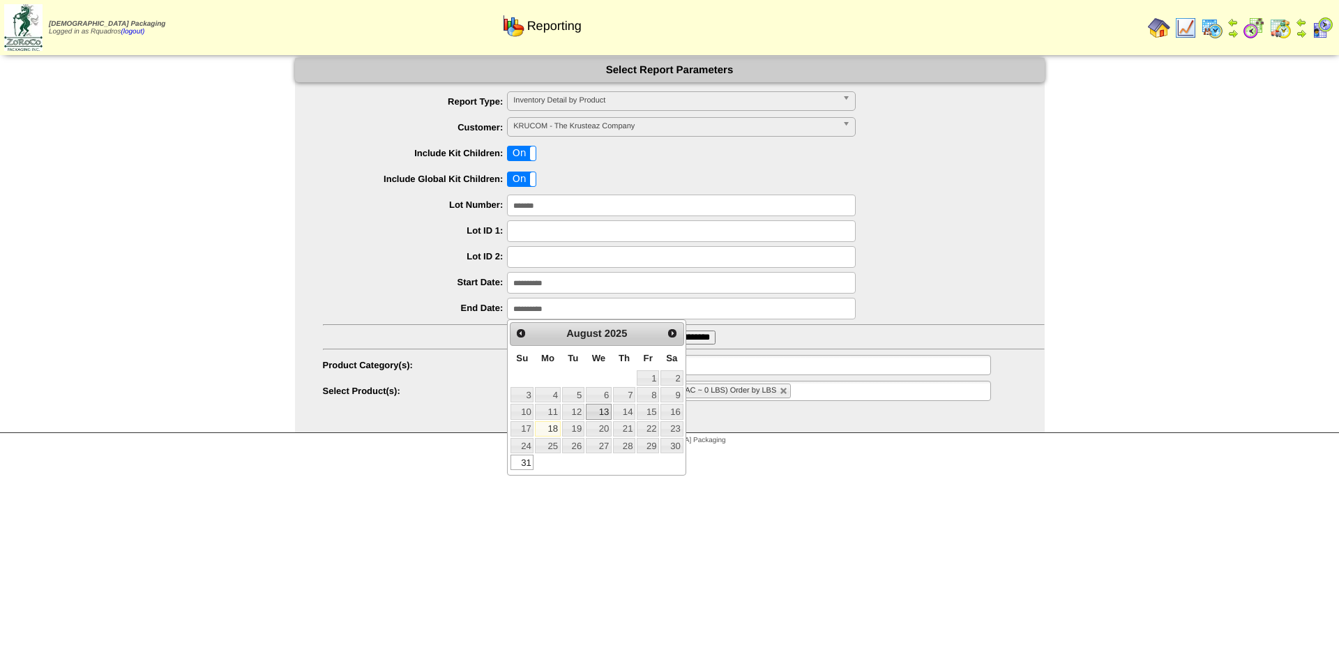
click at [605, 407] on link "13" at bounding box center [599, 411] width 26 height 15
type input "**********"
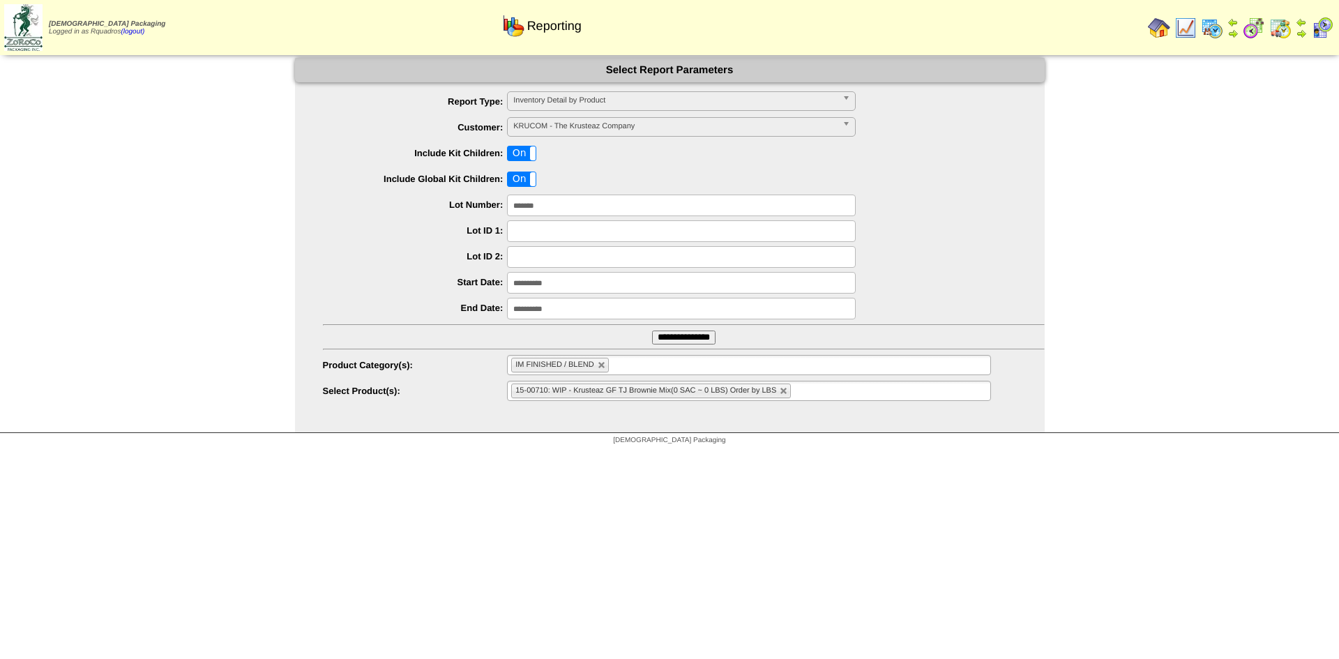
drag, startPoint x: 534, startPoint y: 210, endPoint x: 404, endPoint y: 214, distance: 129.8
click at [405, 214] on div "*******" at bounding box center [684, 206] width 722 height 22
click at [562, 98] on span "Inventory Detail by Product" at bounding box center [675, 100] width 324 height 17
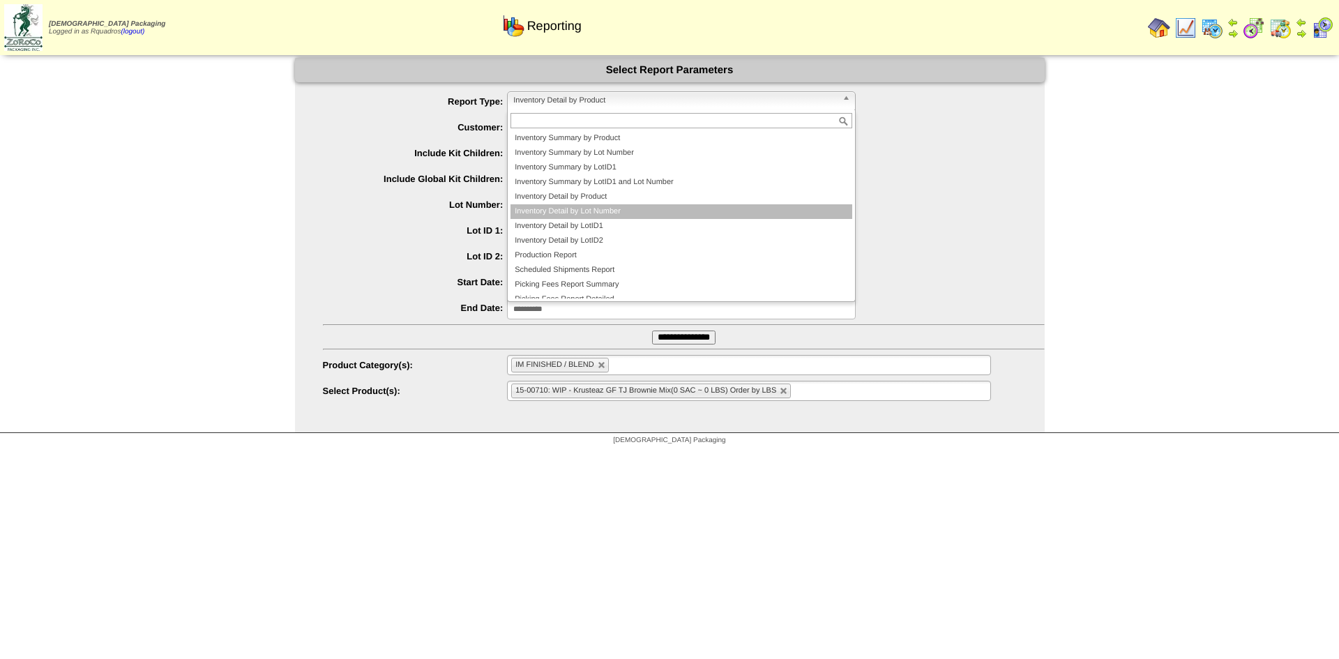
click at [597, 208] on li "Inventory Detail by Lot Number" at bounding box center [681, 211] width 342 height 15
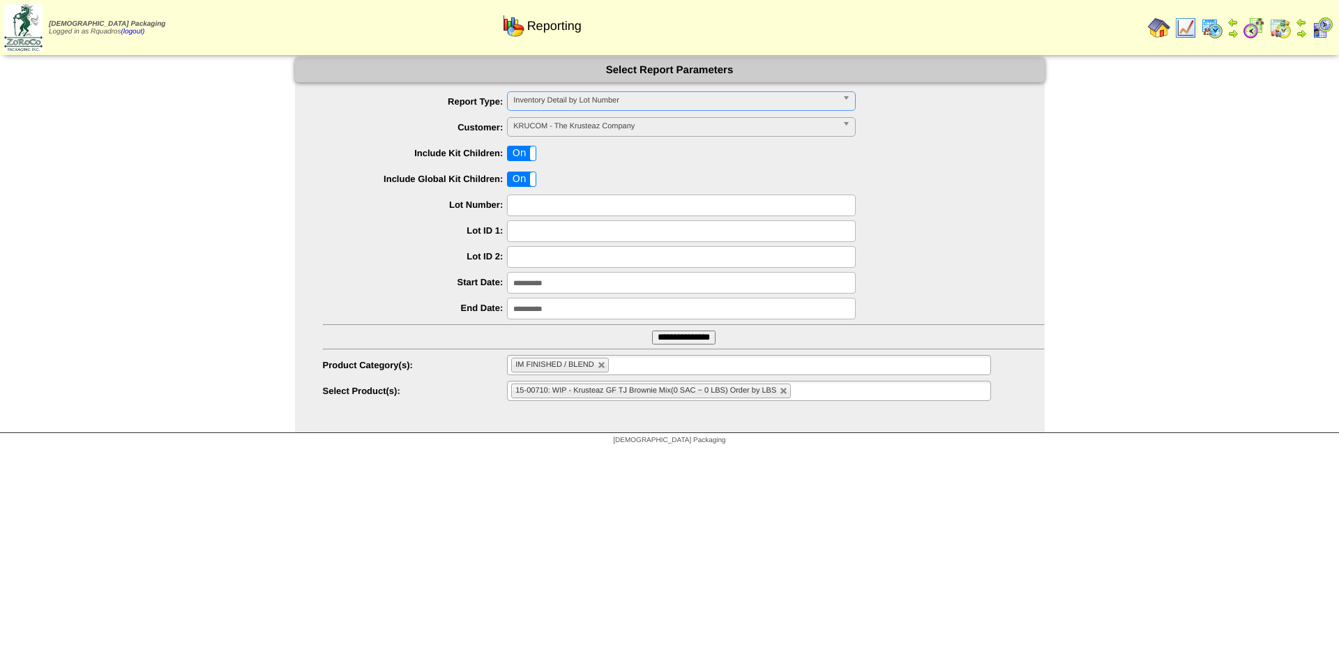
click at [665, 339] on input "**********" at bounding box center [683, 337] width 63 height 14
click at [542, 283] on input "**********" at bounding box center [681, 283] width 349 height 22
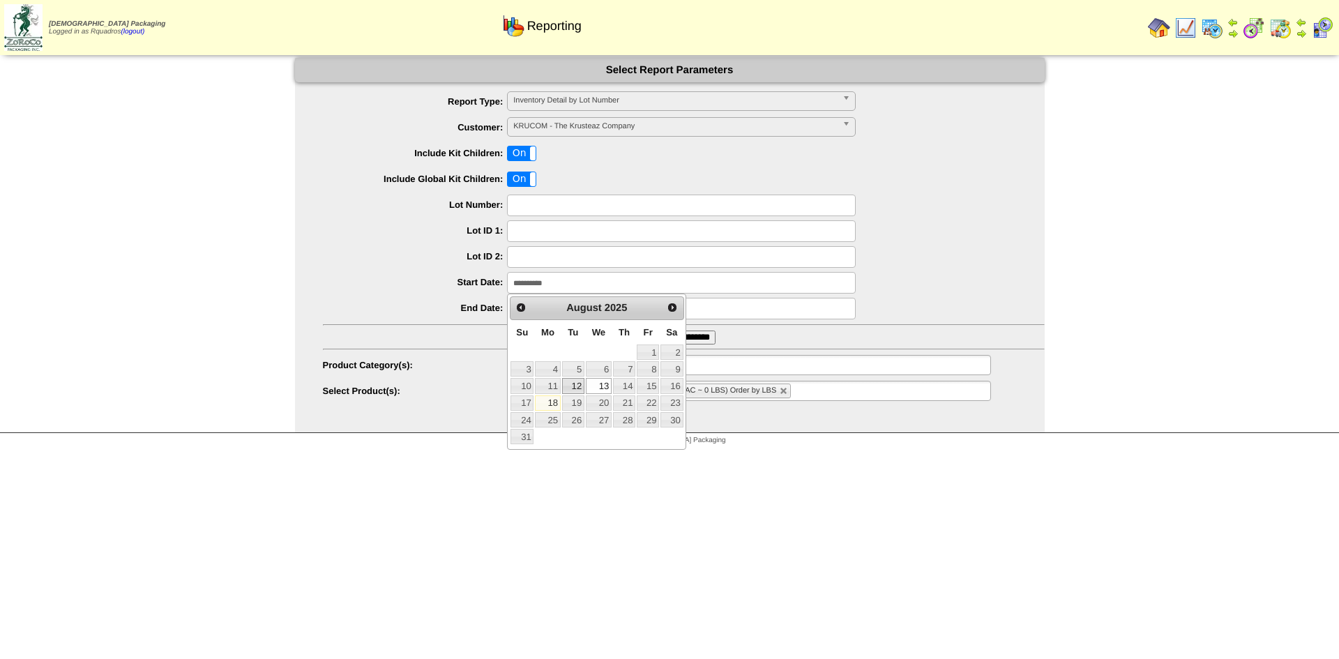
drag, startPoint x: 579, startPoint y: 385, endPoint x: 564, endPoint y: 344, distance: 43.7
click at [579, 385] on link "12" at bounding box center [573, 385] width 22 height 15
type input "**********"
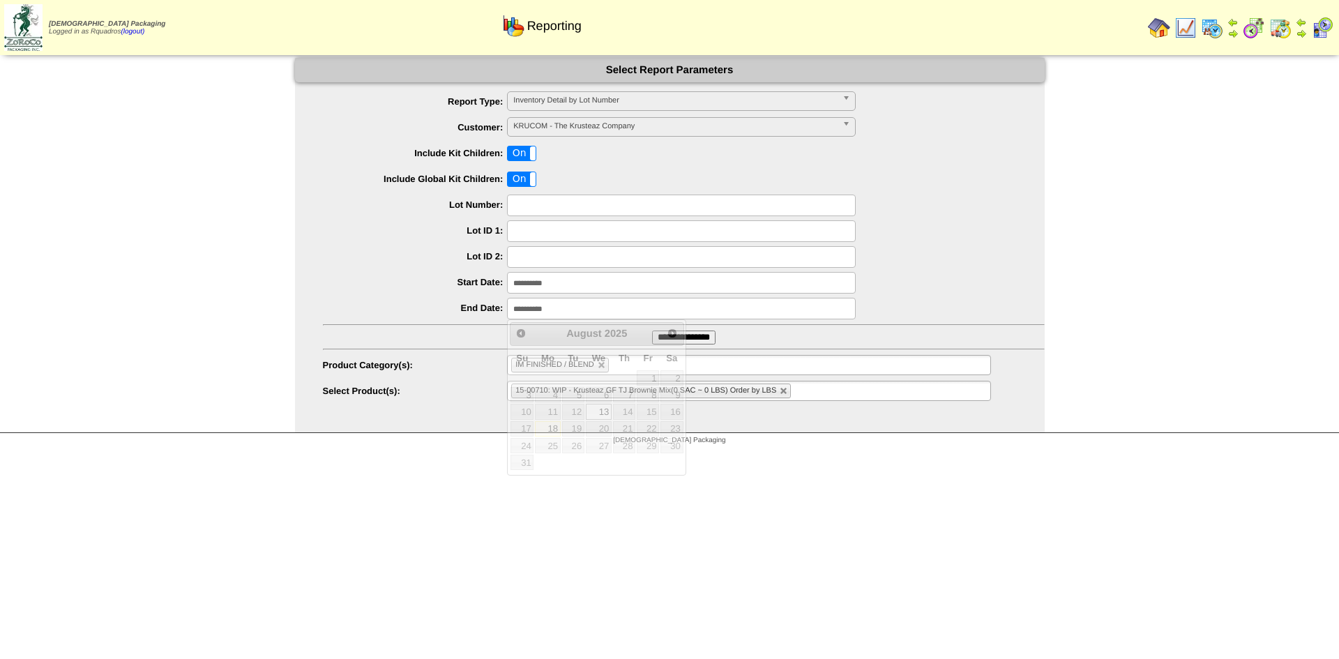
click at [549, 314] on input "**********" at bounding box center [681, 309] width 349 height 22
click at [628, 411] on link "14" at bounding box center [624, 411] width 22 height 15
type input "**********"
click at [676, 339] on input "**********" at bounding box center [683, 337] width 63 height 14
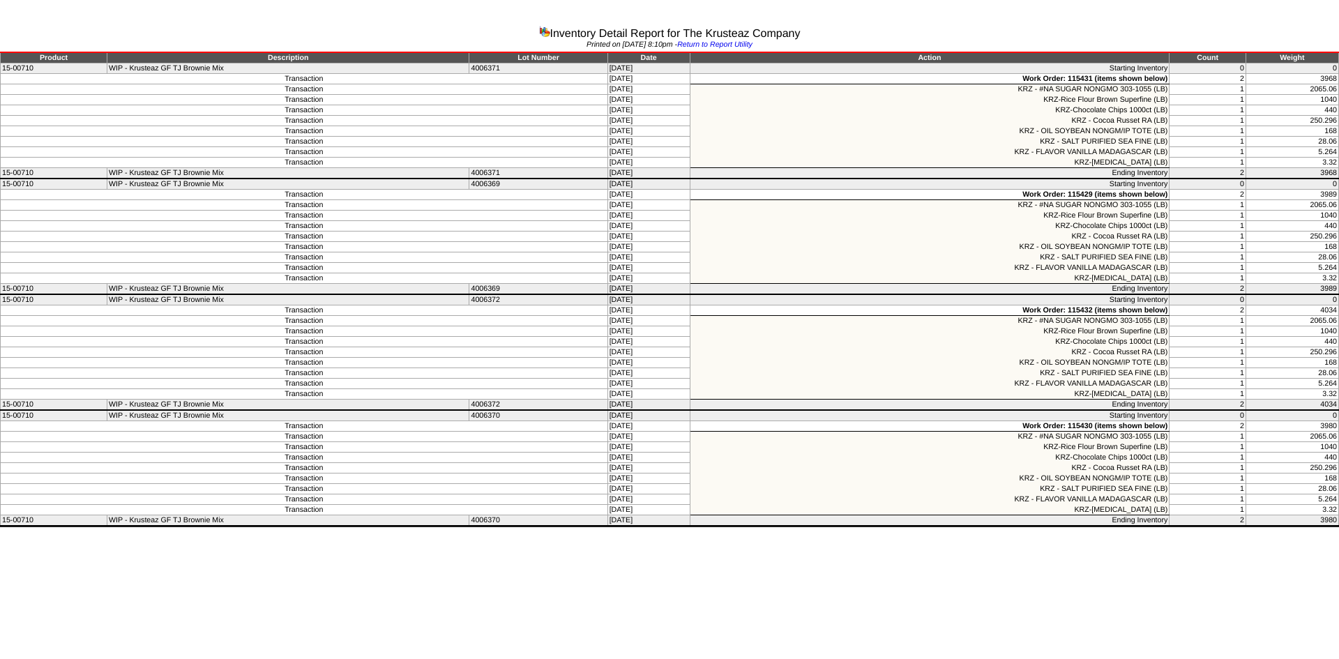
click at [563, 127] on td "Transaction" at bounding box center [304, 131] width 607 height 10
click at [520, 226] on td "Transaction" at bounding box center [304, 226] width 607 height 10
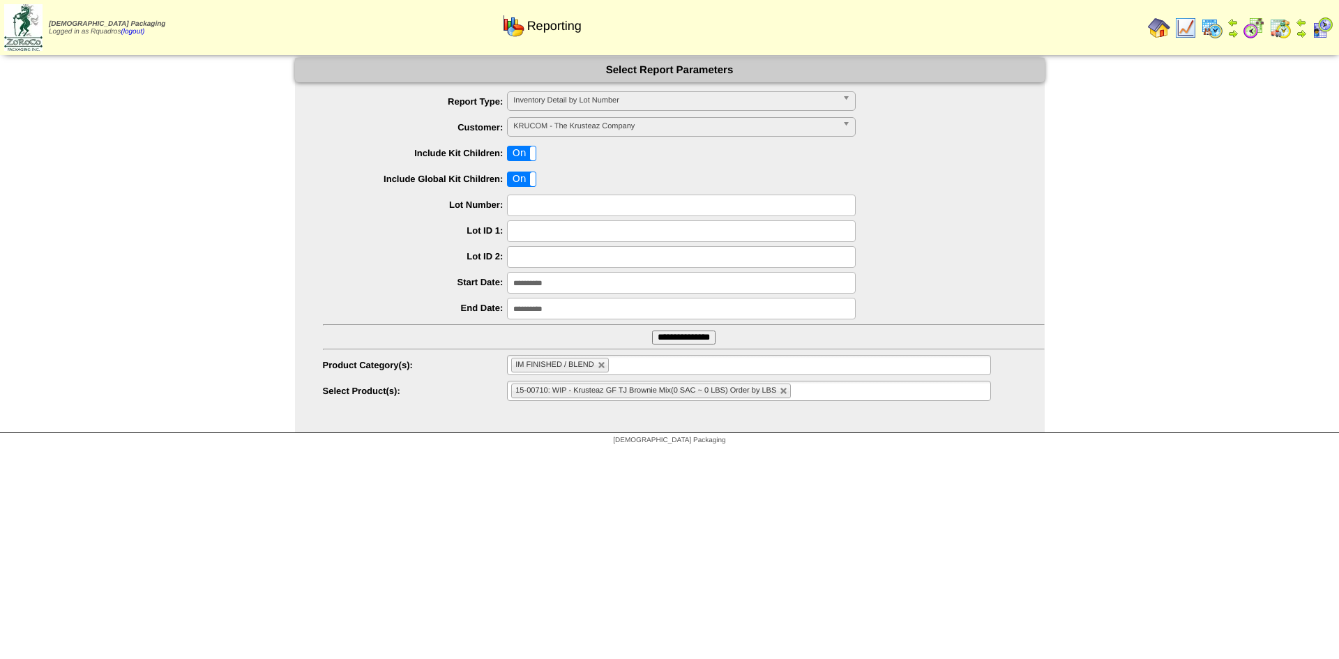
click at [522, 282] on input "**********" at bounding box center [681, 283] width 349 height 22
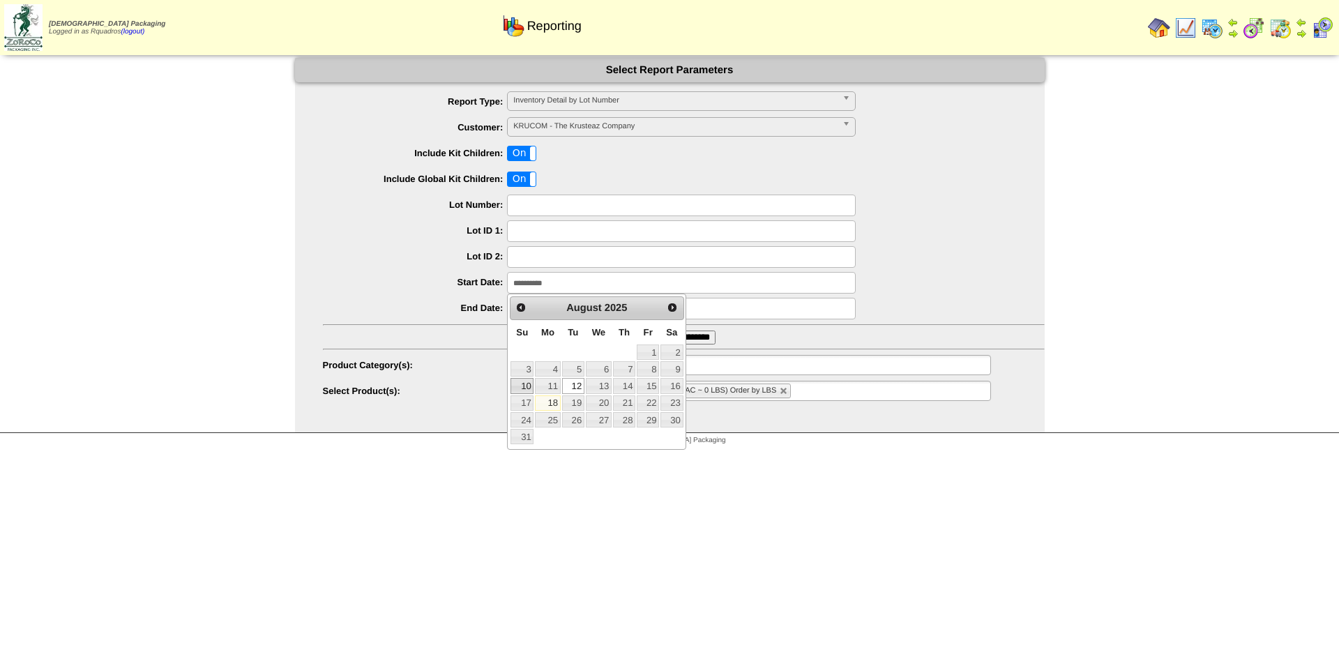
click at [528, 385] on link "10" at bounding box center [521, 385] width 23 height 15
type input "**********"
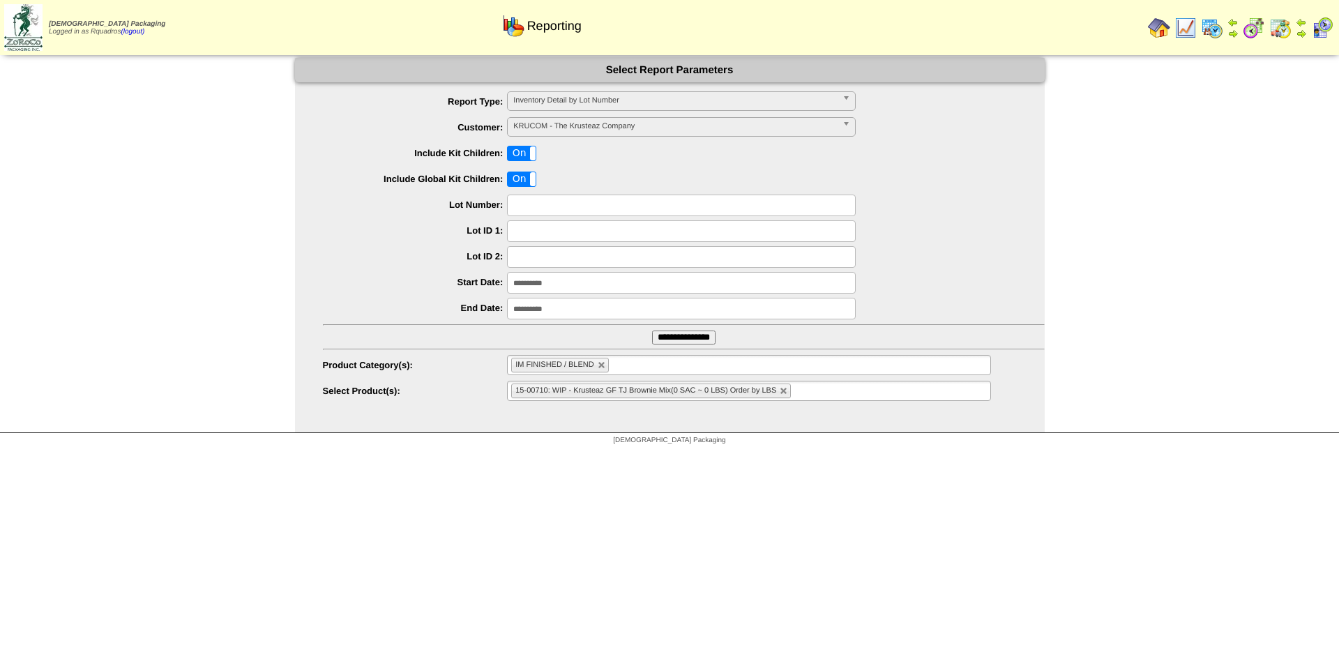
click at [657, 336] on input "**********" at bounding box center [683, 337] width 63 height 14
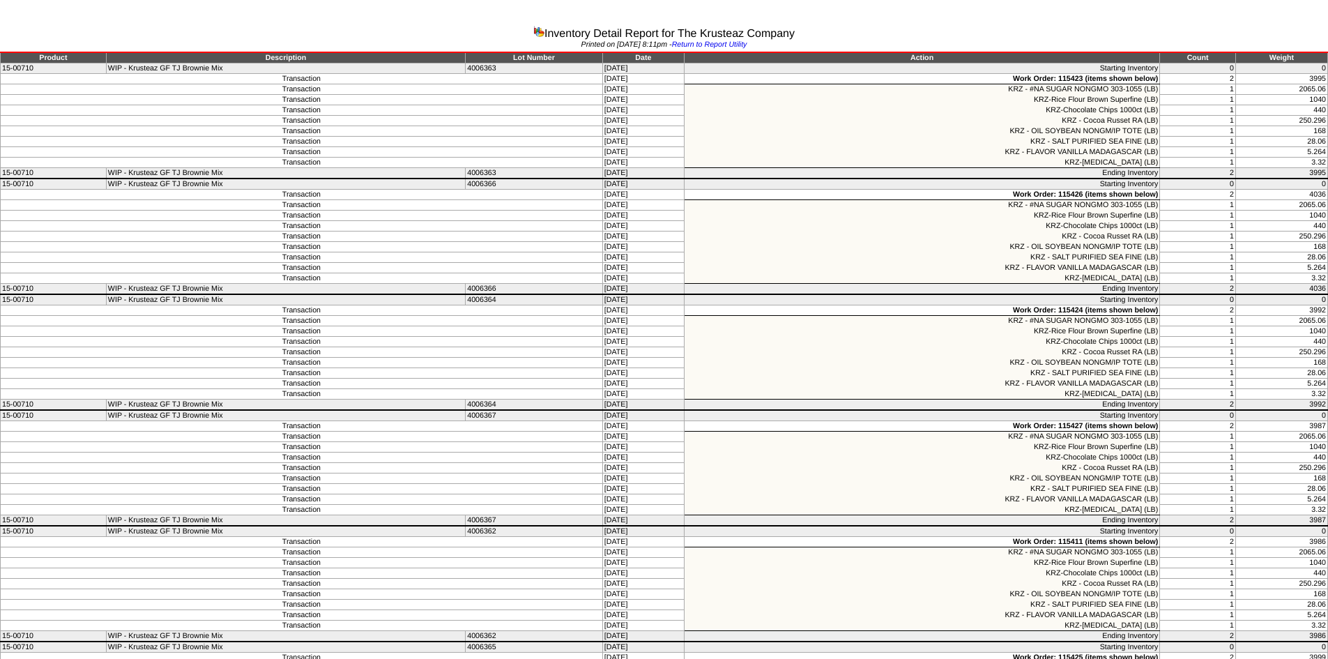
click at [495, 173] on td "4006363" at bounding box center [534, 173] width 137 height 11
click at [639, 160] on td "[DATE]" at bounding box center [643, 163] width 82 height 10
drag, startPoint x: 1326, startPoint y: 172, endPoint x: 0, endPoint y: 61, distance: 1330.9
copy tbody "Product Description Lot Number Date Action Count Weight 15-00710 WIP - Krusteaz…"
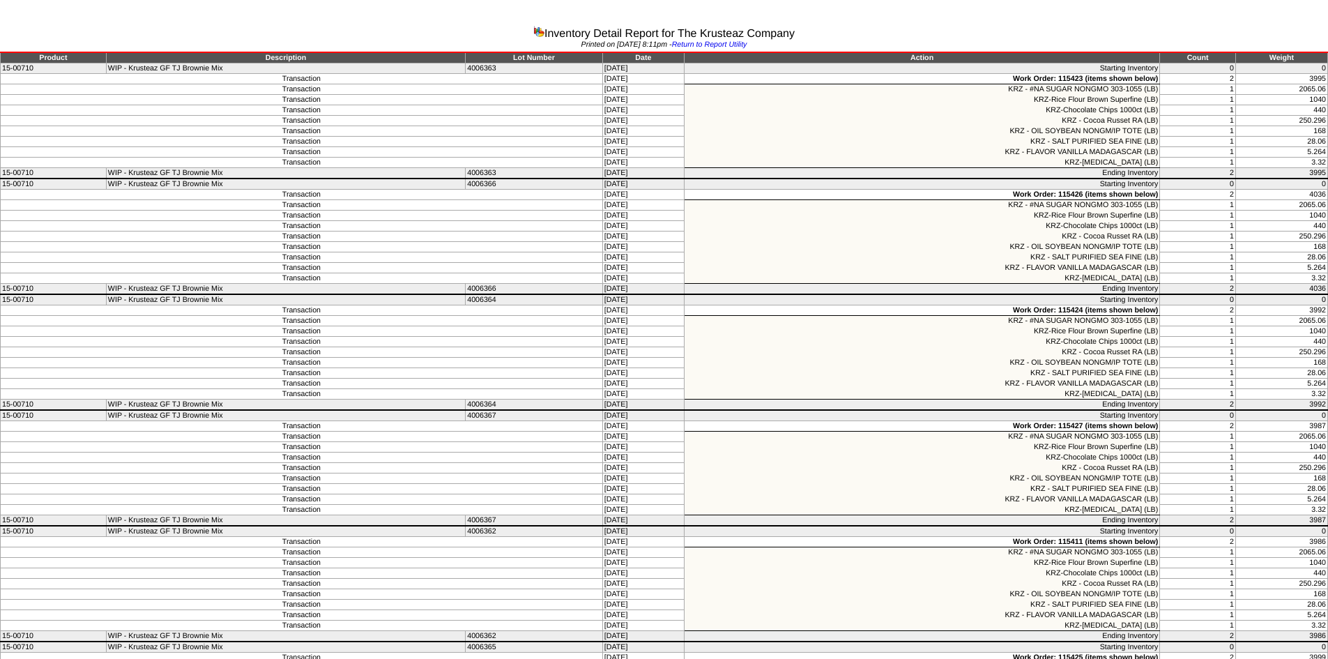
drag, startPoint x: 522, startPoint y: 245, endPoint x: 523, endPoint y: 254, distance: 9.1
click at [522, 245] on td "Transaction" at bounding box center [302, 247] width 602 height 10
drag, startPoint x: 1327, startPoint y: 405, endPoint x: 0, endPoint y: 297, distance: 1331.3
copy tbody "15-00710 WIP - Krusteaz GF TJ Brownie Mix 4006364 [DATE] Starting Inventory 0 0…"
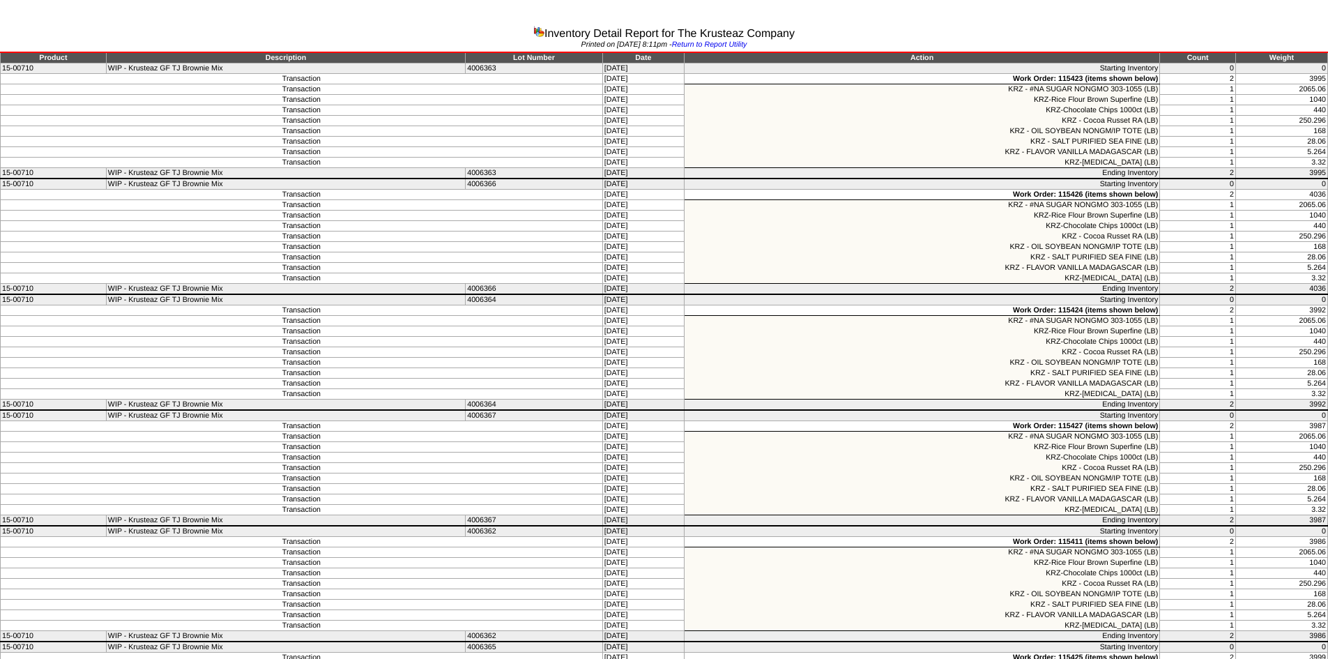
click at [1162, 478] on tr "Transaction [DATE] KRZ - OIL SOYBEAN NONGM/IP TOTE (LB) 1 168" at bounding box center [665, 478] width 1328 height 10
drag, startPoint x: 1326, startPoint y: 635, endPoint x: 0, endPoint y: 529, distance: 1330.4
copy tbody "15-00710 WIP - Krusteaz GF TJ Brownie Mix 4006362 [DATE] Starting Inventory 0 0…"
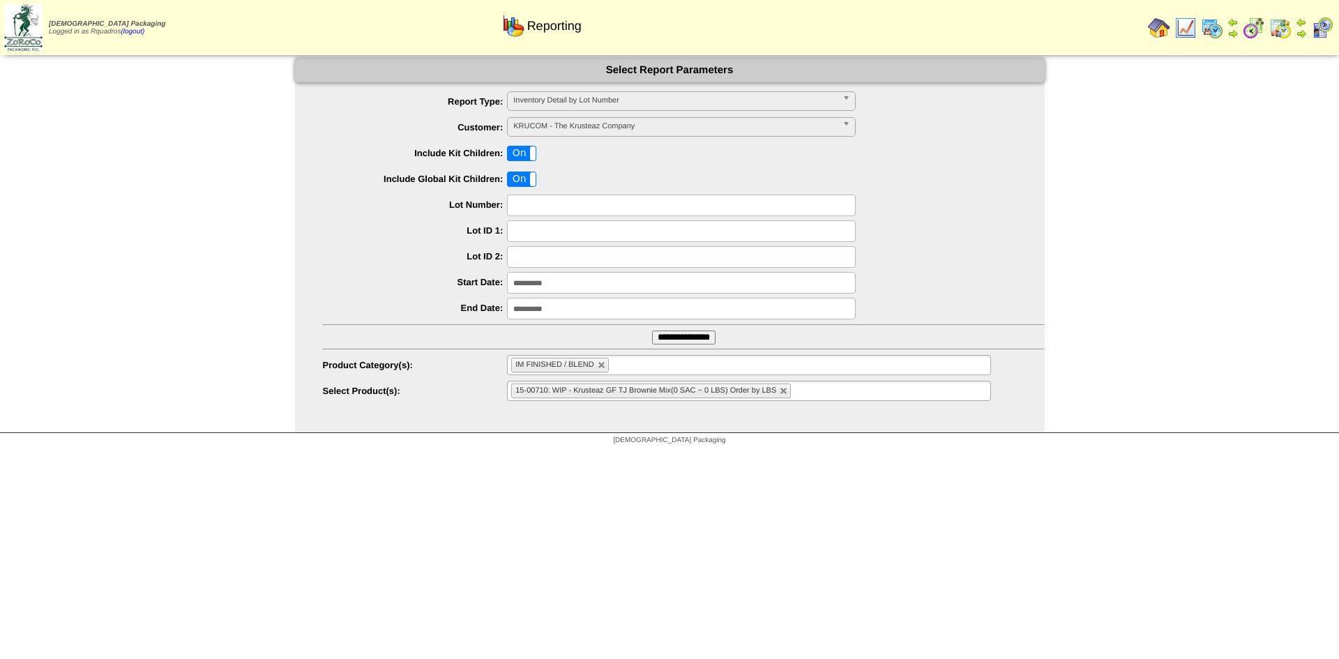
click at [1187, 32] on img at bounding box center [1185, 28] width 22 height 22
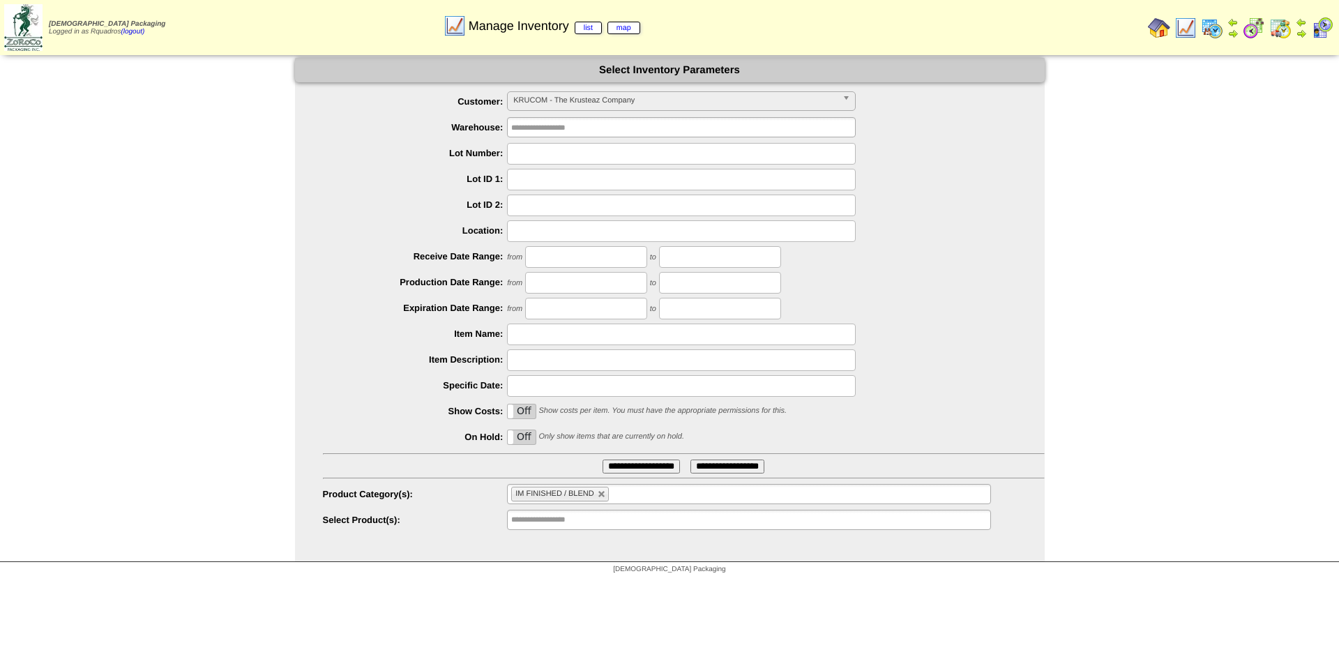
drag, startPoint x: 607, startPoint y: 469, endPoint x: 730, endPoint y: 459, distance: 123.7
click at [607, 469] on input "**********" at bounding box center [640, 466] width 77 height 14
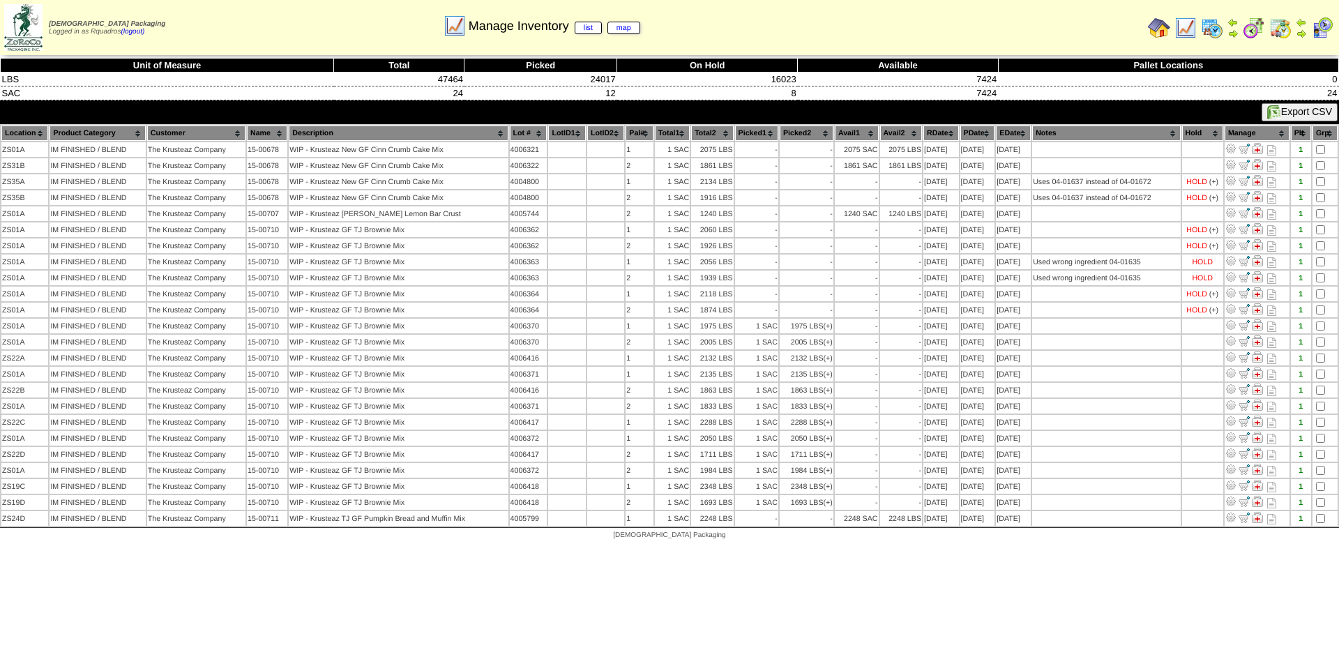
click at [343, 130] on th "Description" at bounding box center [398, 133] width 219 height 15
